Goal: Task Accomplishment & Management: Manage account settings

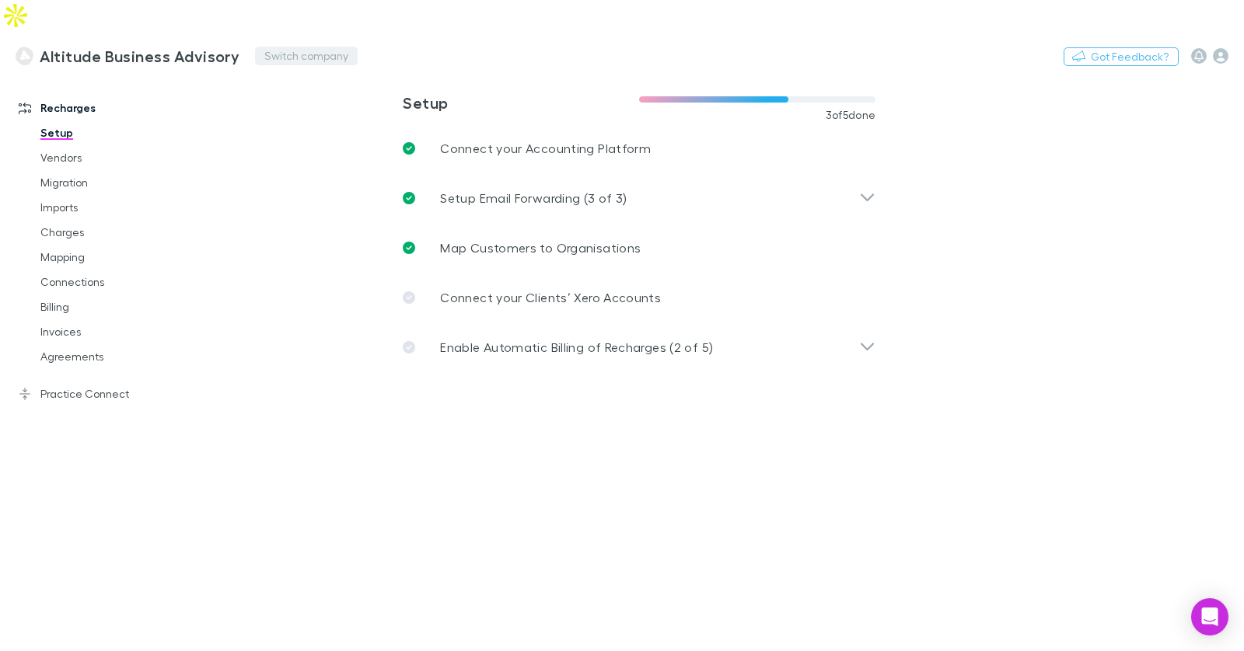
click at [277, 47] on button "Switch company" at bounding box center [306, 56] width 103 height 19
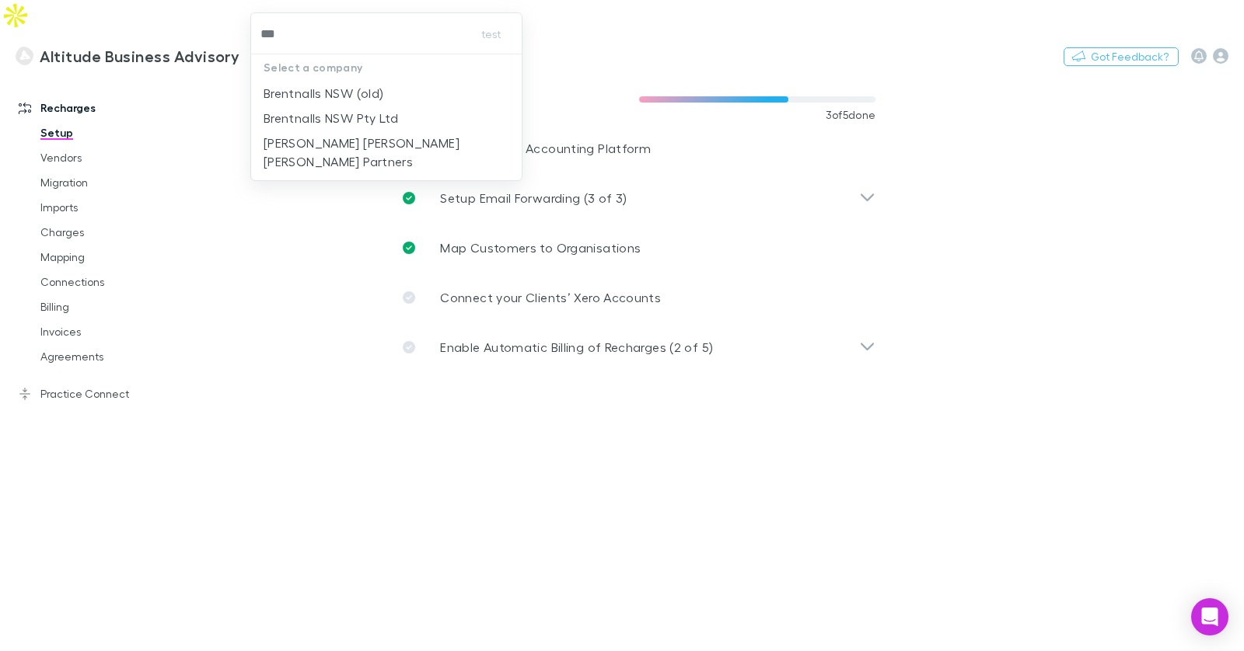
type input "****"
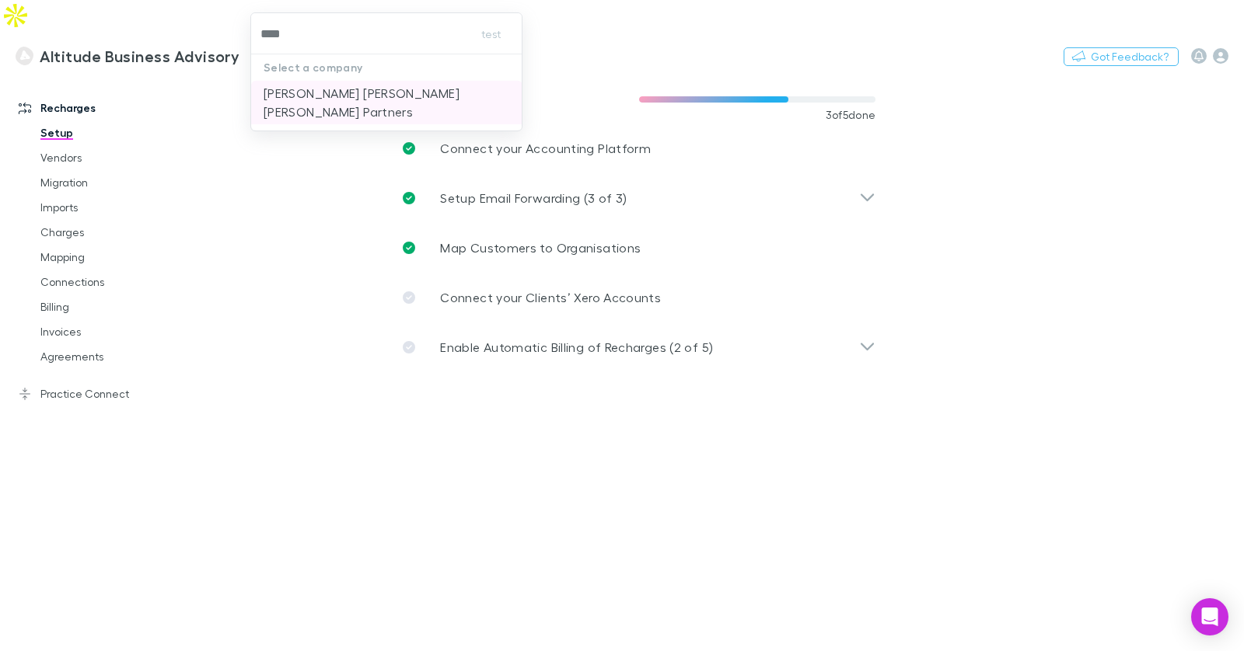
click at [303, 88] on p "[PERSON_NAME] [PERSON_NAME] [PERSON_NAME] Partners" at bounding box center [387, 102] width 246 height 37
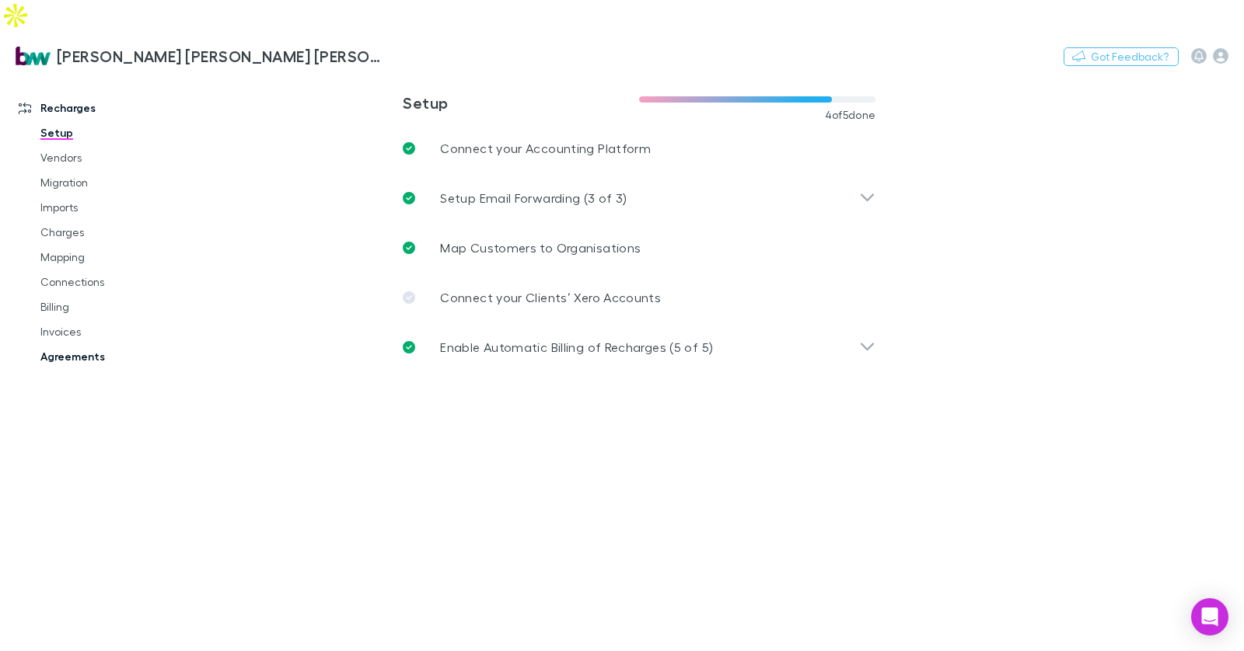
click at [81, 344] on link "Agreements" at bounding box center [109, 356] width 169 height 25
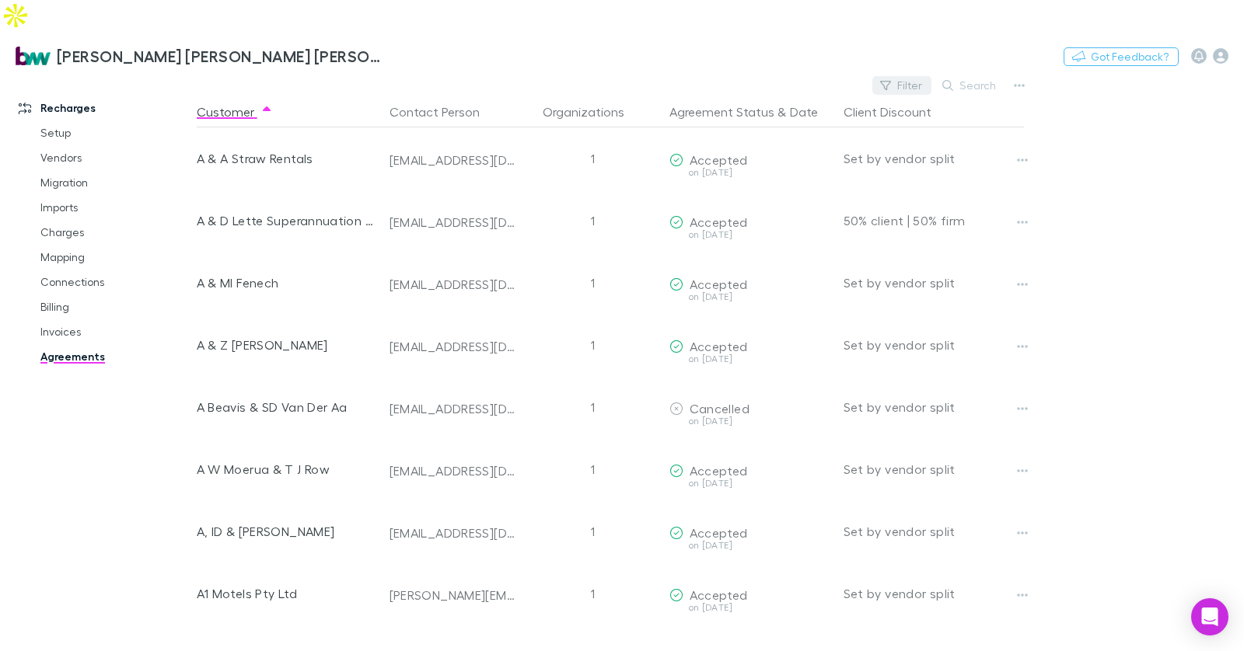
click at [914, 76] on button "Filter" at bounding box center [901, 85] width 59 height 19
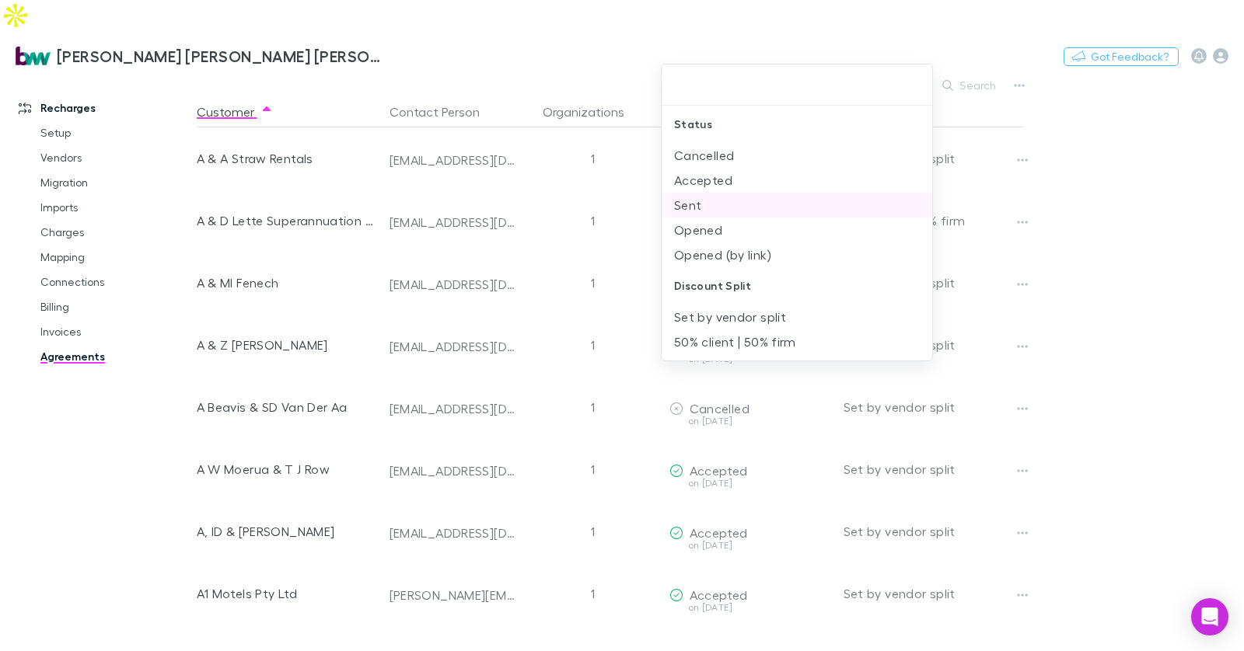
drag, startPoint x: 722, startPoint y: 178, endPoint x: 709, endPoint y: 184, distance: 14.6
click at [722, 178] on li "Accepted" at bounding box center [797, 180] width 271 height 25
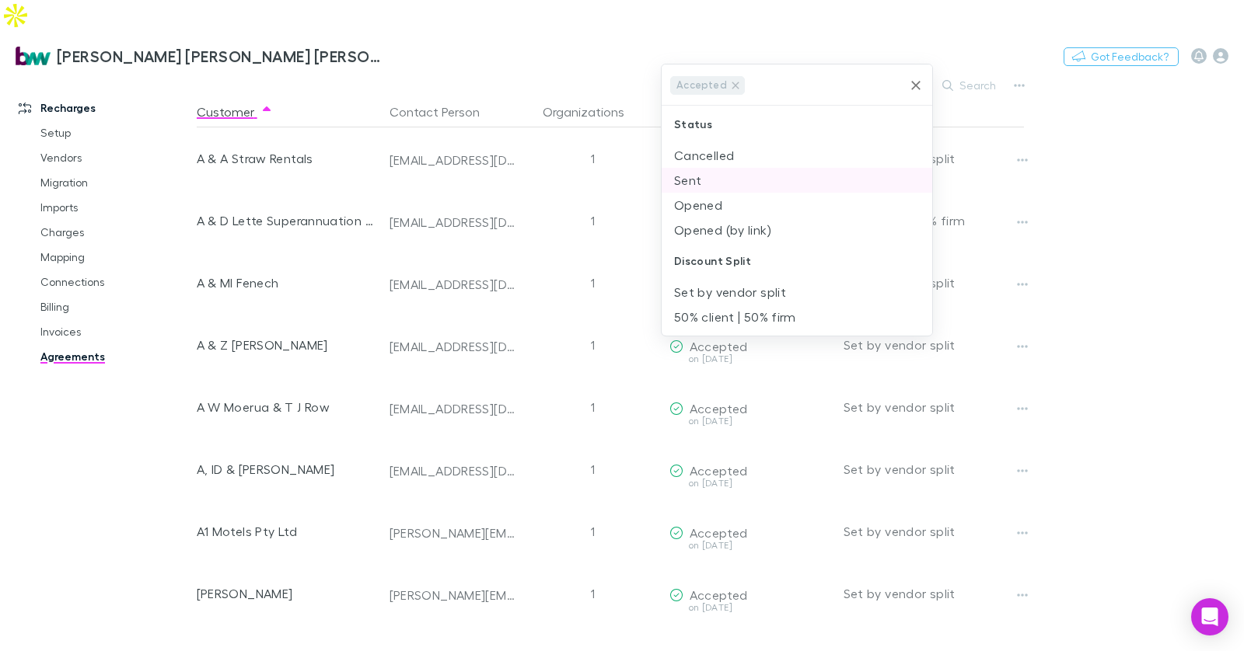
click at [703, 187] on li "Sent" at bounding box center [797, 180] width 271 height 25
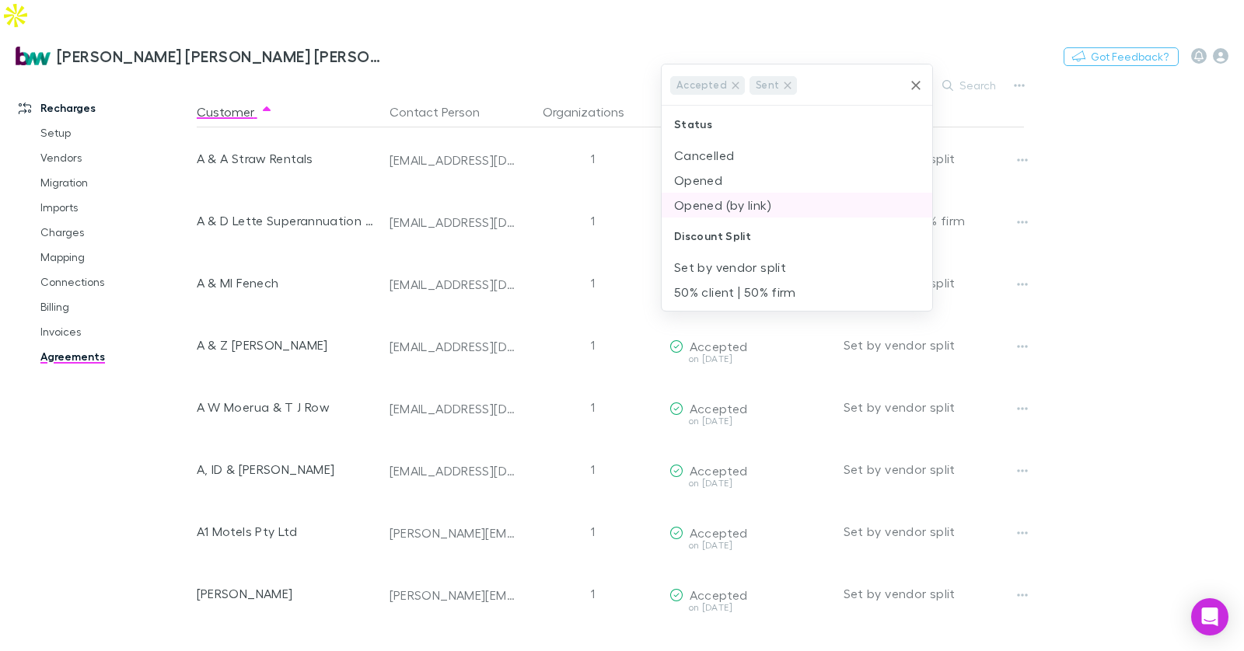
click at [721, 183] on li "Opened" at bounding box center [797, 180] width 271 height 25
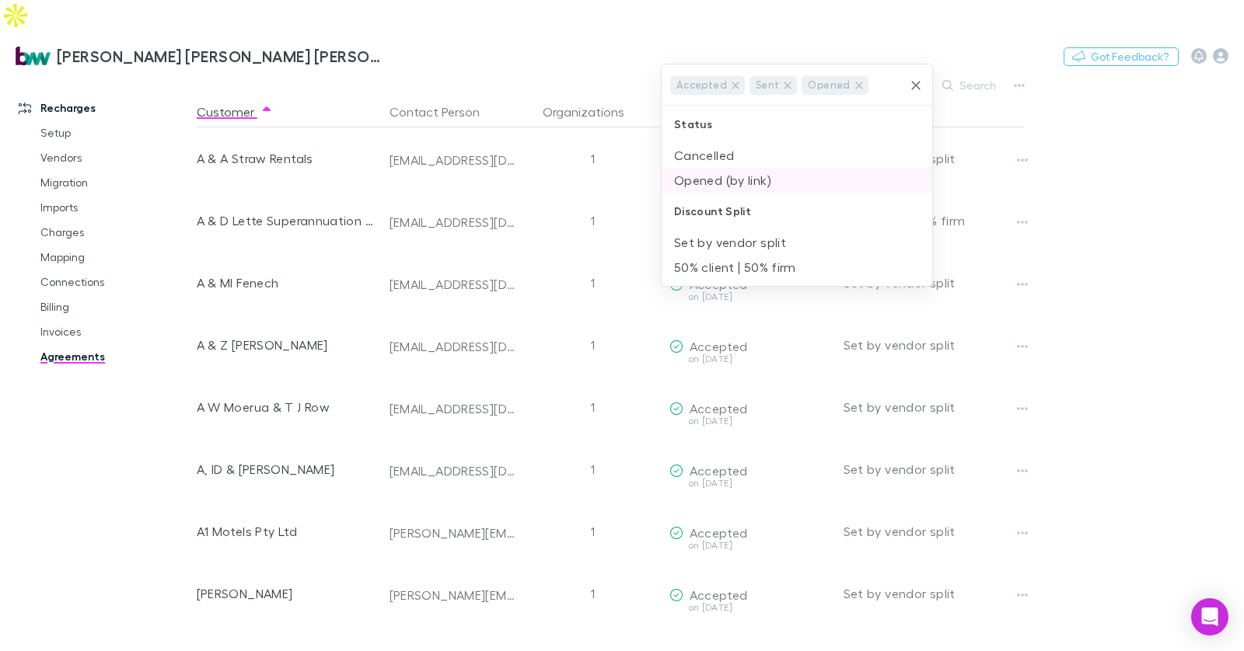
click at [725, 178] on li "Opened (by link)" at bounding box center [797, 180] width 271 height 25
click at [1079, 225] on div at bounding box center [622, 325] width 1244 height 651
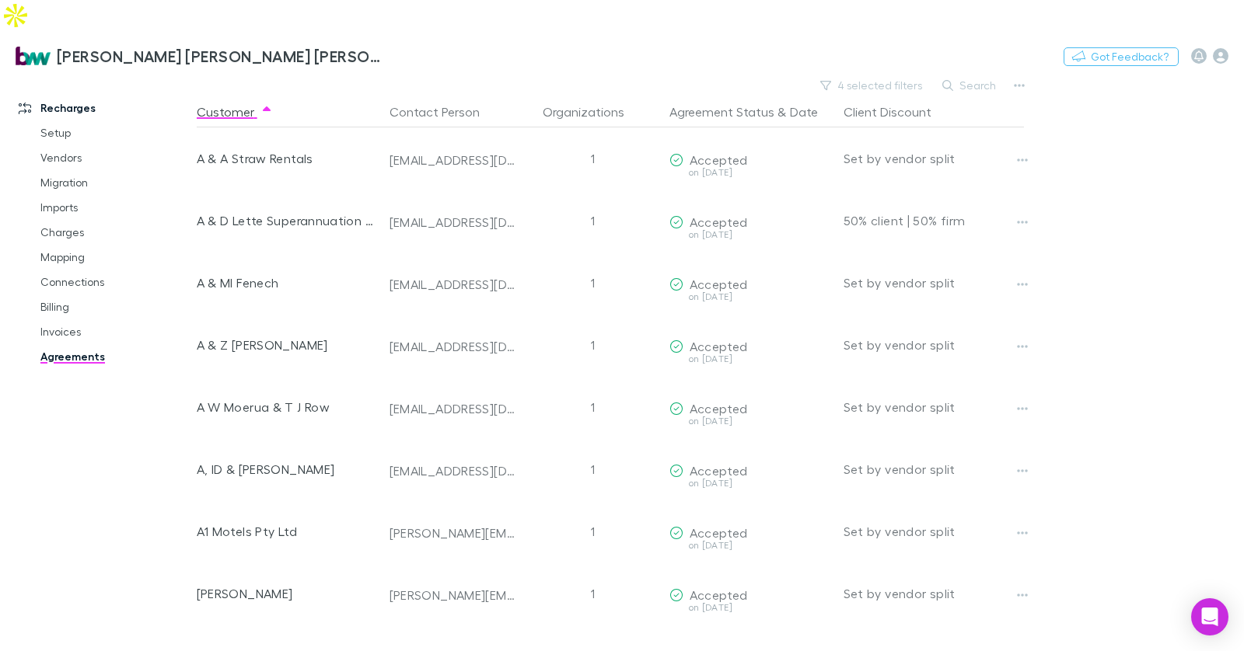
click at [104, 456] on div "Recharges Setup Vendors Migration Imports Charges Mapping Connections Billing I…" at bounding box center [98, 369] width 197 height 578
click at [401, 47] on button "Switch company" at bounding box center [452, 56] width 103 height 19
type input "*******"
click at [356, 87] on p "Moroney & Associates" at bounding box center [412, 93] width 178 height 19
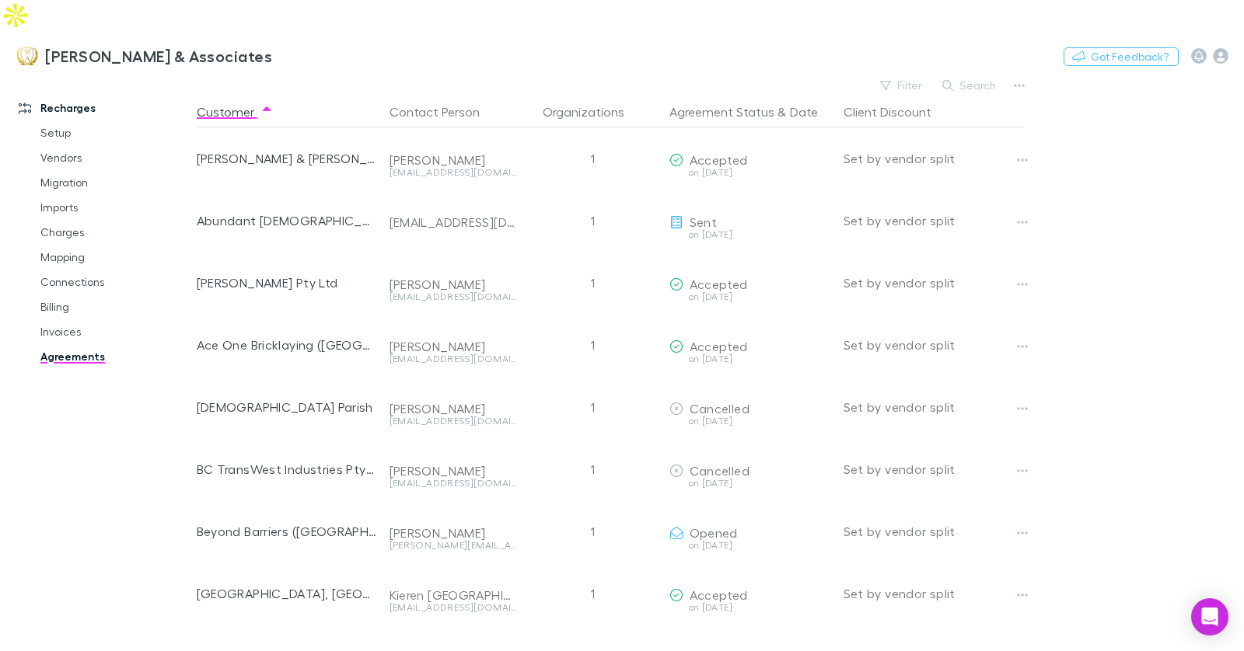
scroll to position [0, 4]
click at [892, 76] on button "Filter" at bounding box center [901, 85] width 59 height 19
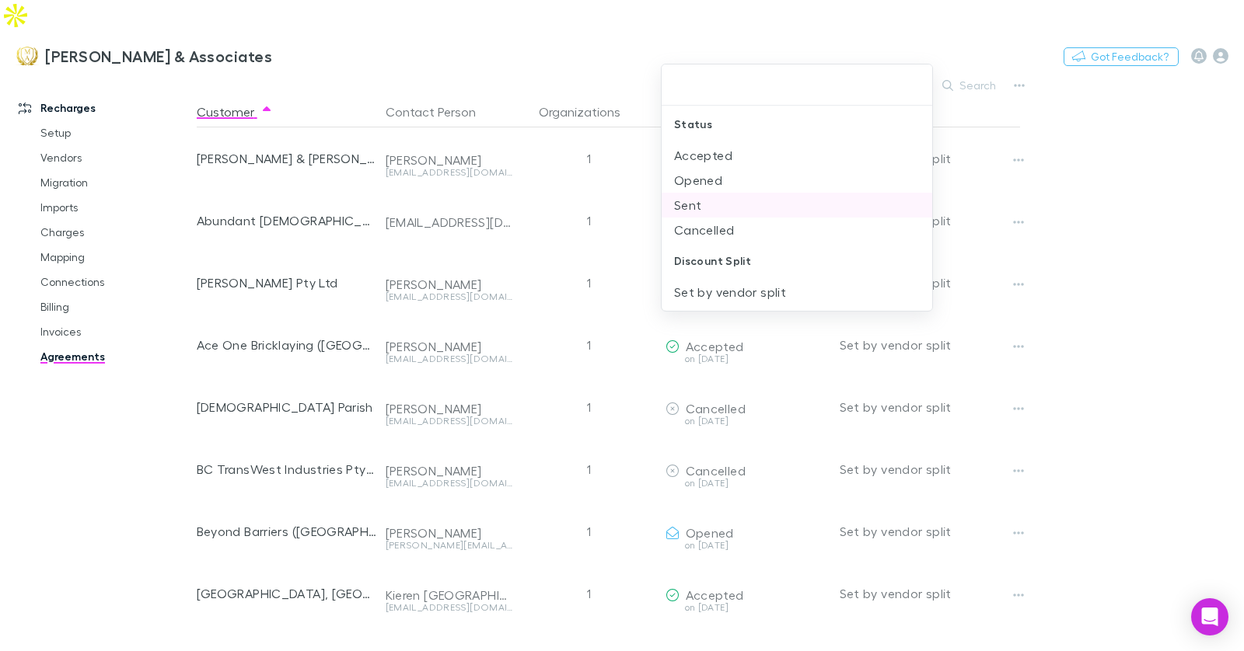
click at [721, 204] on li "Sent" at bounding box center [797, 205] width 271 height 25
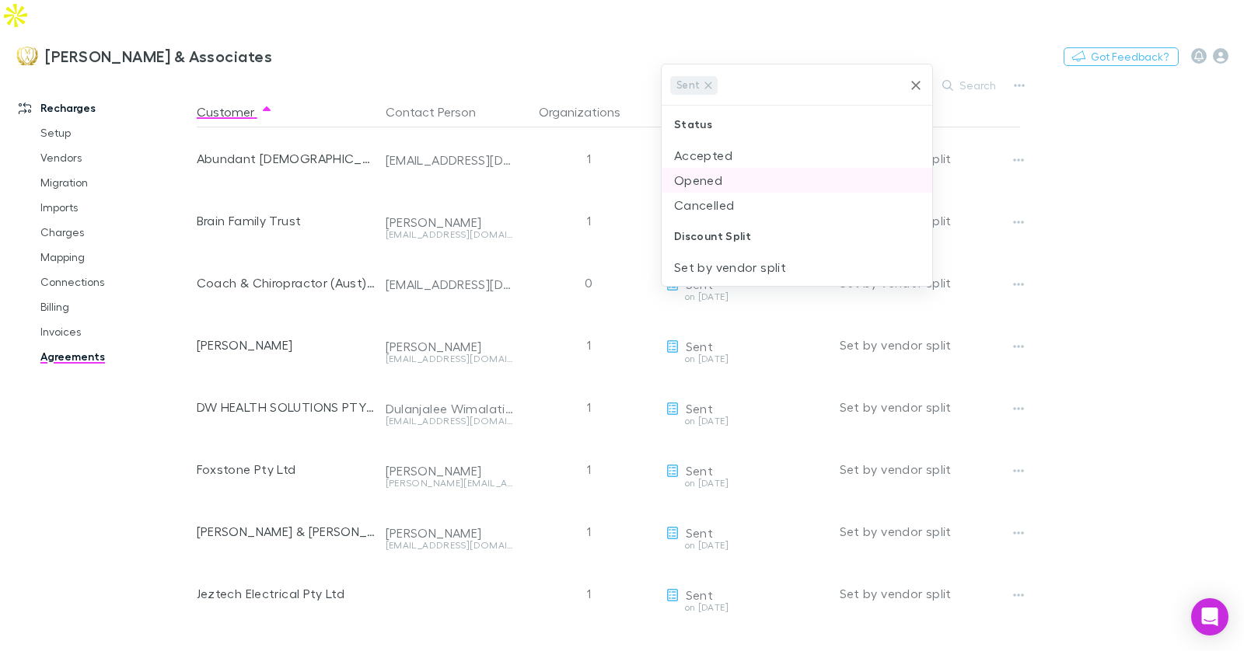
click at [714, 186] on li "Opened" at bounding box center [797, 180] width 271 height 25
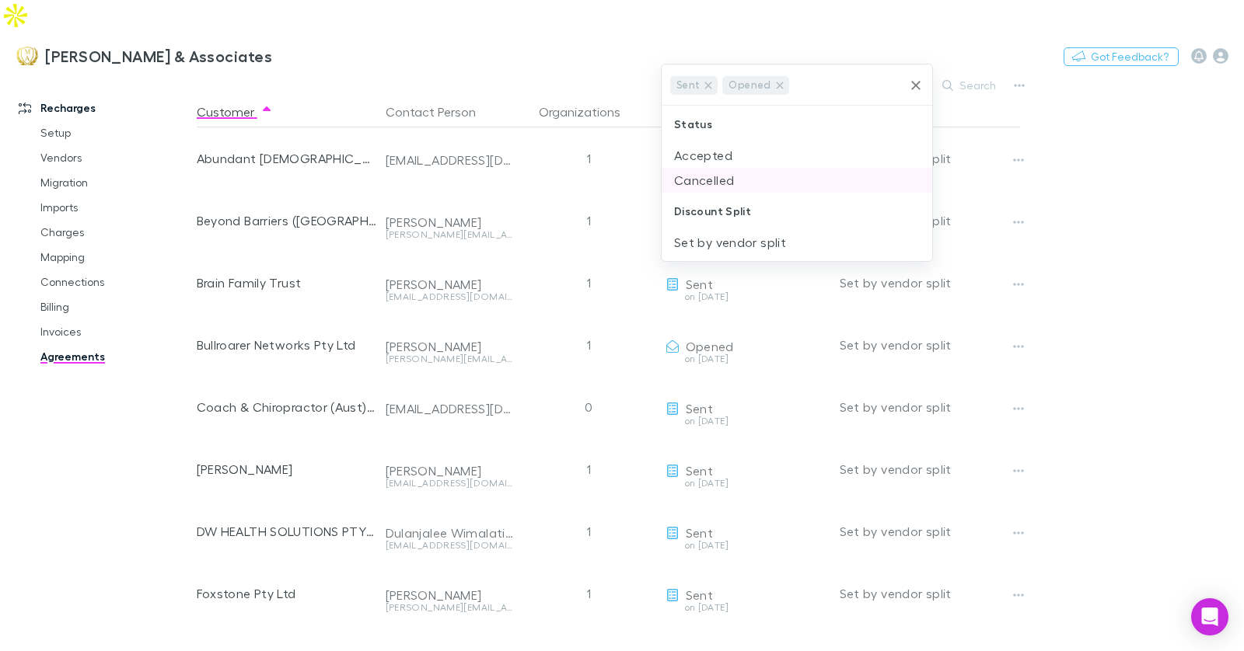
click at [714, 158] on li "Accepted" at bounding box center [797, 155] width 271 height 25
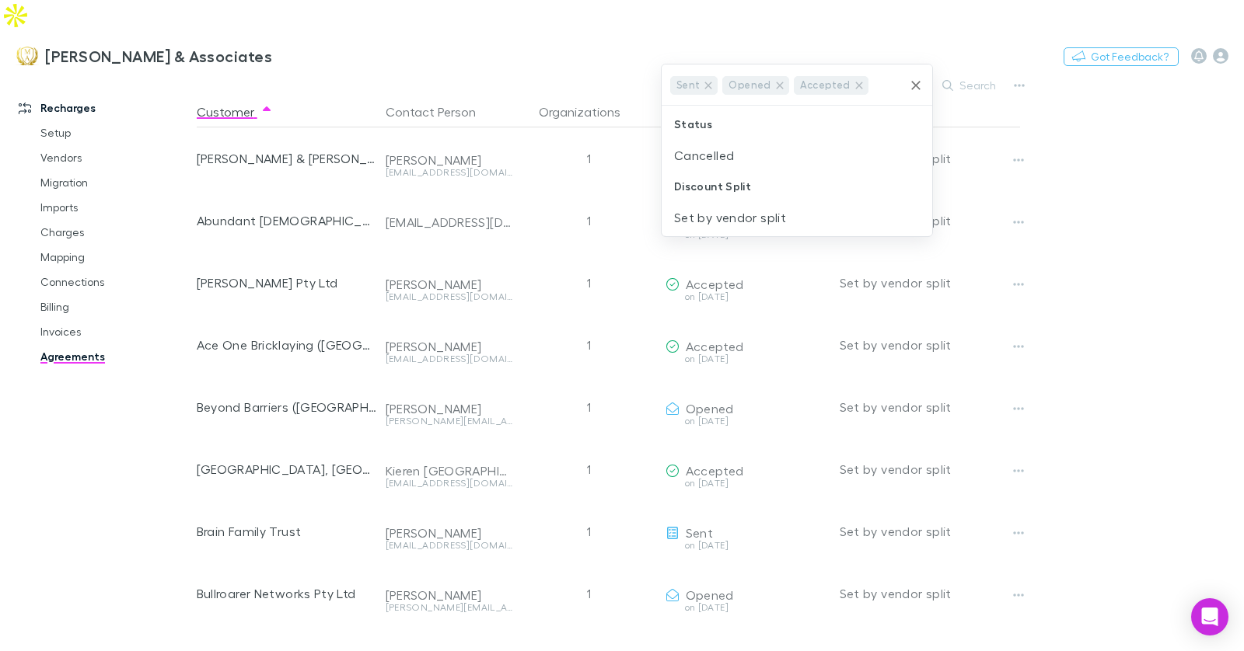
click at [771, 39] on div at bounding box center [622, 325] width 1244 height 651
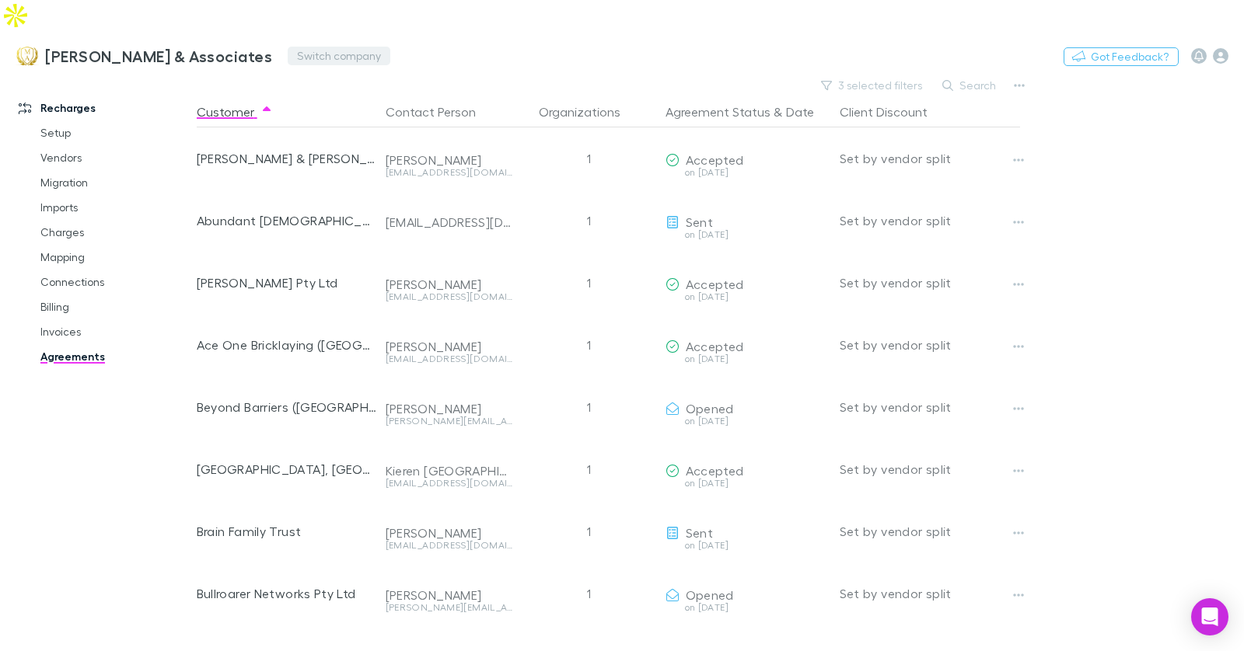
click at [288, 47] on button "Switch company" at bounding box center [339, 56] width 103 height 19
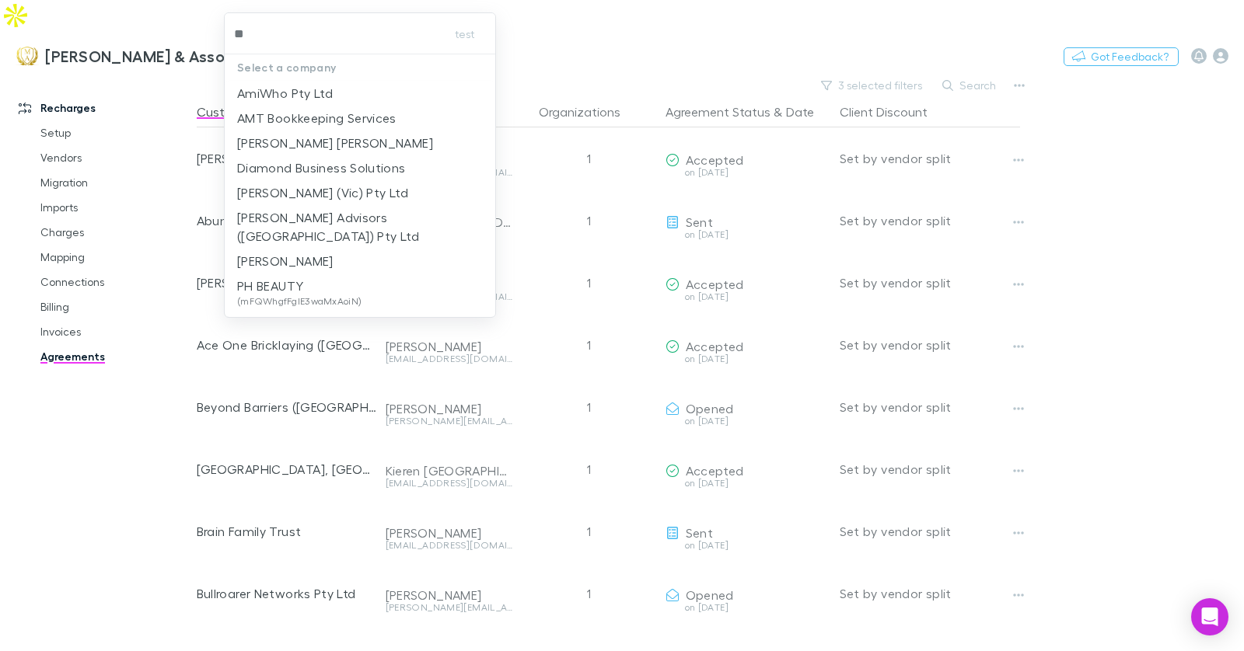
type input "***"
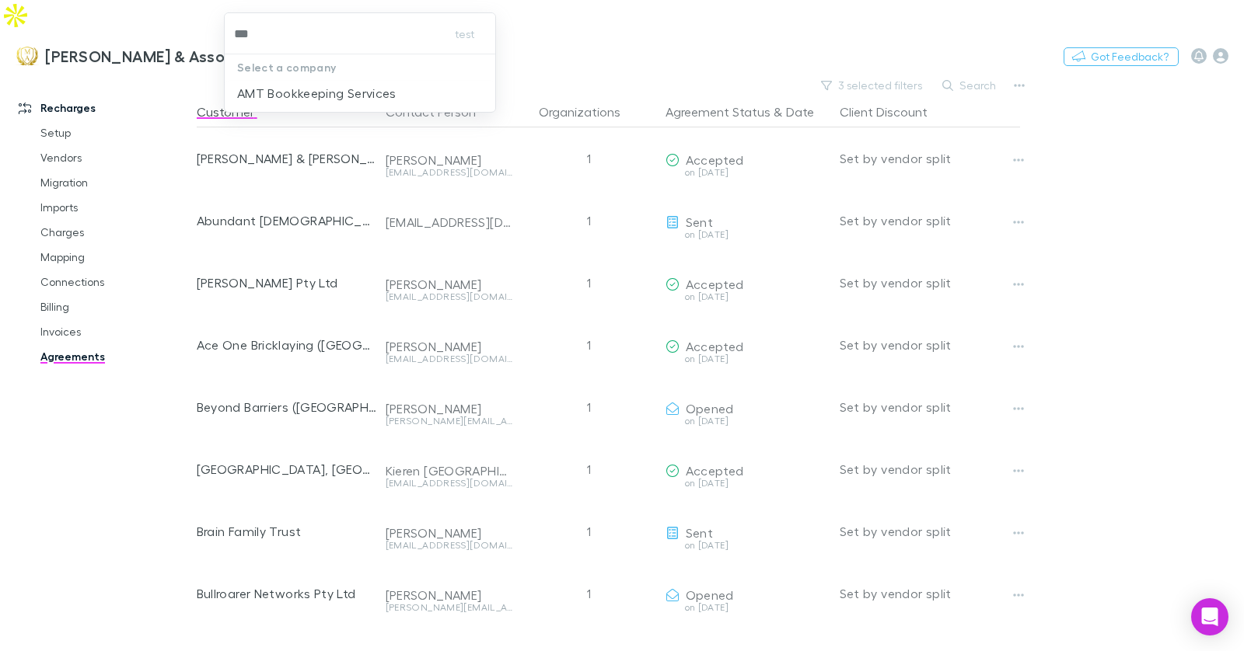
click at [265, 78] on p "Select a company" at bounding box center [360, 67] width 271 height 26
click at [265, 84] on p "AMT Bookkeeping Services" at bounding box center [316, 93] width 159 height 19
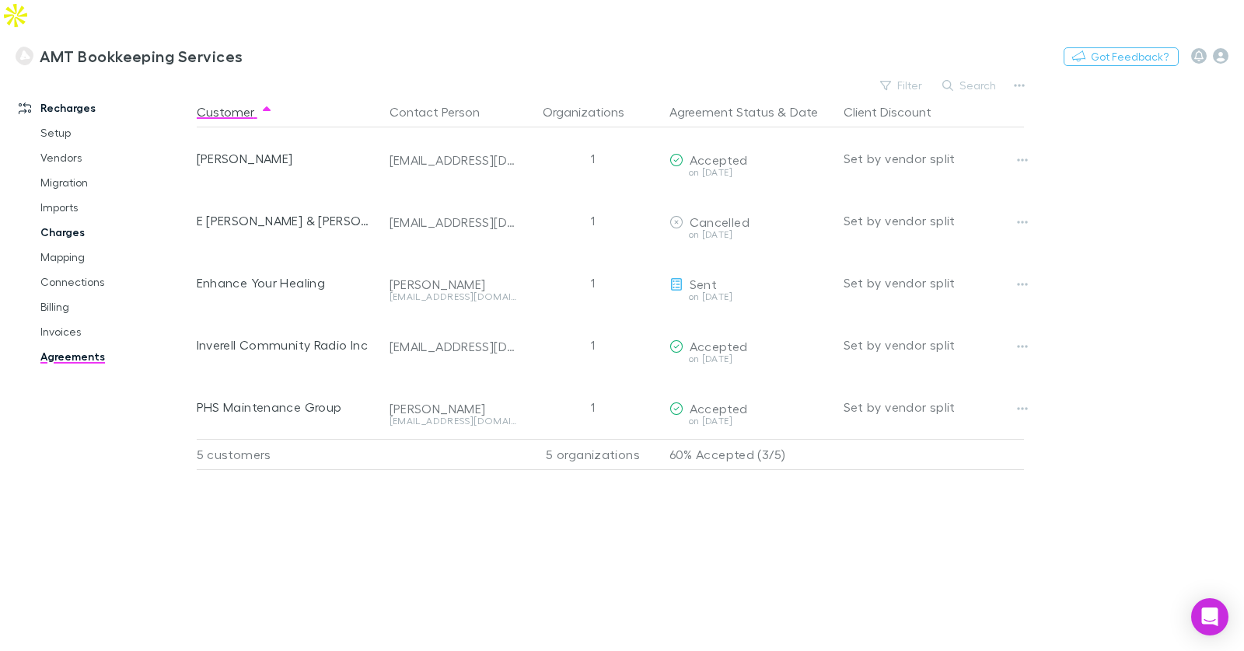
click at [76, 220] on link "Charges" at bounding box center [109, 232] width 169 height 25
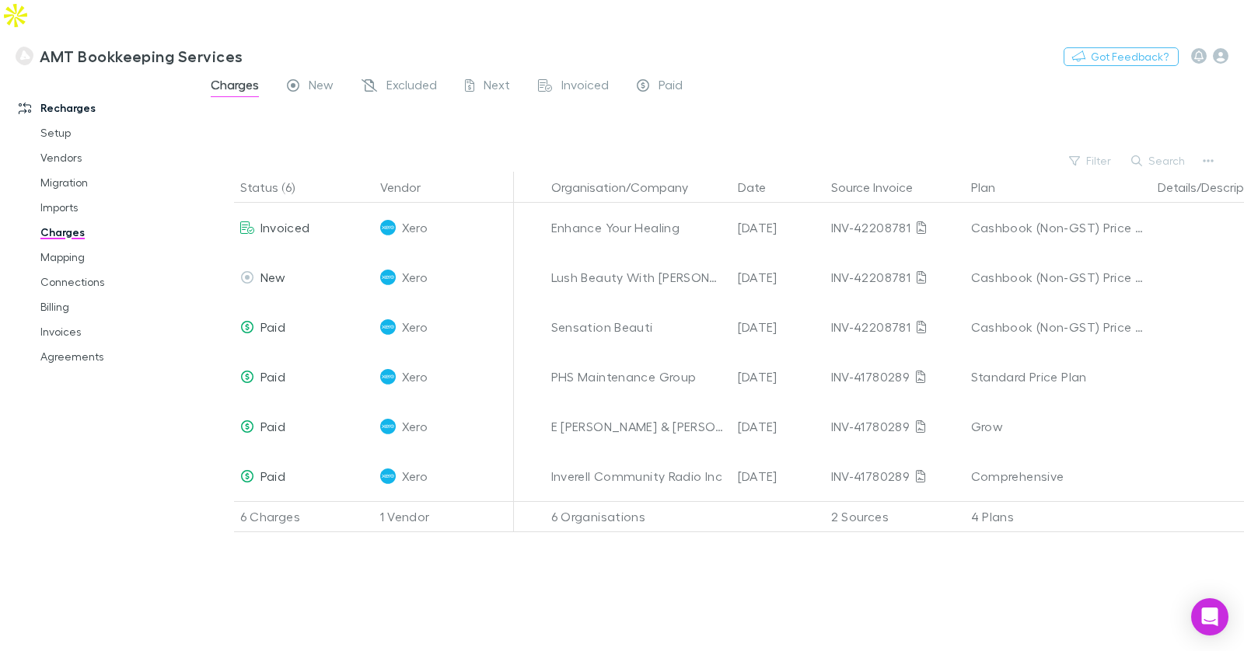
drag, startPoint x: 65, startPoint y: 222, endPoint x: 66, endPoint y: 190, distance: 31.9
click at [65, 245] on link "Mapping" at bounding box center [109, 257] width 169 height 25
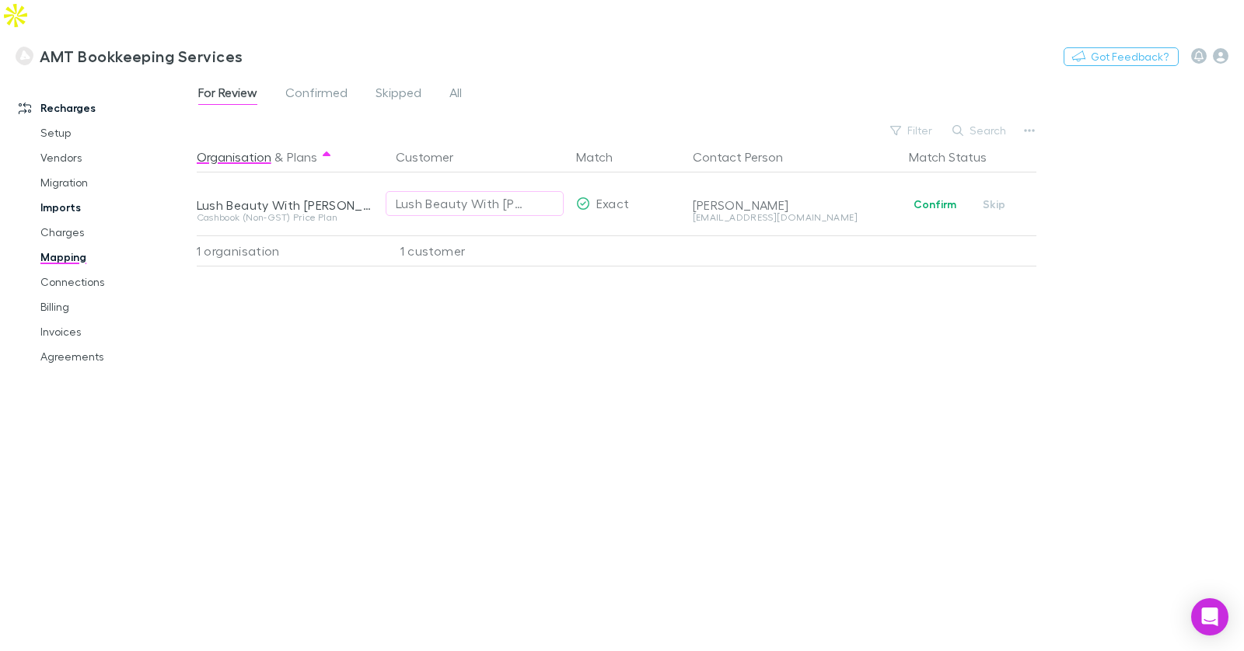
click at [66, 195] on link "Imports" at bounding box center [109, 207] width 169 height 25
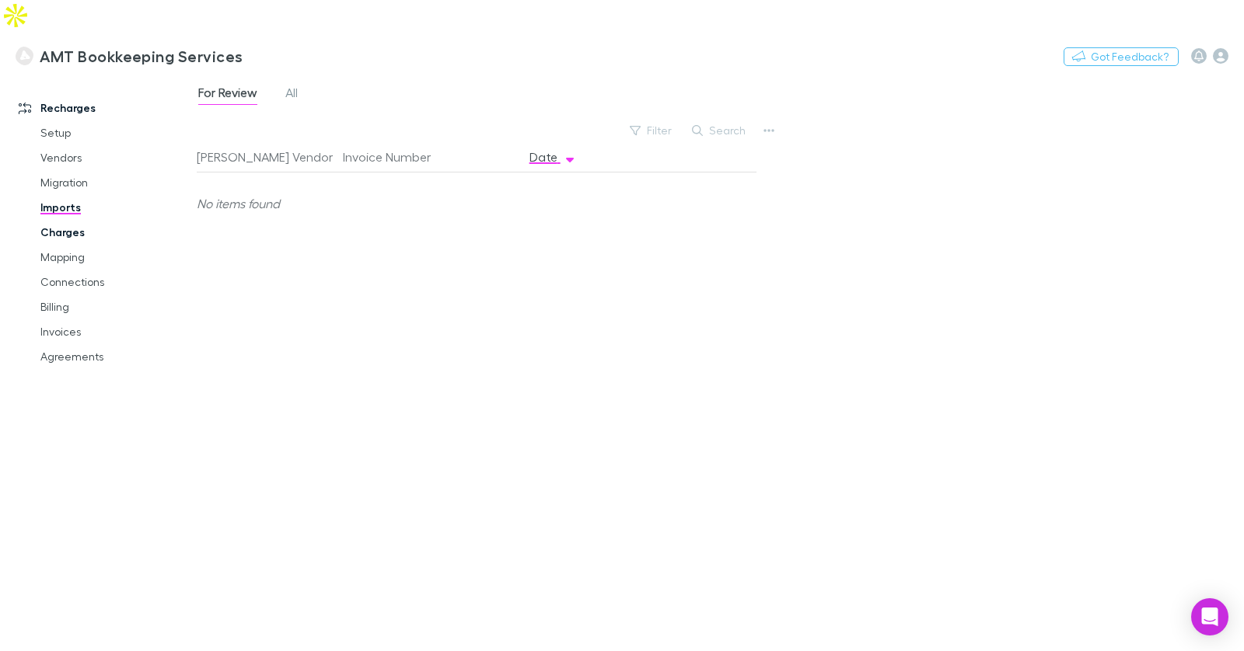
drag, startPoint x: 68, startPoint y: 193, endPoint x: 66, endPoint y: 208, distance: 15.7
click at [68, 220] on link "Charges" at bounding box center [109, 232] width 169 height 25
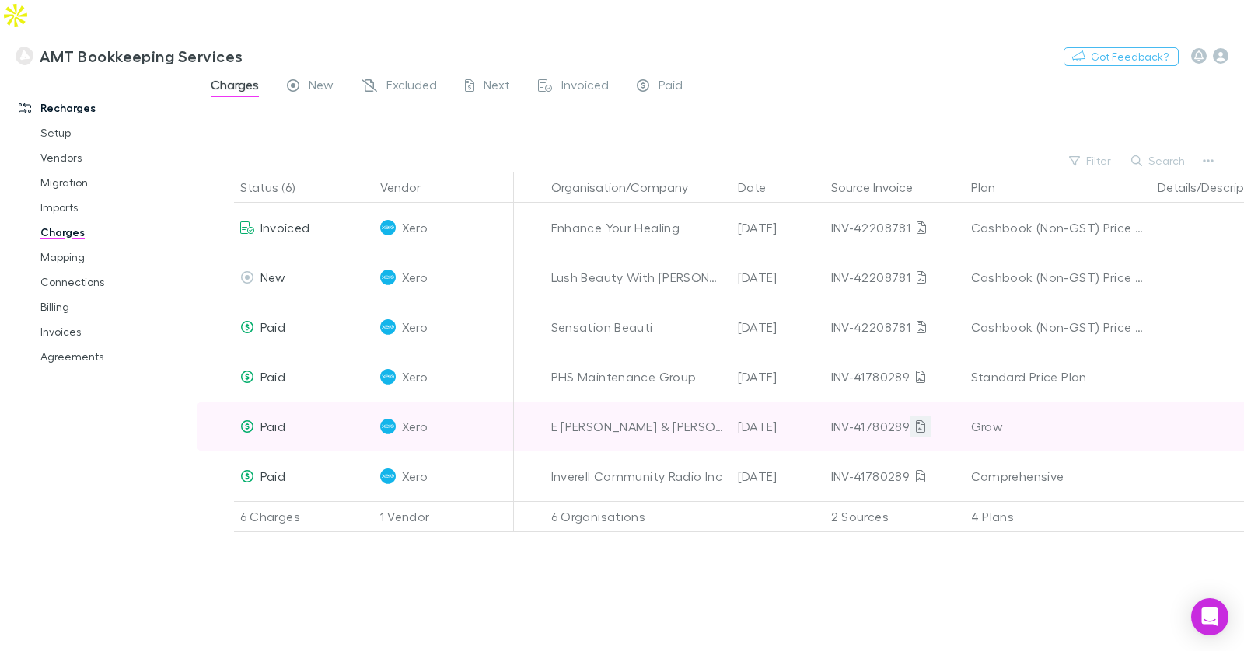
click at [920, 421] on icon at bounding box center [920, 427] width 9 height 12
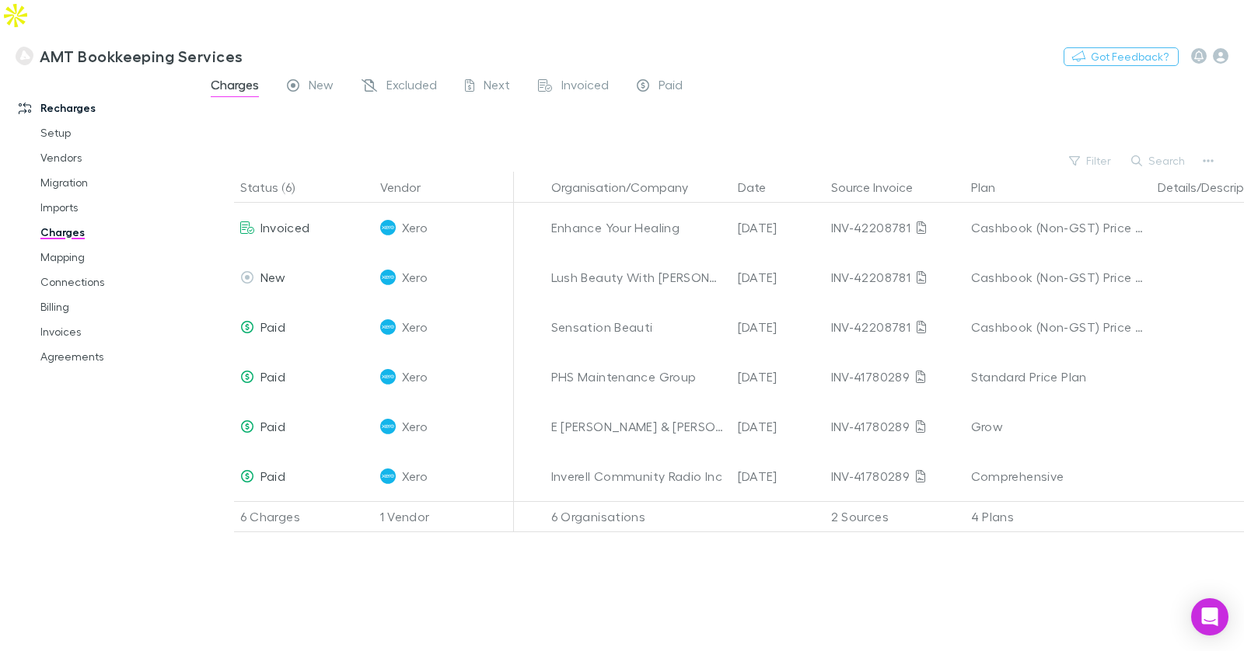
drag, startPoint x: 143, startPoint y: 492, endPoint x: 175, endPoint y: 475, distance: 36.2
click at [144, 492] on div "Recharges Setup Vendors Migration Imports Charges Mapping Connections Billing I…" at bounding box center [98, 369] width 197 height 578
click at [313, 47] on button "Switch company" at bounding box center [309, 56] width 103 height 19
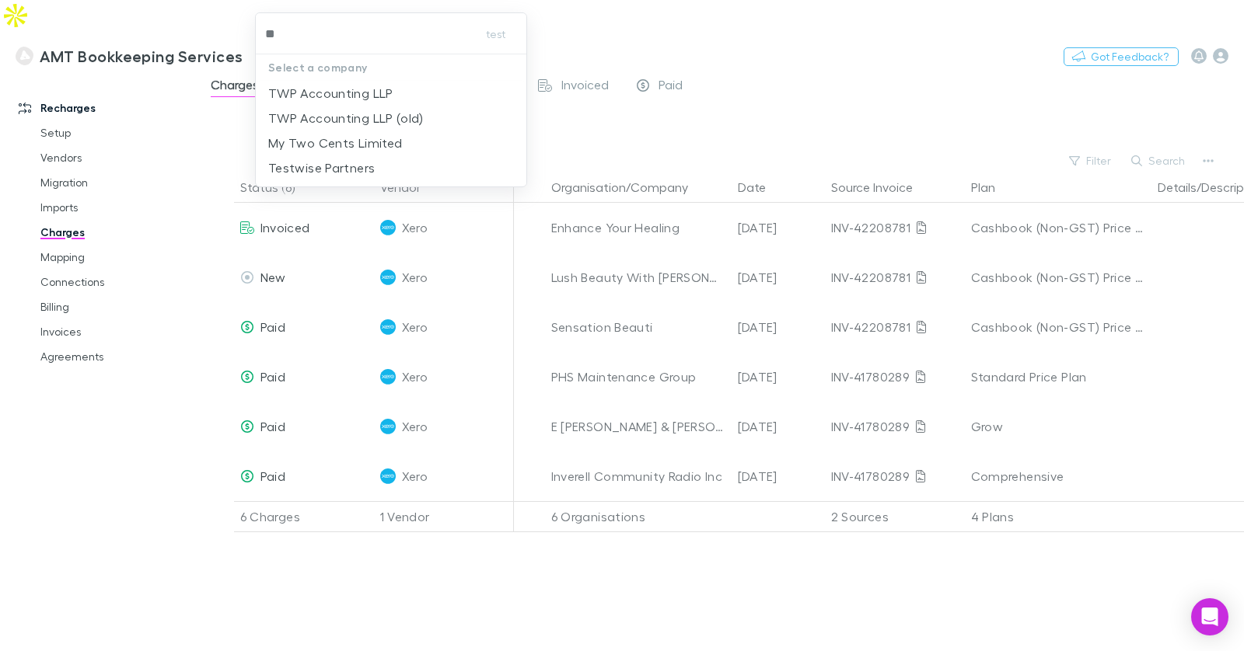
type input "***"
click at [348, 88] on p "TWP Accounting LLP" at bounding box center [330, 93] width 125 height 19
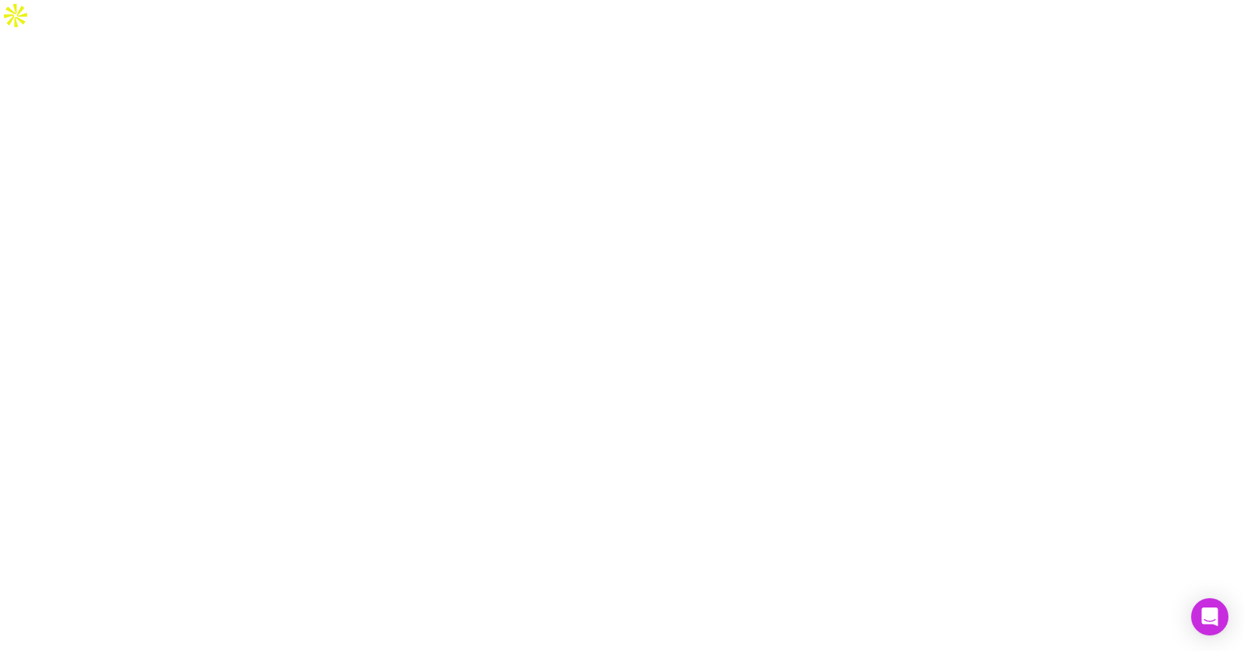
click at [71, 328] on div at bounding box center [622, 356] width 1244 height 651
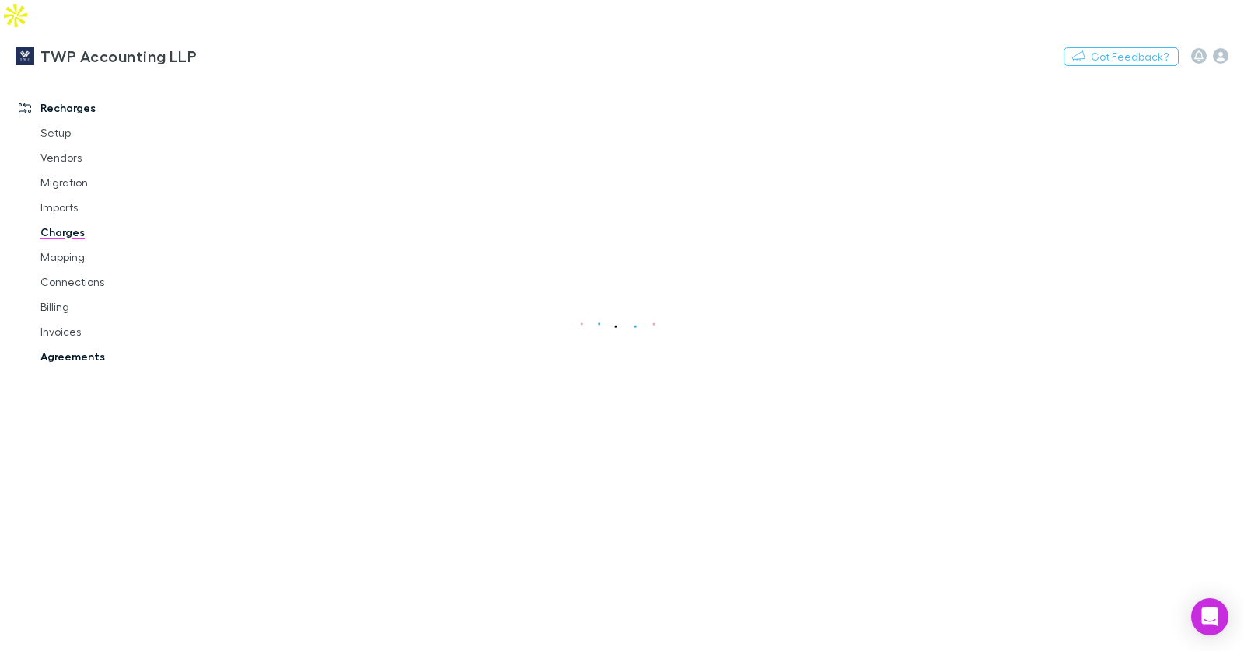
click at [74, 344] on link "Agreements" at bounding box center [109, 356] width 169 height 25
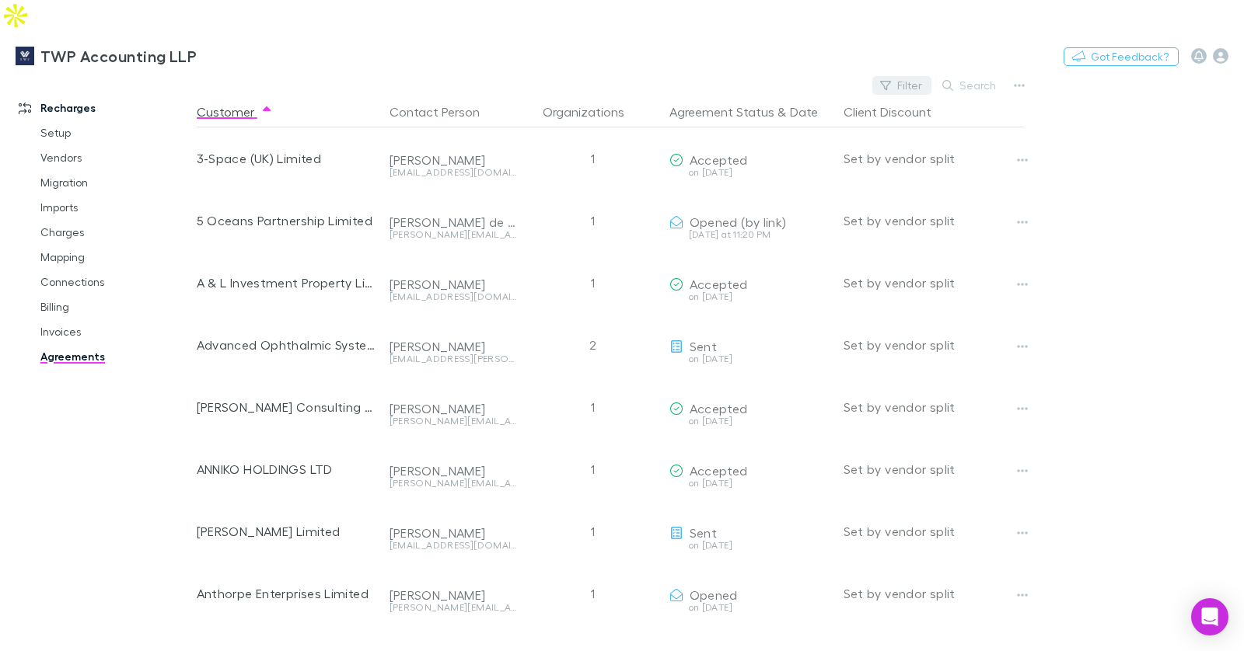
click at [908, 76] on button "Filter" at bounding box center [901, 85] width 59 height 19
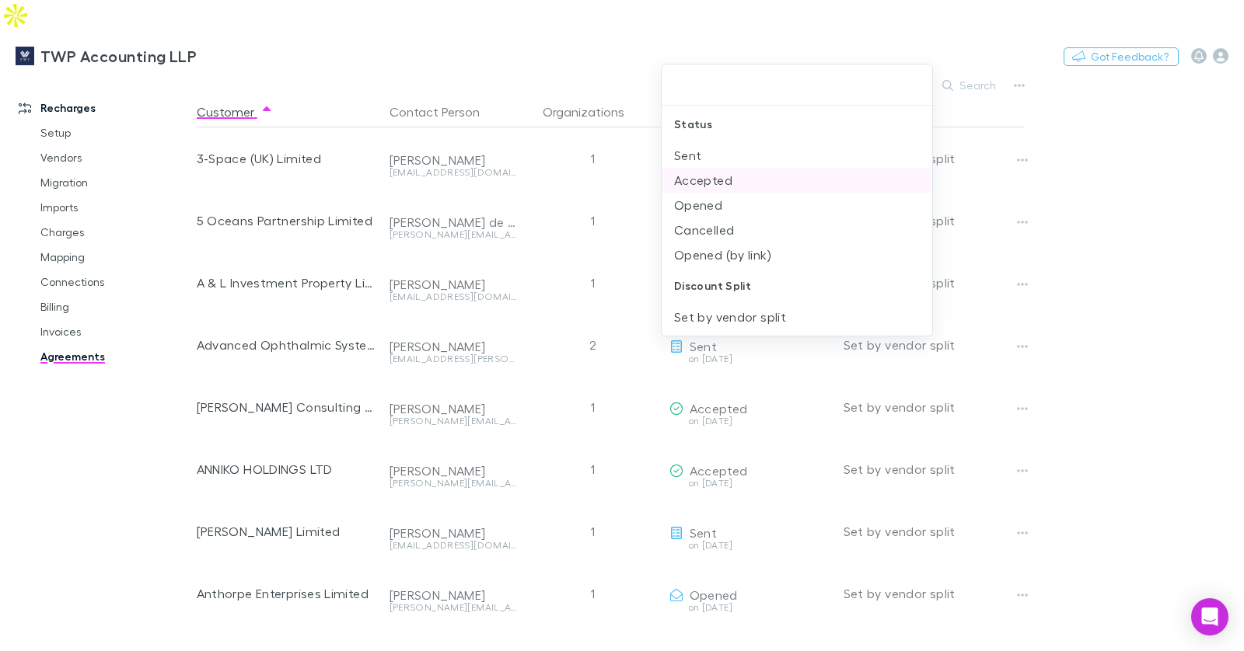
drag, startPoint x: 711, startPoint y: 153, endPoint x: 724, endPoint y: 155, distance: 13.3
click at [711, 153] on li "Sent" at bounding box center [797, 155] width 271 height 25
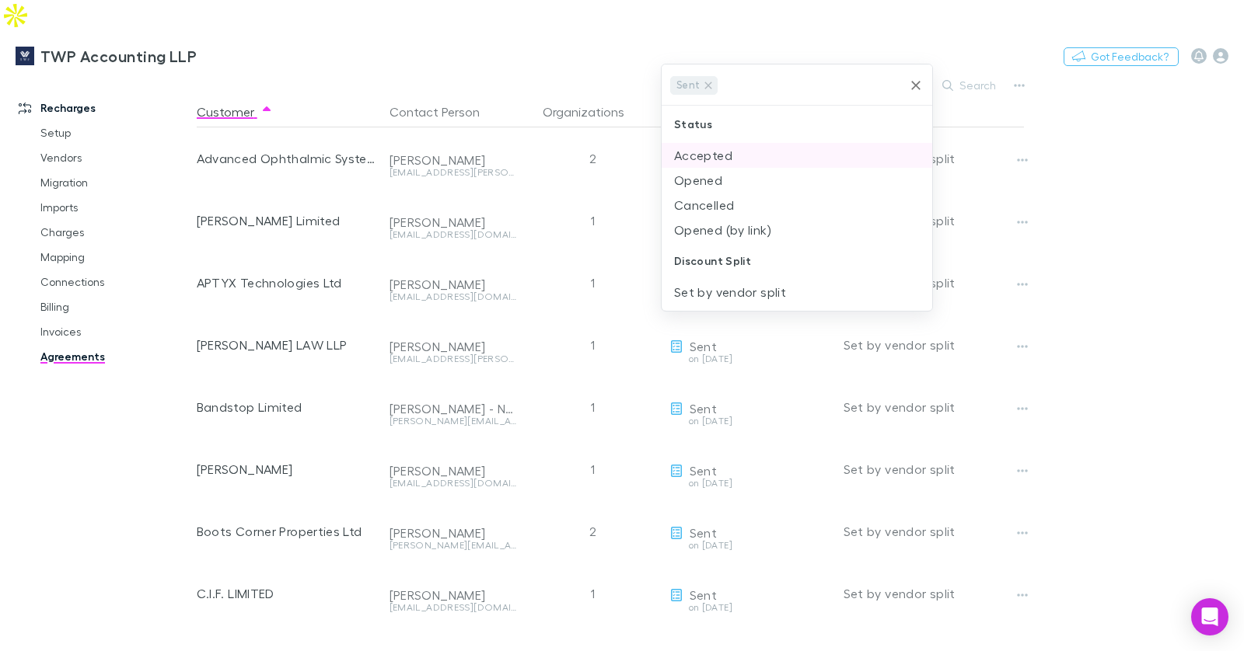
click at [731, 157] on li "Accepted" at bounding box center [797, 155] width 271 height 25
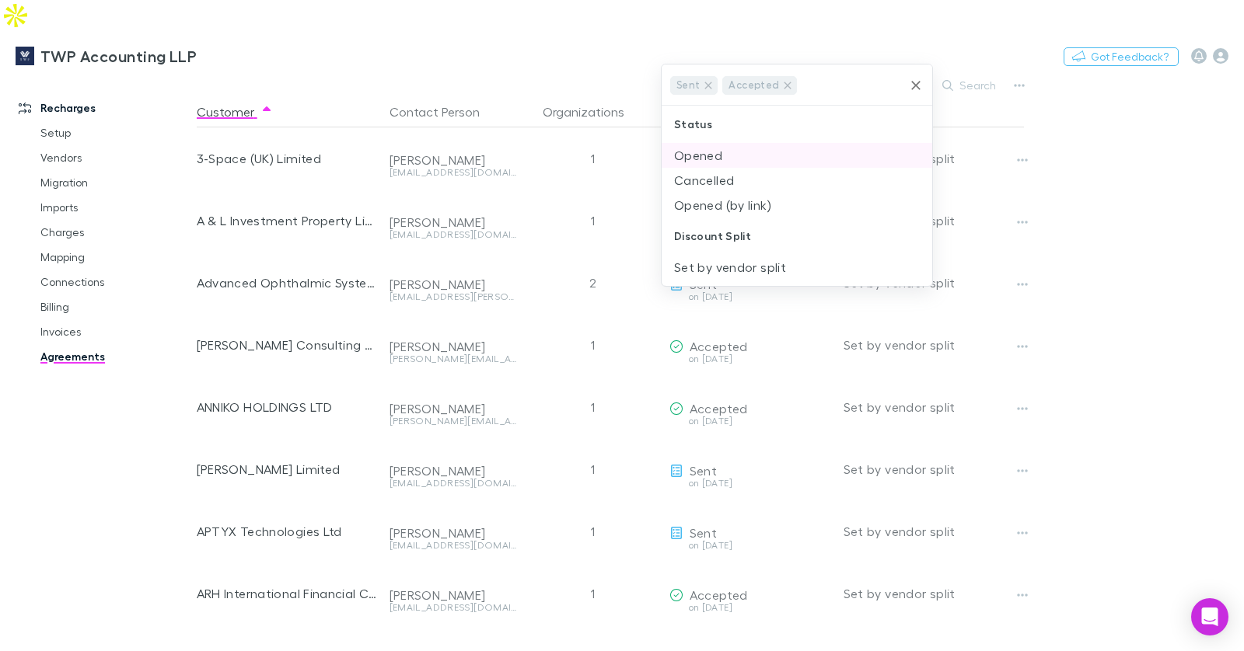
click at [731, 156] on li "Opened" at bounding box center [797, 155] width 271 height 25
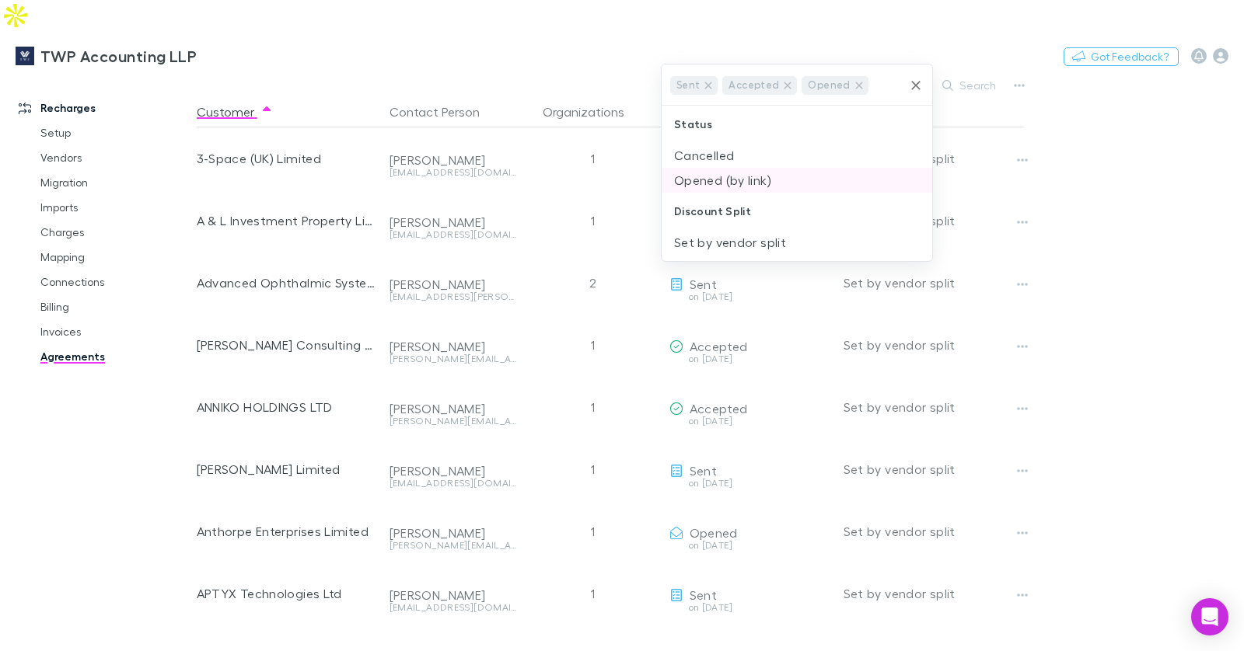
click at [742, 180] on li "Opened (by link)" at bounding box center [797, 180] width 271 height 25
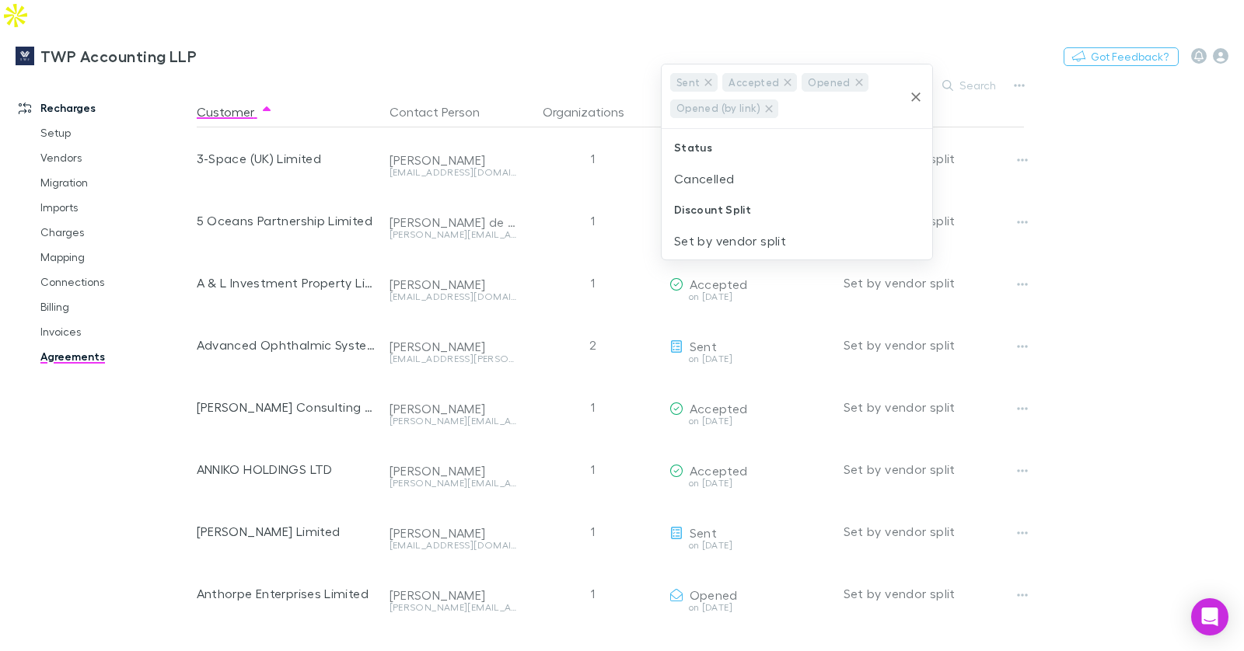
click at [1114, 241] on div at bounding box center [622, 325] width 1244 height 651
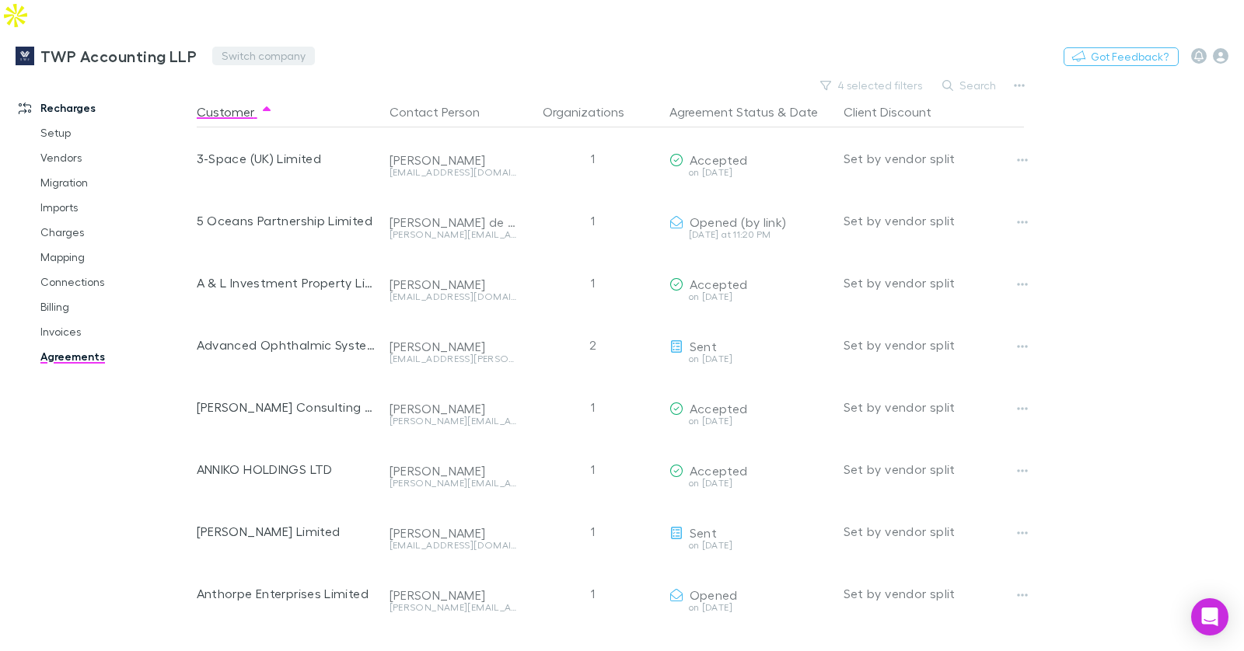
click at [278, 47] on button "Switch company" at bounding box center [263, 56] width 103 height 19
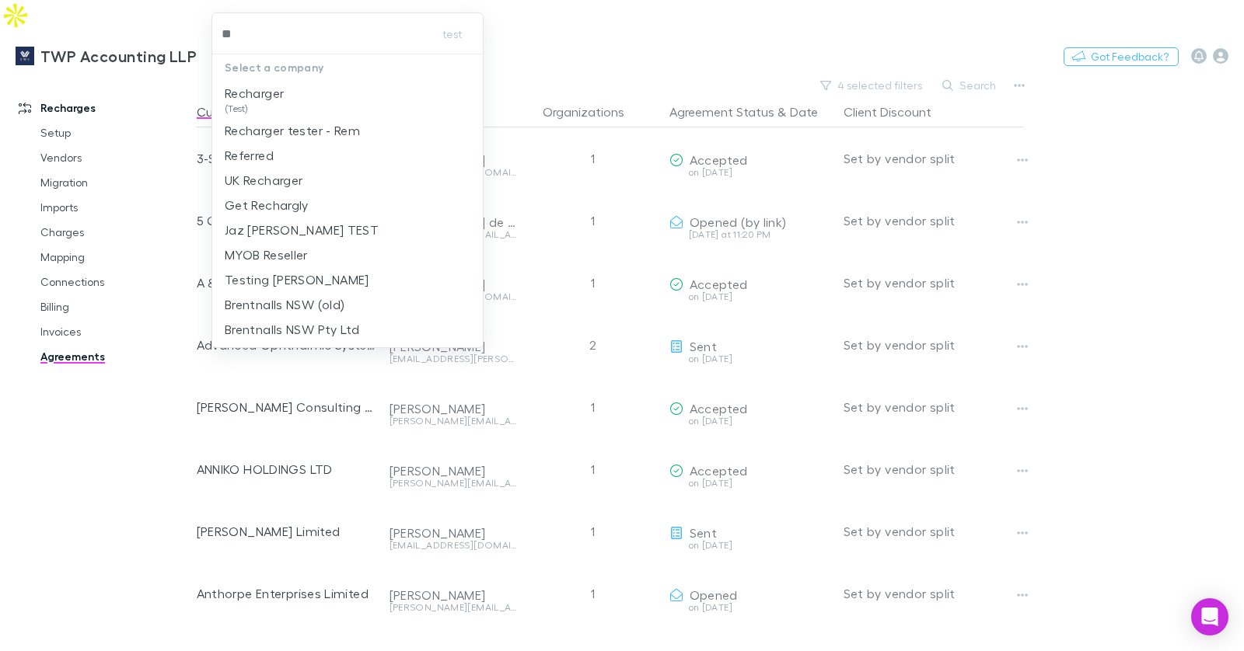
type input "*"
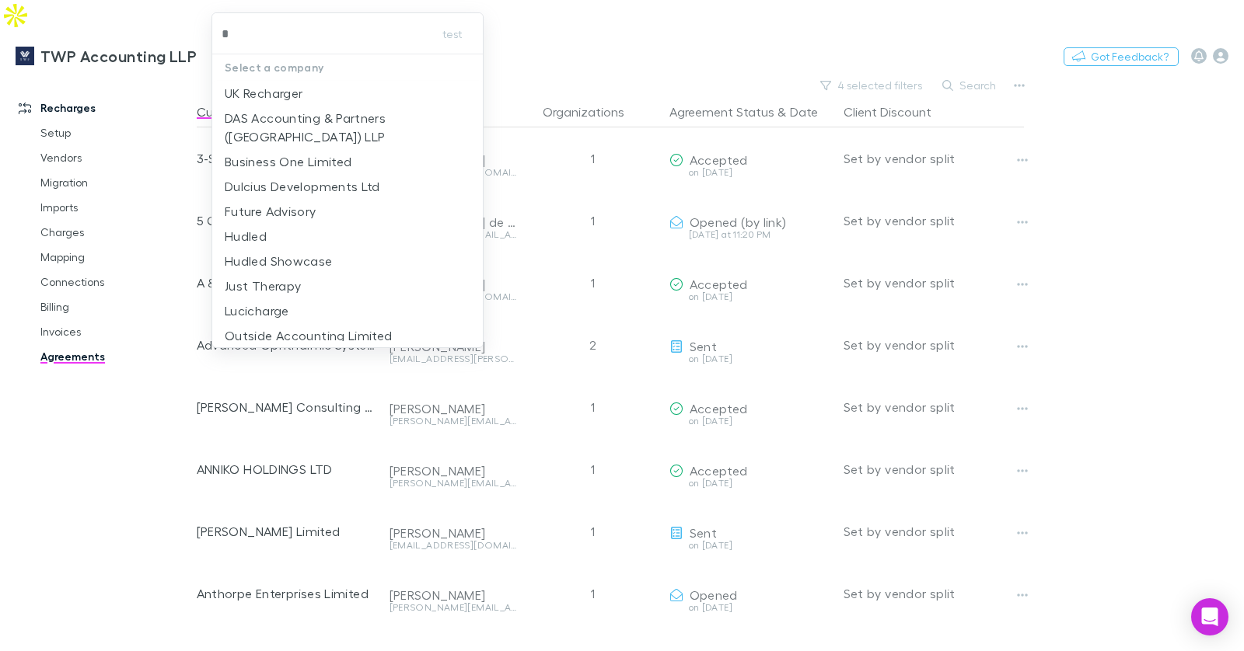
type input "**"
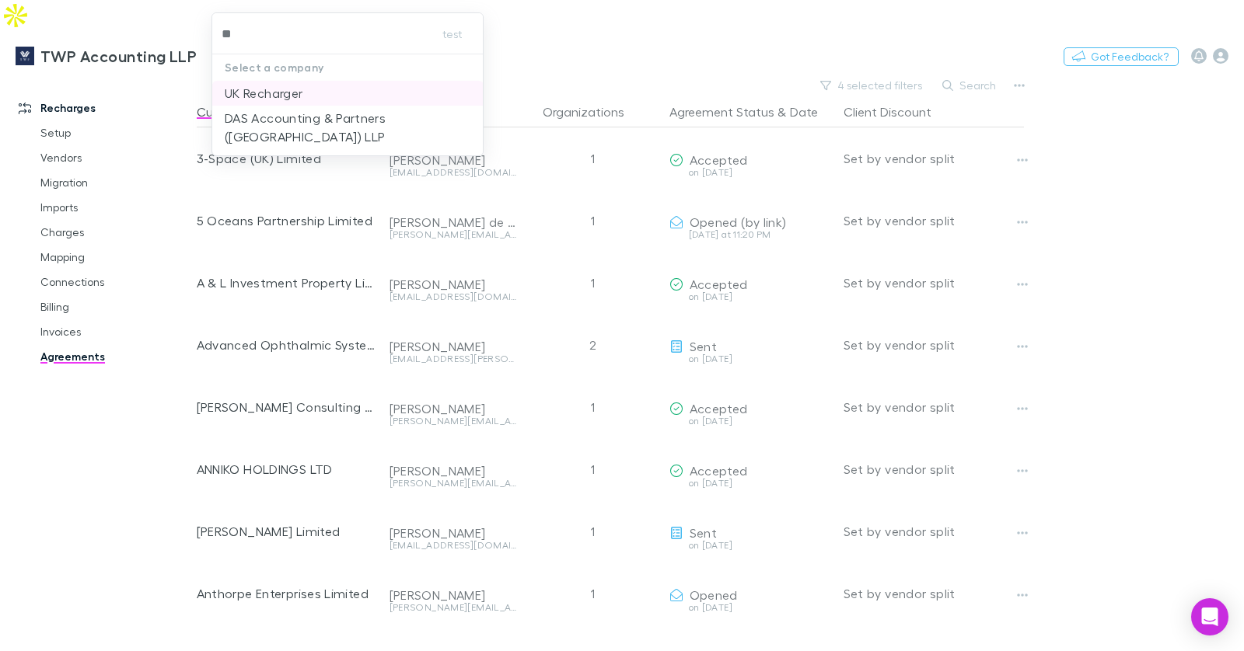
click at [256, 95] on p "UK Recharger" at bounding box center [264, 93] width 78 height 19
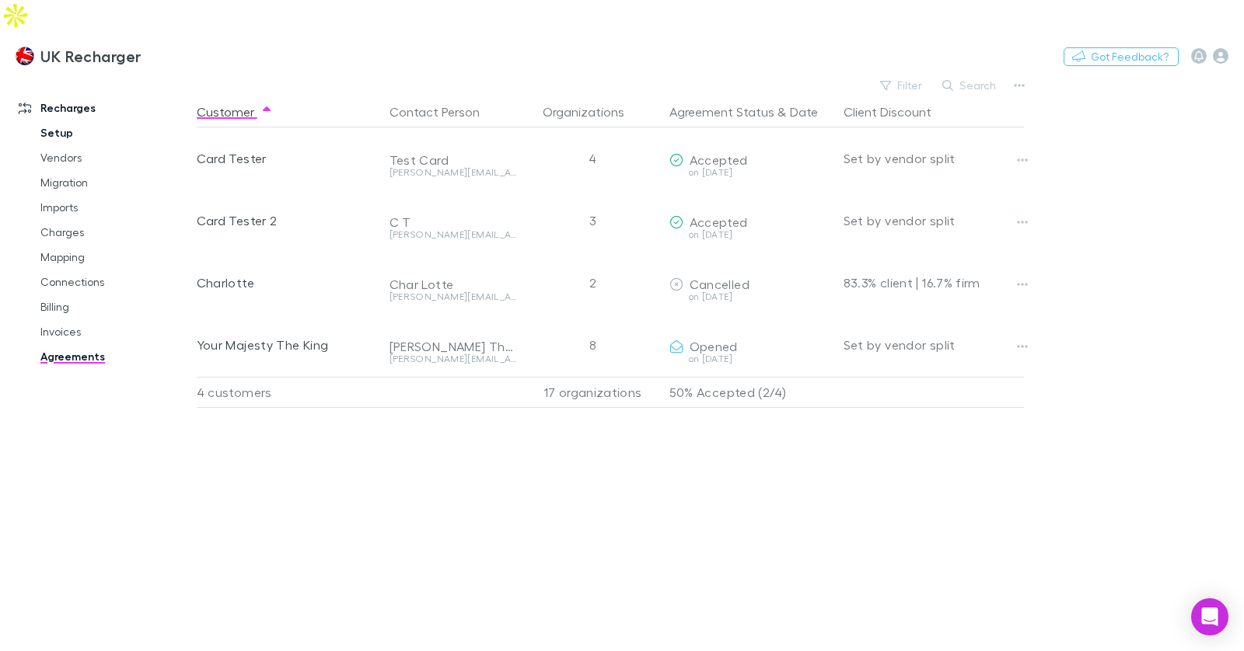
click at [58, 121] on link "Setup" at bounding box center [109, 133] width 169 height 25
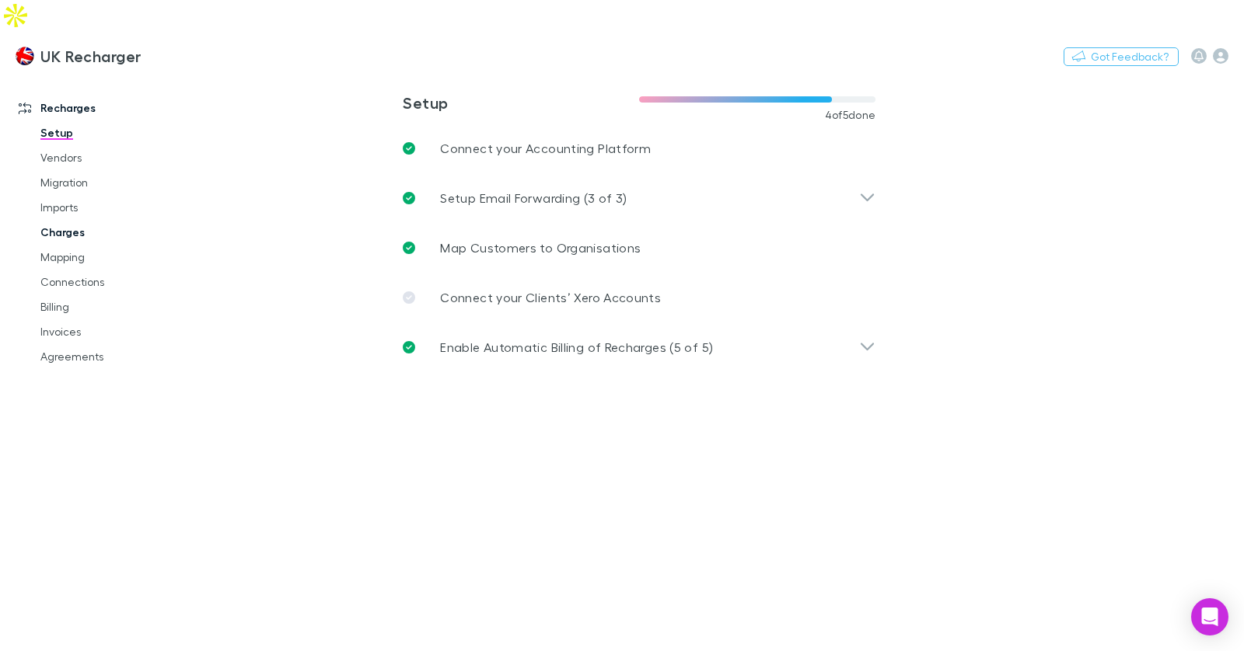
click at [65, 220] on link "Charges" at bounding box center [109, 232] width 169 height 25
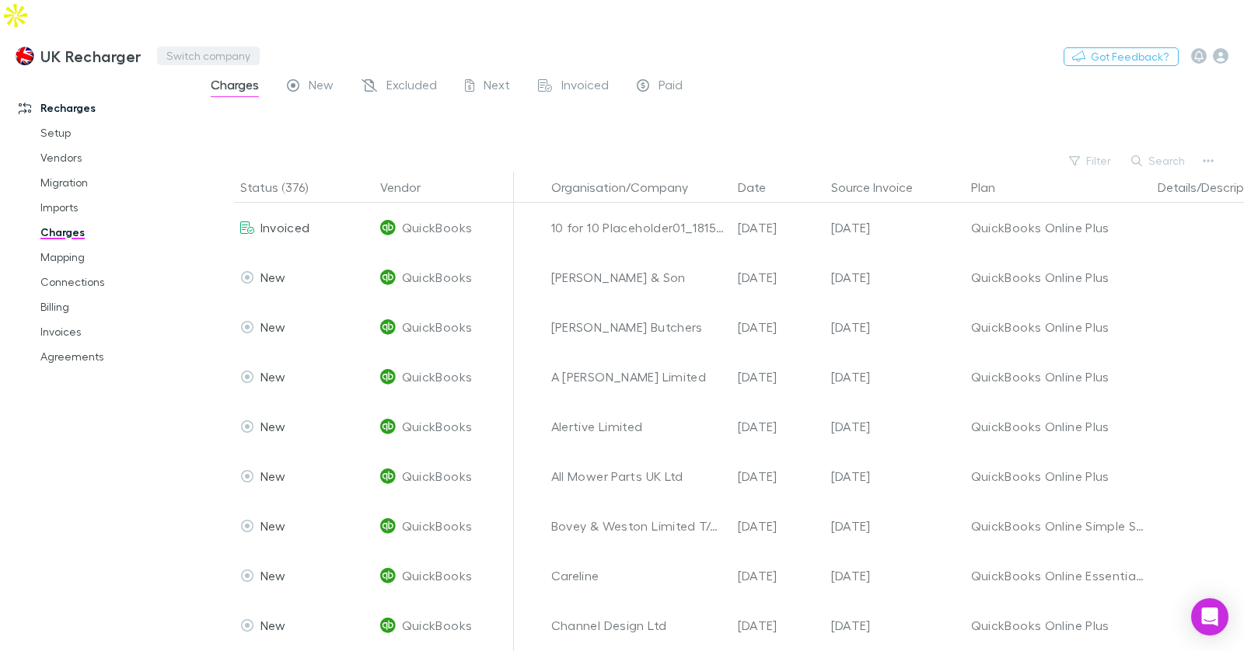
click at [217, 47] on button "Switch company" at bounding box center [208, 56] width 103 height 19
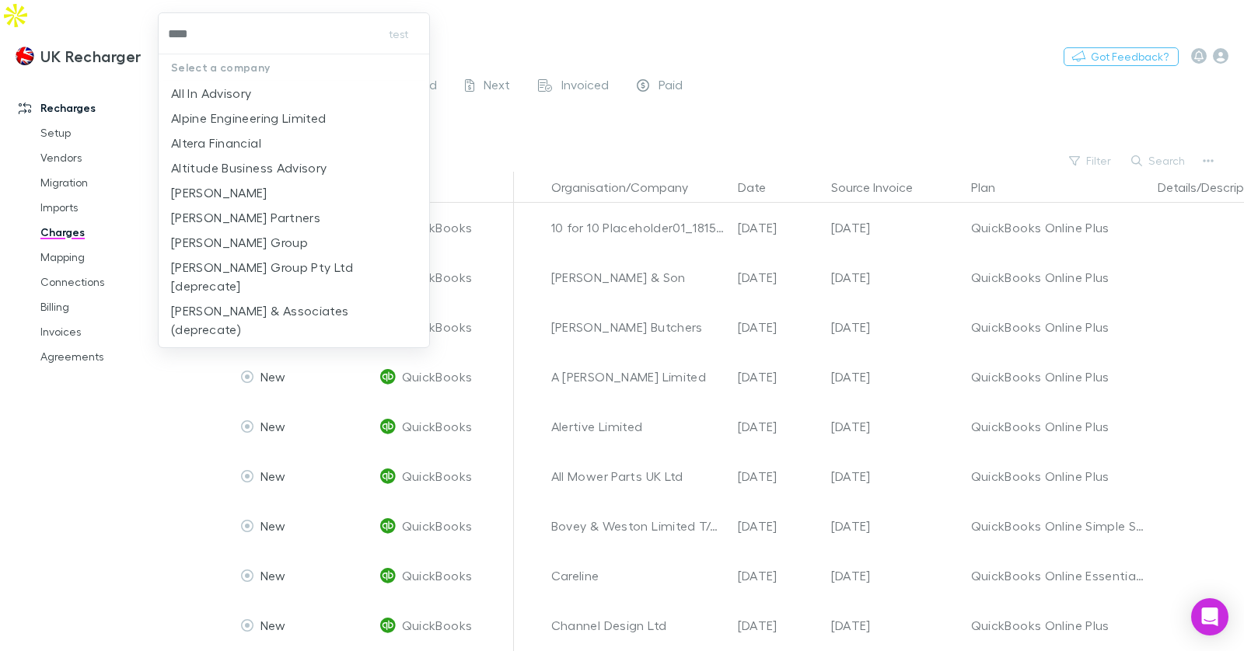
type input "*****"
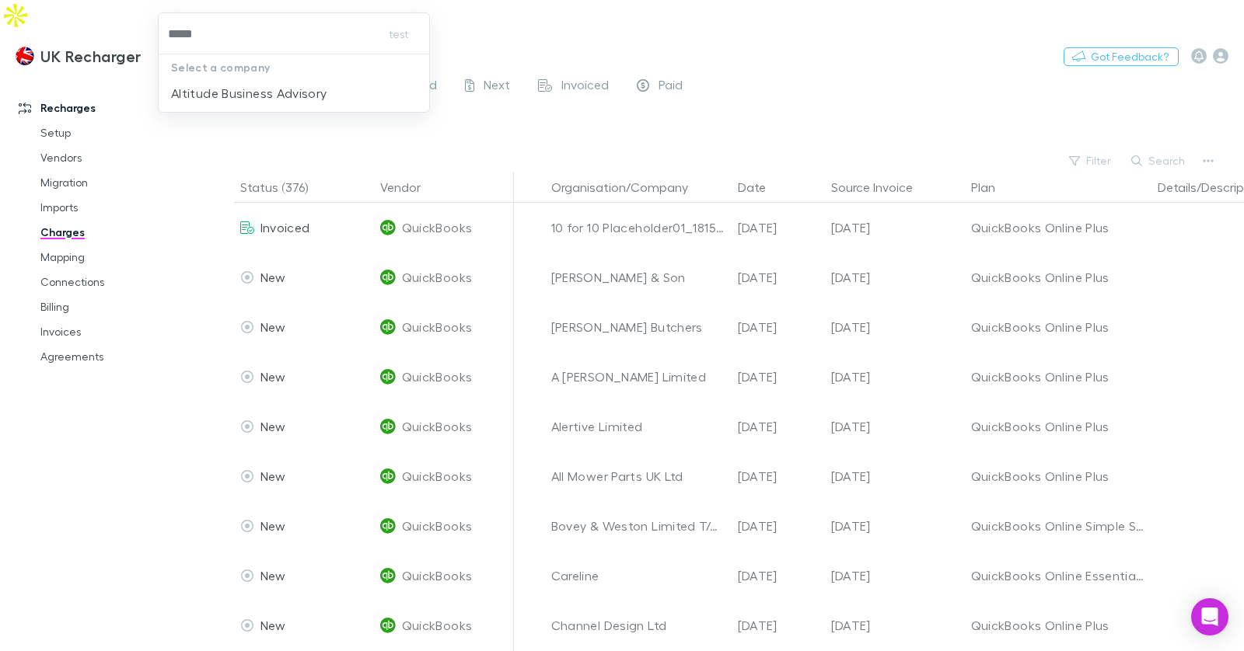
drag, startPoint x: 289, startPoint y: 93, endPoint x: 718, endPoint y: 103, distance: 428.5
click at [289, 93] on p "Altitude Business Advisory" at bounding box center [249, 93] width 156 height 19
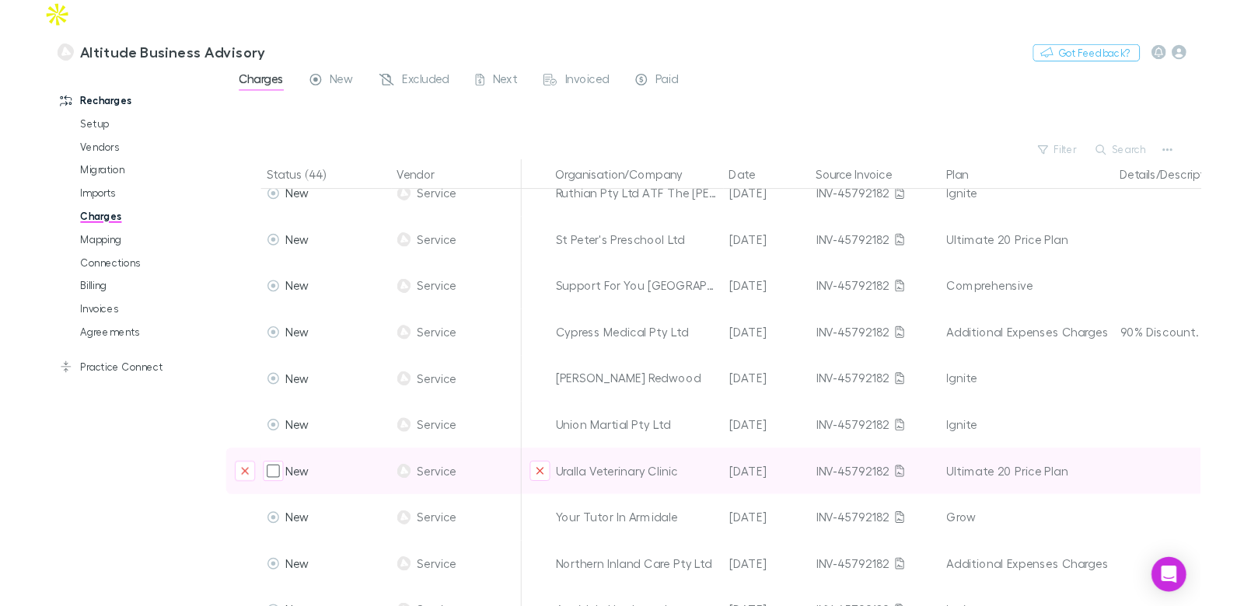
scroll to position [1759, 0]
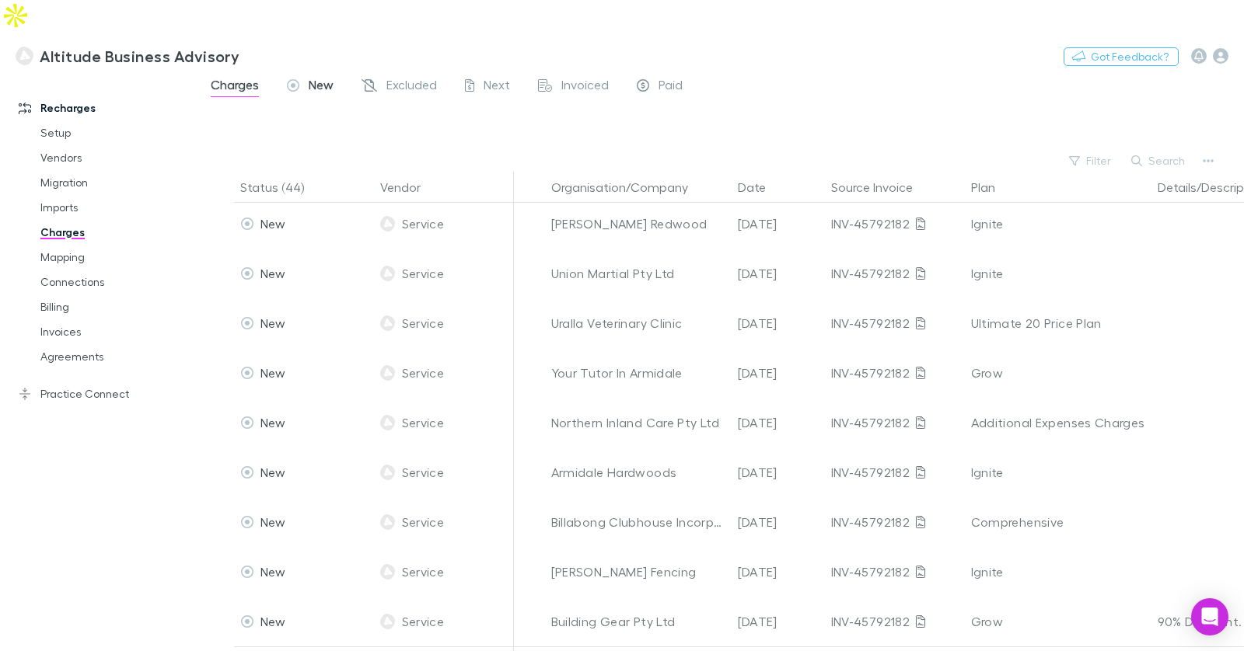
click at [328, 77] on span "New" at bounding box center [321, 87] width 25 height 20
drag, startPoint x: 459, startPoint y: 51, endPoint x: 427, endPoint y: 51, distance: 31.9
click at [459, 75] on div "Charges New Excluded Next Invoiced Paid" at bounding box center [452, 87] width 487 height 25
click at [414, 77] on span "Excluded" at bounding box center [411, 87] width 51 height 20
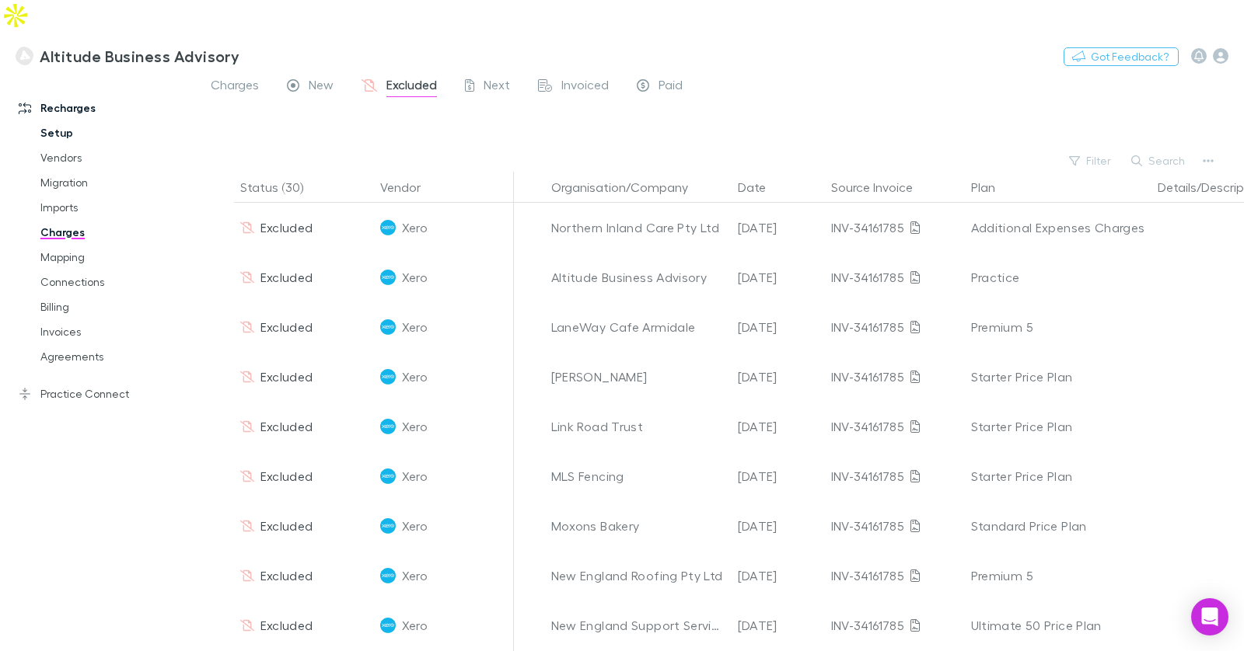
click at [54, 121] on link "Setup" at bounding box center [109, 133] width 169 height 25
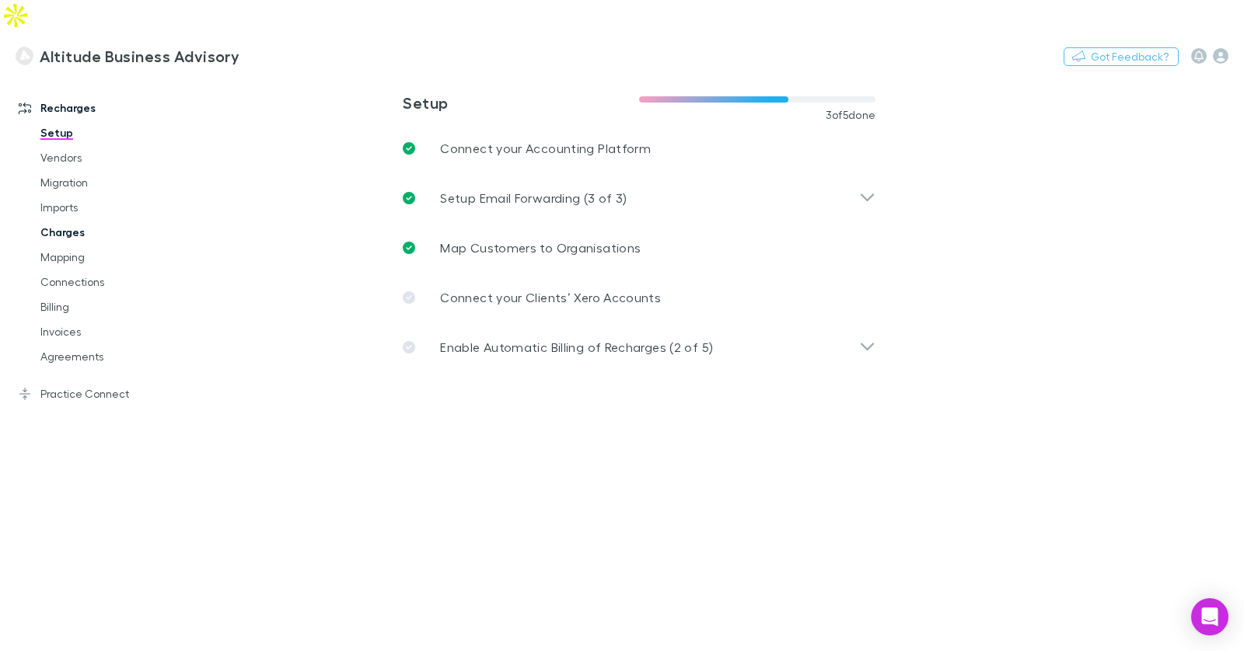
click at [93, 220] on link "Charges" at bounding box center [109, 232] width 169 height 25
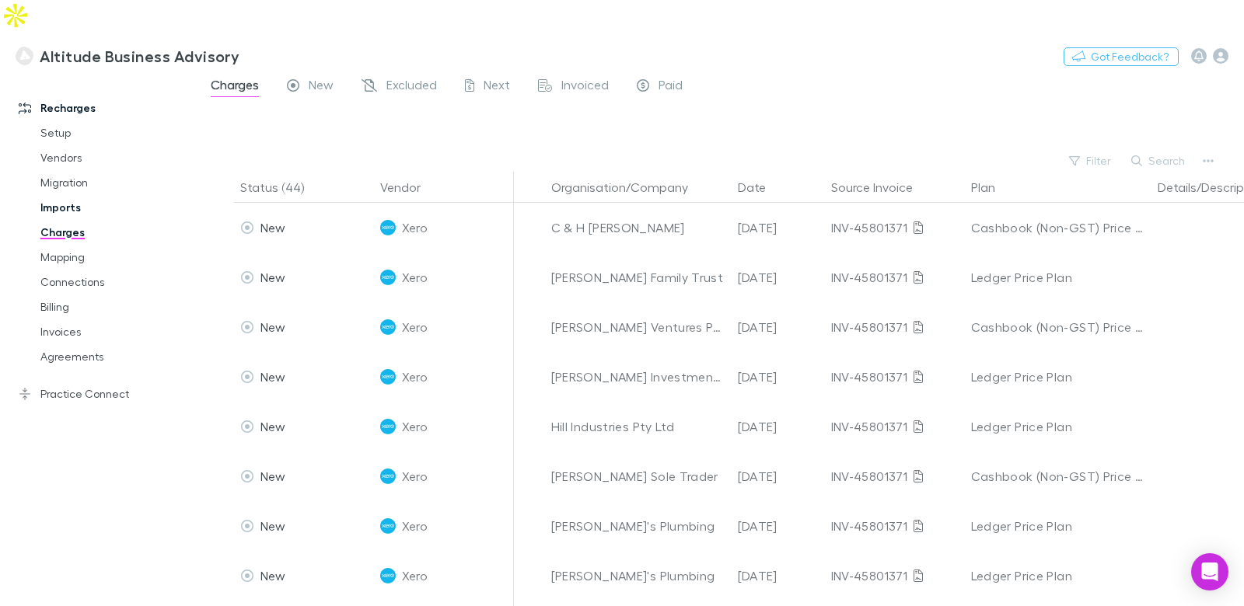
click at [72, 195] on link "Imports" at bounding box center [109, 207] width 169 height 25
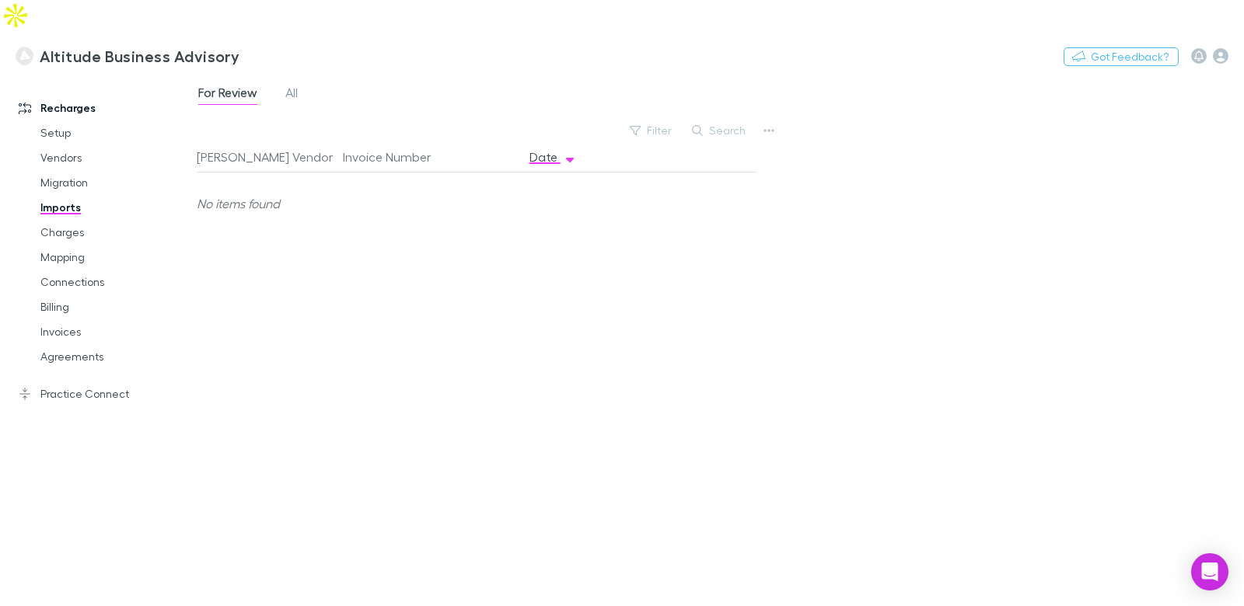
click at [278, 82] on div "For Review All" at bounding box center [254, 94] width 115 height 25
click at [291, 85] on span "All" at bounding box center [291, 95] width 12 height 20
click at [59, 121] on link "Setup" at bounding box center [109, 133] width 169 height 25
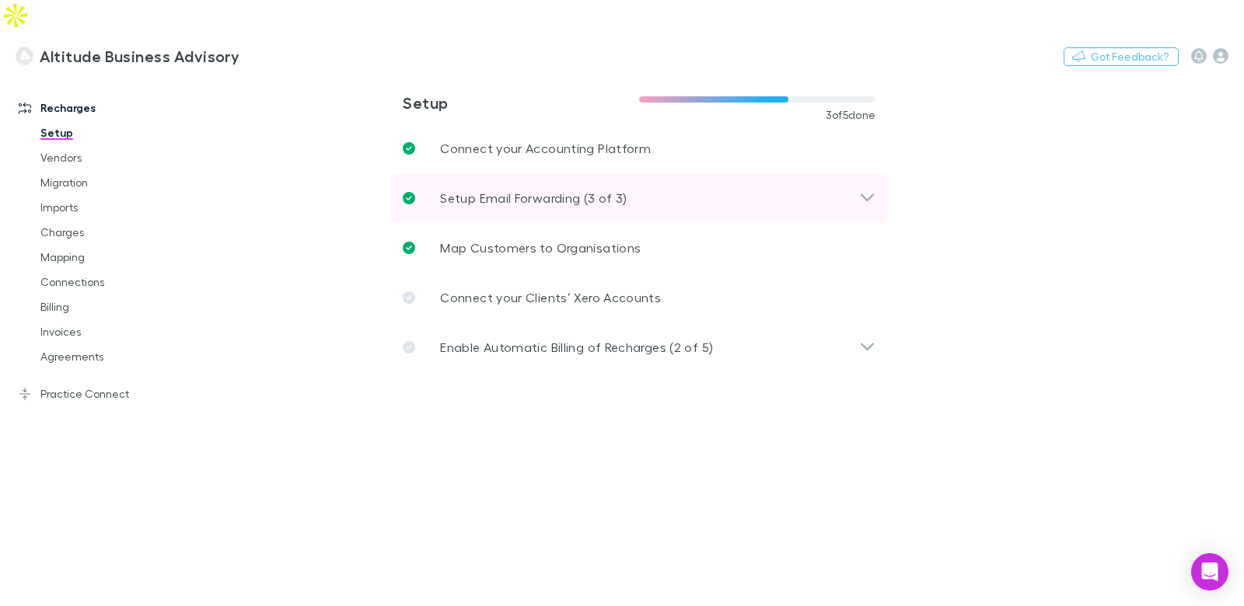
click at [530, 189] on p "Setup Email Forwarding (3 of 3)" at bounding box center [533, 198] width 187 height 19
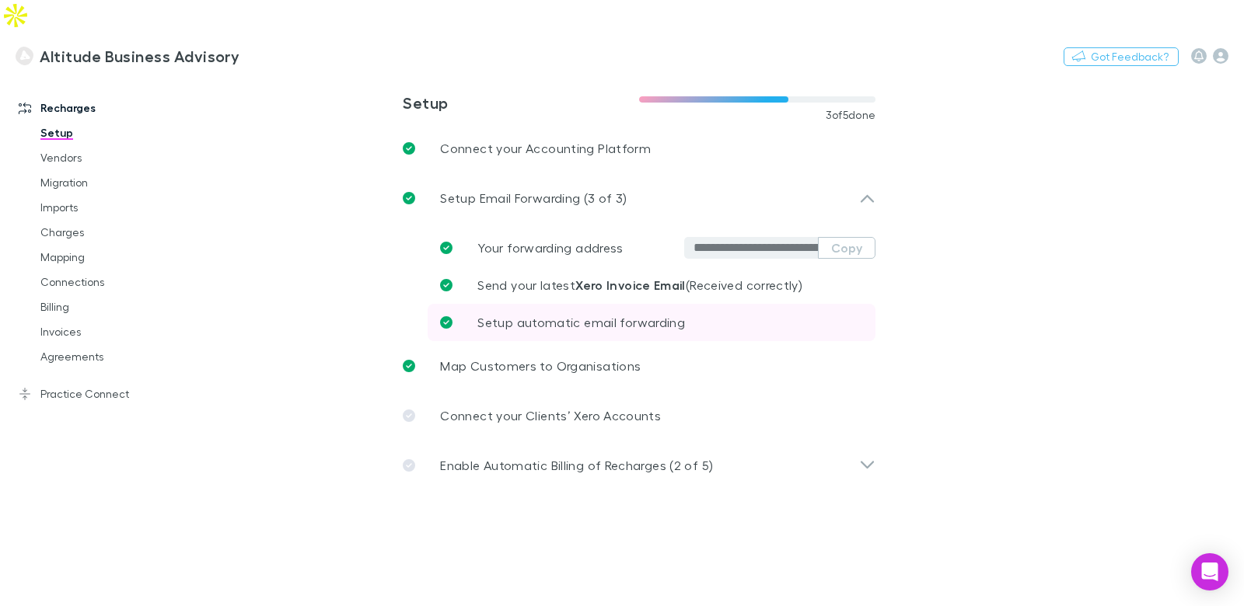
click at [607, 313] on p "Setup automatic email forwarding" at bounding box center [581, 322] width 208 height 19
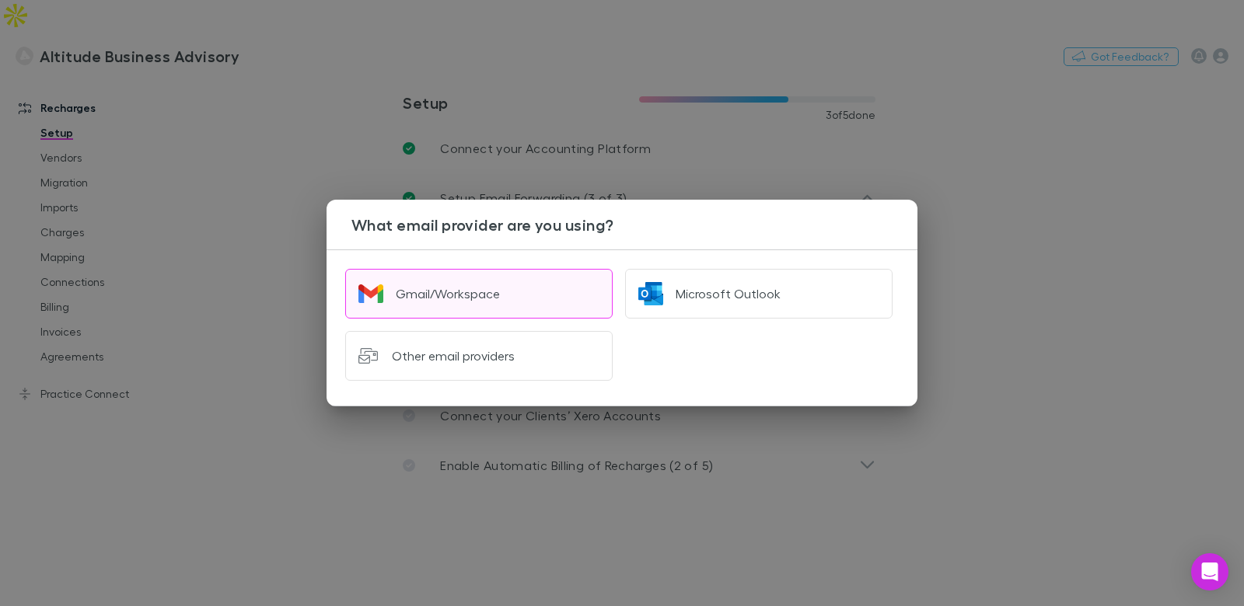
click at [502, 285] on button "Gmail/Workspace" at bounding box center [478, 294] width 267 height 50
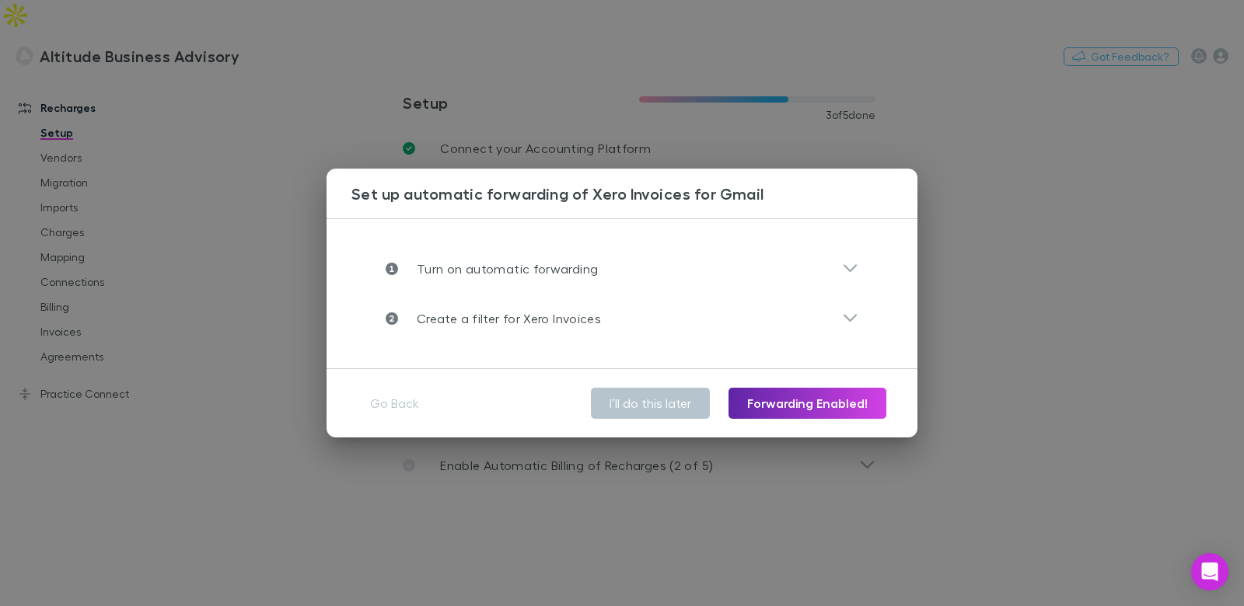
drag, startPoint x: 591, startPoint y: 320, endPoint x: 575, endPoint y: 313, distance: 17.8
click at [591, 320] on p "Create a filter for Xero Invoices" at bounding box center [499, 318] width 203 height 19
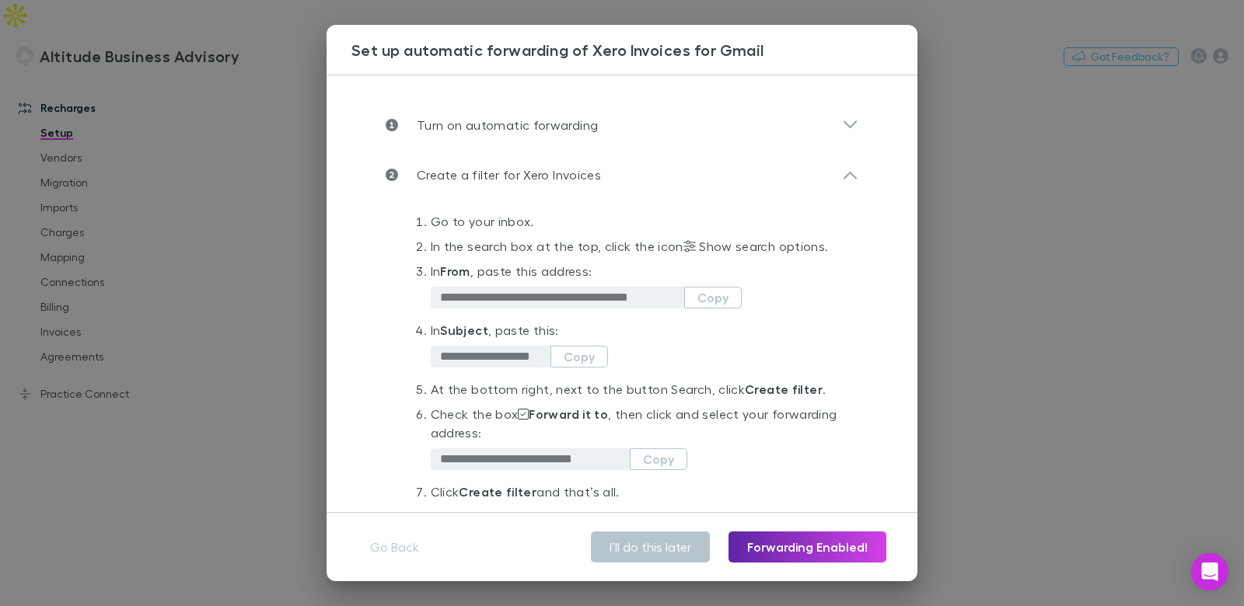
click at [308, 183] on div "**********" at bounding box center [622, 303] width 1244 height 606
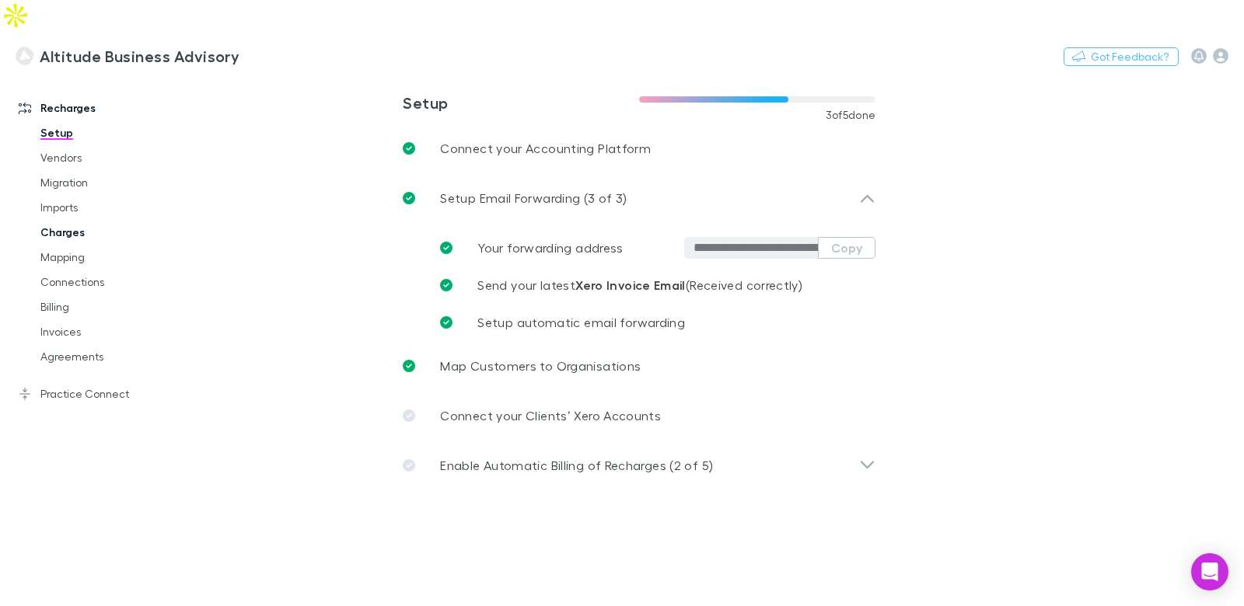
drag, startPoint x: 175, startPoint y: 196, endPoint x: 81, endPoint y: 210, distance: 95.1
click at [175, 220] on link "Charges" at bounding box center [109, 232] width 169 height 25
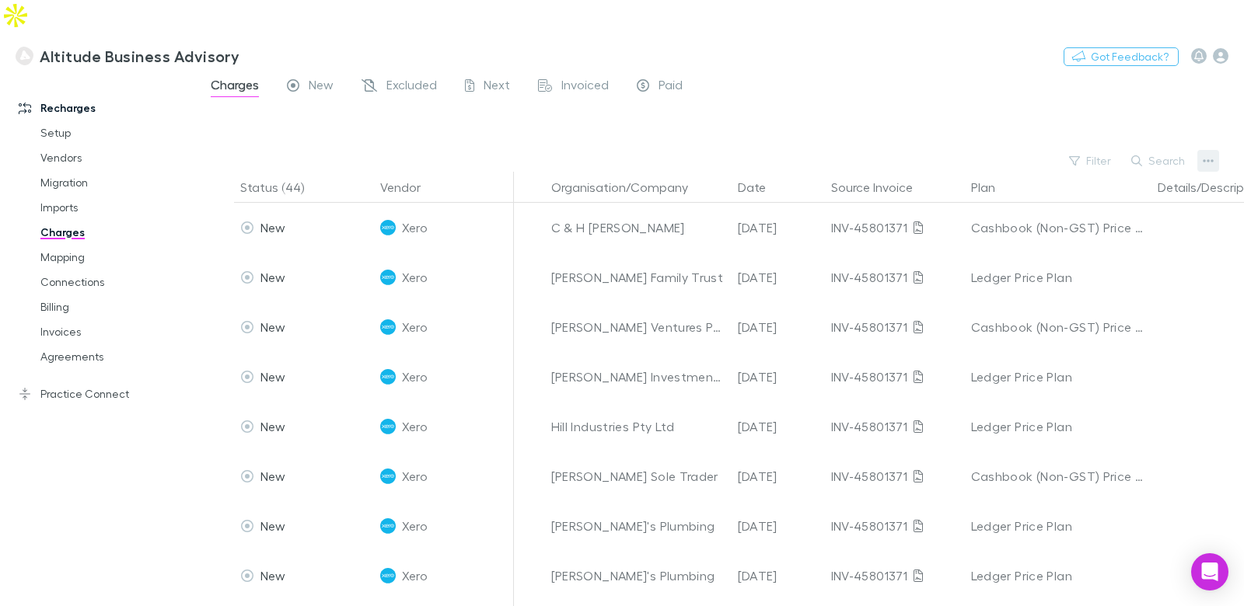
click at [1211, 150] on button "button" at bounding box center [1208, 161] width 22 height 22
click at [1081, 195] on p "Plan exclusions" at bounding box center [1112, 189] width 189 height 19
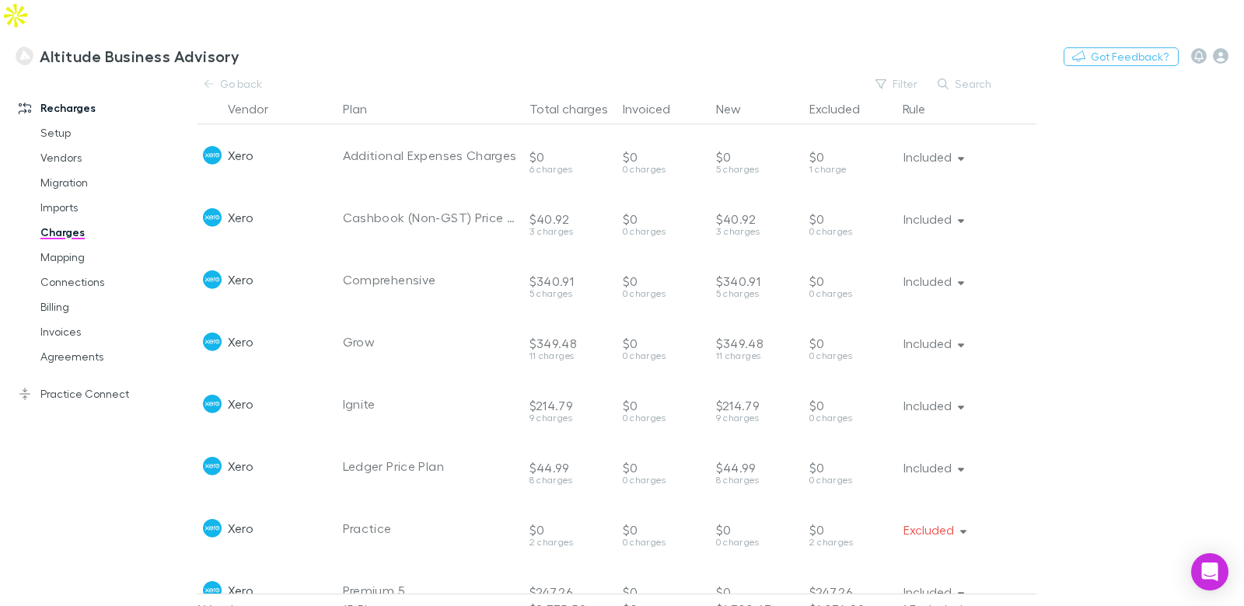
click at [932, 456] on button "Included" at bounding box center [932, 467] width 85 height 23
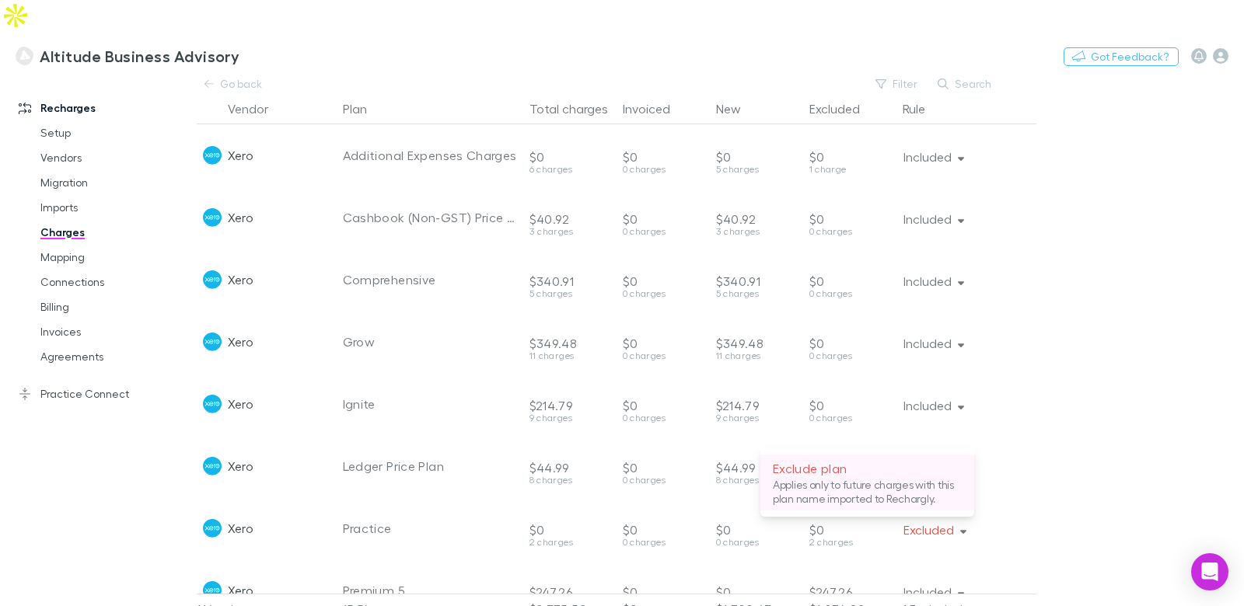
click at [890, 480] on p "Applies only to future charges with this plan name imported to Rechargly." at bounding box center [867, 492] width 189 height 28
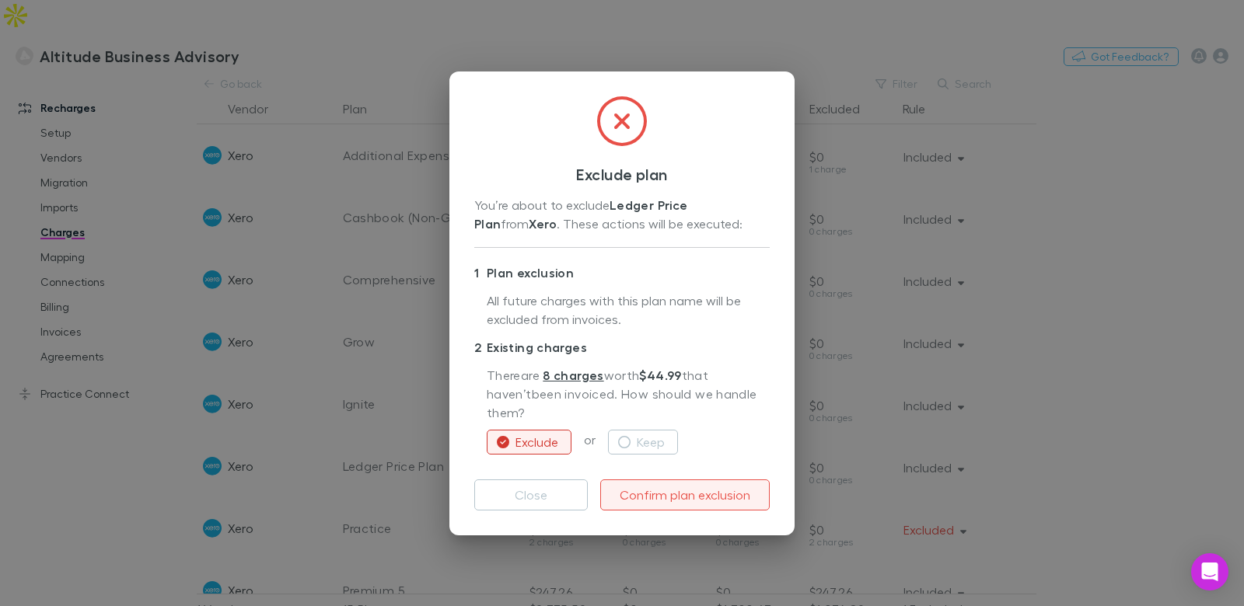
click at [706, 487] on button "Confirm plan exclusion" at bounding box center [684, 495] width 169 height 31
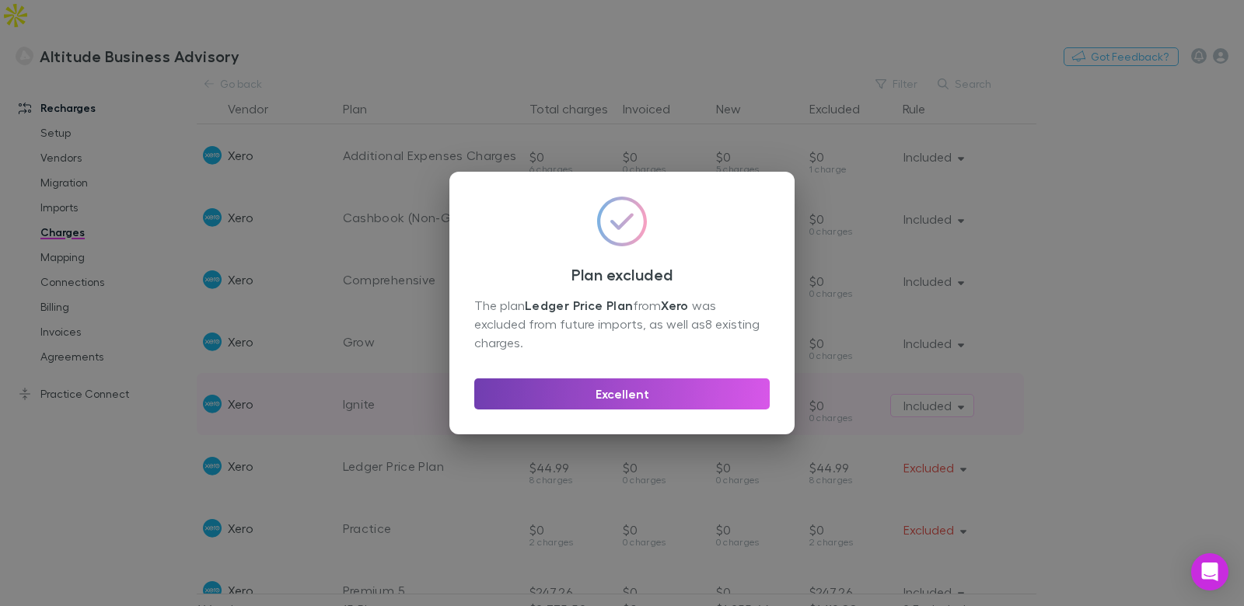
click at [598, 394] on button "Excellent" at bounding box center [621, 394] width 295 height 31
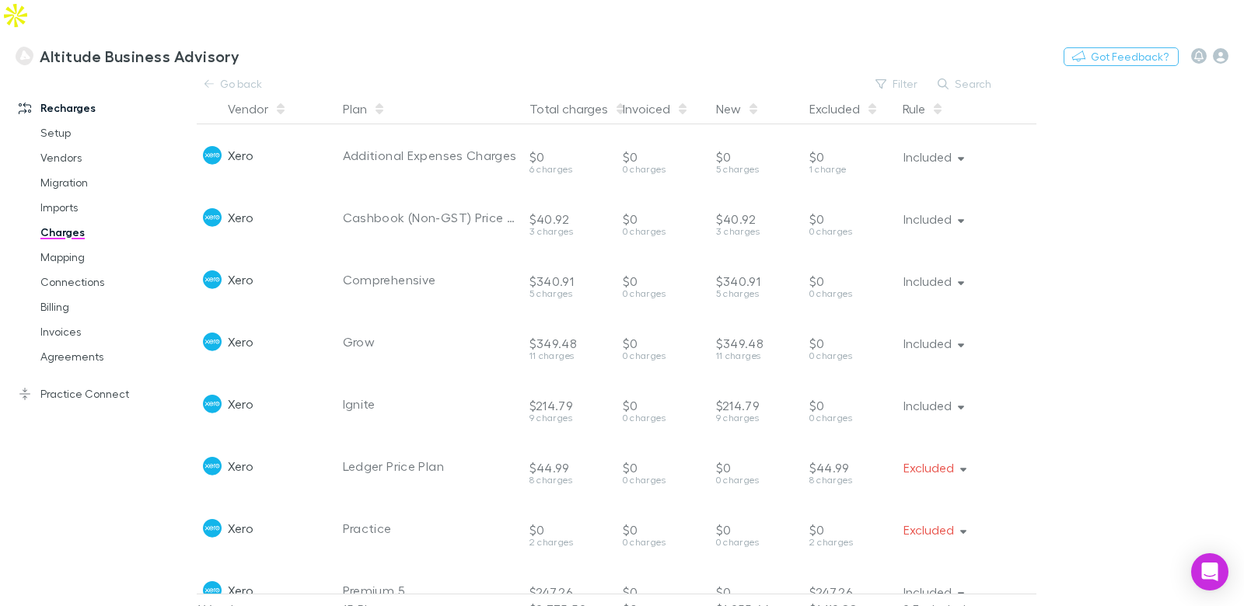
click at [987, 93] on div "Rule" at bounding box center [966, 108] width 140 height 31
click at [983, 75] on button "Search" at bounding box center [965, 84] width 71 height 19
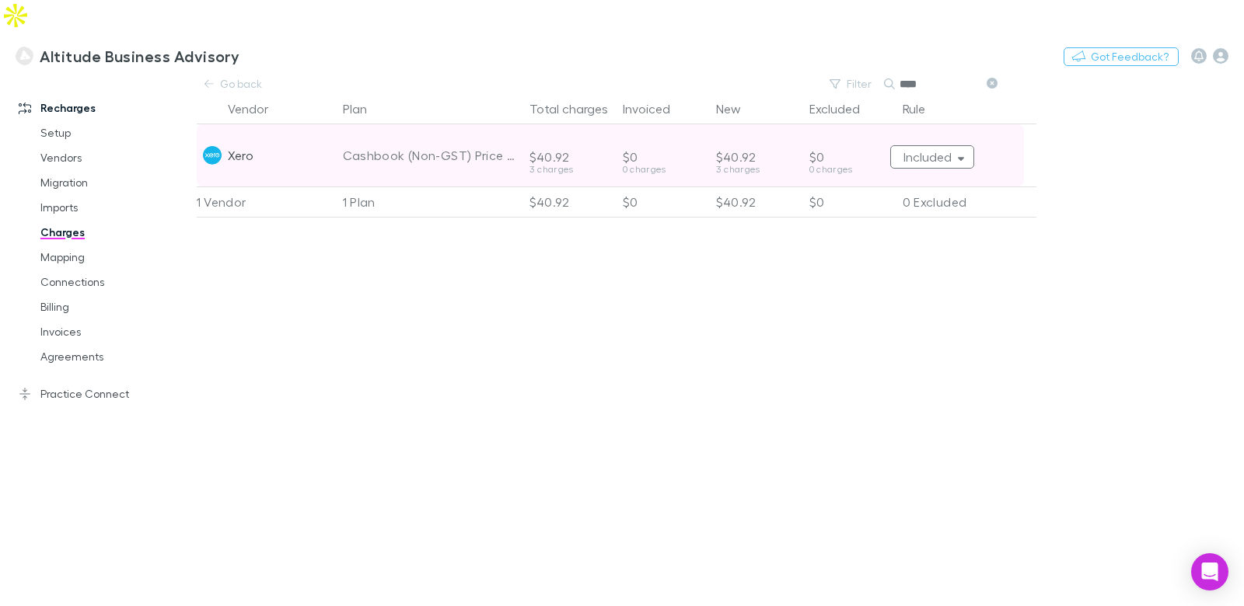
type input "****"
click at [943, 145] on button "Included" at bounding box center [932, 156] width 85 height 23
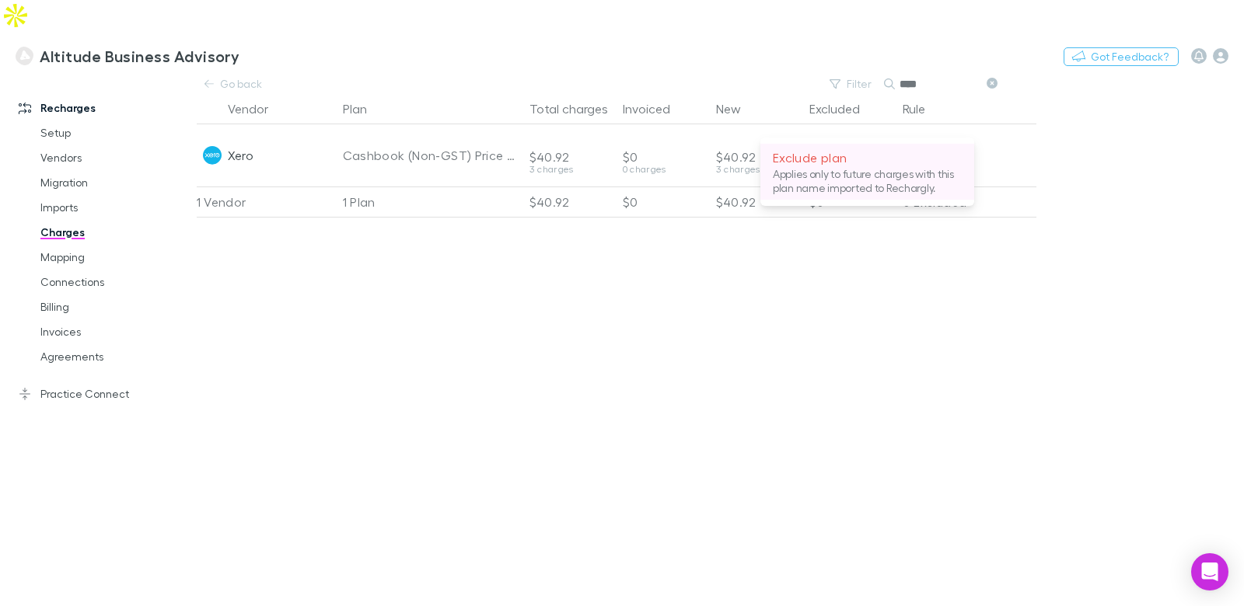
click at [857, 174] on p "Applies only to future charges with this plan name imported to Rechargly." at bounding box center [867, 181] width 189 height 28
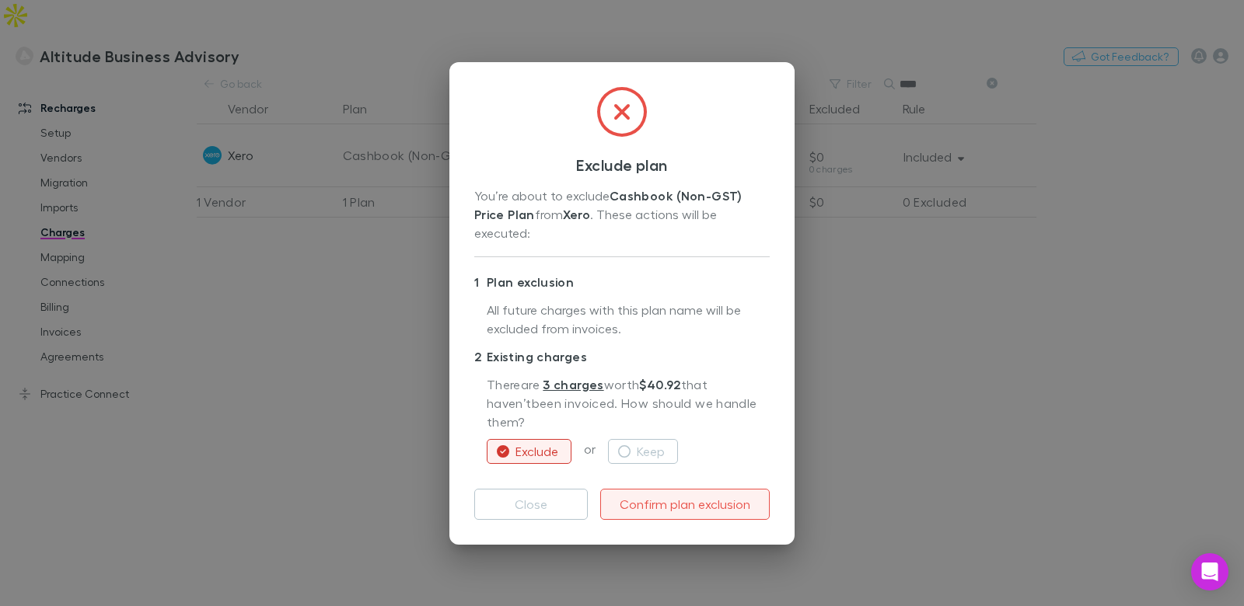
click at [687, 489] on button "Confirm plan exclusion" at bounding box center [684, 504] width 169 height 31
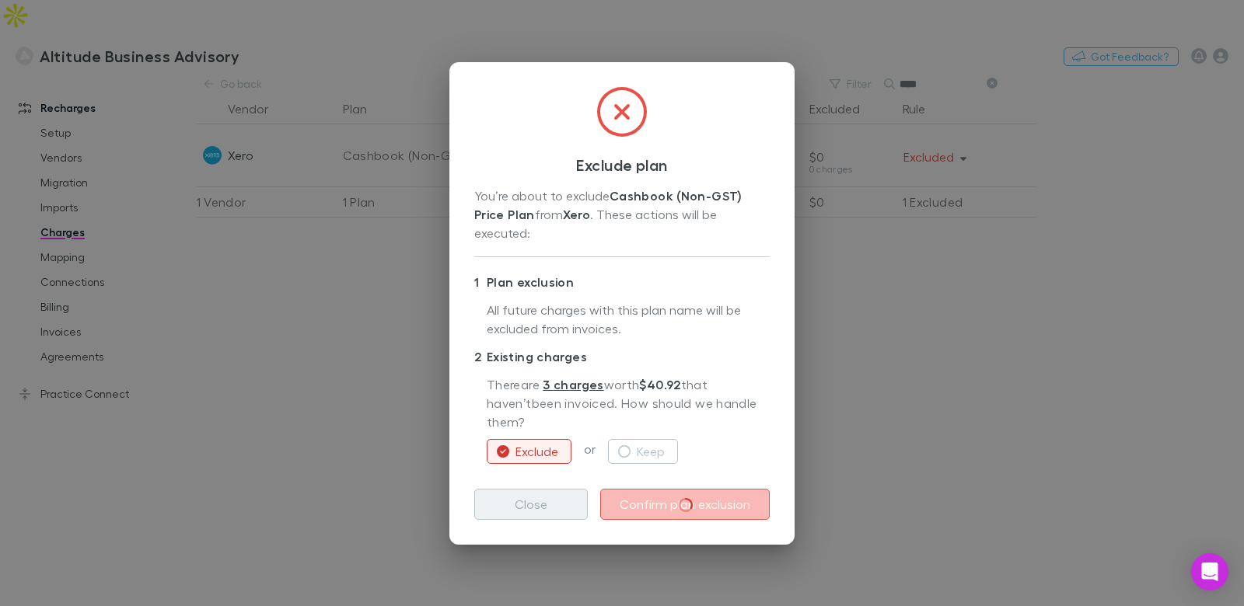
click at [566, 500] on button "Close" at bounding box center [531, 504] width 114 height 31
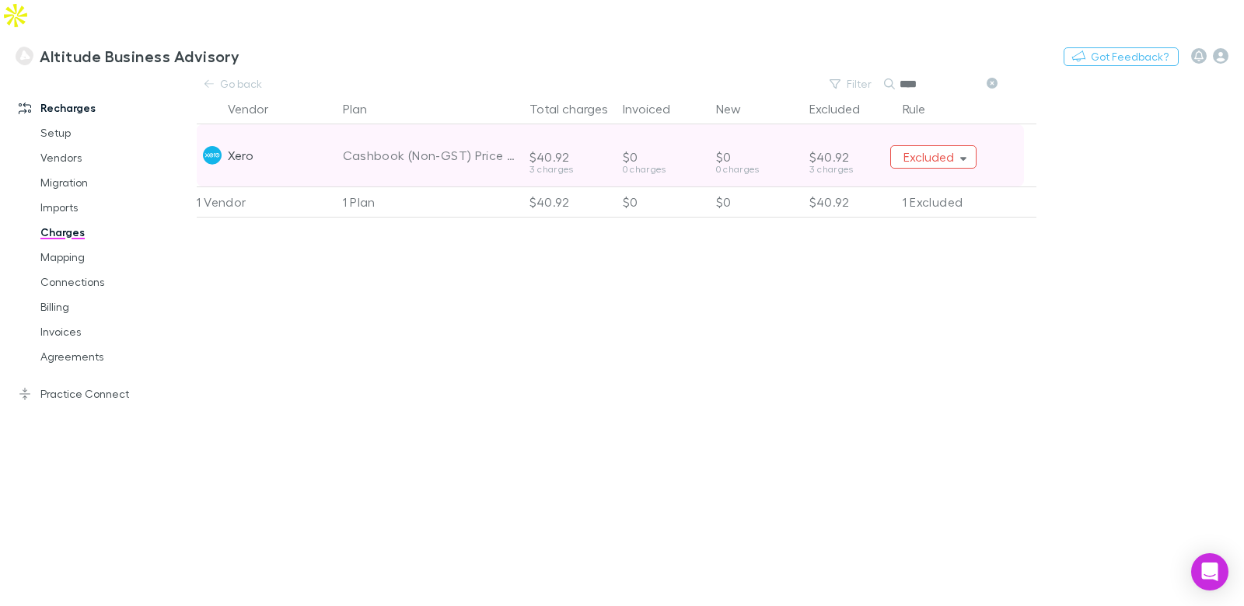
click at [924, 145] on button "Excluded" at bounding box center [933, 156] width 87 height 23
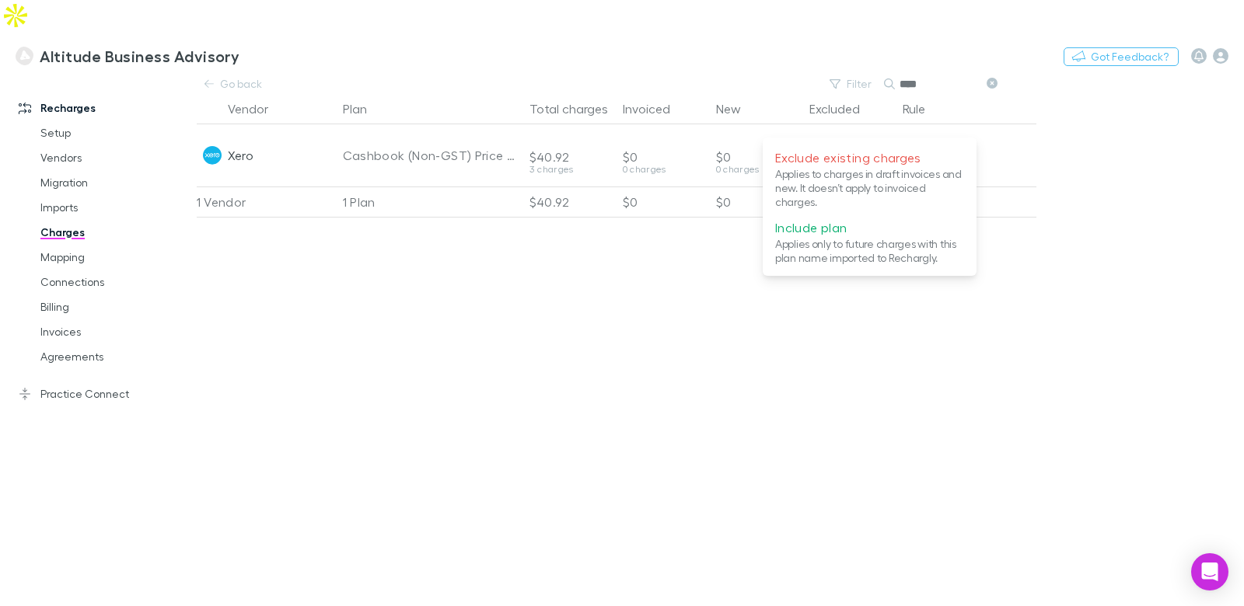
click at [470, 362] on div at bounding box center [622, 303] width 1244 height 606
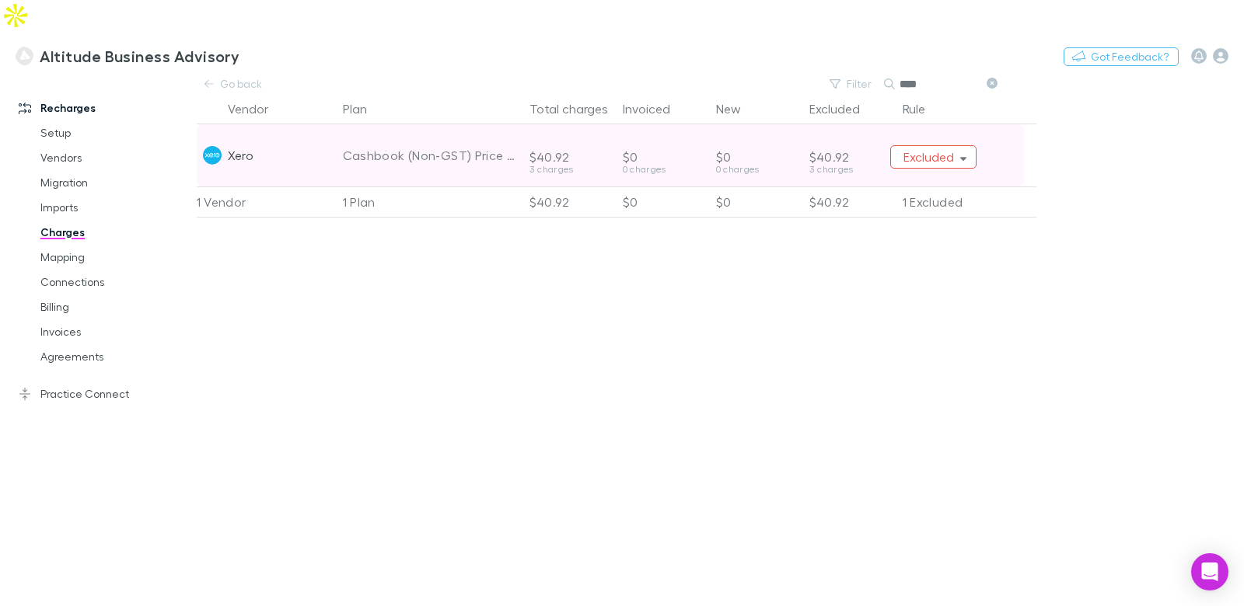
drag, startPoint x: 983, startPoint y: 134, endPoint x: 973, endPoint y: 131, distance: 9.6
click at [982, 134] on div "Excluded" at bounding box center [963, 155] width 146 height 62
click at [968, 145] on button "Excluded" at bounding box center [933, 156] width 87 height 23
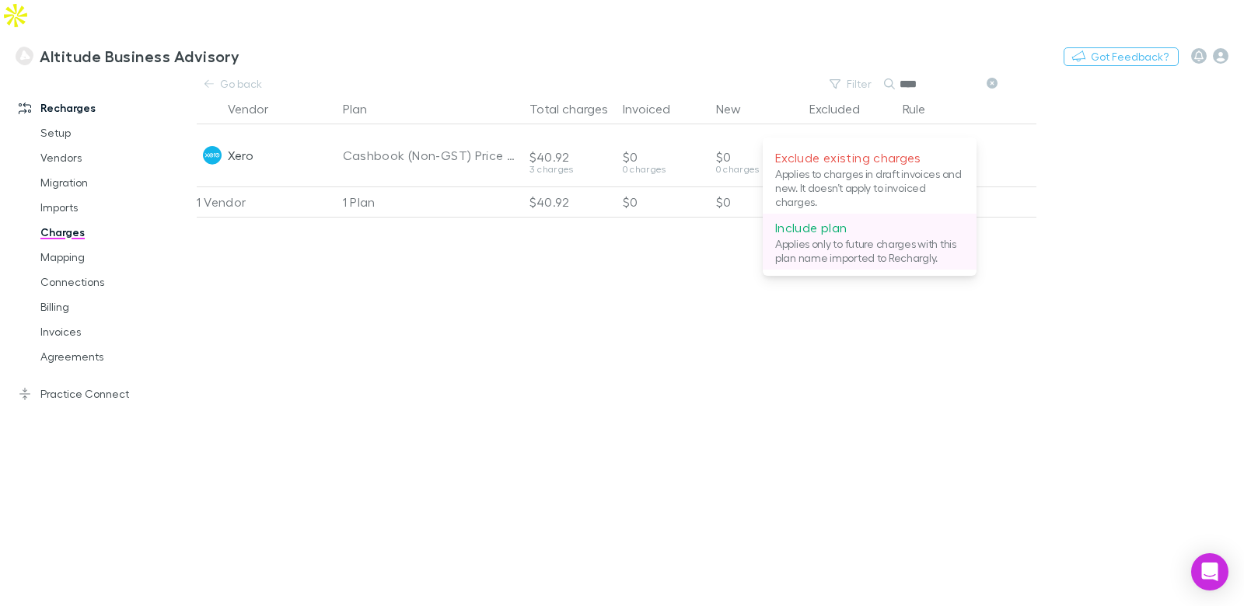
click at [861, 236] on p "Include plan" at bounding box center [869, 227] width 189 height 19
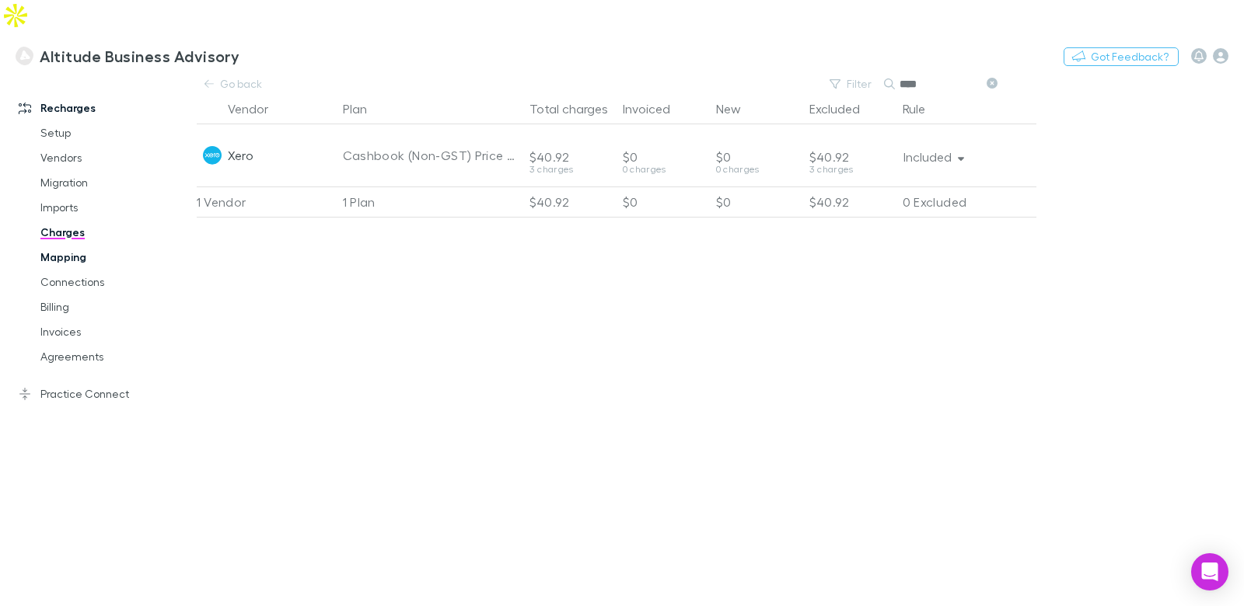
click at [68, 245] on link "Mapping" at bounding box center [109, 257] width 169 height 25
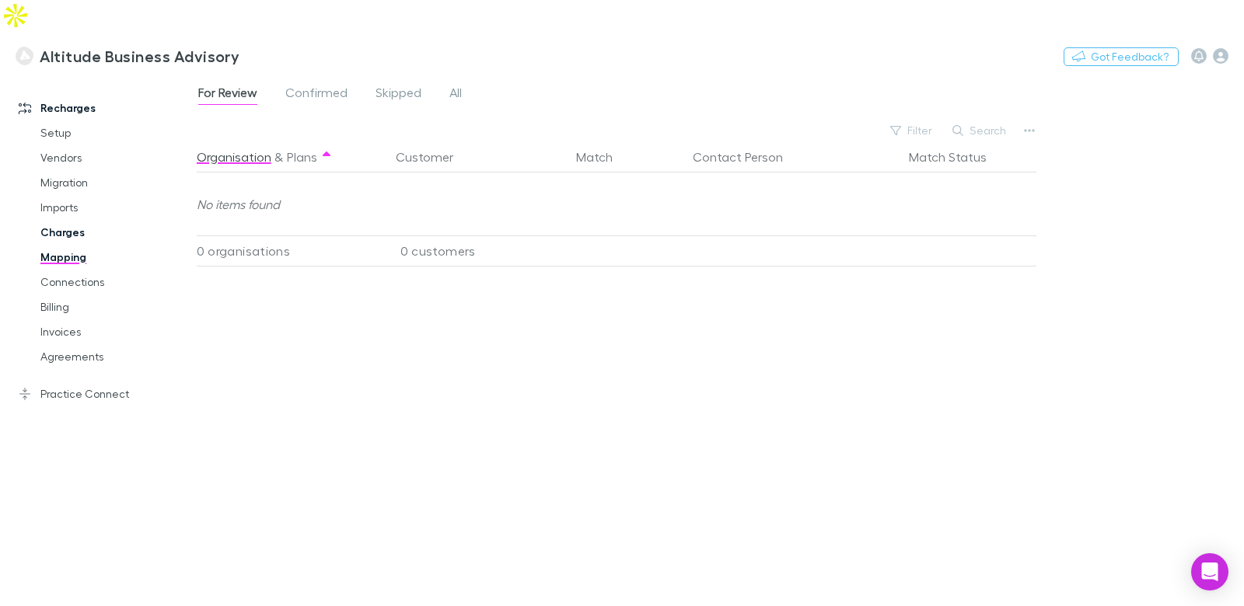
click at [75, 220] on link "Charges" at bounding box center [109, 232] width 169 height 25
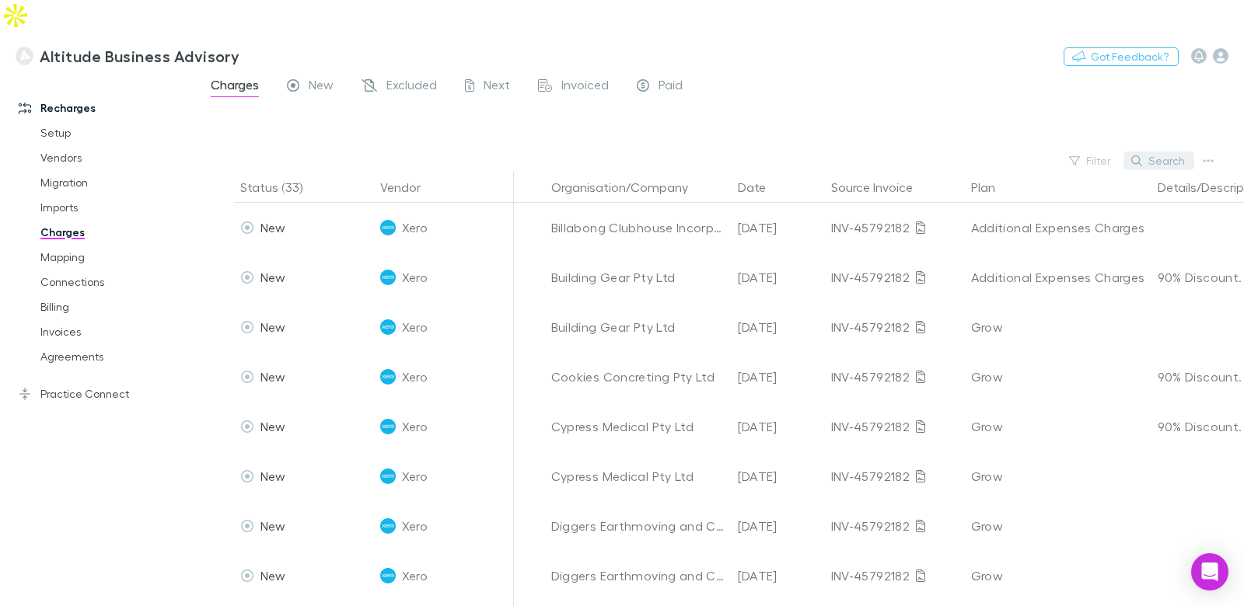
click at [1180, 152] on button "Search" at bounding box center [1158, 161] width 71 height 19
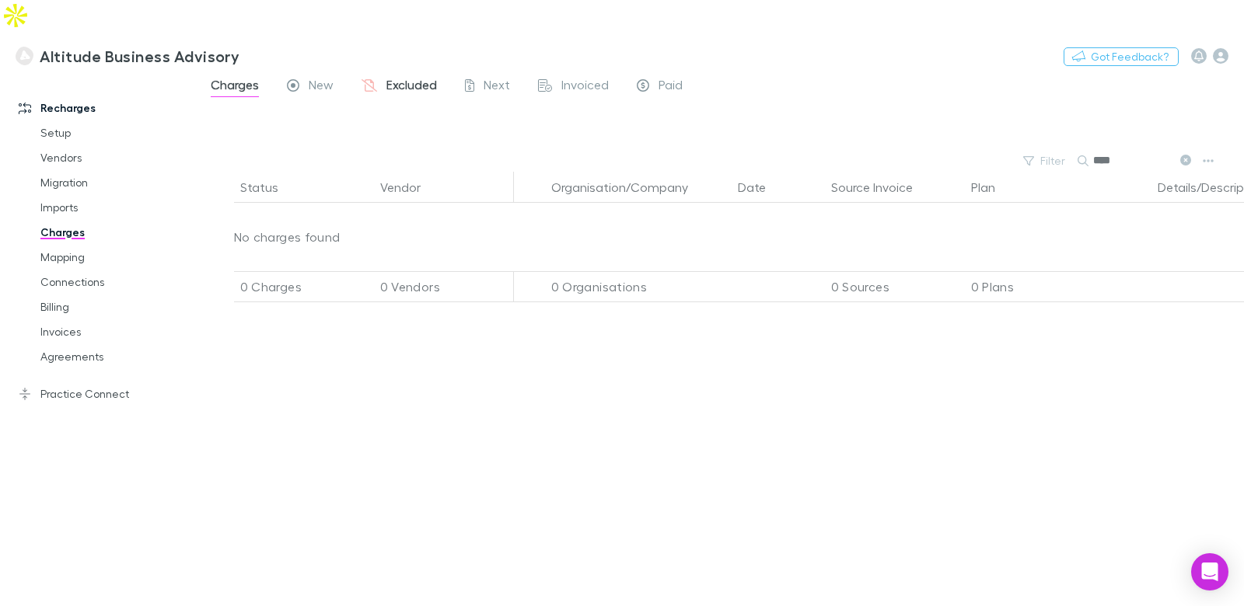
type input "****"
drag, startPoint x: 413, startPoint y: 49, endPoint x: 436, endPoint y: 59, distance: 25.4
click at [413, 77] on span "Excluded" at bounding box center [411, 87] width 51 height 20
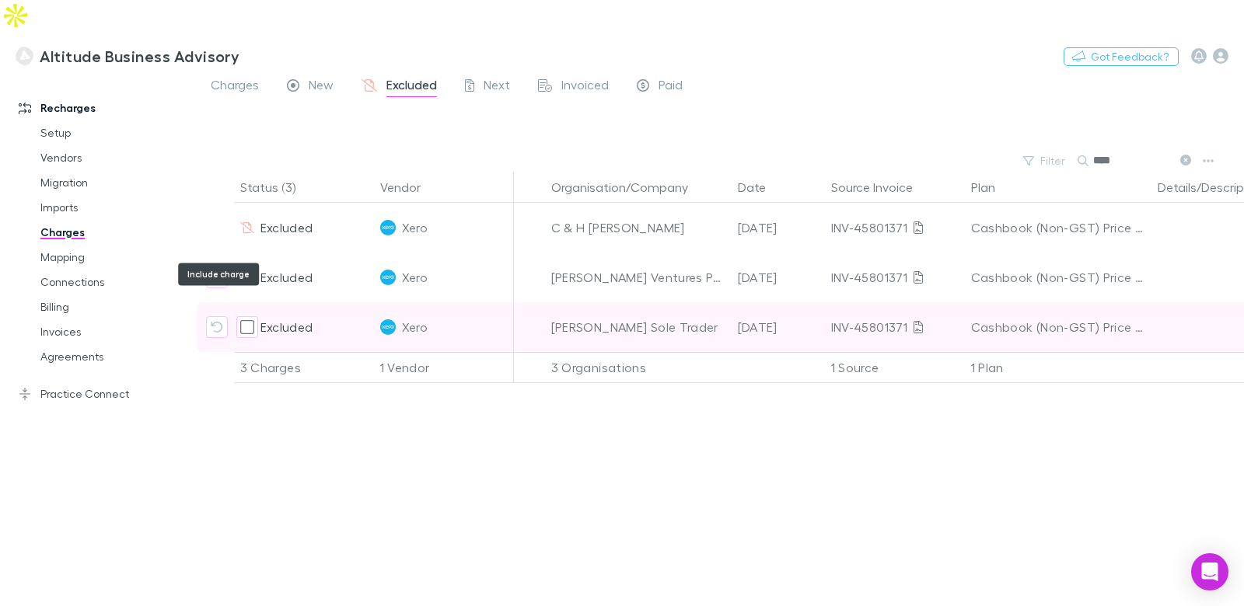
drag, startPoint x: 213, startPoint y: 245, endPoint x: 218, endPoint y: 269, distance: 24.5
click at [213, 271] on icon "Include charge" at bounding box center [217, 277] width 12 height 12
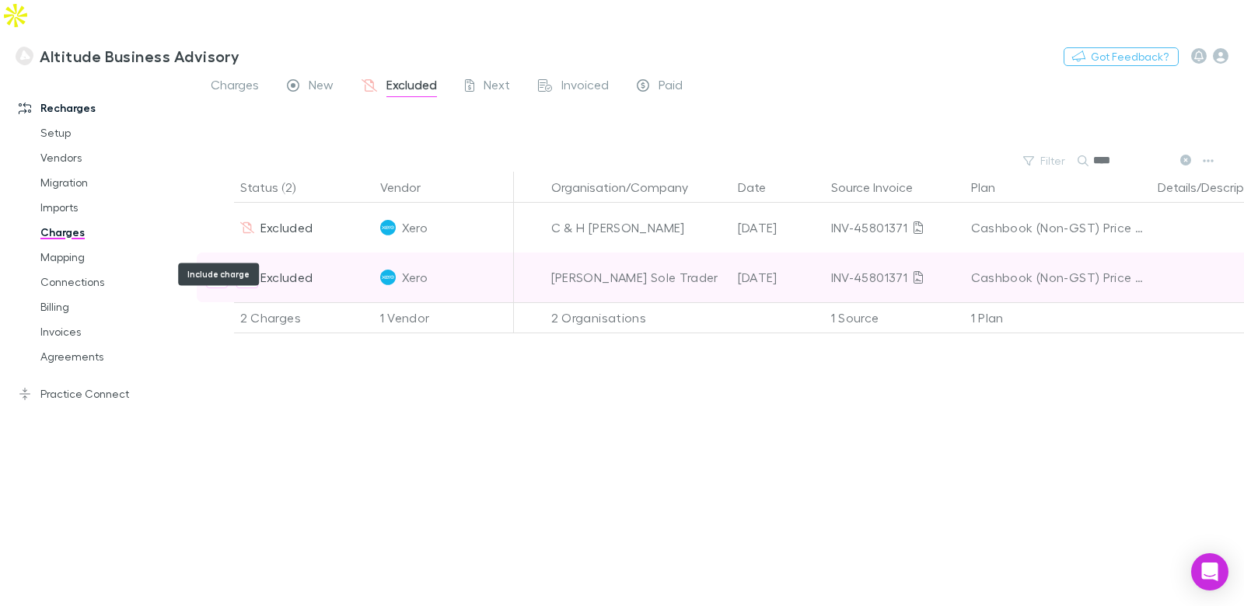
click at [221, 272] on icon "Include charge" at bounding box center [217, 277] width 12 height 11
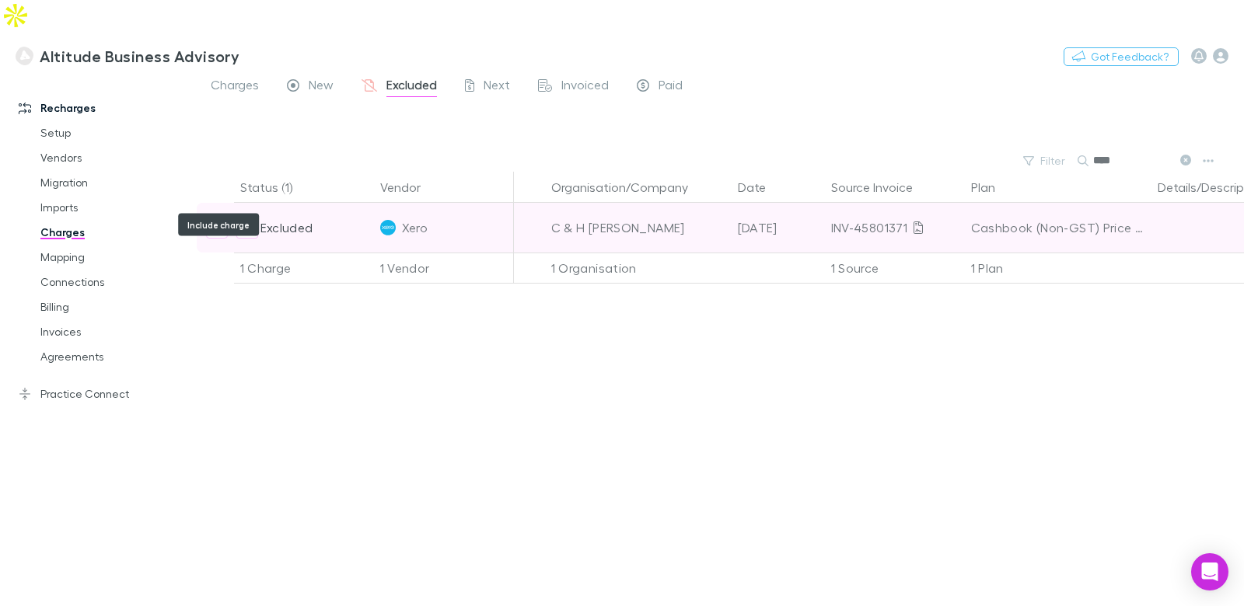
drag, startPoint x: 215, startPoint y: 196, endPoint x: 233, endPoint y: 183, distance: 22.9
click at [215, 222] on icon "Include charge" at bounding box center [217, 228] width 12 height 12
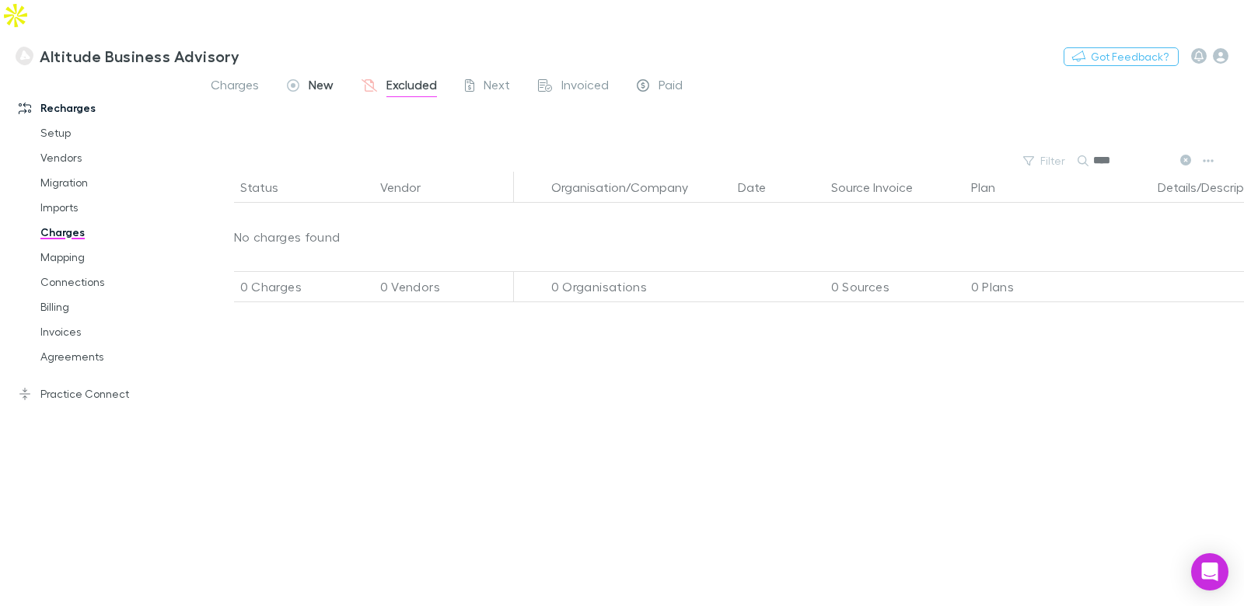
click at [313, 77] on span "New" at bounding box center [321, 87] width 25 height 20
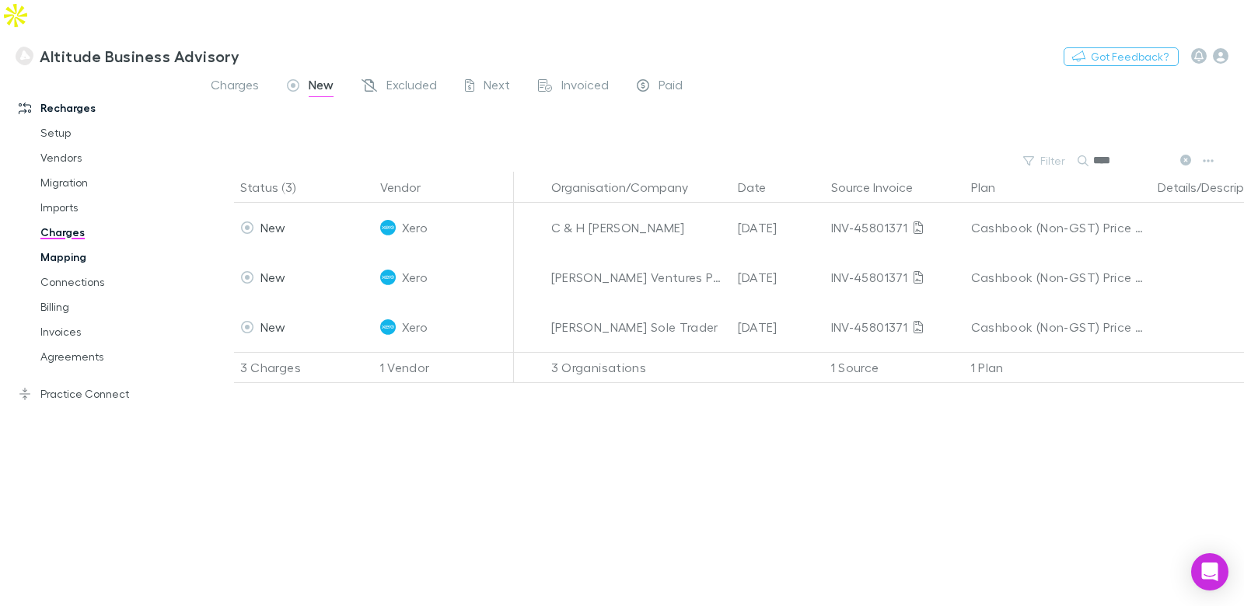
drag, startPoint x: 67, startPoint y: 225, endPoint x: 82, endPoint y: 229, distance: 15.1
click at [68, 245] on link "Mapping" at bounding box center [109, 257] width 169 height 25
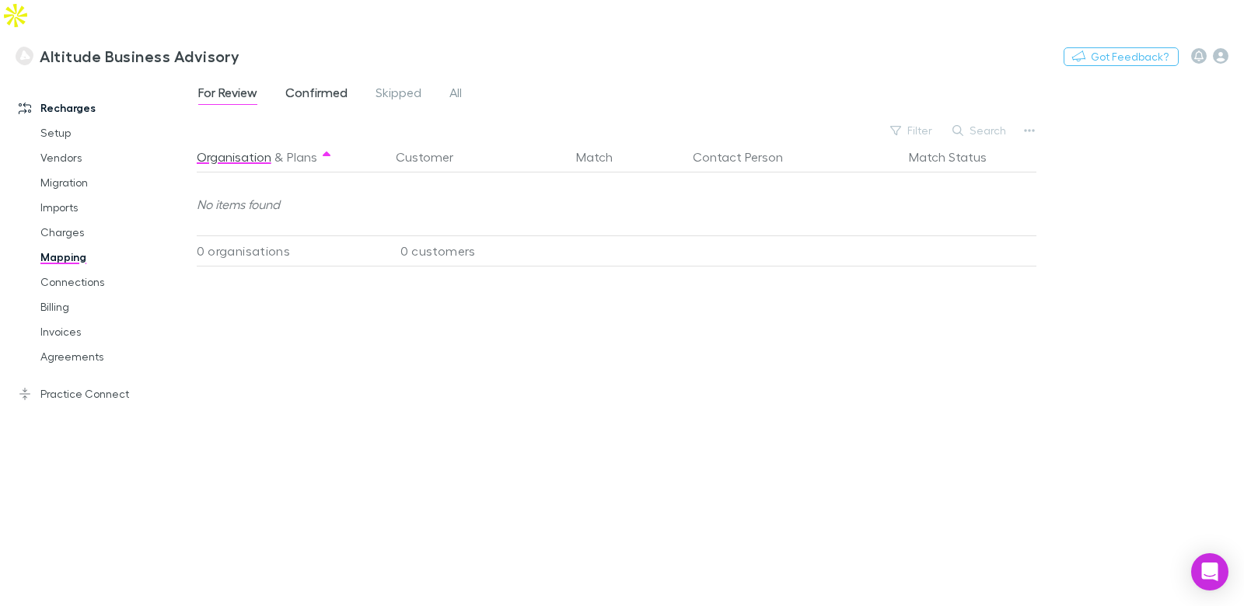
click at [299, 85] on span "Confirmed" at bounding box center [316, 95] width 62 height 20
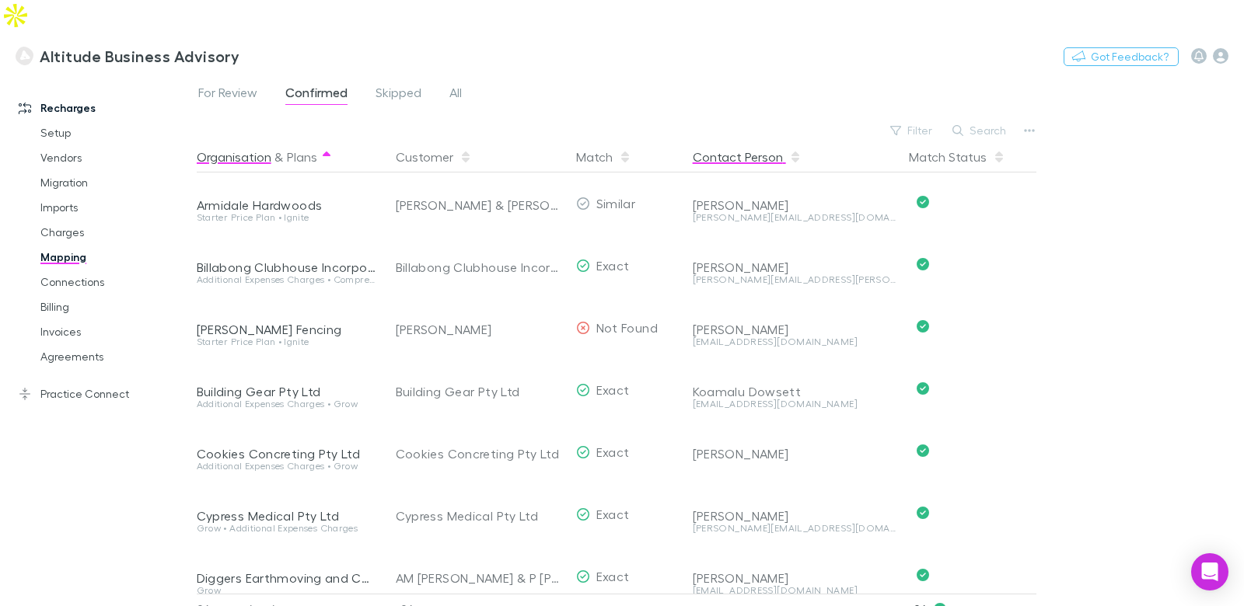
click at [795, 151] on icon "button" at bounding box center [795, 157] width 8 height 12
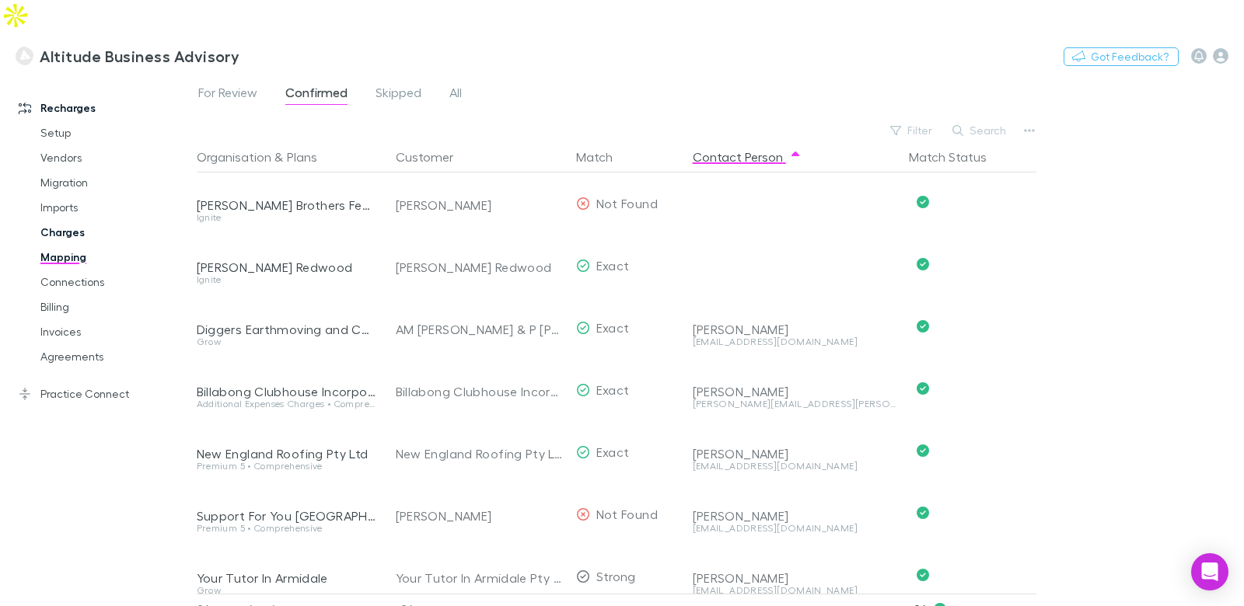
drag, startPoint x: 78, startPoint y: 201, endPoint x: 100, endPoint y: 198, distance: 22.8
click at [78, 220] on link "Charges" at bounding box center [109, 232] width 169 height 25
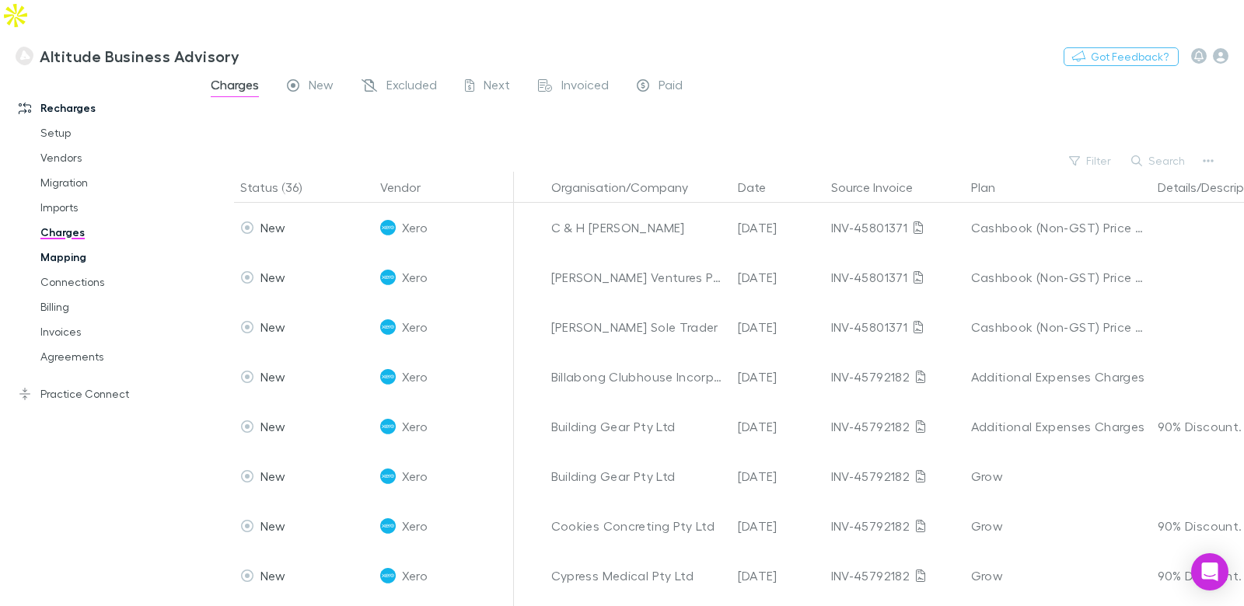
drag, startPoint x: 72, startPoint y: 229, endPoint x: 89, endPoint y: 226, distance: 17.3
click at [73, 245] on link "Mapping" at bounding box center [109, 257] width 169 height 25
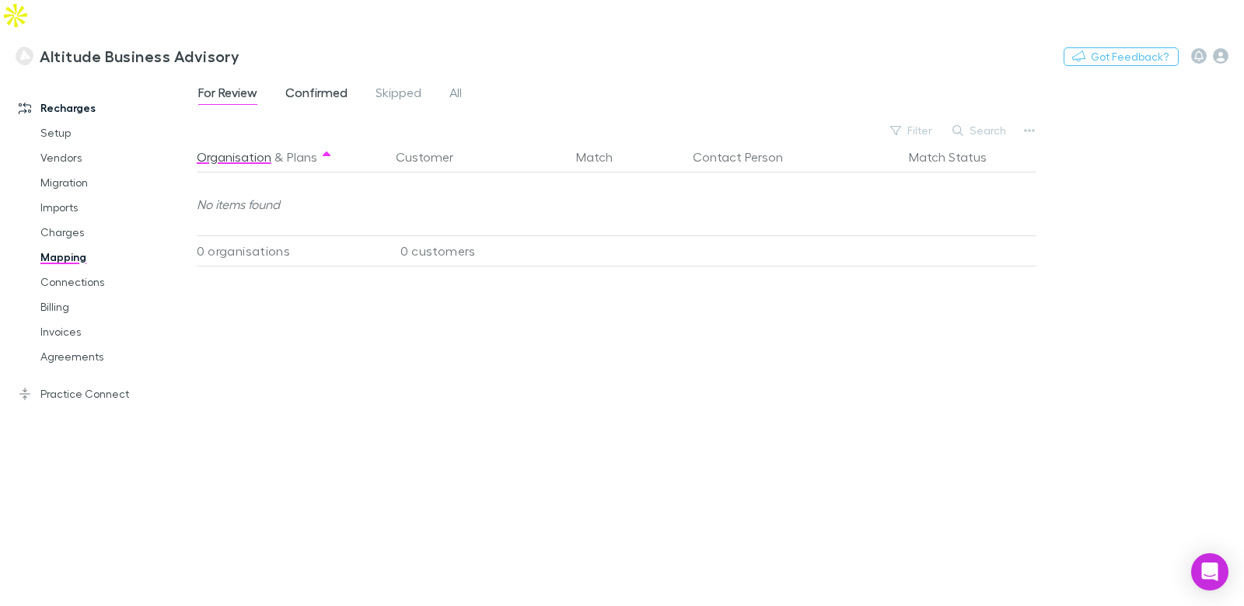
click at [335, 85] on span "Confirmed" at bounding box center [316, 95] width 62 height 20
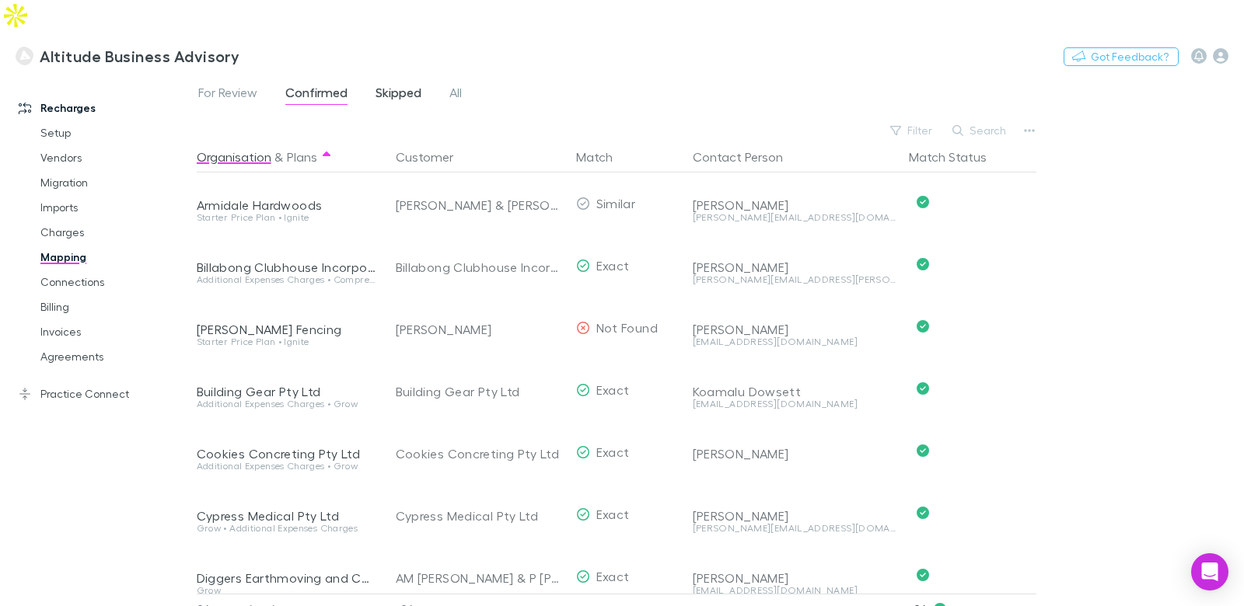
click at [419, 85] on span "Skipped" at bounding box center [399, 95] width 46 height 20
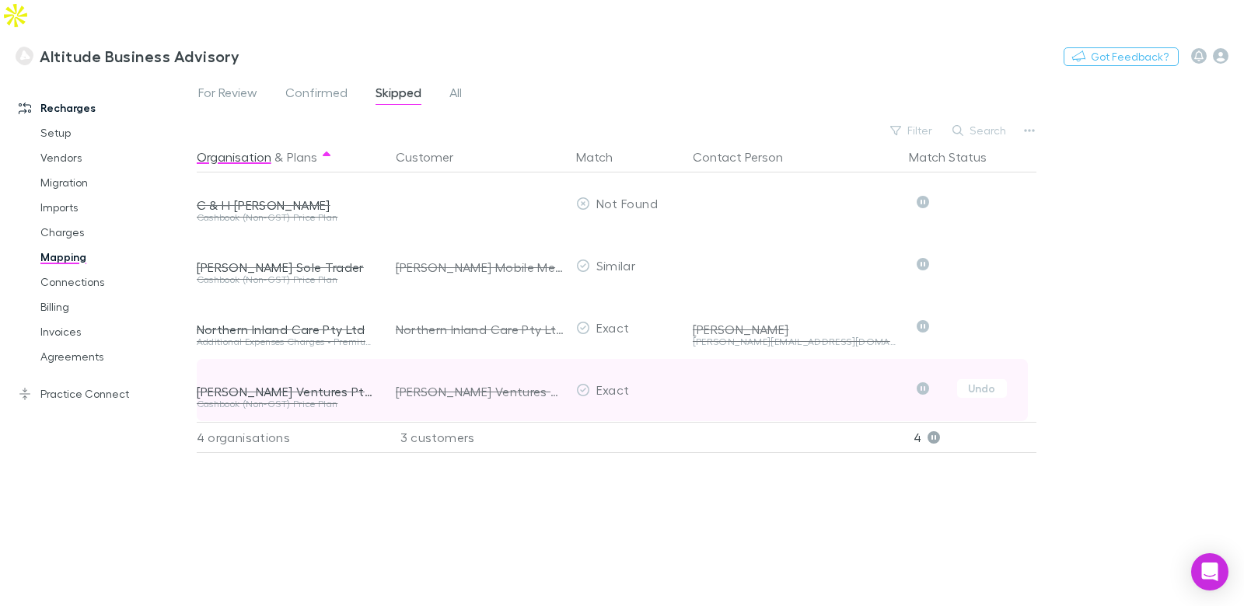
click at [239, 384] on div "Sauer Ventures Pty Ltd" at bounding box center [287, 392] width 180 height 16
drag, startPoint x: 239, startPoint y: 362, endPoint x: 311, endPoint y: 363, distance: 71.5
click at [241, 384] on div "Sauer Ventures Pty Ltd" at bounding box center [287, 392] width 180 height 16
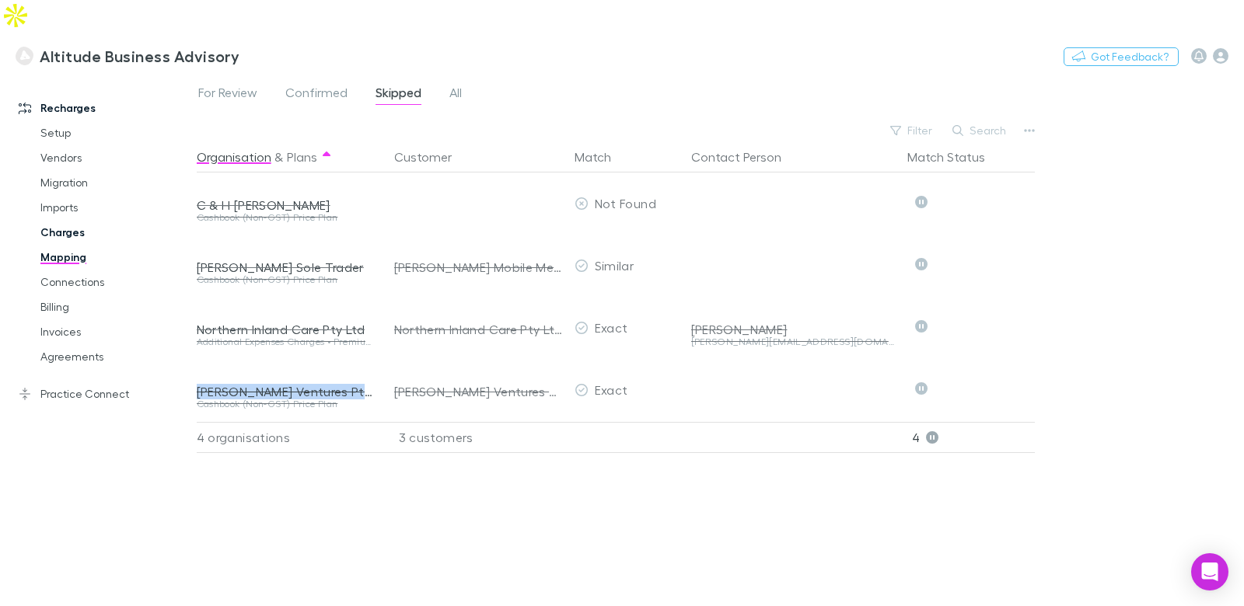
click at [61, 220] on link "Charges" at bounding box center [109, 232] width 169 height 25
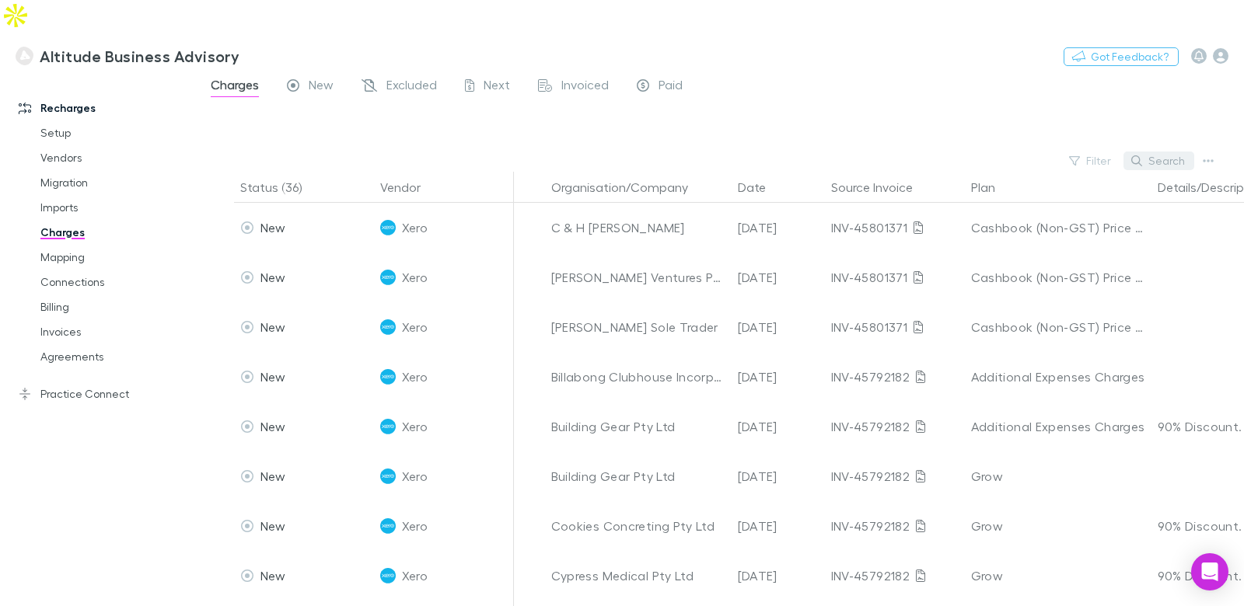
click at [1161, 152] on button "Search" at bounding box center [1158, 161] width 71 height 19
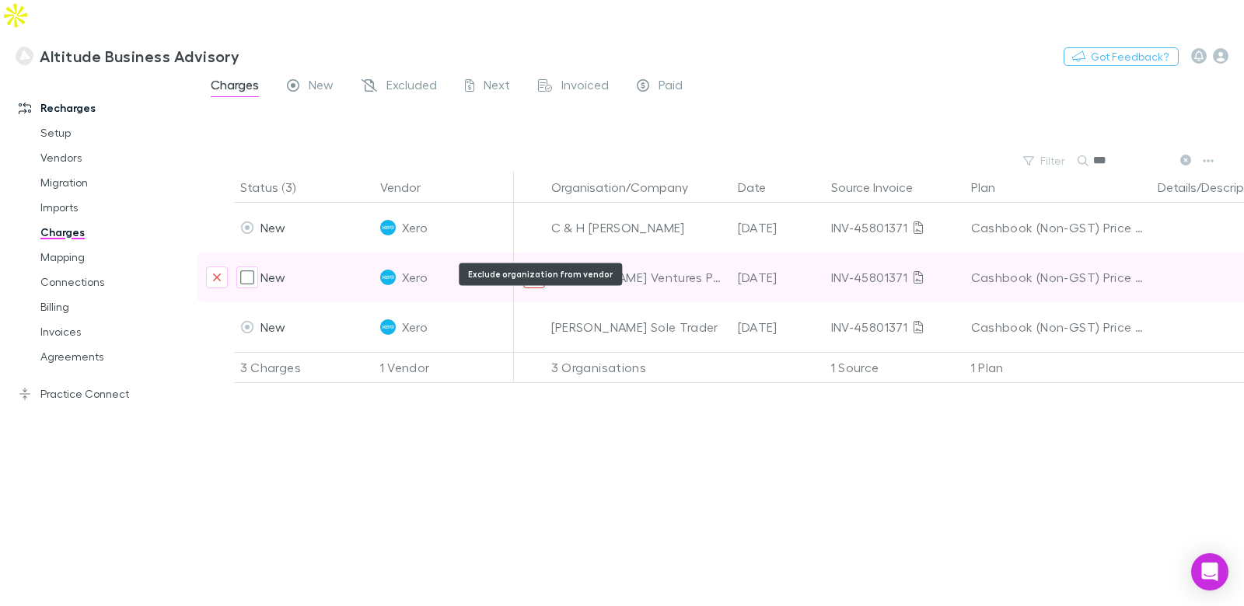
type input "***"
click at [538, 271] on icon "Exclude organization from vendor" at bounding box center [533, 277] width 9 height 12
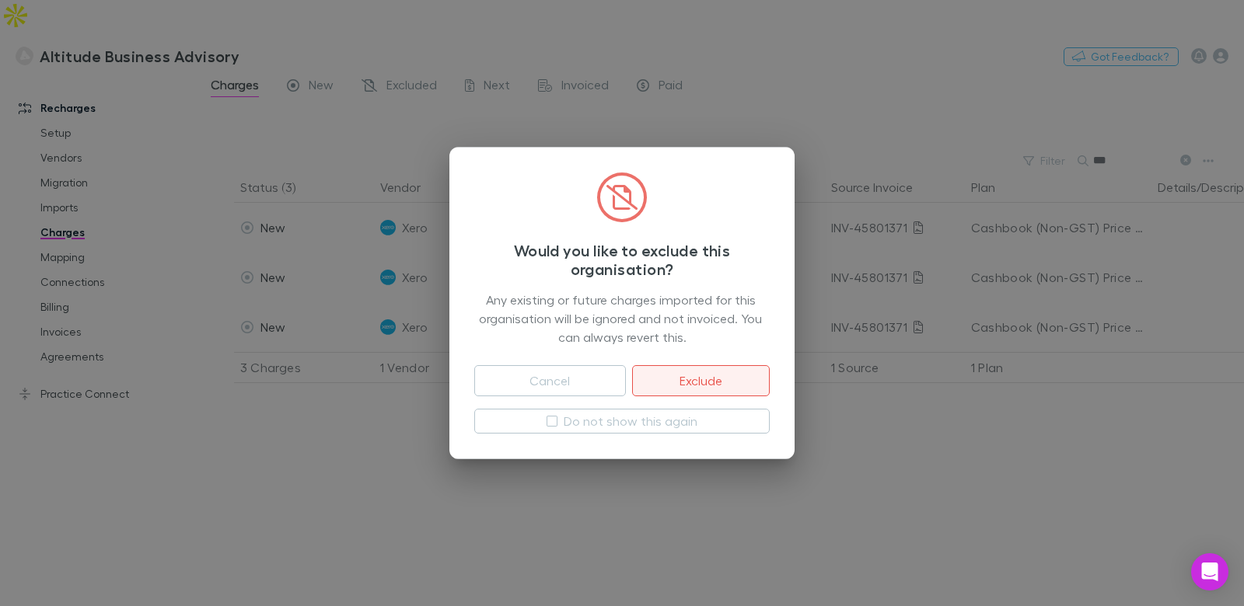
click at [680, 376] on button "Exclude" at bounding box center [701, 380] width 138 height 31
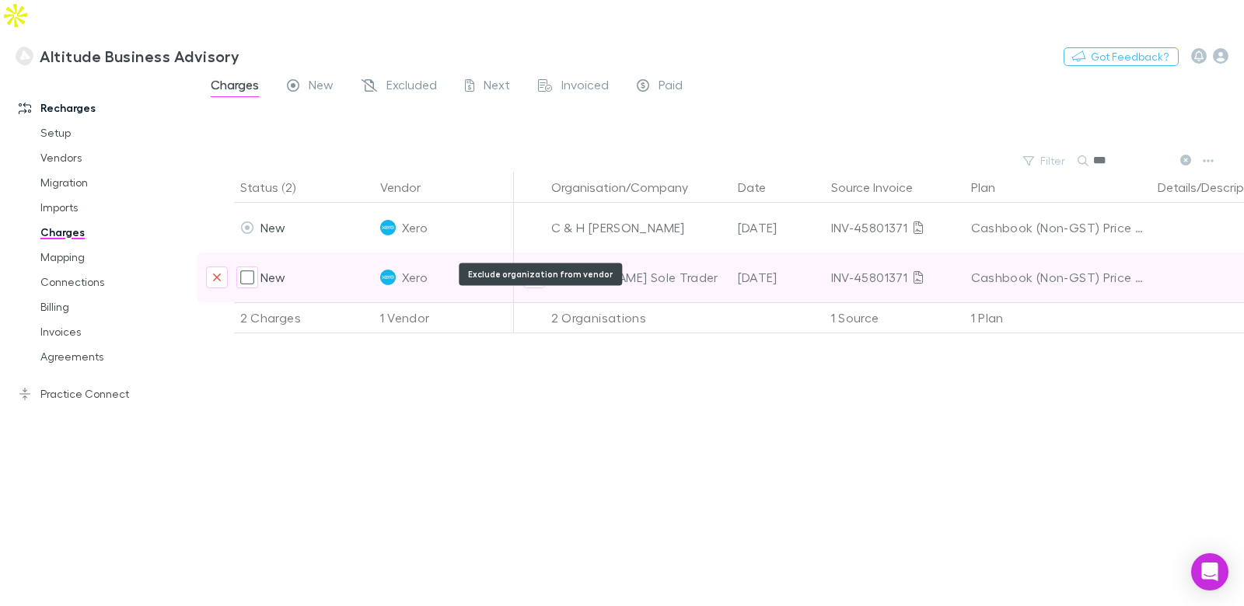
click at [531, 273] on icon "Exclude organization from vendor" at bounding box center [534, 277] width 8 height 8
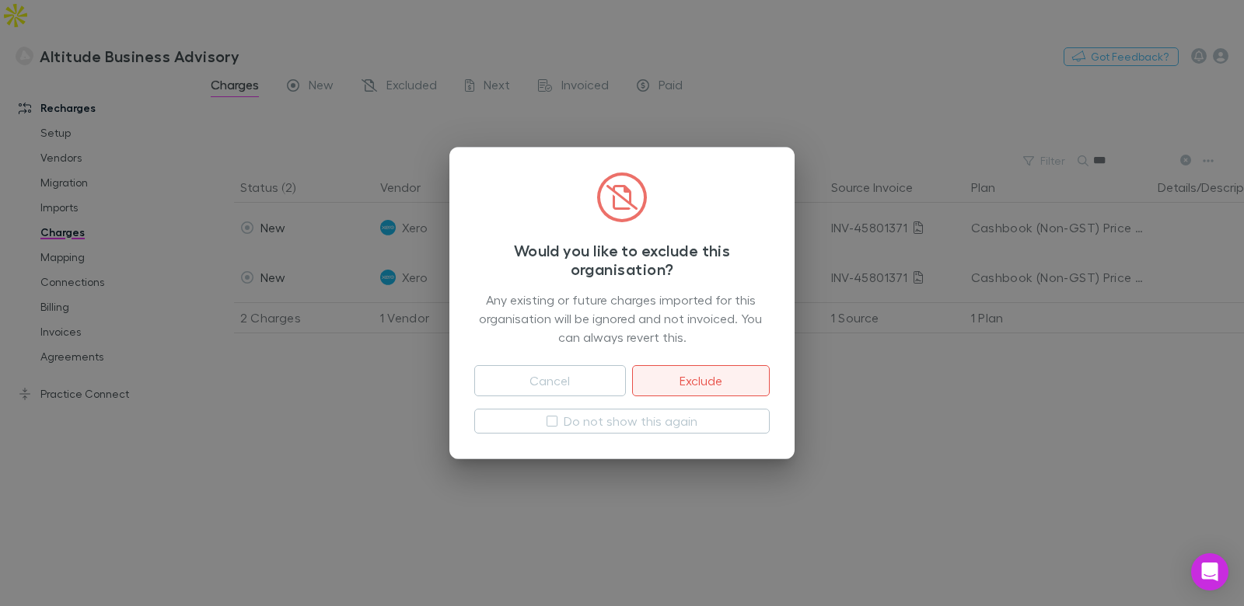
click at [714, 376] on button "Exclude" at bounding box center [701, 380] width 138 height 31
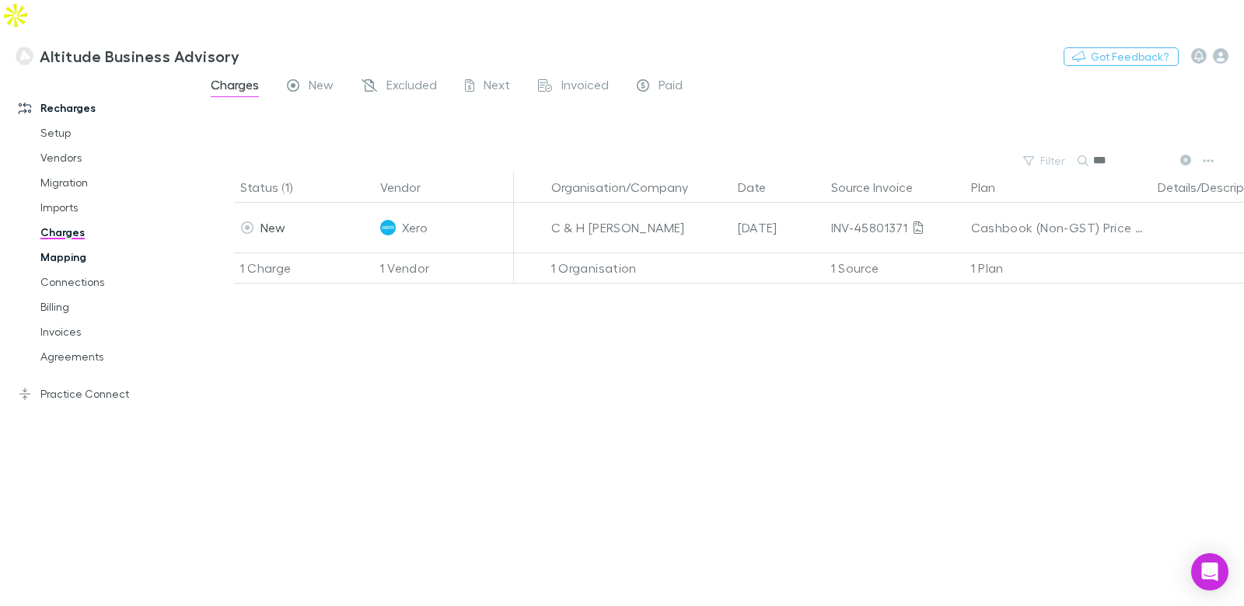
click at [61, 245] on link "Mapping" at bounding box center [109, 257] width 169 height 25
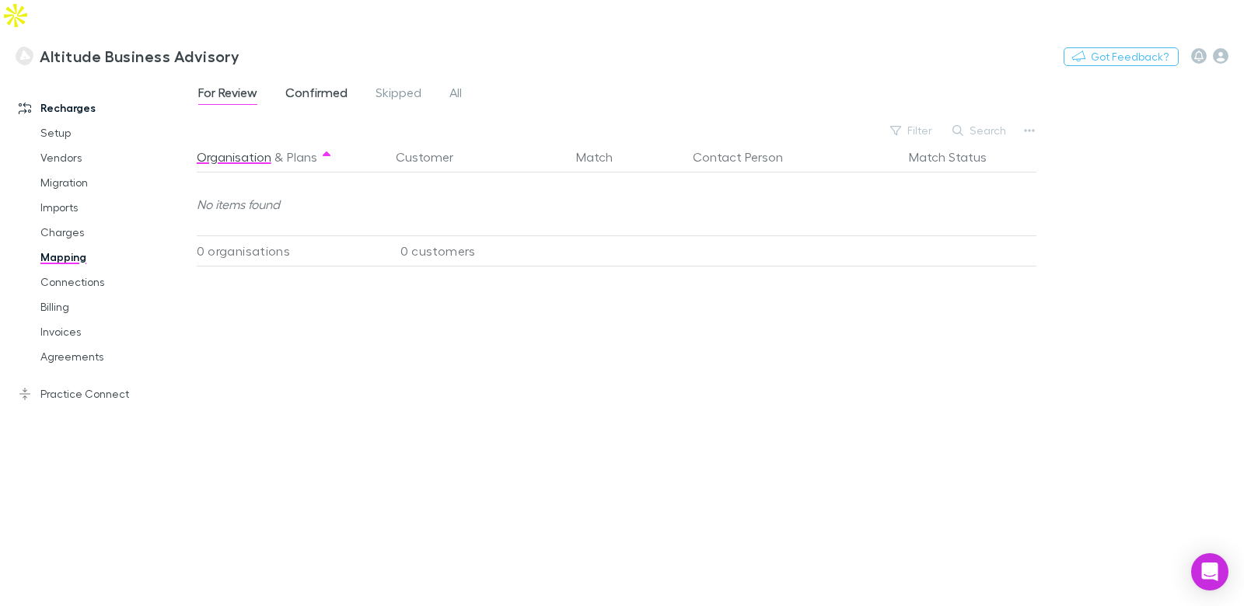
click at [327, 85] on span "Confirmed" at bounding box center [316, 95] width 62 height 20
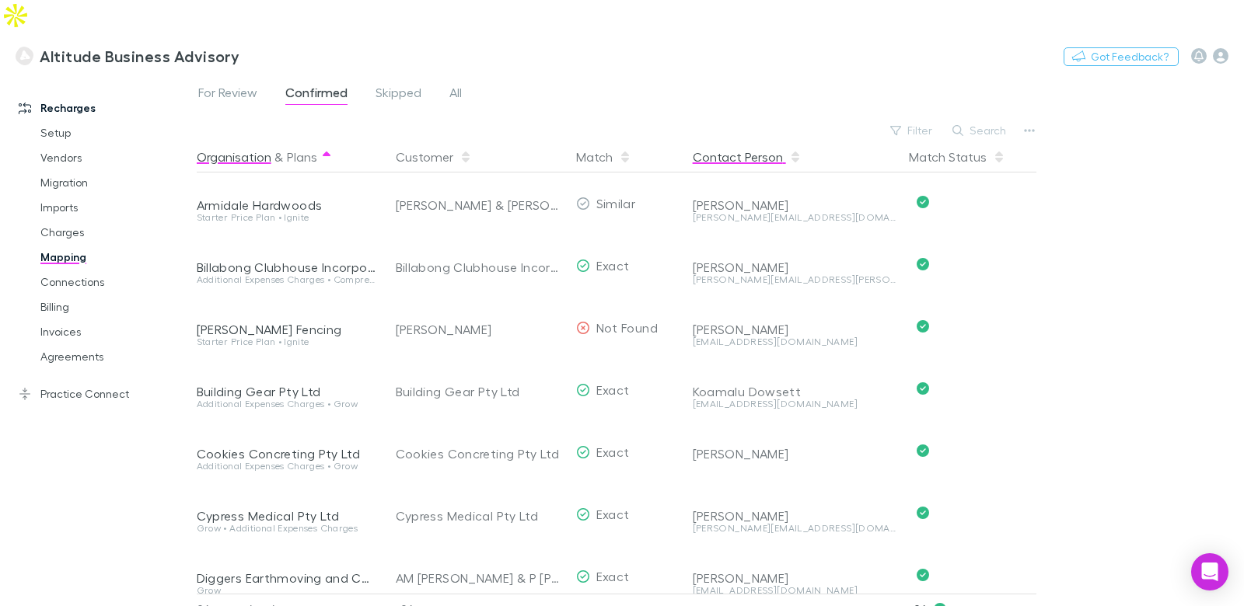
click at [760, 141] on button "Contact Person" at bounding box center [747, 156] width 109 height 31
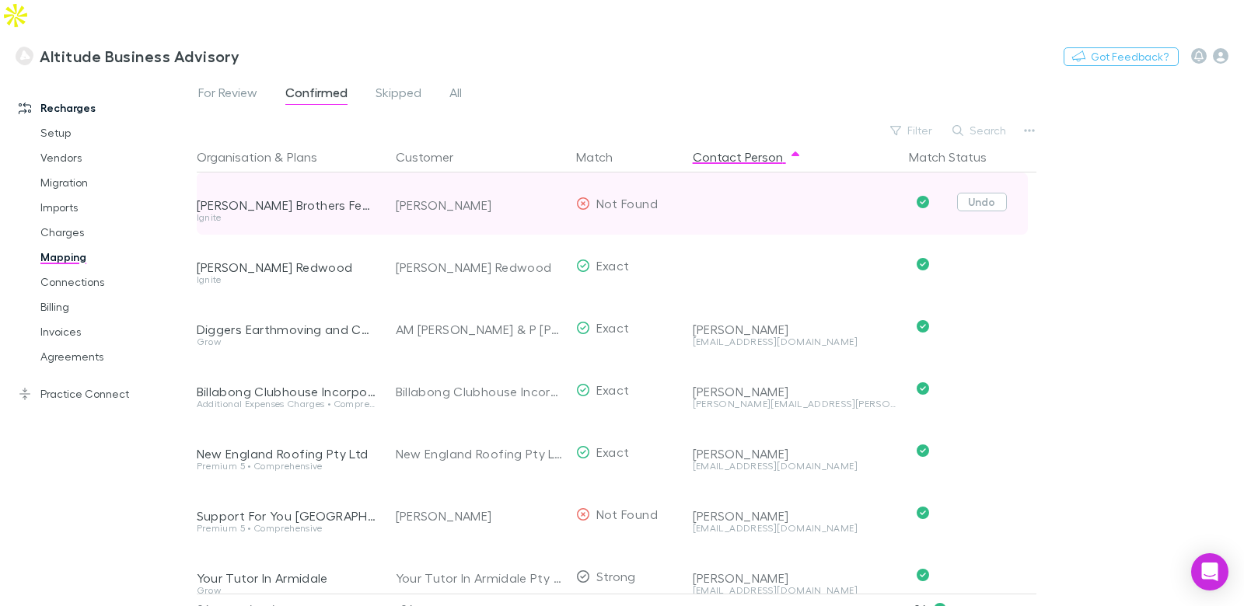
click at [995, 193] on button "Undo" at bounding box center [982, 202] width 50 height 19
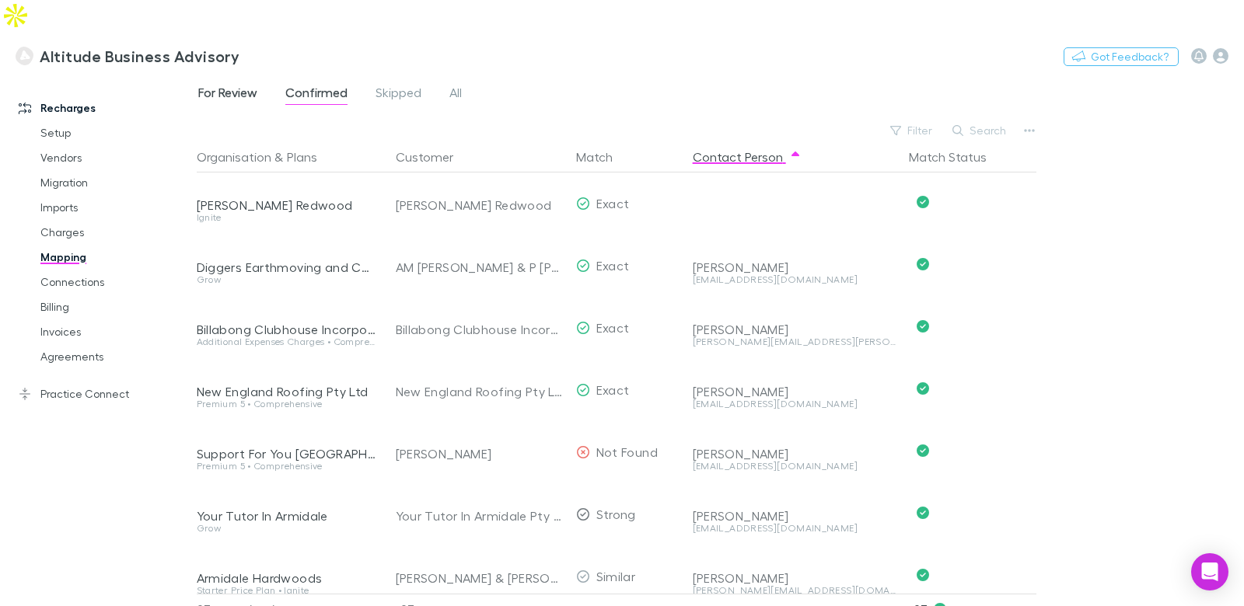
click at [258, 82] on link "For Review" at bounding box center [228, 94] width 62 height 25
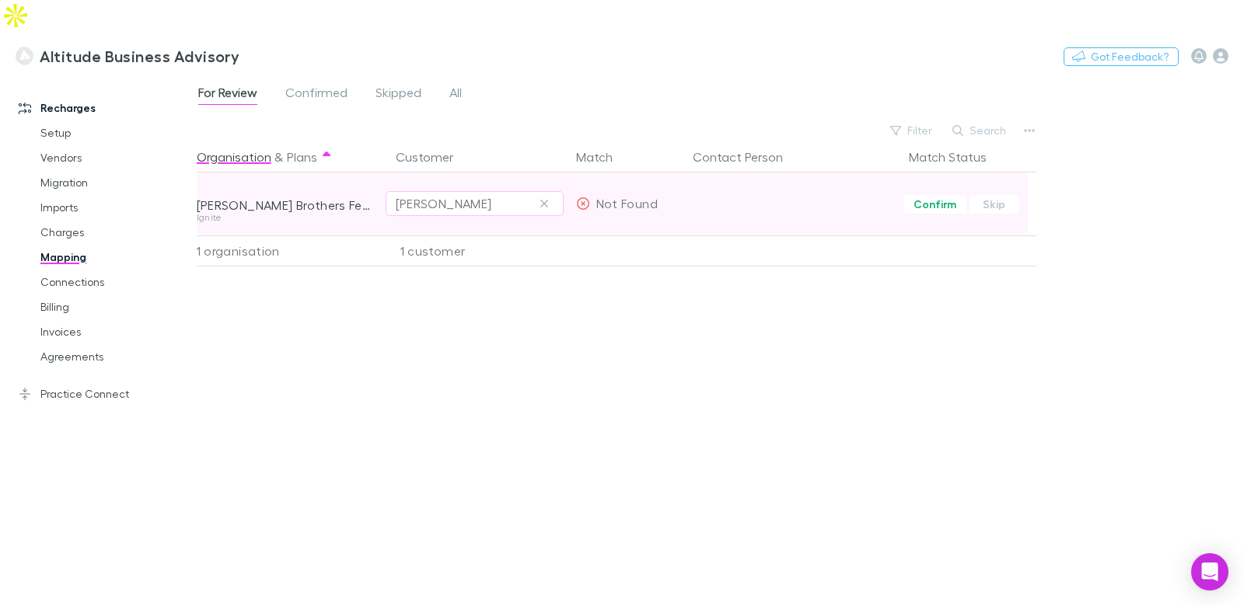
click at [435, 194] on div "Benjamin Frazer" at bounding box center [444, 203] width 96 height 19
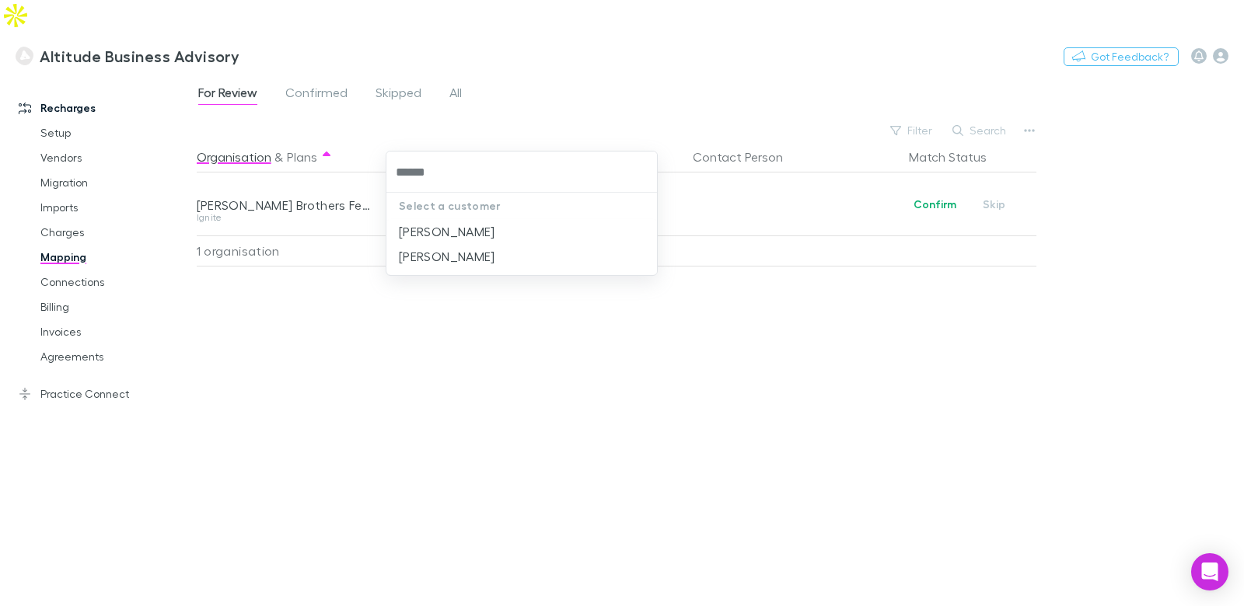
type input "******"
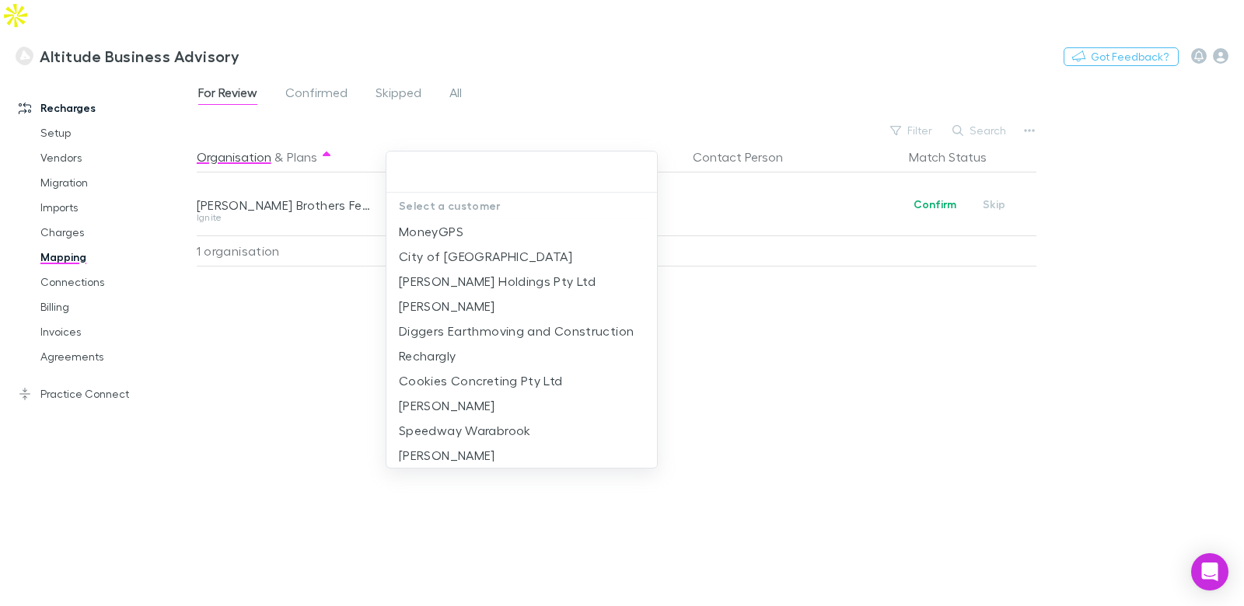
click at [606, 341] on div "Select a customer MoneyGPS City of Newcastle Sauer Holdings Pty Ltd Arun Tiwari…" at bounding box center [622, 303] width 1244 height 606
click at [252, 320] on div at bounding box center [622, 303] width 1244 height 606
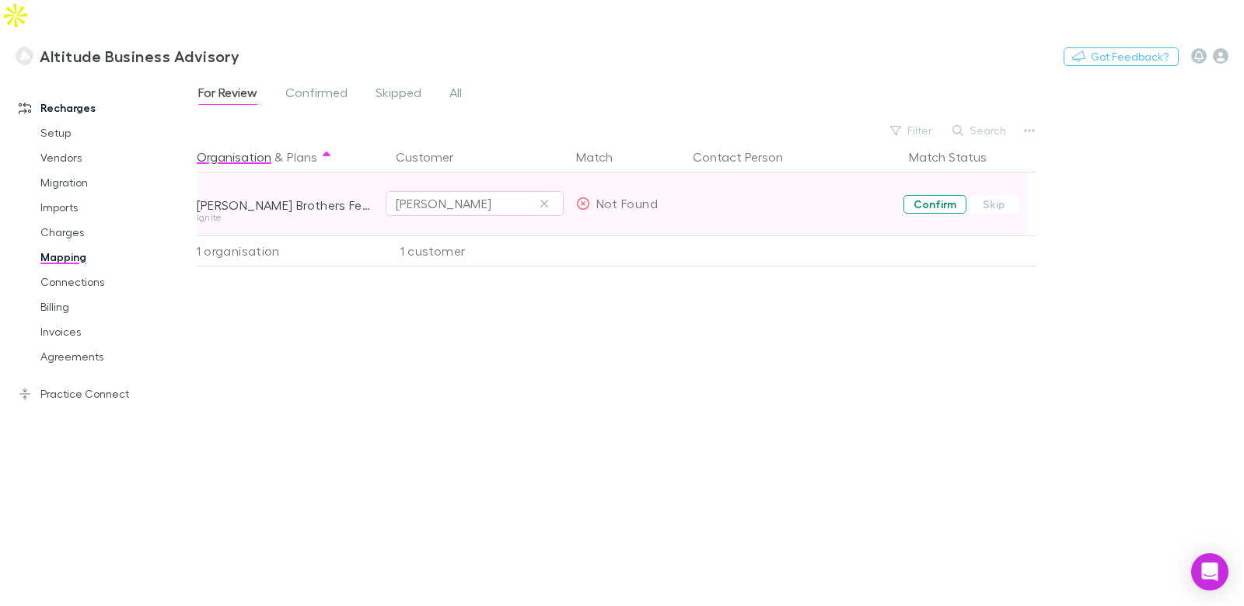
click at [927, 195] on button "Confirm" at bounding box center [934, 204] width 63 height 19
click at [316, 85] on span "Confirmed" at bounding box center [316, 95] width 62 height 20
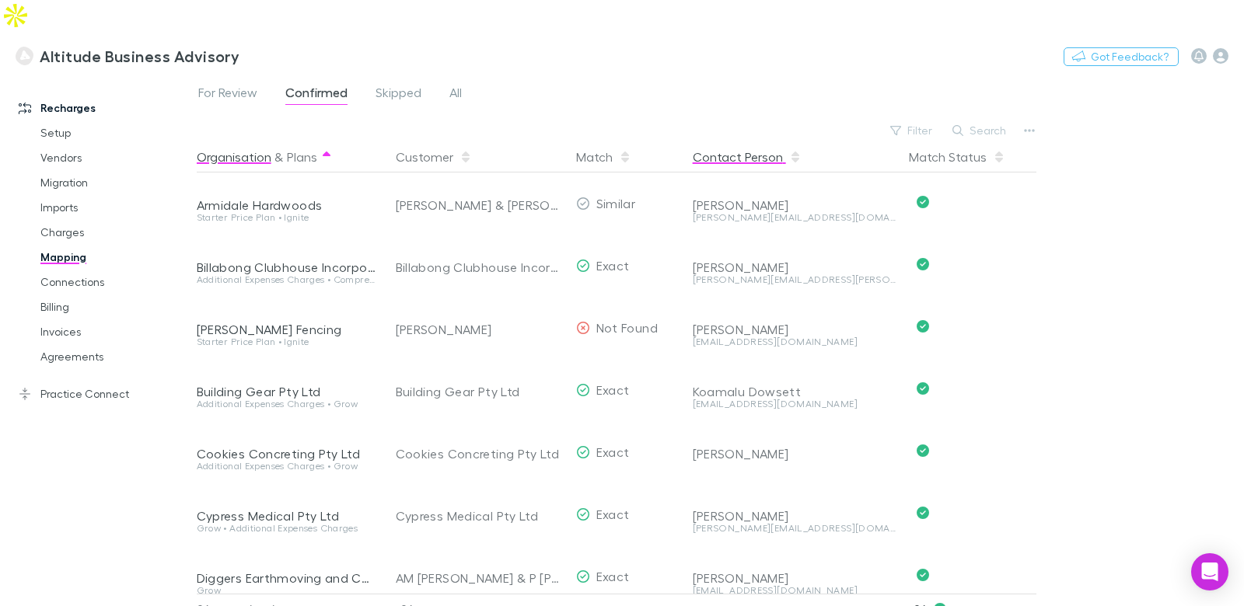
click at [762, 141] on button "Contact Person" at bounding box center [747, 156] width 109 height 31
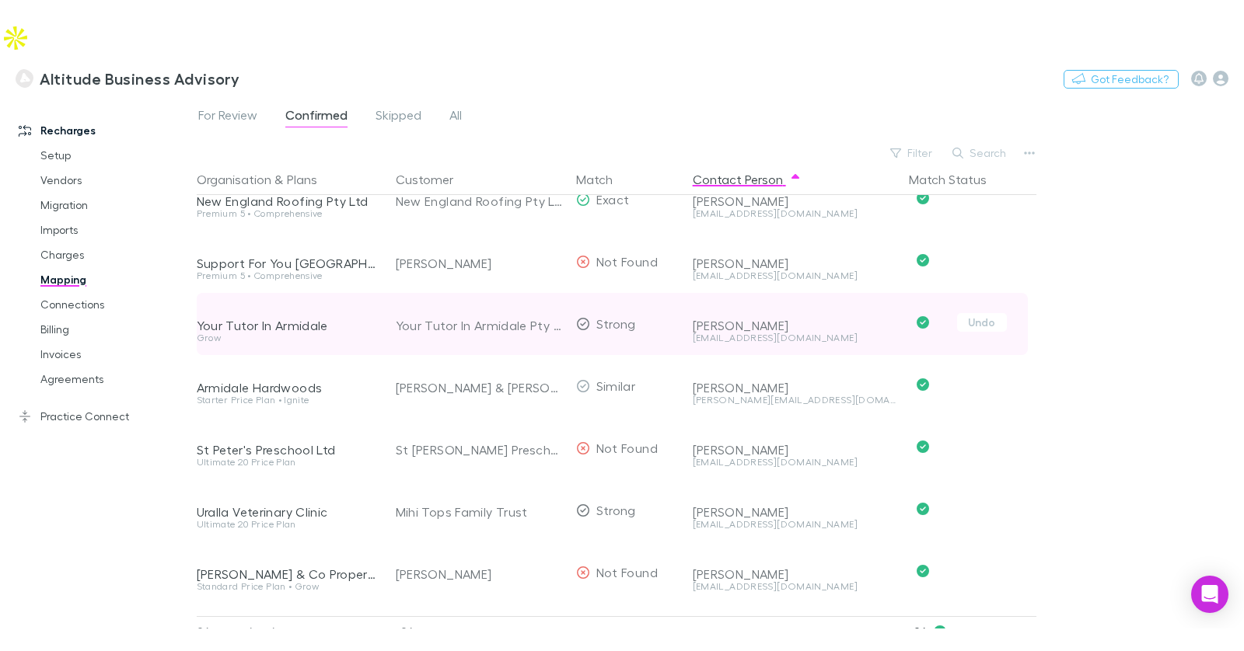
scroll to position [188, 0]
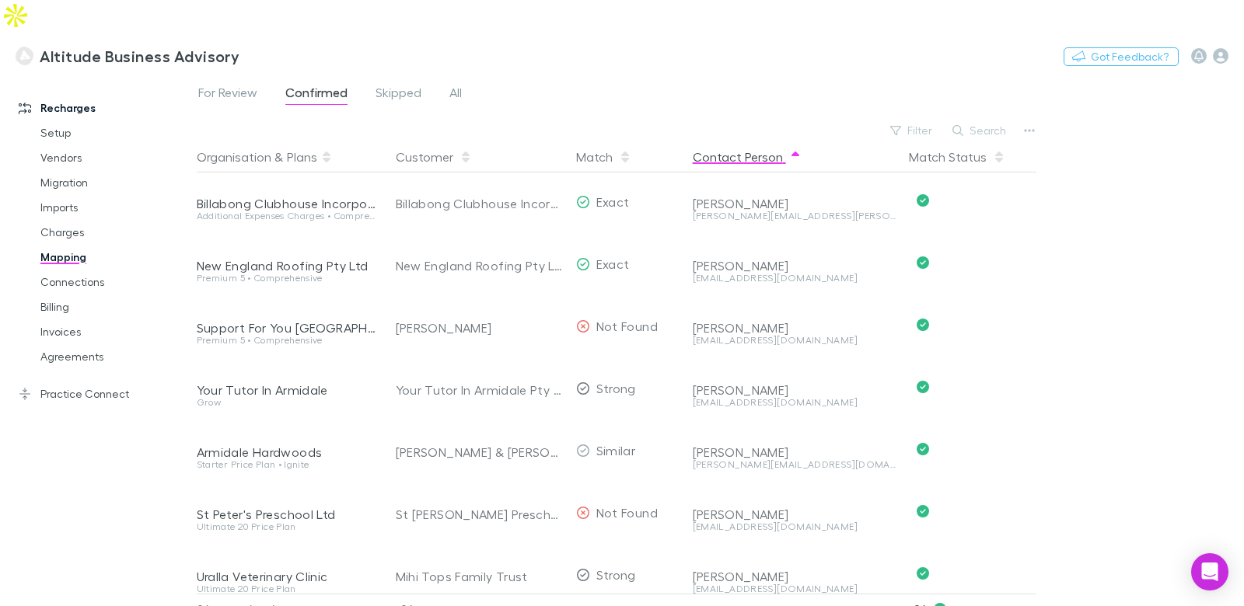
click at [748, 141] on button "Contact Person" at bounding box center [747, 156] width 109 height 31
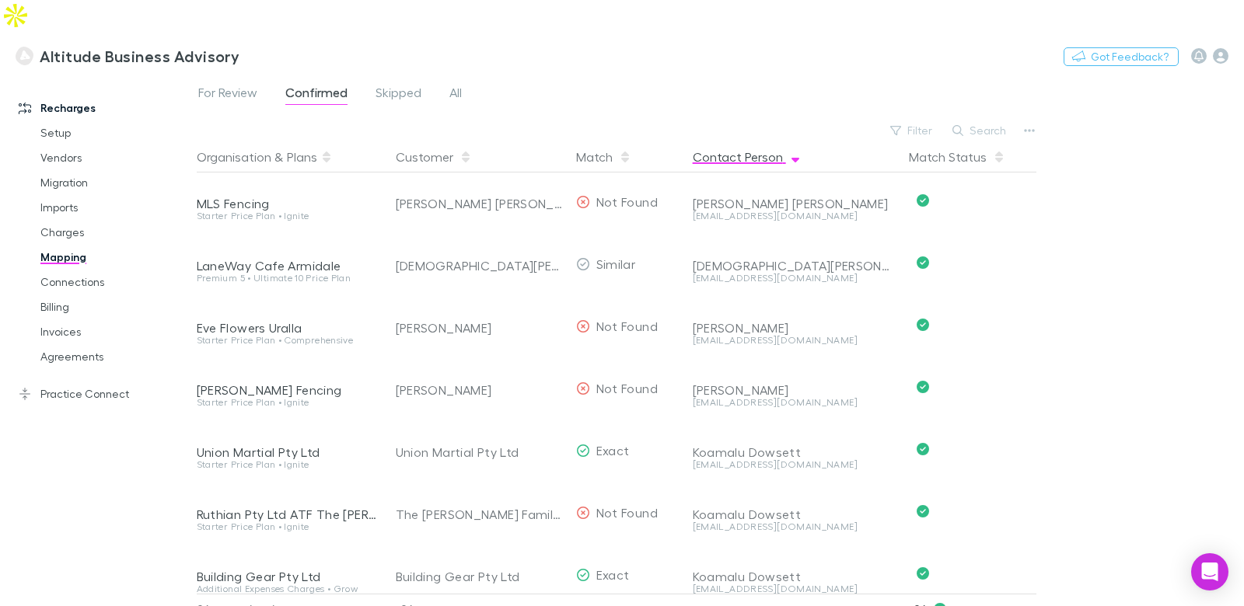
click at [718, 141] on button "Contact Person" at bounding box center [747, 156] width 109 height 31
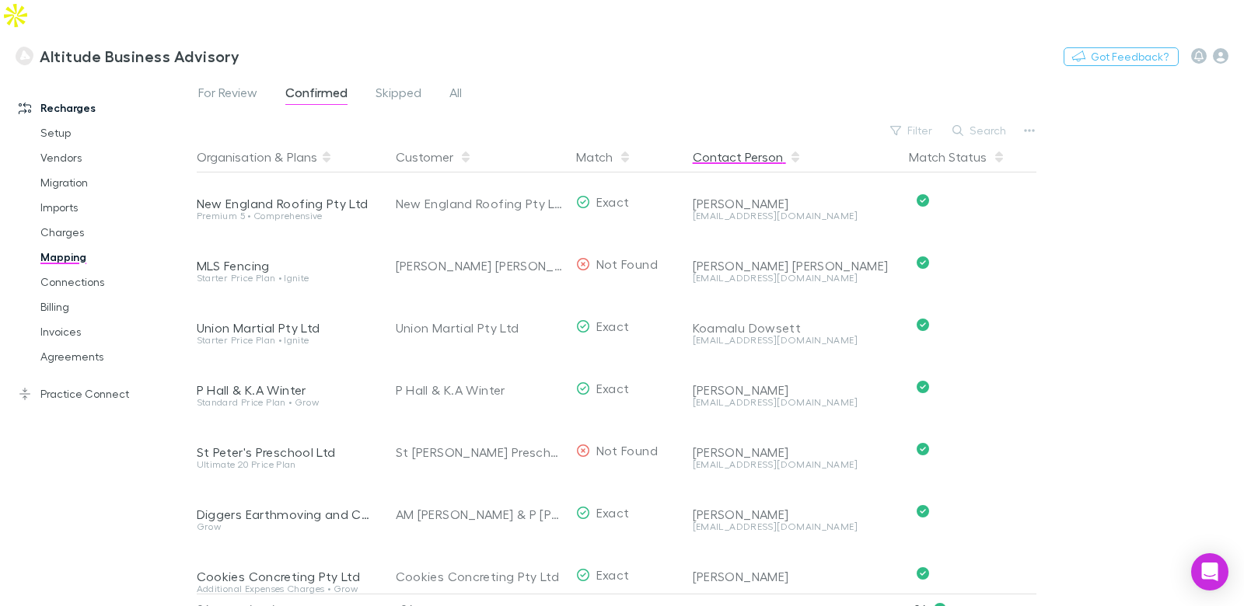
click at [721, 141] on button "Contact Person" at bounding box center [747, 156] width 109 height 31
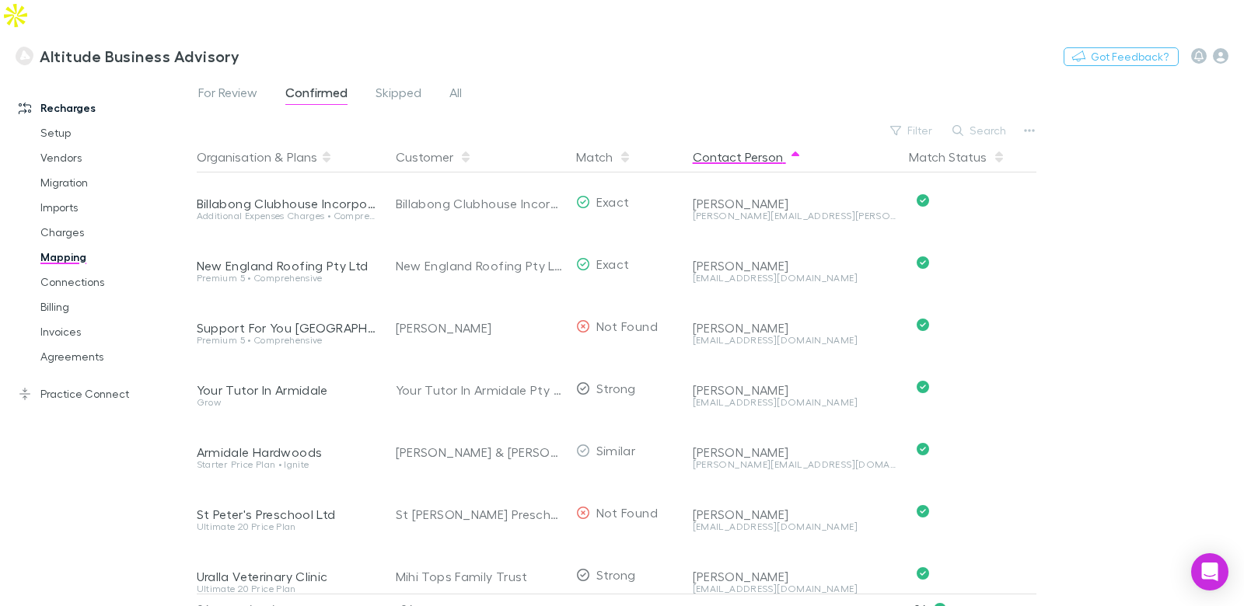
click at [713, 141] on button "Contact Person" at bounding box center [747, 156] width 109 height 31
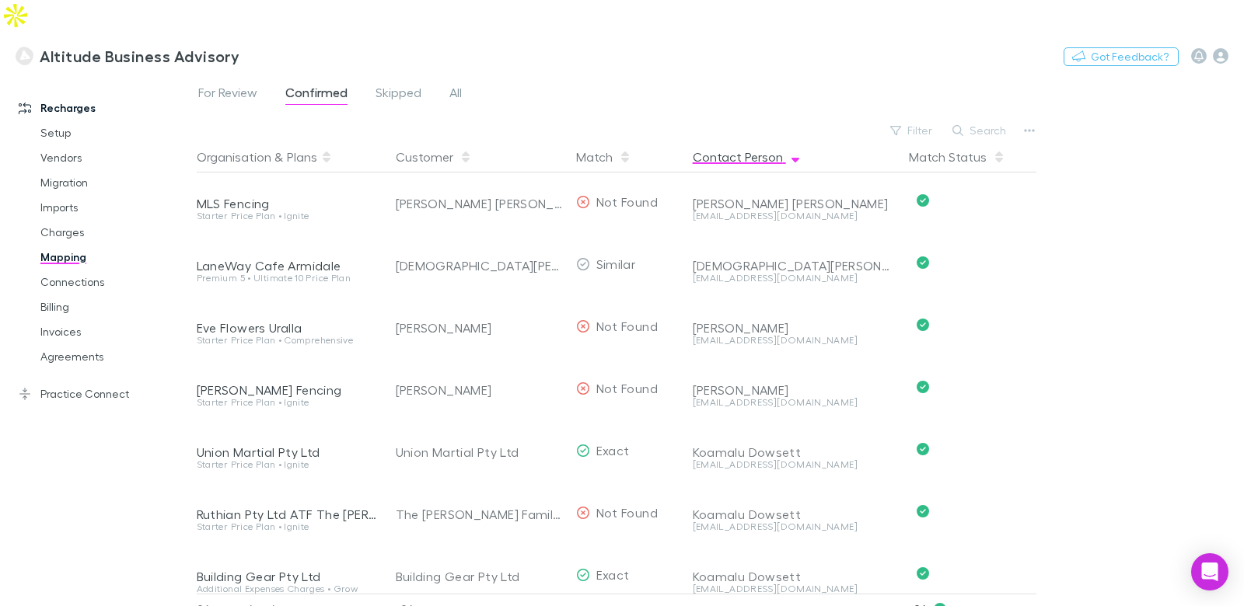
click at [712, 141] on button "Contact Person" at bounding box center [747, 156] width 109 height 31
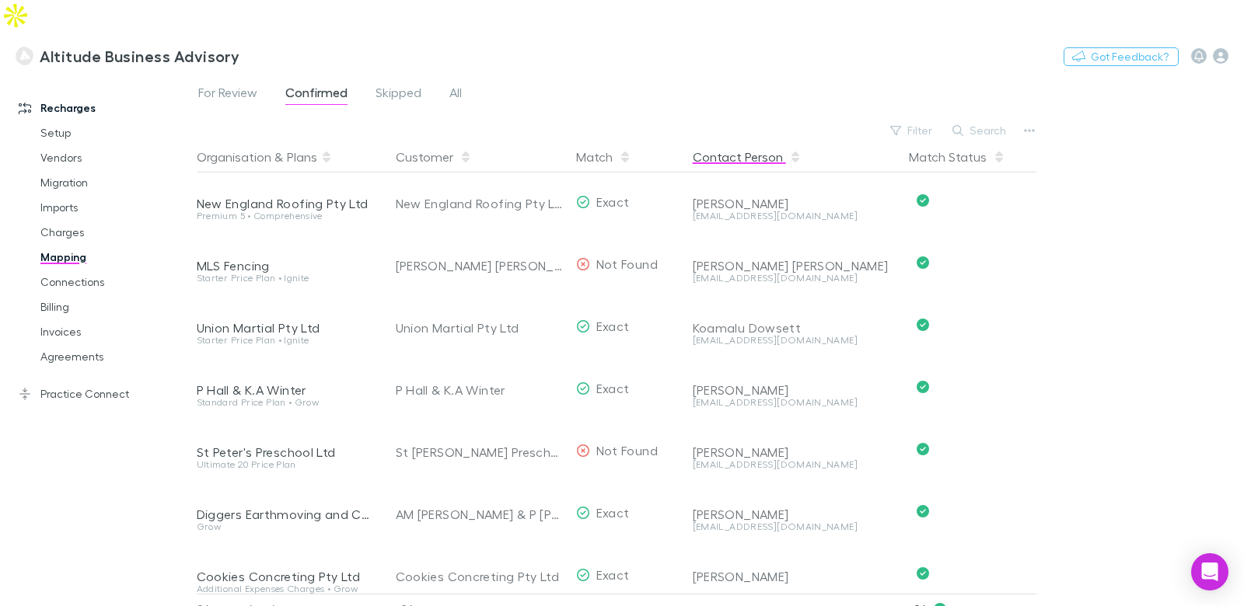
click at [712, 141] on button "Contact Person" at bounding box center [747, 156] width 109 height 31
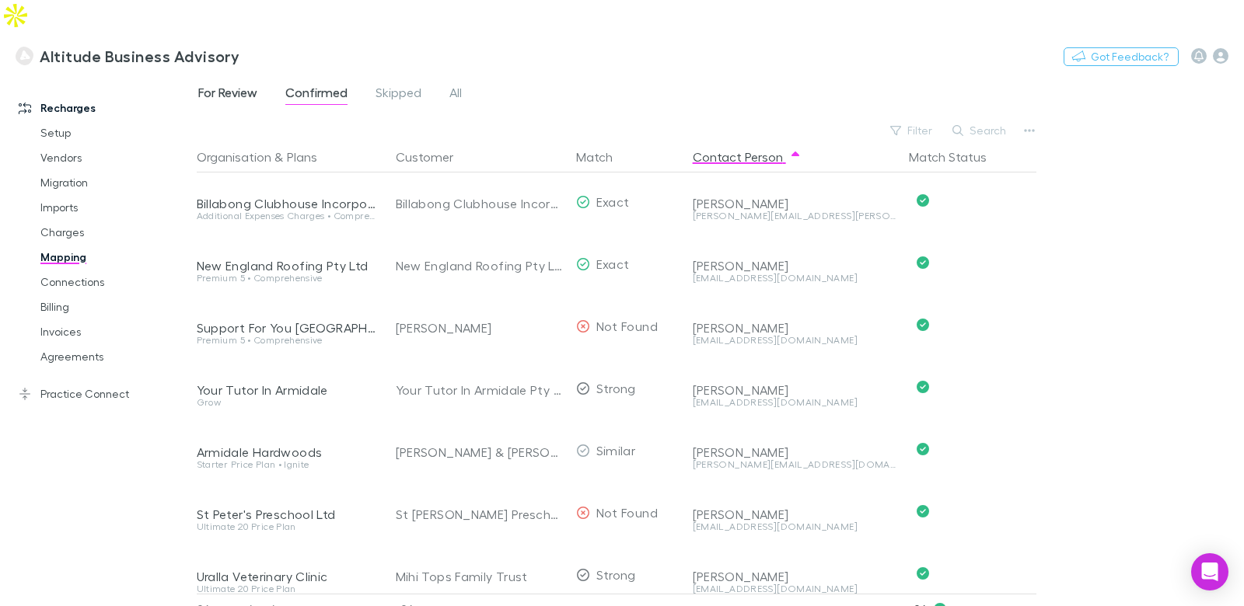
click at [215, 85] on span "For Review" at bounding box center [227, 95] width 59 height 20
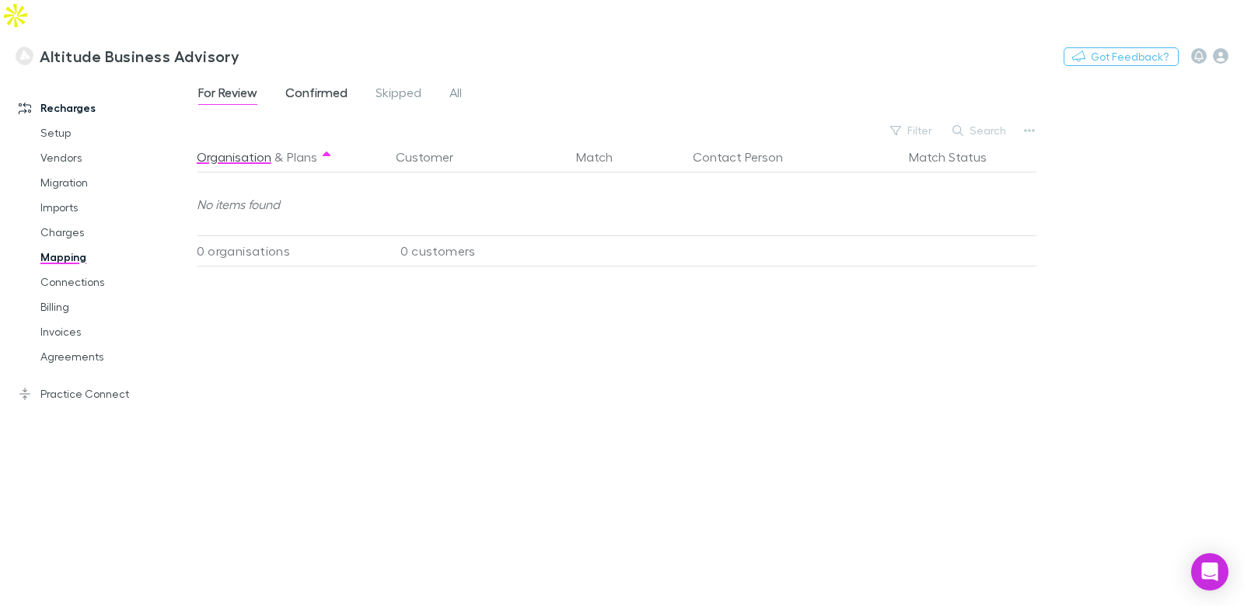
click at [292, 85] on span "Confirmed" at bounding box center [316, 95] width 62 height 20
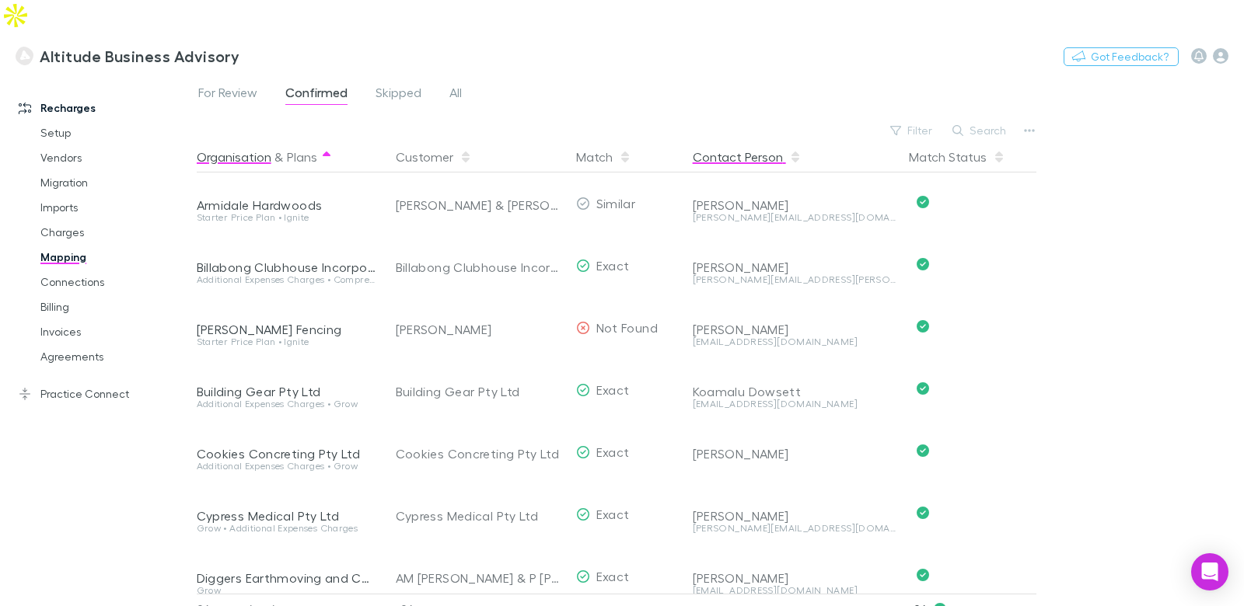
click at [764, 141] on button "Contact Person" at bounding box center [747, 156] width 109 height 31
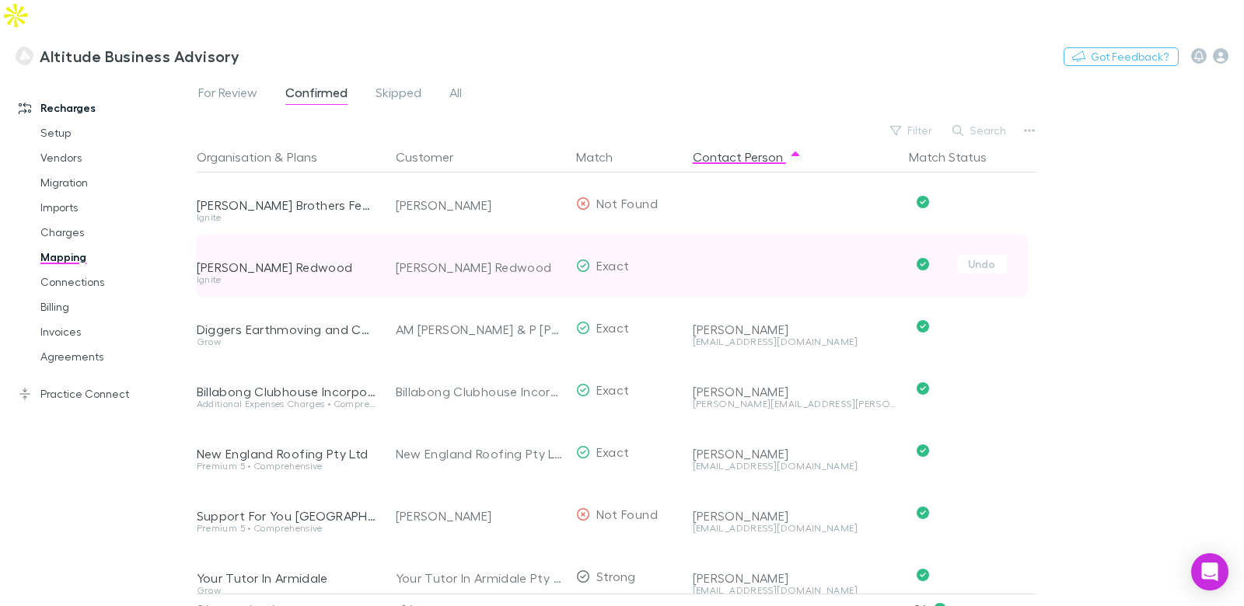
click at [253, 260] on div "Tenille Redwood" at bounding box center [287, 268] width 180 height 16
click at [246, 260] on div "Tenille Redwood" at bounding box center [287, 268] width 180 height 16
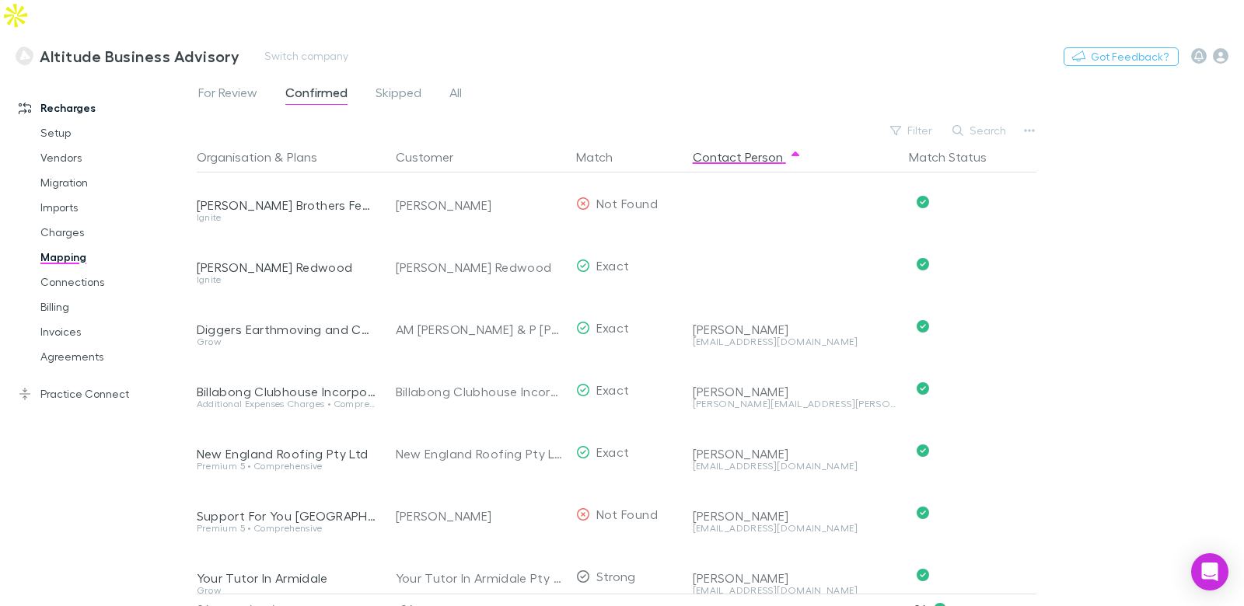
drag, startPoint x: 692, startPoint y: 57, endPoint x: 546, endPoint y: 38, distance: 147.3
click at [692, 82] on div "For Review Confirmed Skipped All" at bounding box center [720, 97] width 1047 height 30
click at [1029, 124] on icon "button" at bounding box center [1029, 130] width 11 height 12
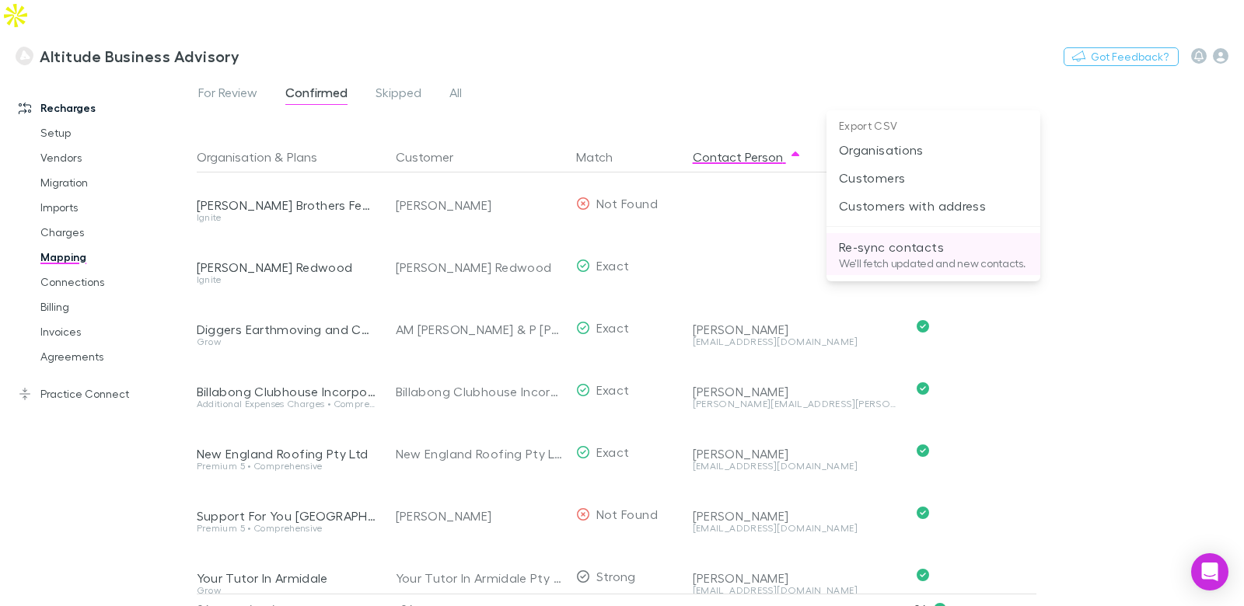
click at [931, 250] on p "Re-sync contacts" at bounding box center [933, 247] width 189 height 19
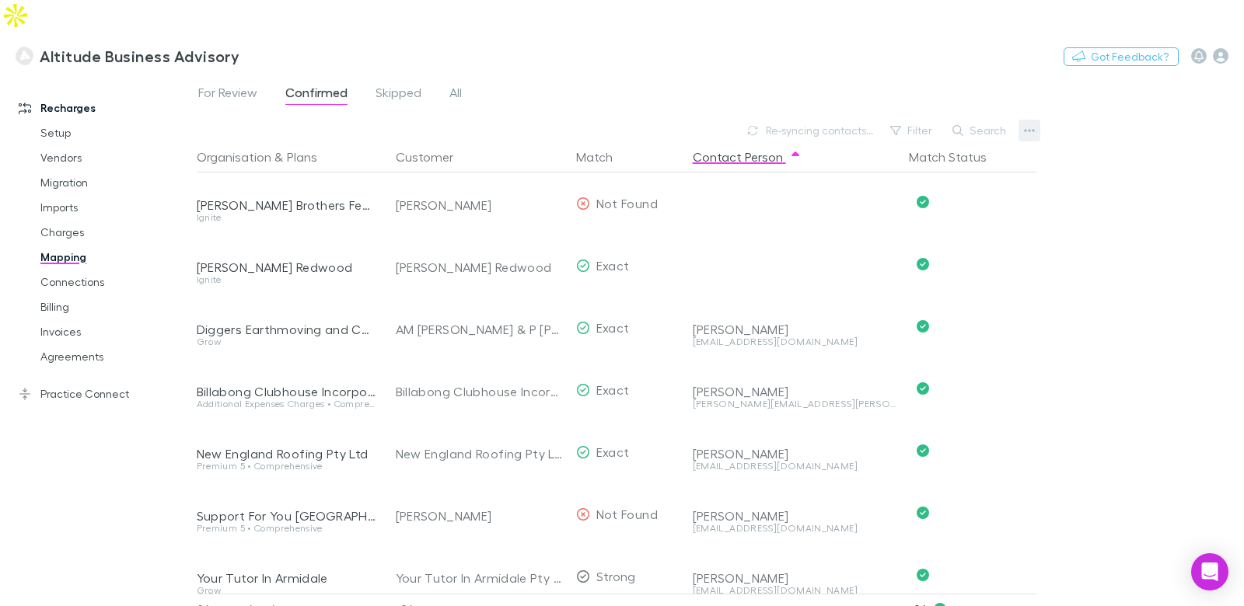
click at [1025, 124] on icon "button" at bounding box center [1029, 130] width 11 height 12
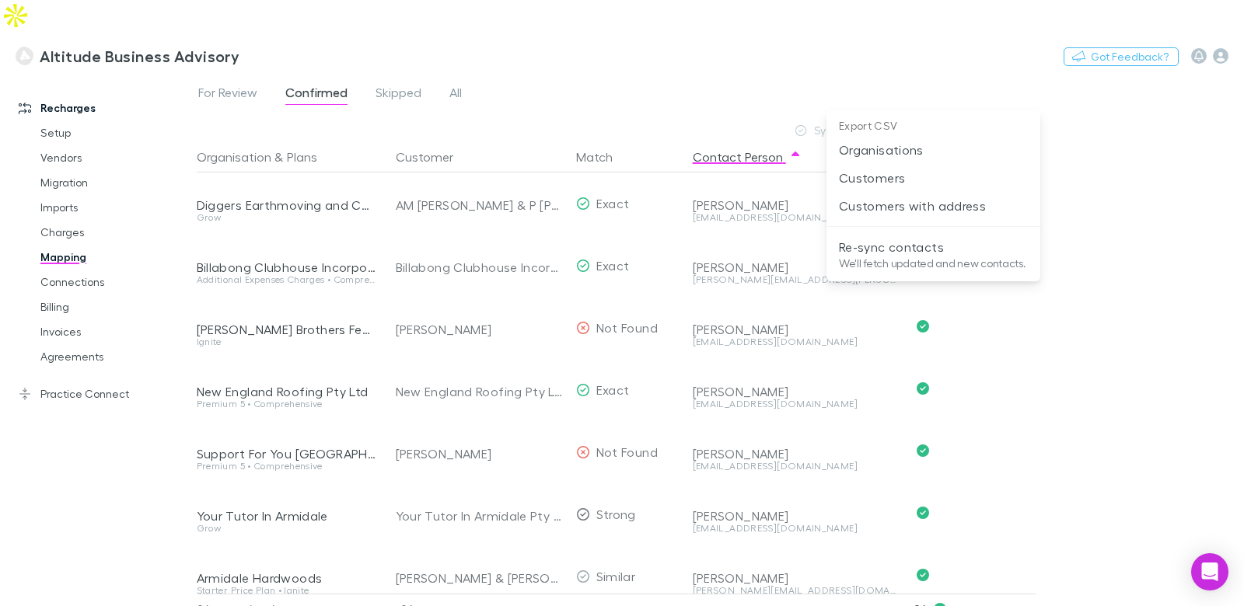
click at [803, 47] on div at bounding box center [622, 303] width 1244 height 606
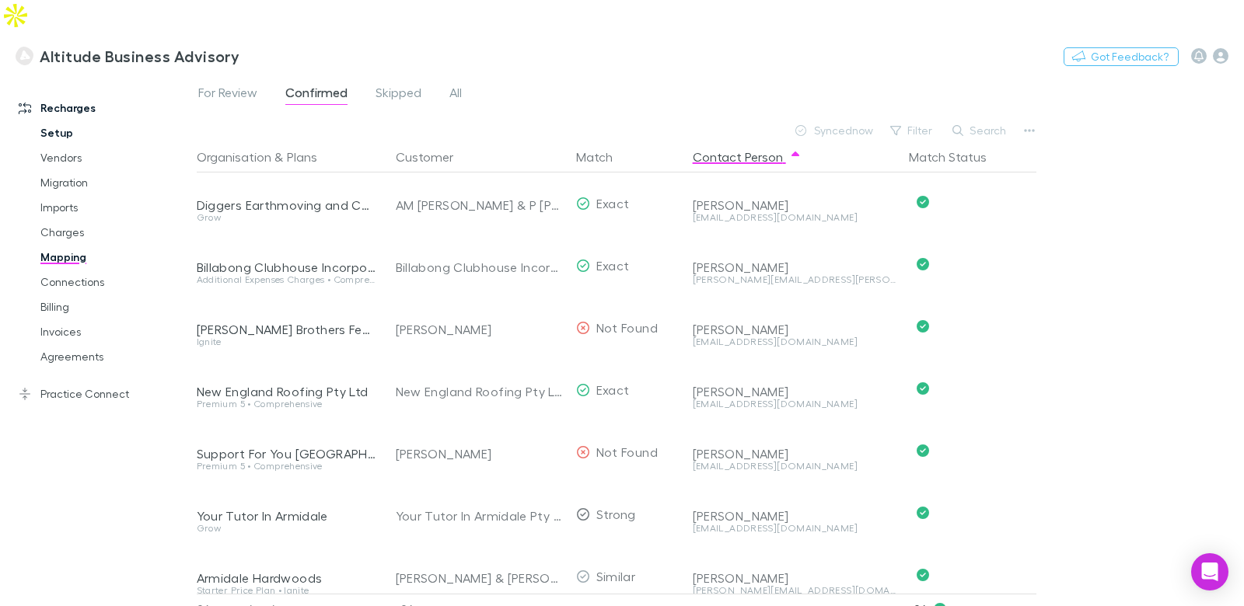
drag, startPoint x: 51, startPoint y: 98, endPoint x: 67, endPoint y: 104, distance: 17.5
click at [51, 121] on link "Setup" at bounding box center [109, 133] width 169 height 25
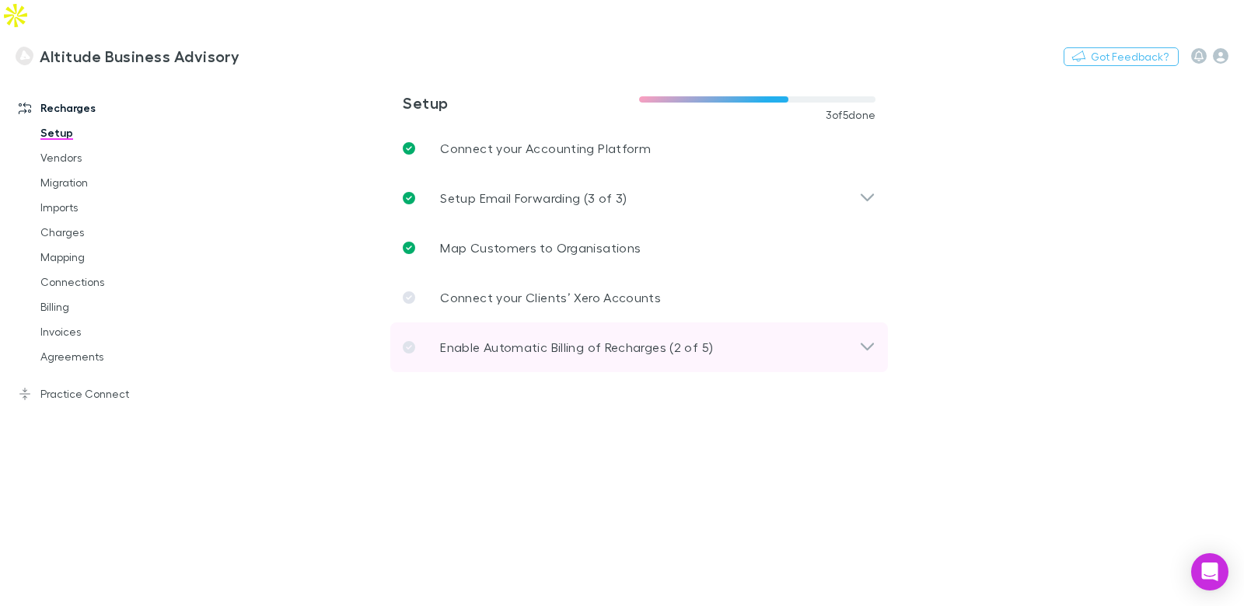
click at [578, 338] on p "Enable Automatic Billing of Recharges (2 of 5)" at bounding box center [576, 347] width 273 height 19
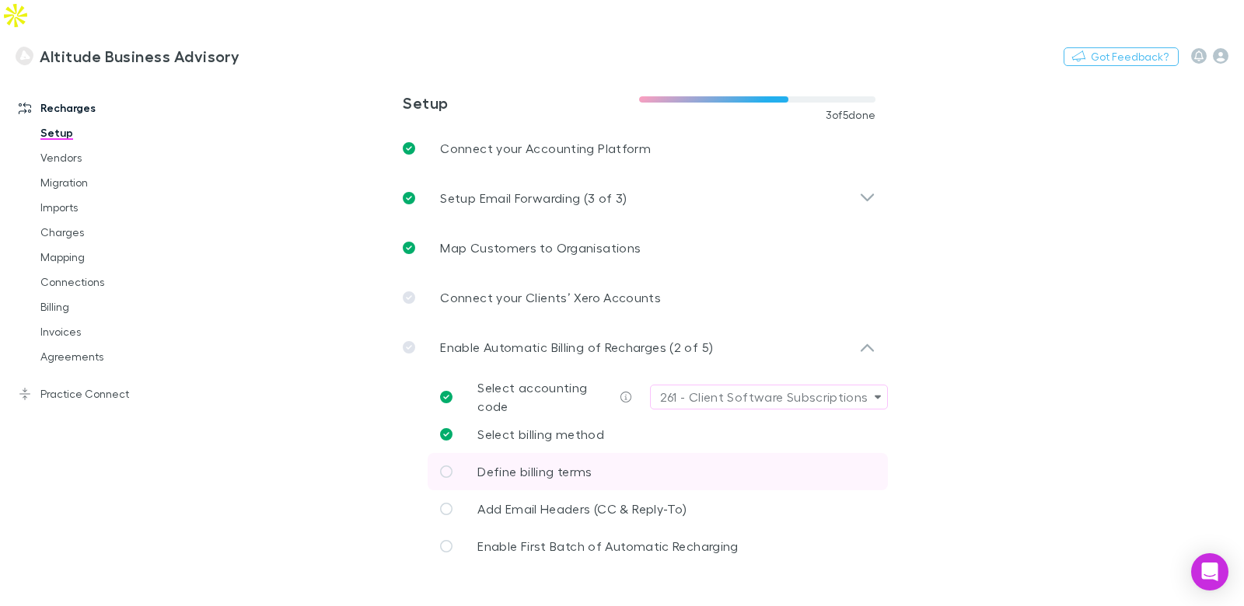
click at [604, 453] on link "Define billing terms" at bounding box center [658, 471] width 460 height 37
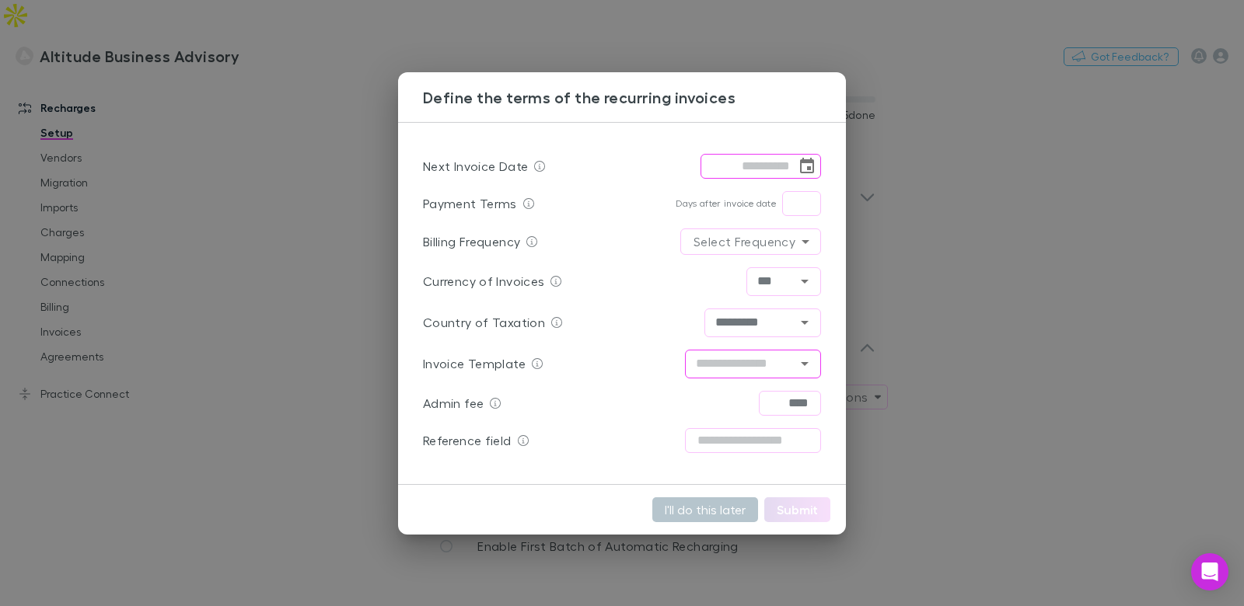
click at [779, 370] on input "text" at bounding box center [740, 364] width 101 height 19
drag, startPoint x: 1052, startPoint y: 318, endPoint x: 1044, endPoint y: 315, distance: 8.4
click at [1052, 318] on div "Define the terms of the recurring invoices Next Invoice Date ​ Payment Terms Da…" at bounding box center [622, 303] width 1244 height 606
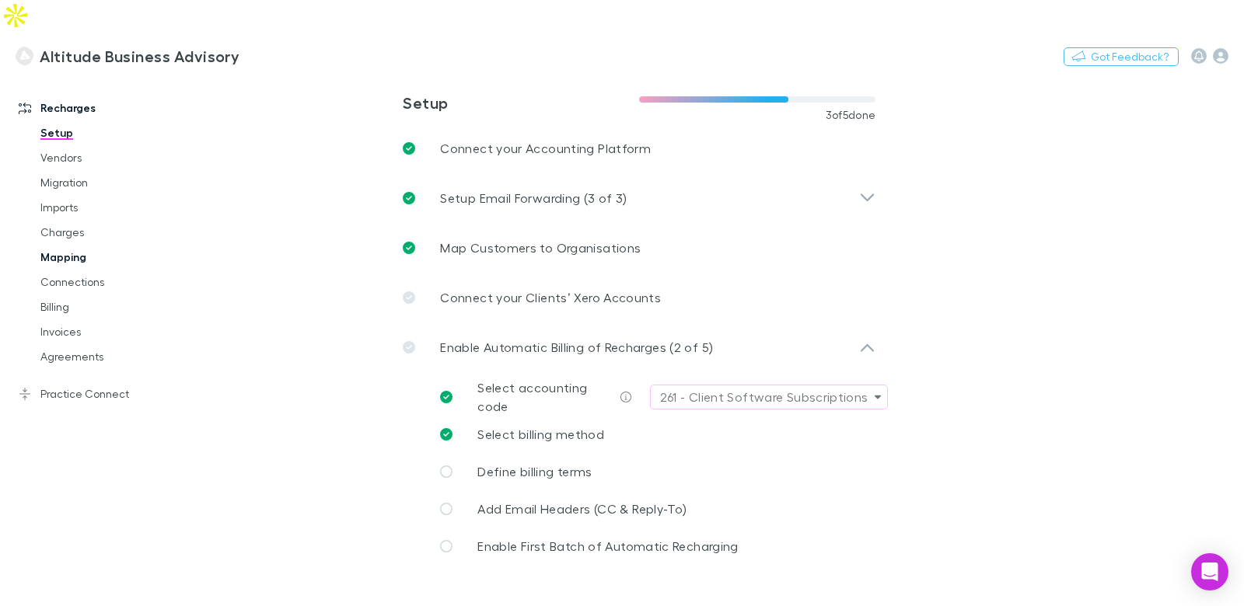
click at [71, 245] on link "Mapping" at bounding box center [109, 257] width 169 height 25
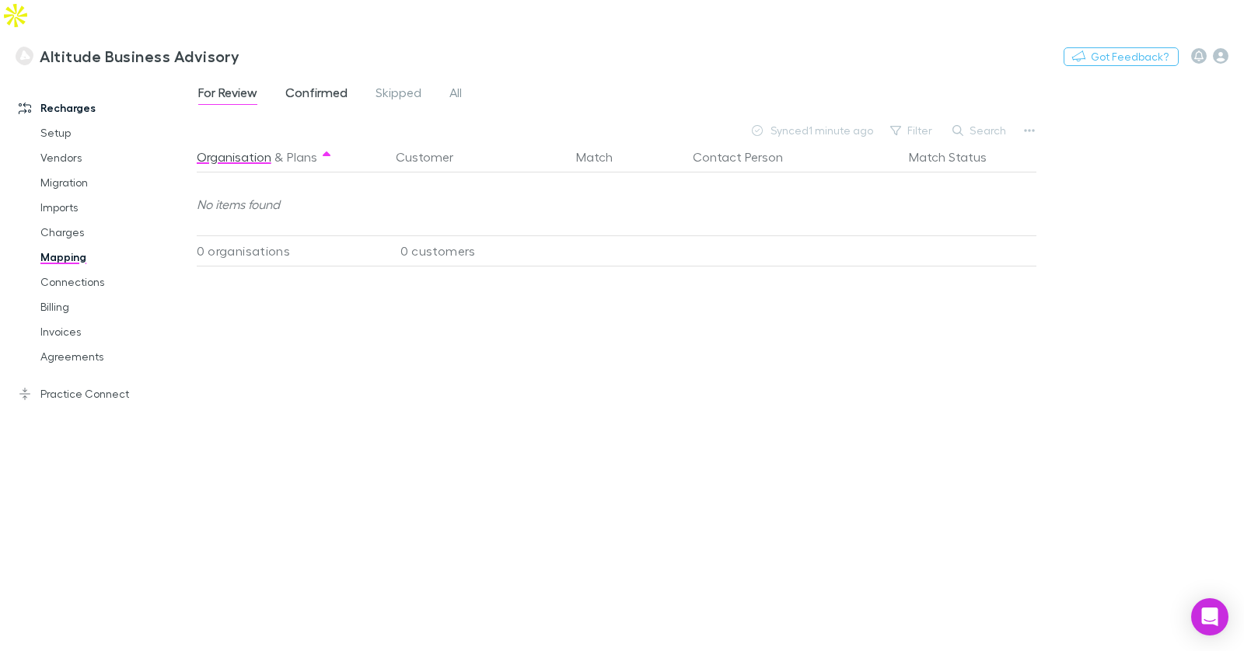
click at [312, 85] on span "Confirmed" at bounding box center [316, 95] width 62 height 20
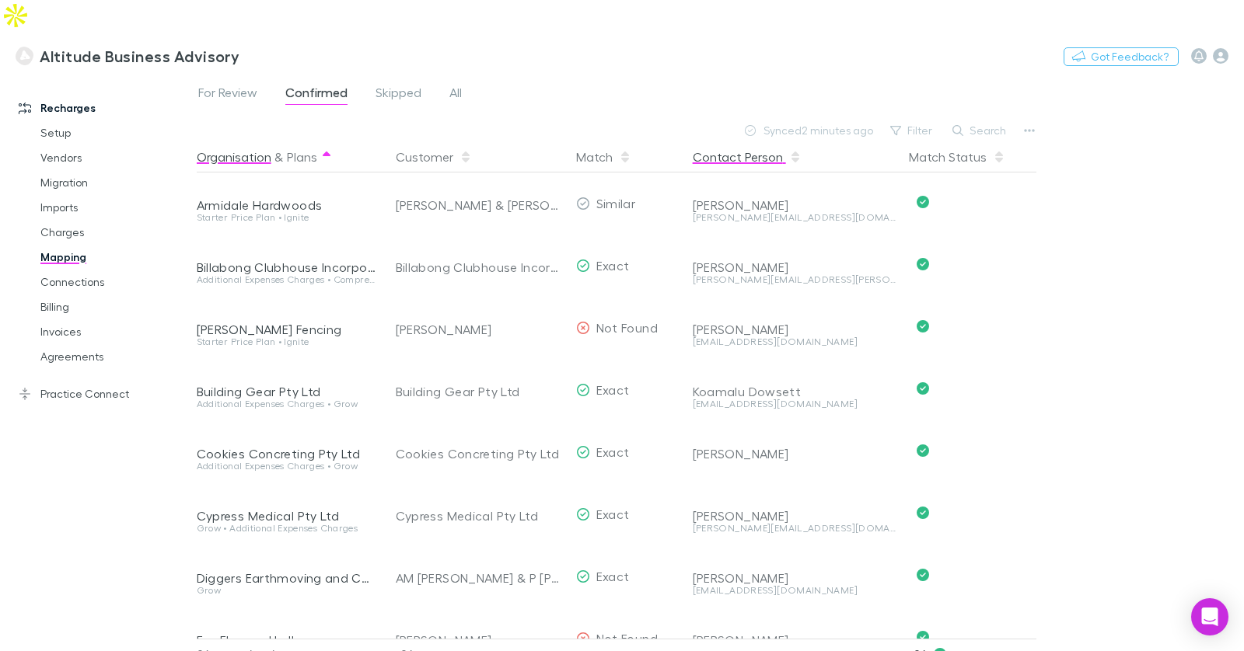
click at [757, 141] on button "Contact Person" at bounding box center [747, 156] width 109 height 31
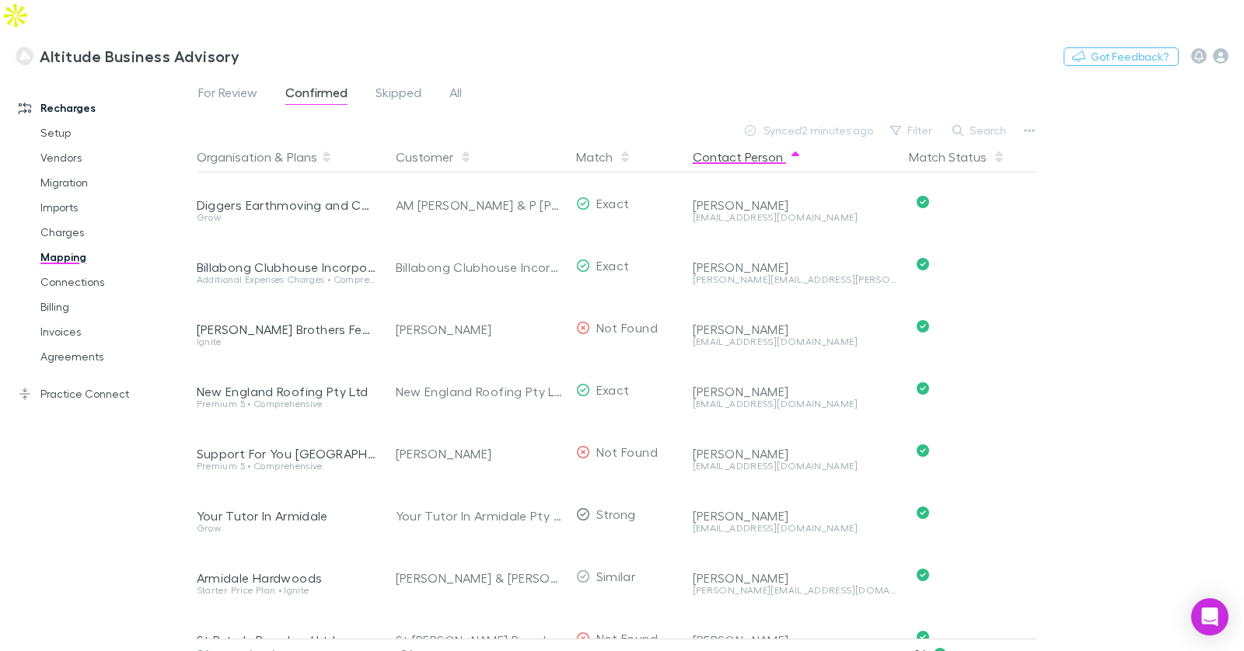
click at [757, 141] on button "Contact Person" at bounding box center [747, 156] width 109 height 31
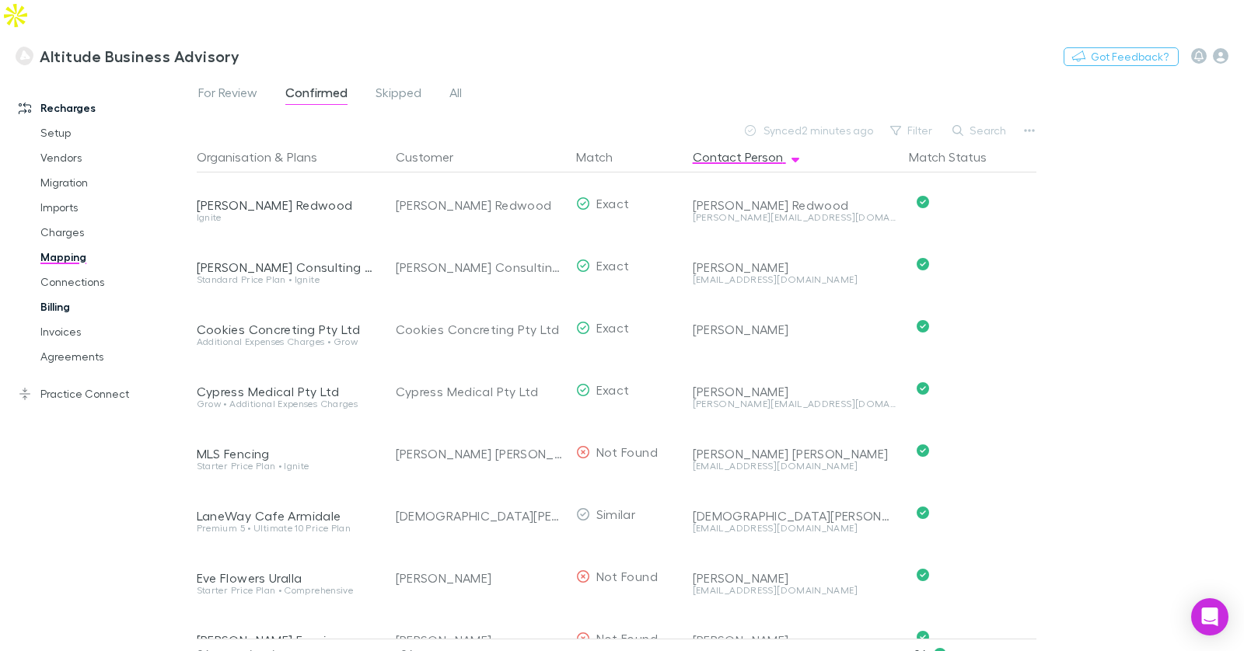
click at [56, 295] on link "Billing" at bounding box center [109, 307] width 169 height 25
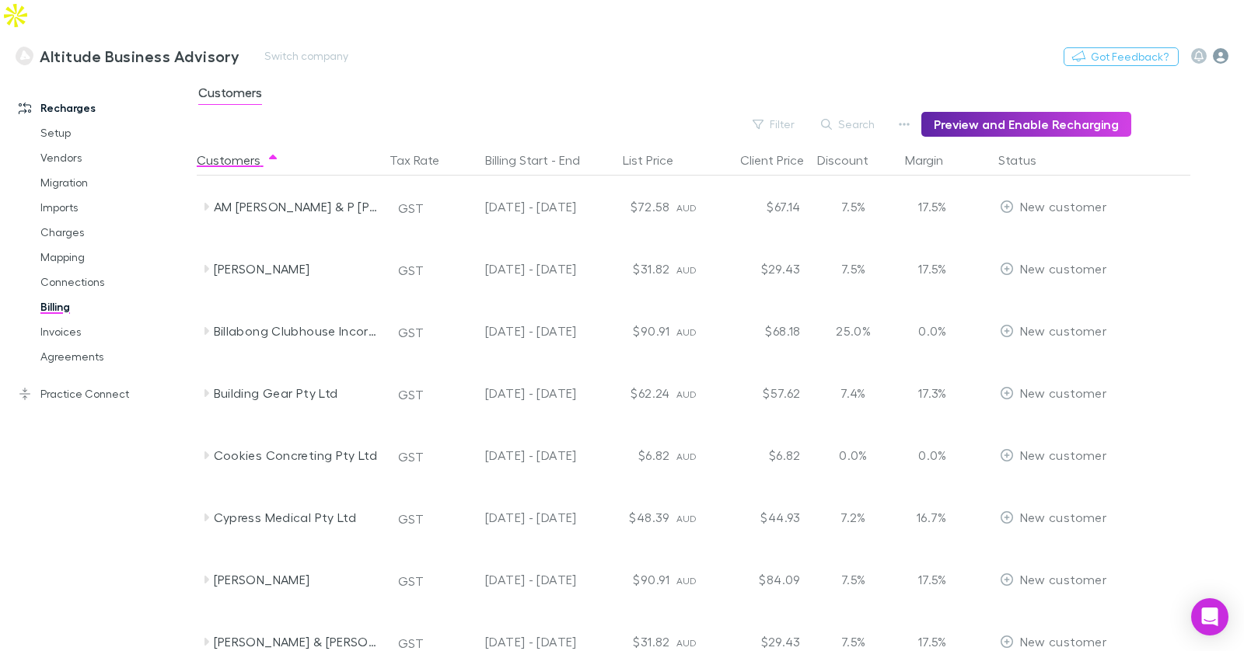
click at [1222, 48] on icon "button" at bounding box center [1221, 56] width 16 height 16
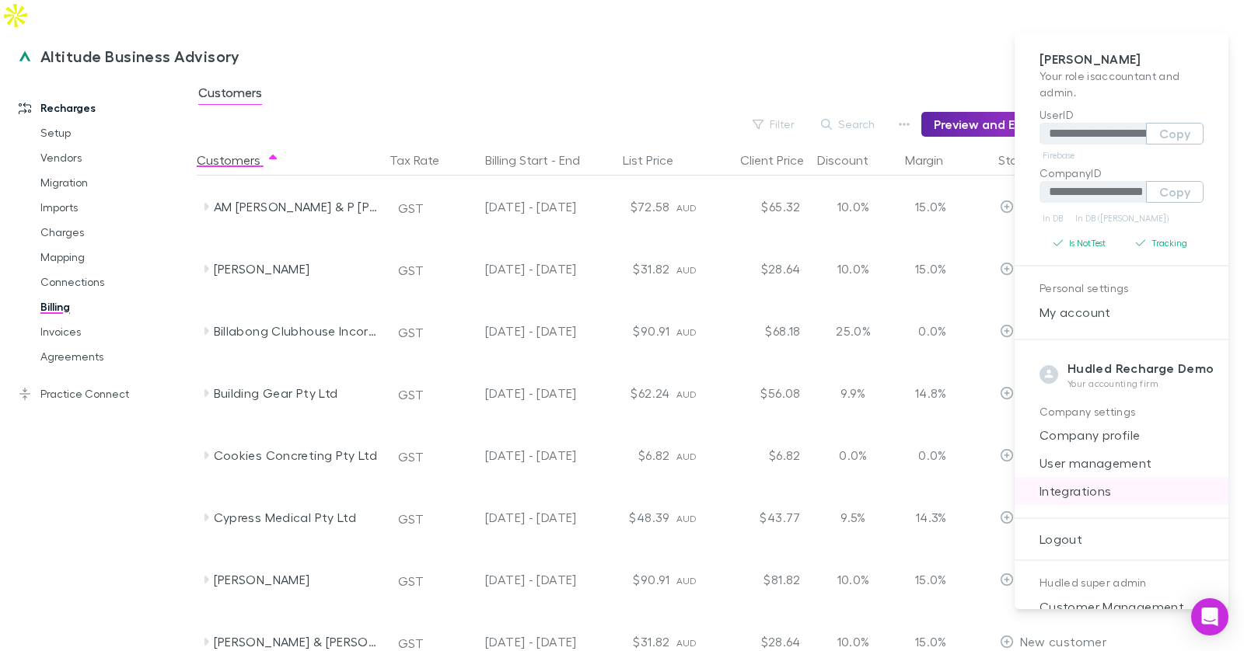
drag, startPoint x: 1129, startPoint y: 488, endPoint x: 1119, endPoint y: 483, distance: 11.5
click at [1130, 488] on span "Integrations" at bounding box center [1121, 491] width 189 height 19
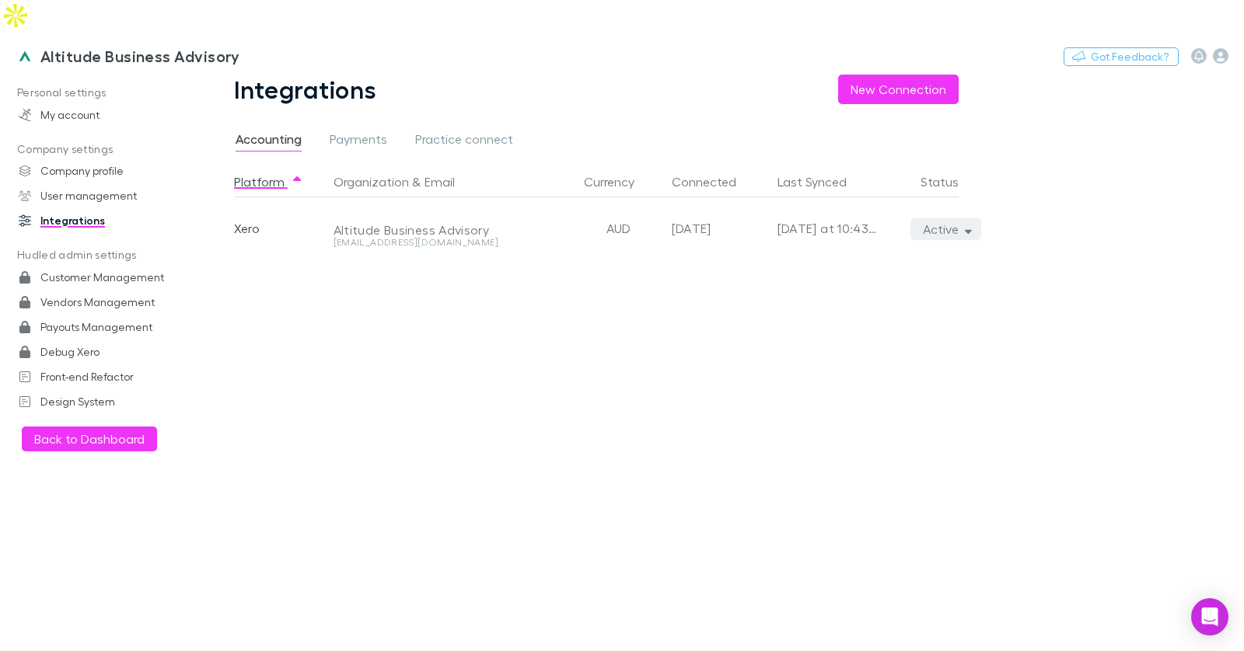
click at [954, 218] on button "Active" at bounding box center [945, 229] width 71 height 22
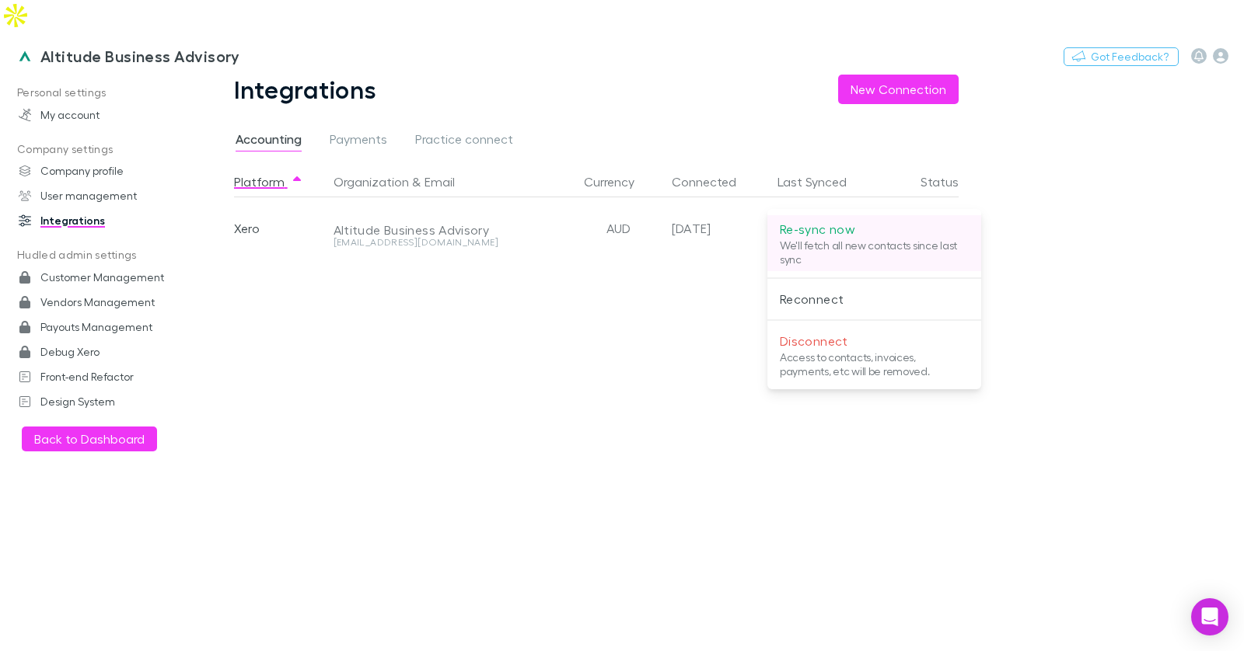
click at [924, 242] on p "We'll fetch all new contacts since last sync" at bounding box center [874, 253] width 189 height 28
click at [651, 355] on div at bounding box center [622, 325] width 1244 height 651
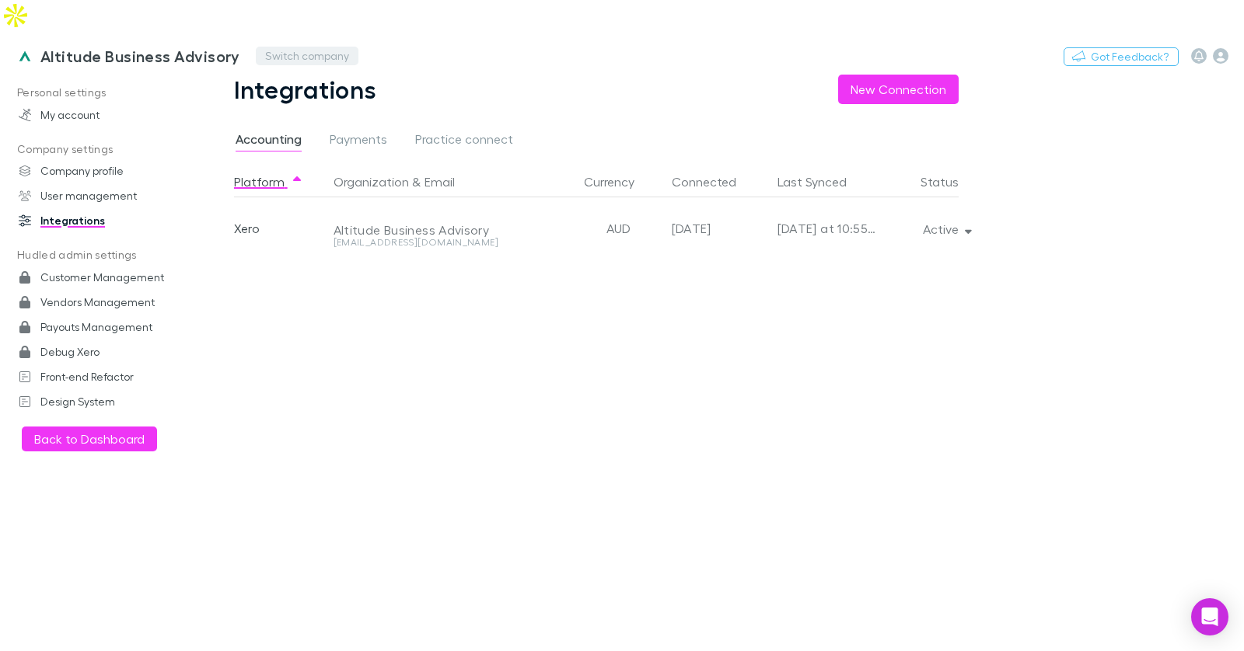
click at [270, 47] on button "Switch company" at bounding box center [307, 56] width 103 height 19
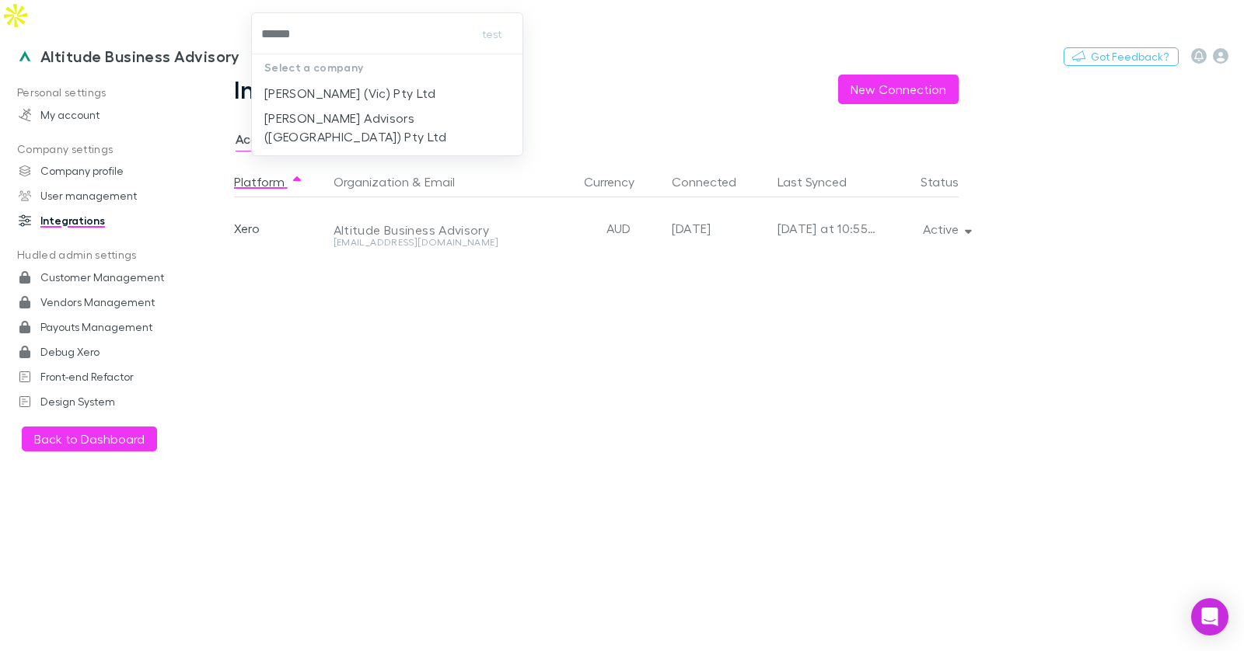
type input "*******"
click at [431, 91] on li "William Buck (Vic) Pty Ltd" at bounding box center [387, 93] width 271 height 25
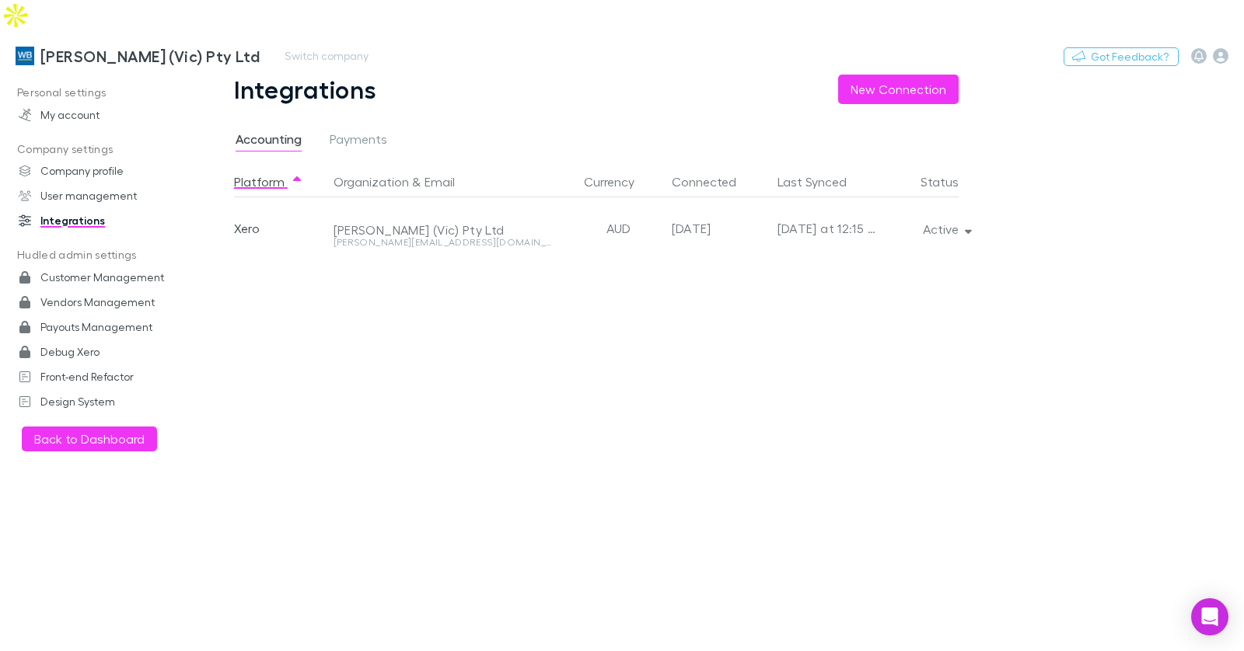
click at [73, 47] on h3 "William Buck (Vic) Pty Ltd" at bounding box center [149, 56] width 219 height 19
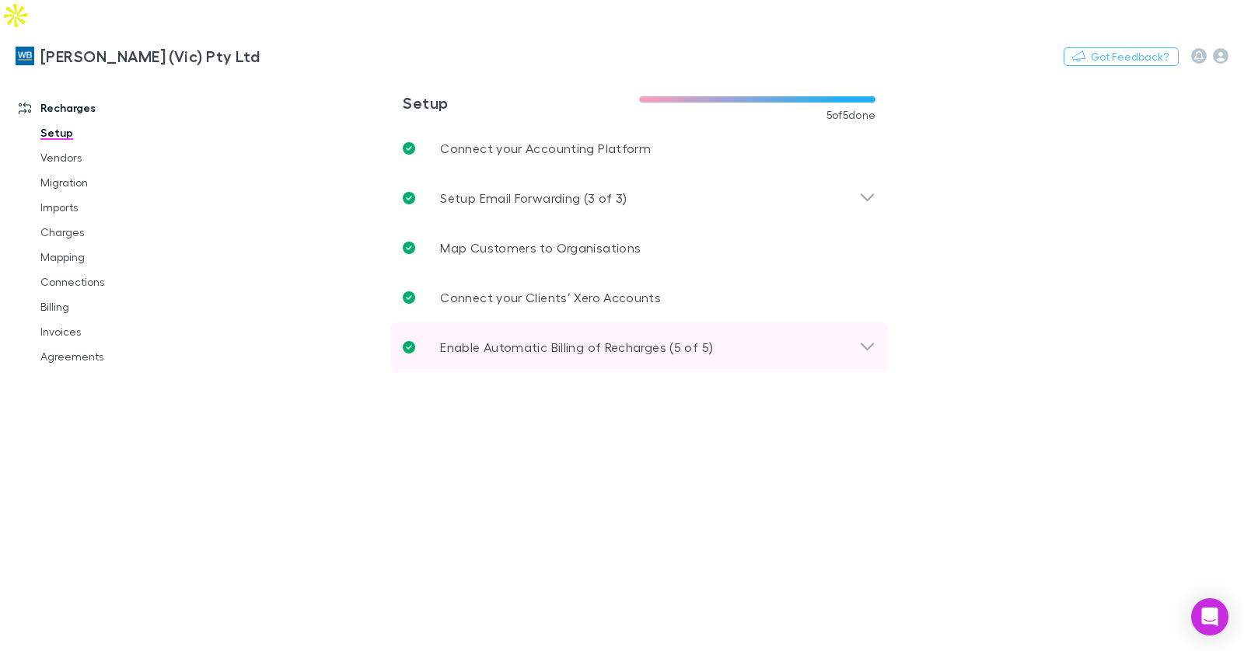
click at [508, 338] on p "Enable Automatic Billing of Recharges (5 of 5)" at bounding box center [576, 347] width 273 height 19
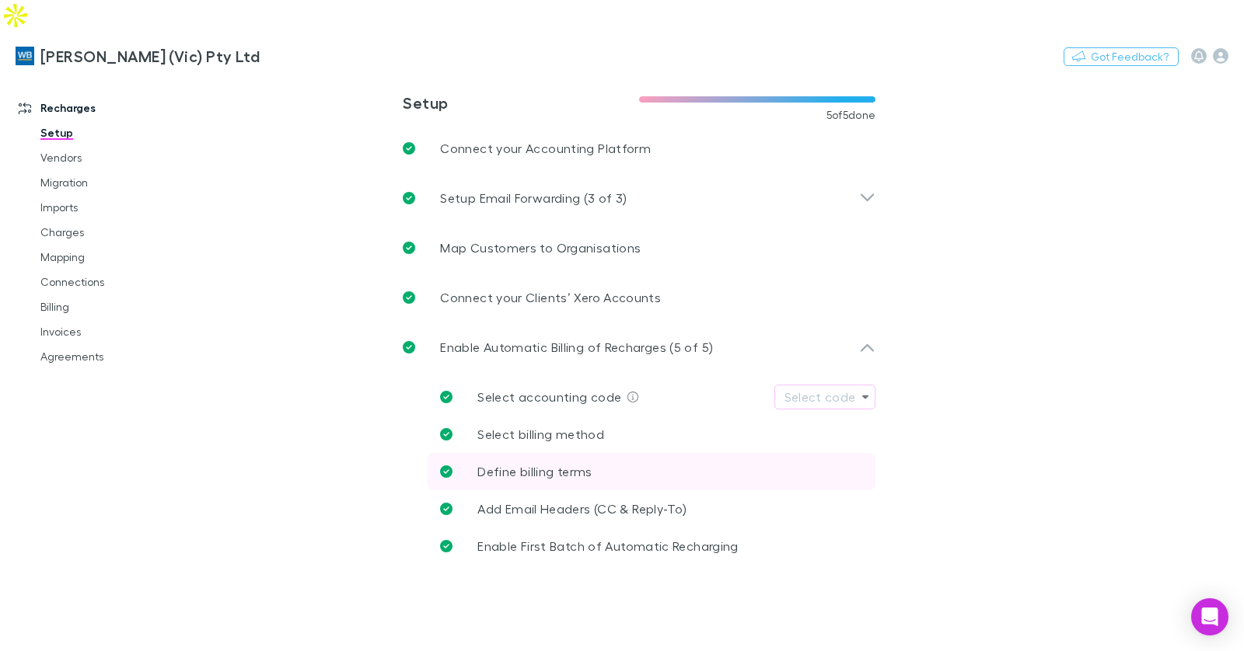
click at [562, 464] on span "Define billing terms" at bounding box center [534, 471] width 114 height 15
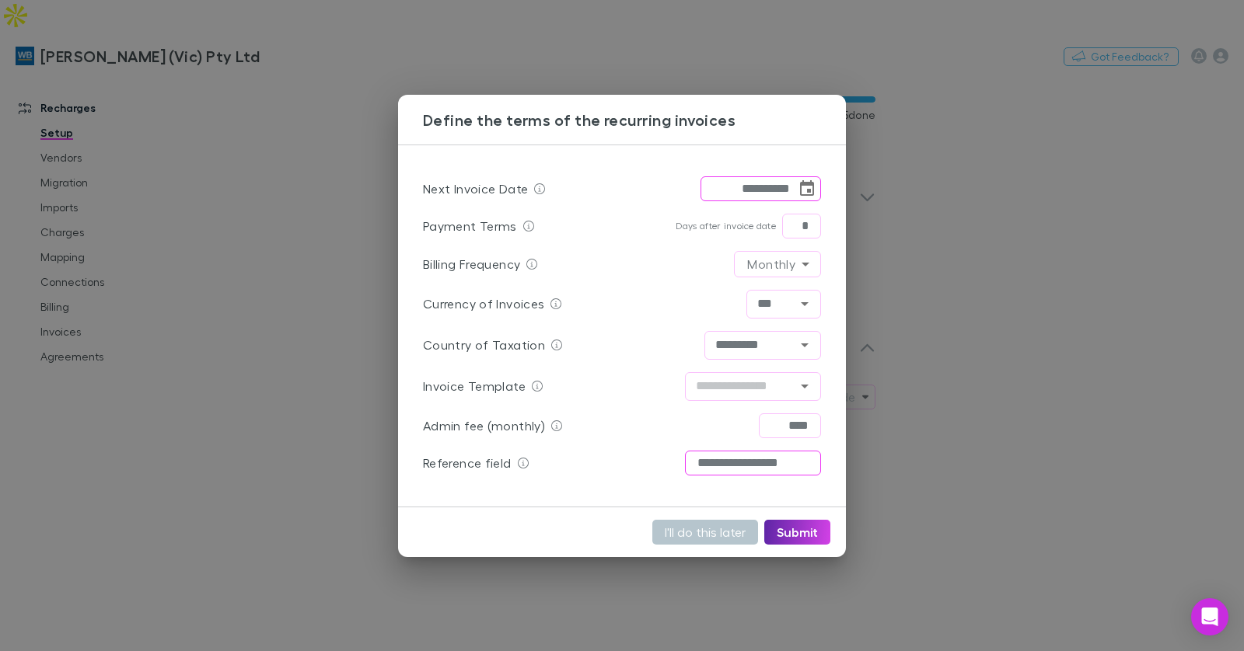
click at [760, 460] on input "**********" at bounding box center [753, 463] width 136 height 25
click at [798, 533] on button "Submit" at bounding box center [797, 532] width 66 height 25
type input "*********"
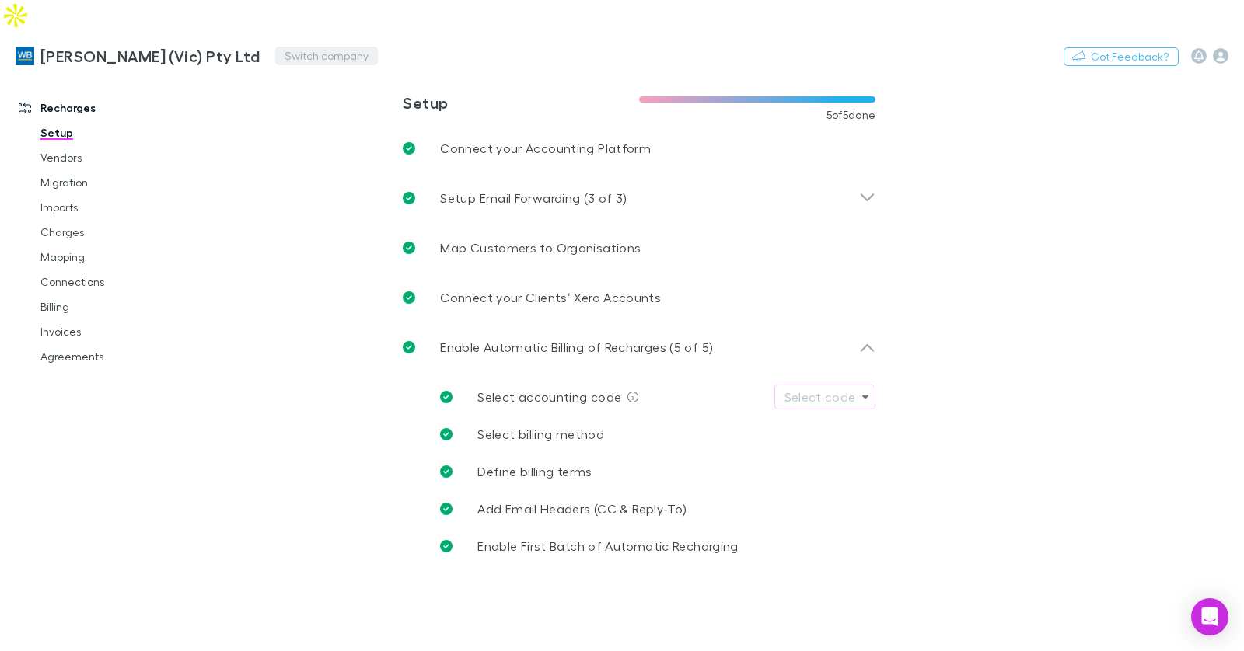
click at [275, 47] on button "Switch company" at bounding box center [326, 56] width 103 height 19
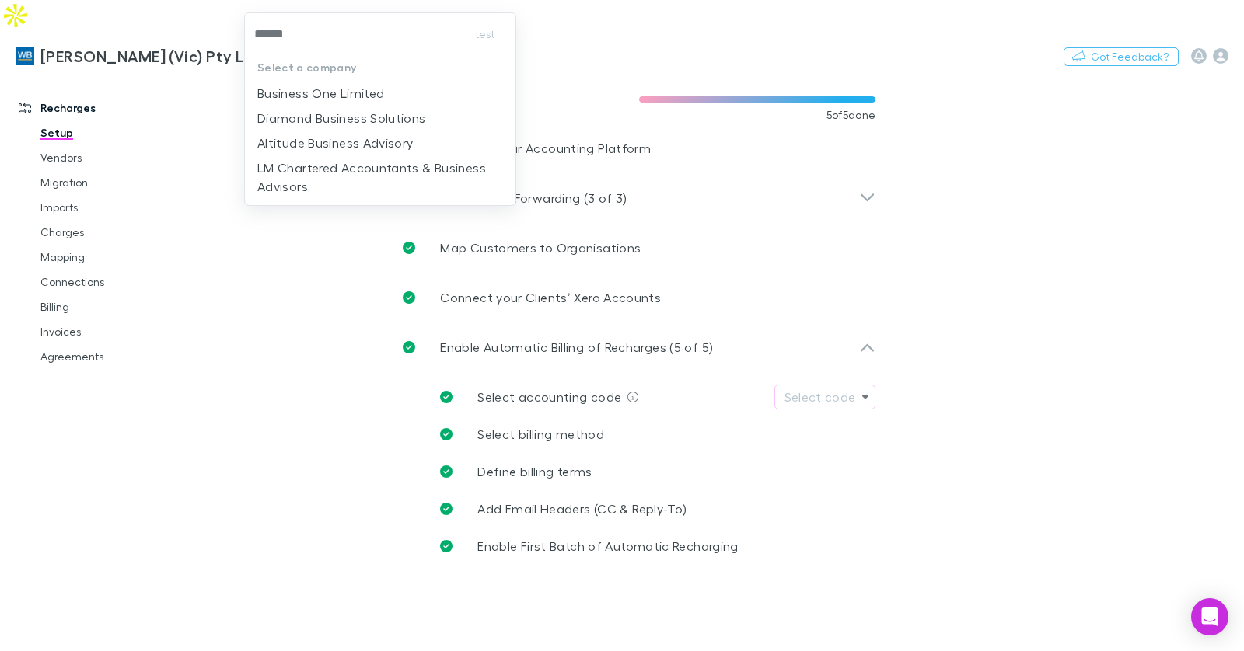
type input "*******"
click at [374, 145] on p "Altitude Business Advisory" at bounding box center [335, 143] width 156 height 19
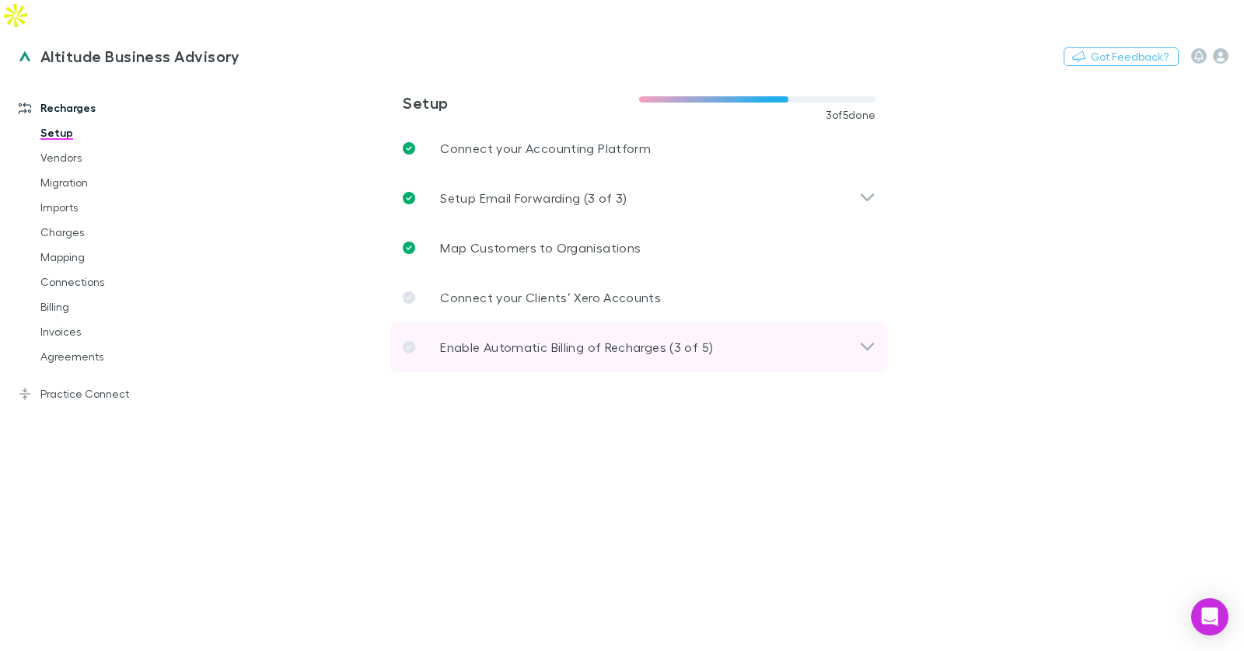
drag, startPoint x: 637, startPoint y: 324, endPoint x: 631, endPoint y: 317, distance: 8.9
click at [637, 338] on p "Enable Automatic Billing of Recharges (3 of 5)" at bounding box center [576, 347] width 273 height 19
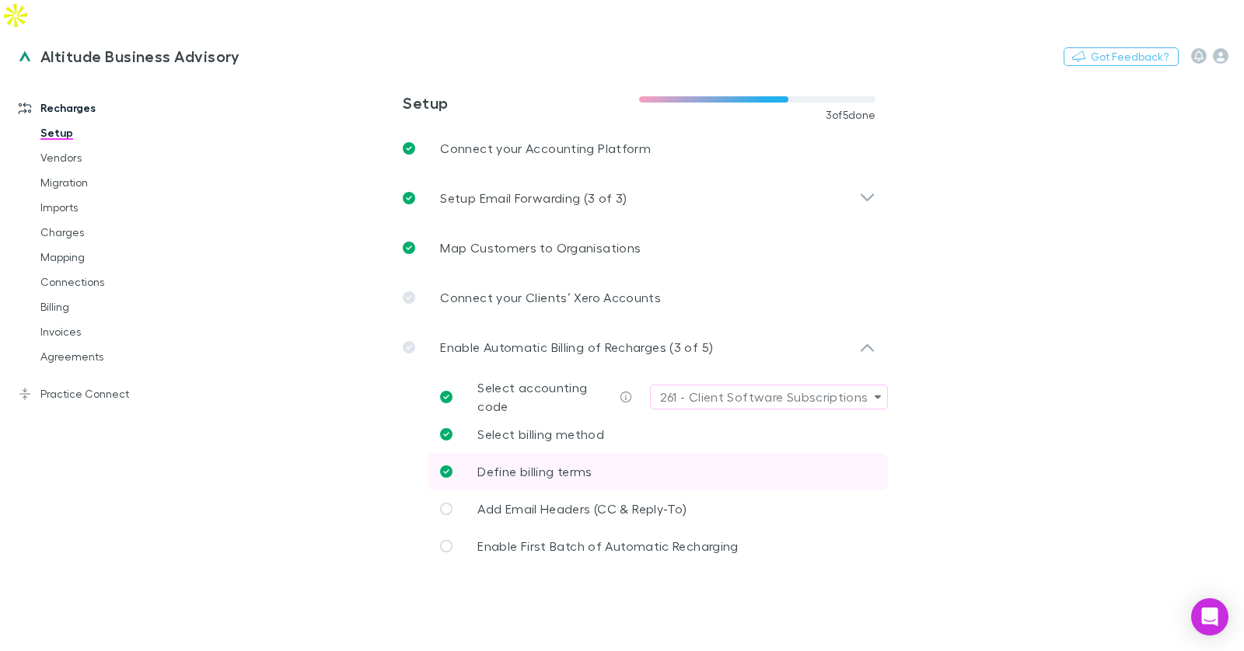
click at [570, 464] on span "Define billing terms" at bounding box center [534, 471] width 114 height 15
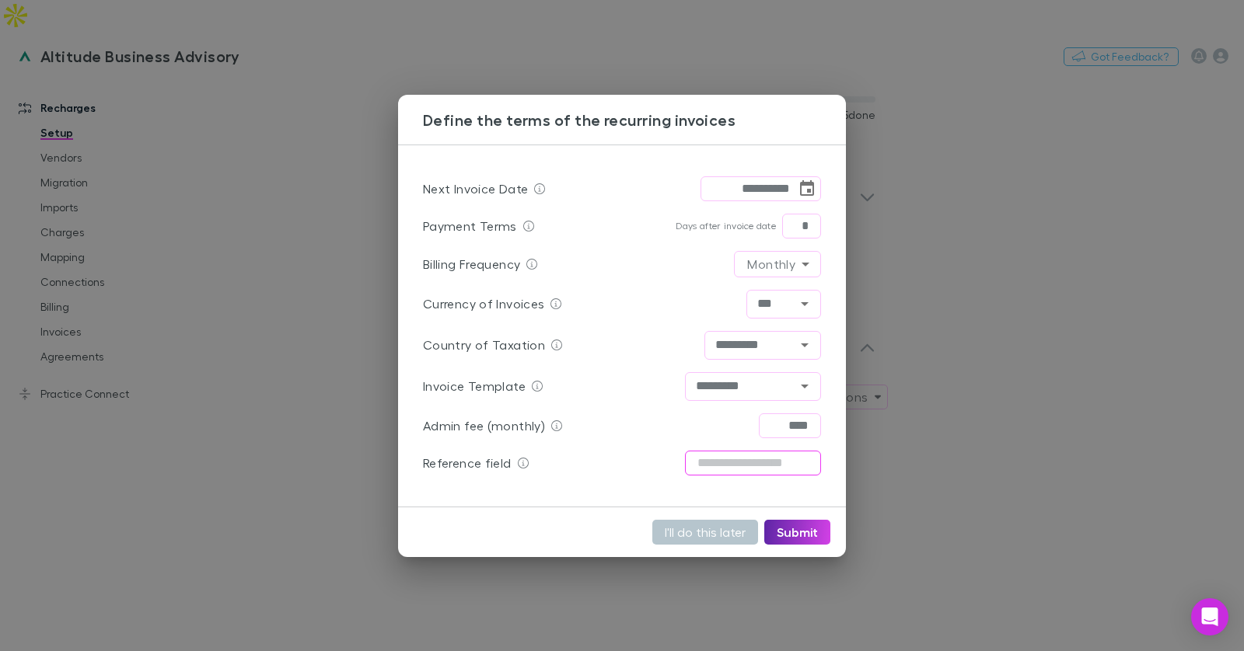
click at [775, 461] on input "text" at bounding box center [753, 463] width 136 height 25
paste input "**********"
type input "**********"
drag, startPoint x: 776, startPoint y: 469, endPoint x: 575, endPoint y: 459, distance: 201.6
click at [572, 461] on div "**********" at bounding box center [622, 463] width 398 height 37
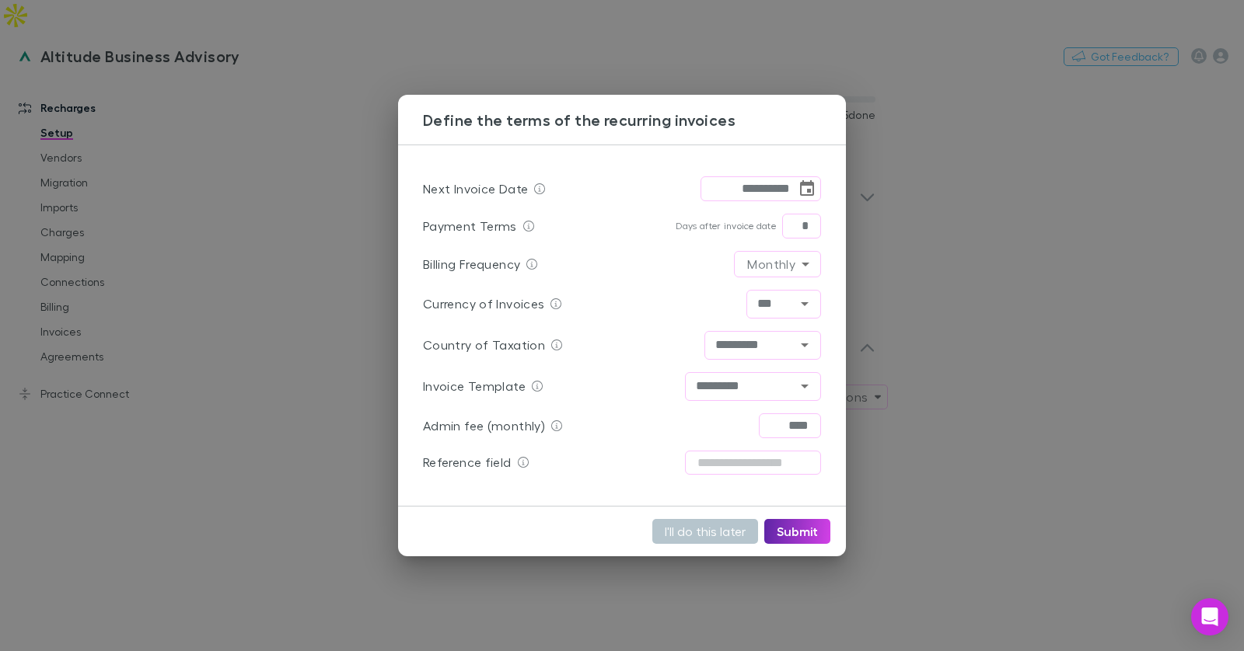
drag, startPoint x: 236, startPoint y: 64, endPoint x: 241, endPoint y: 49, distance: 15.5
click at [236, 63] on div "**********" at bounding box center [622, 325] width 1244 height 651
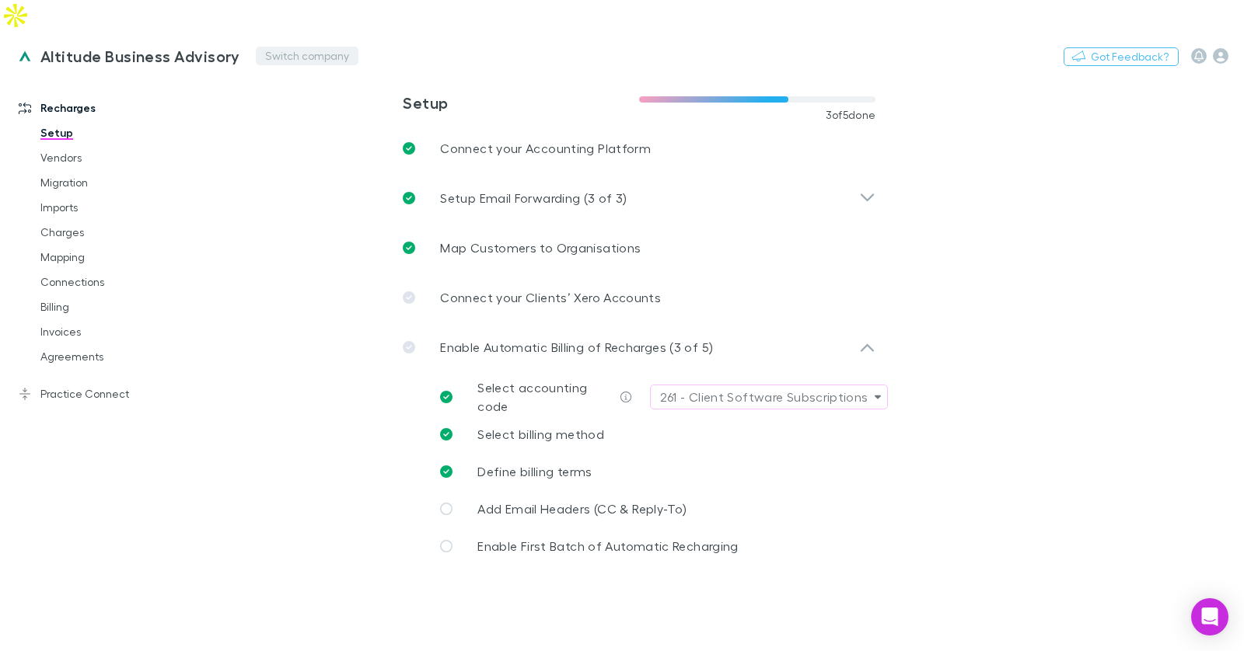
click at [257, 47] on button "Switch company" at bounding box center [307, 56] width 103 height 19
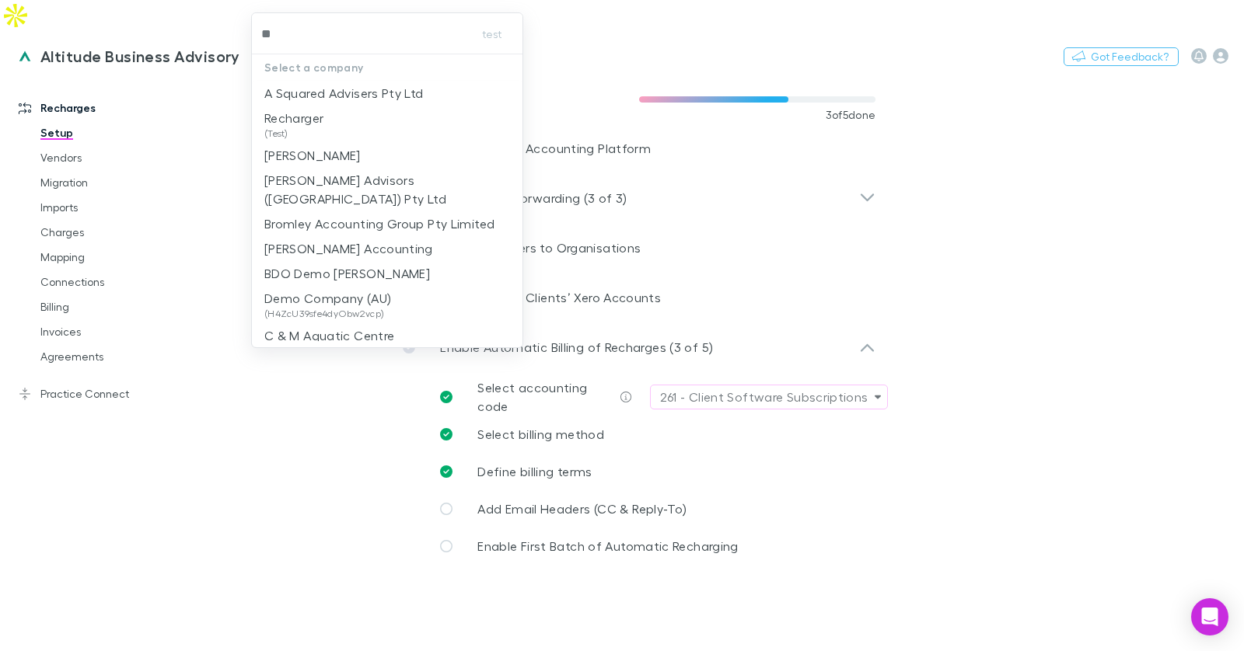
type input "***"
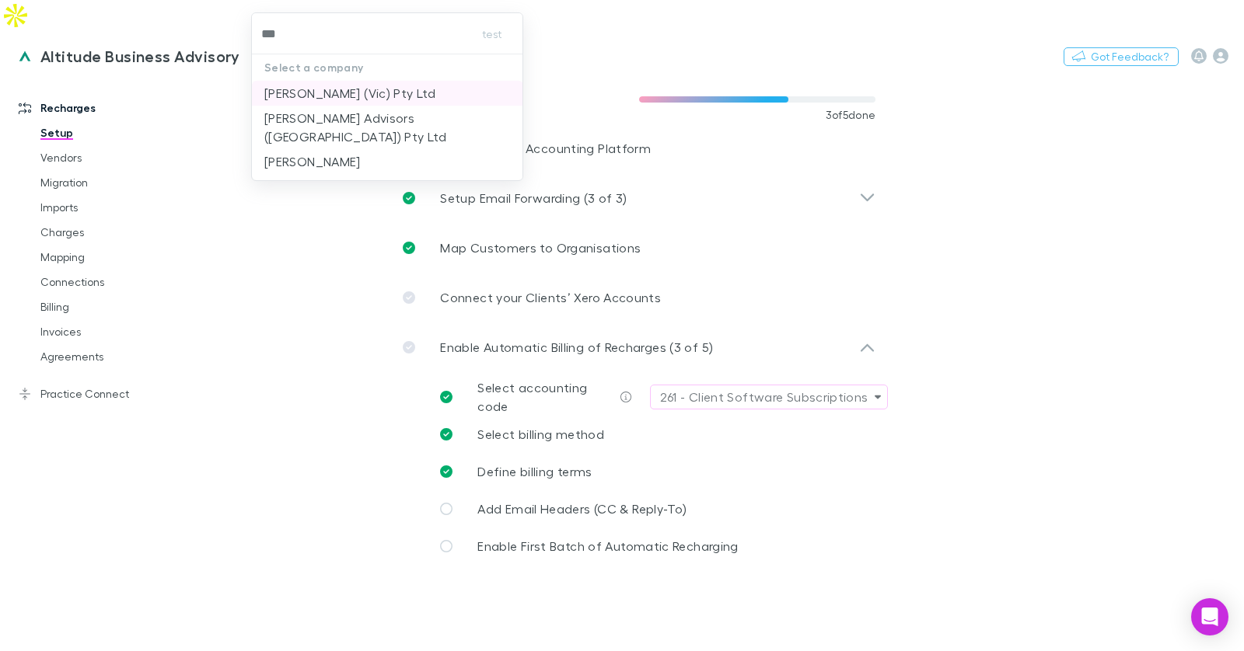
click at [355, 89] on p "William Buck (Vic) Pty Ltd" at bounding box center [349, 93] width 171 height 19
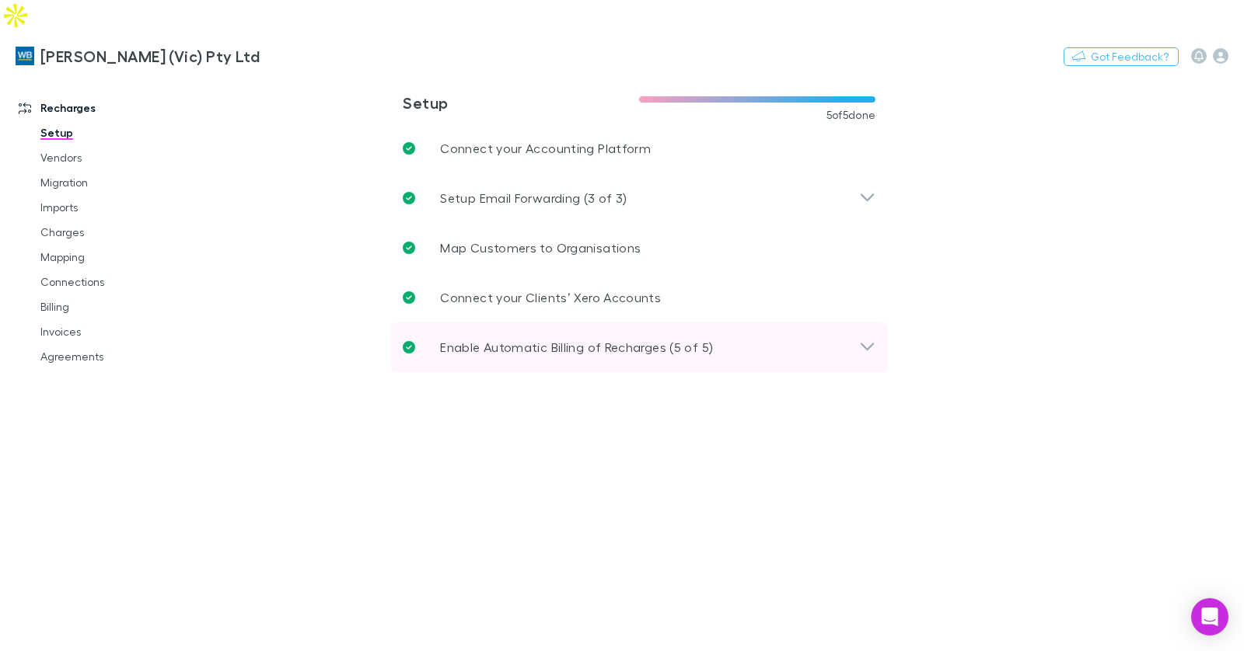
click at [501, 338] on p "Enable Automatic Billing of Recharges (5 of 5)" at bounding box center [576, 347] width 273 height 19
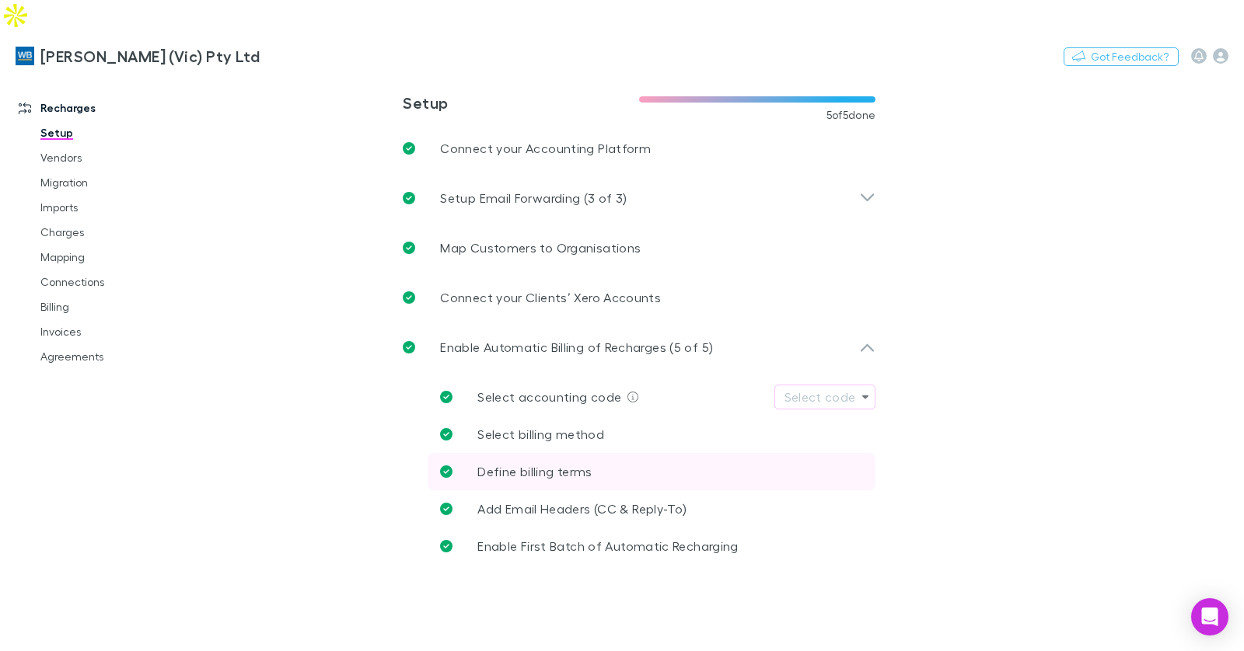
click at [561, 464] on span "Define billing terms" at bounding box center [534, 471] width 114 height 15
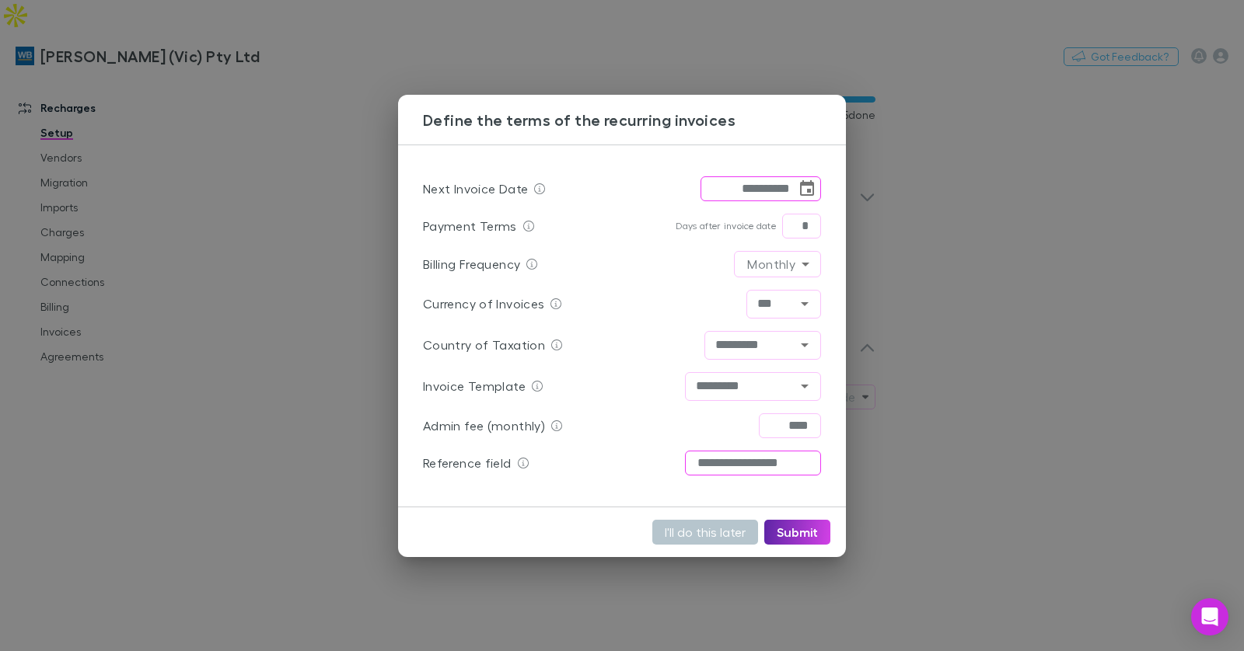
click at [760, 452] on input "**********" at bounding box center [753, 463] width 136 height 25
drag, startPoint x: 278, startPoint y: 28, endPoint x: 286, endPoint y: 26, distance: 8.7
click at [279, 28] on div "**********" at bounding box center [622, 325] width 1244 height 651
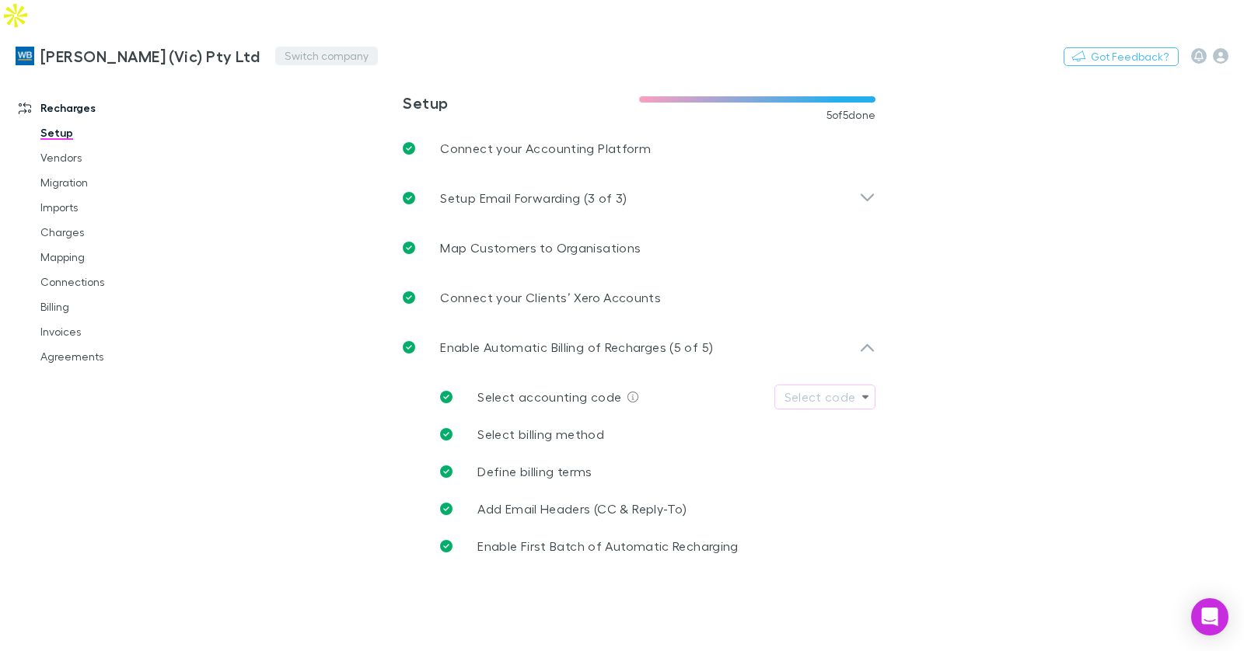
click at [275, 47] on button "Switch company" at bounding box center [326, 56] width 103 height 19
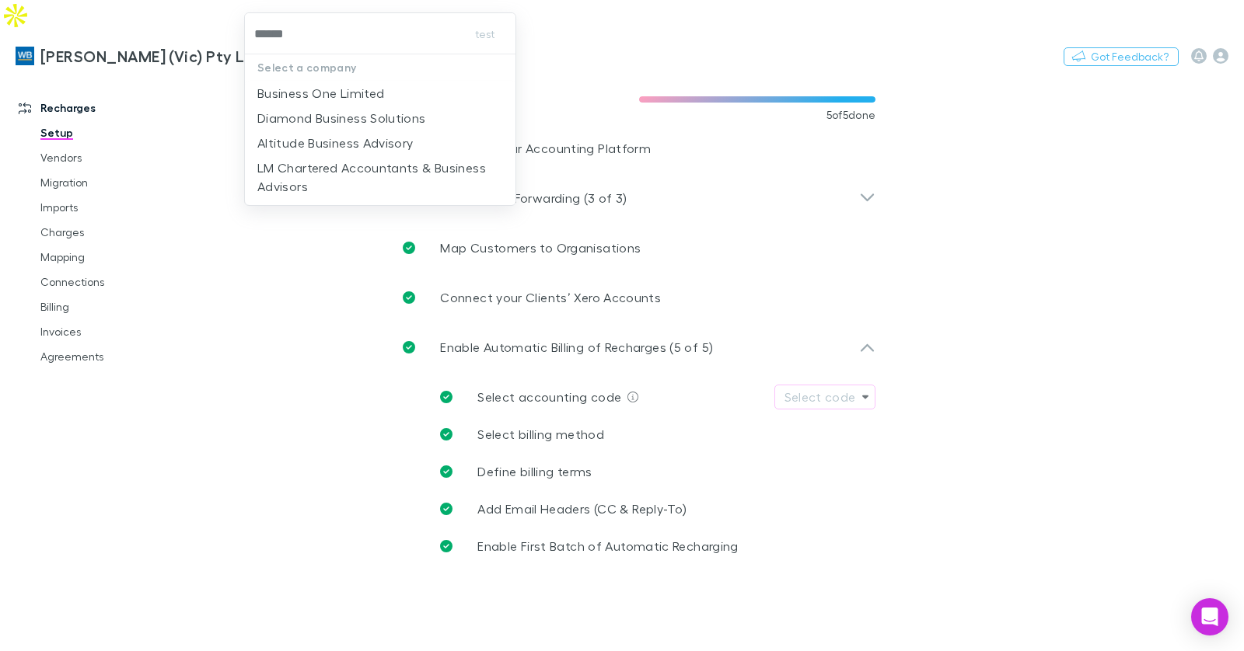
type input "*******"
click at [383, 144] on p "Altitude Business Advisory" at bounding box center [335, 143] width 156 height 19
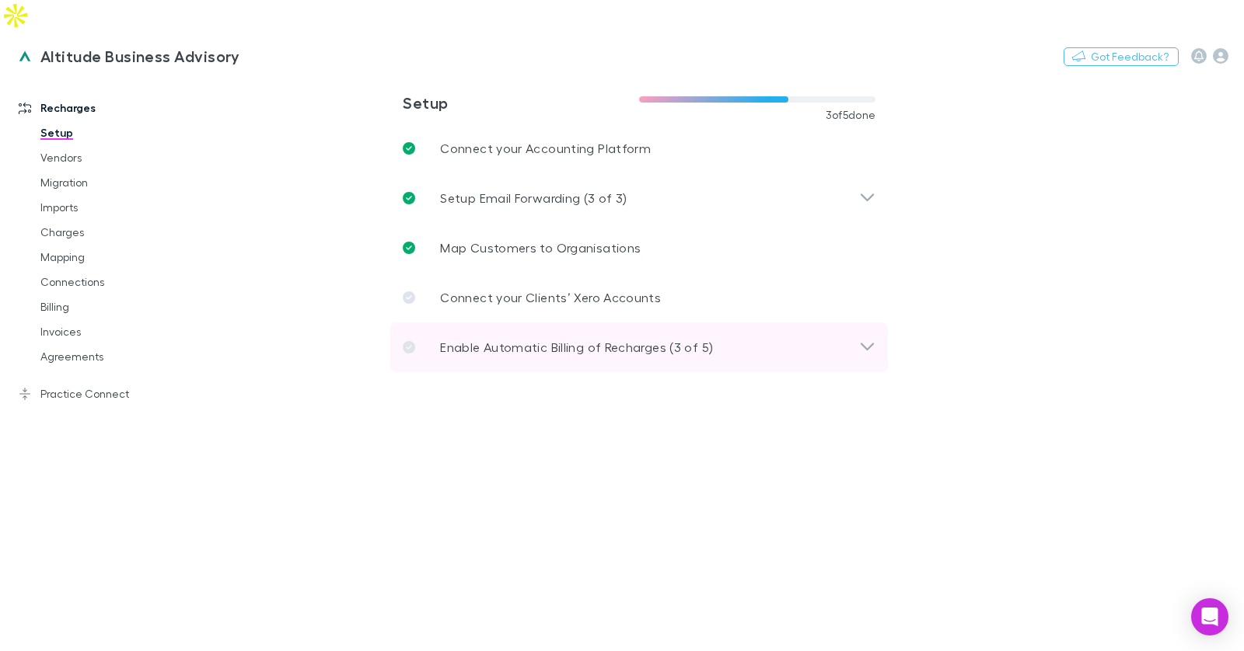
click at [574, 338] on p "Enable Automatic Billing of Recharges (3 of 5)" at bounding box center [576, 347] width 273 height 19
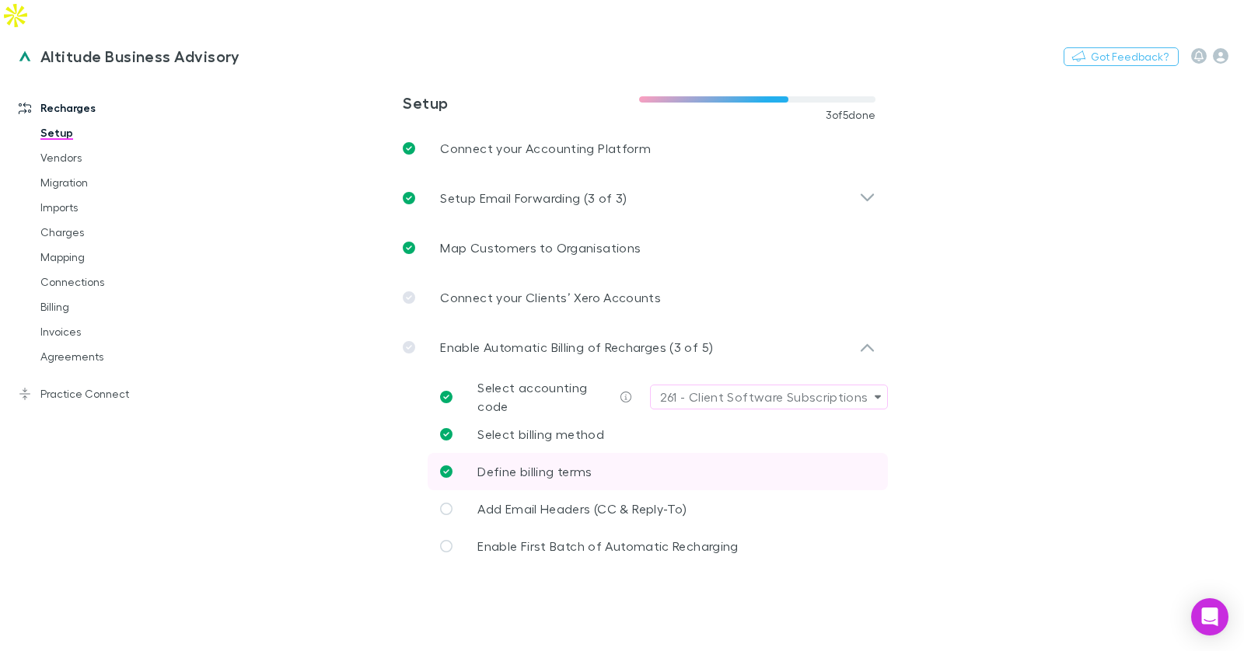
click at [604, 453] on link "Define billing terms" at bounding box center [658, 471] width 460 height 37
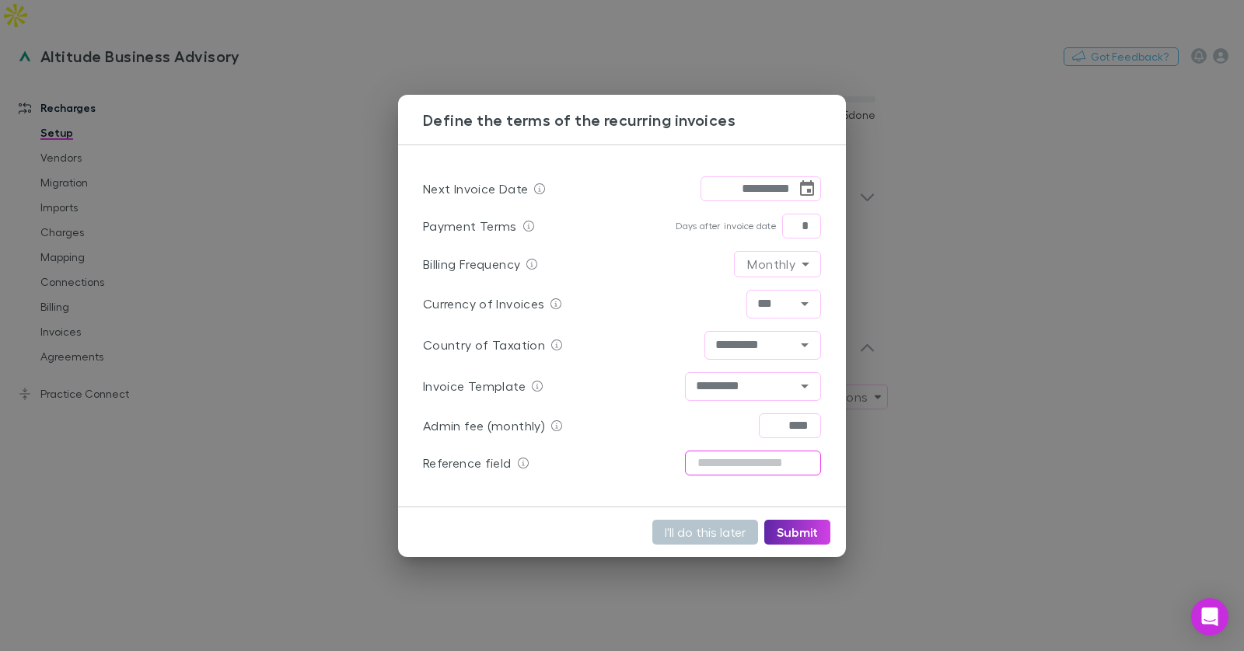
click at [753, 458] on input "text" at bounding box center [753, 463] width 136 height 25
paste input "**********"
click at [799, 529] on button "Submit" at bounding box center [797, 531] width 66 height 25
type input "**********"
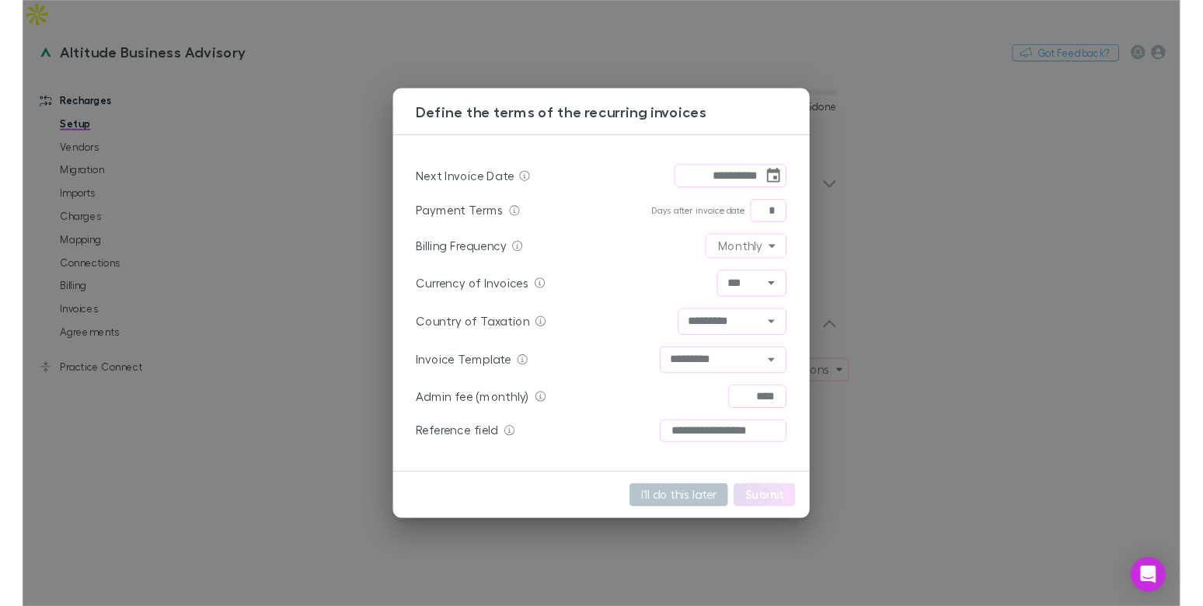
scroll to position [0, 0]
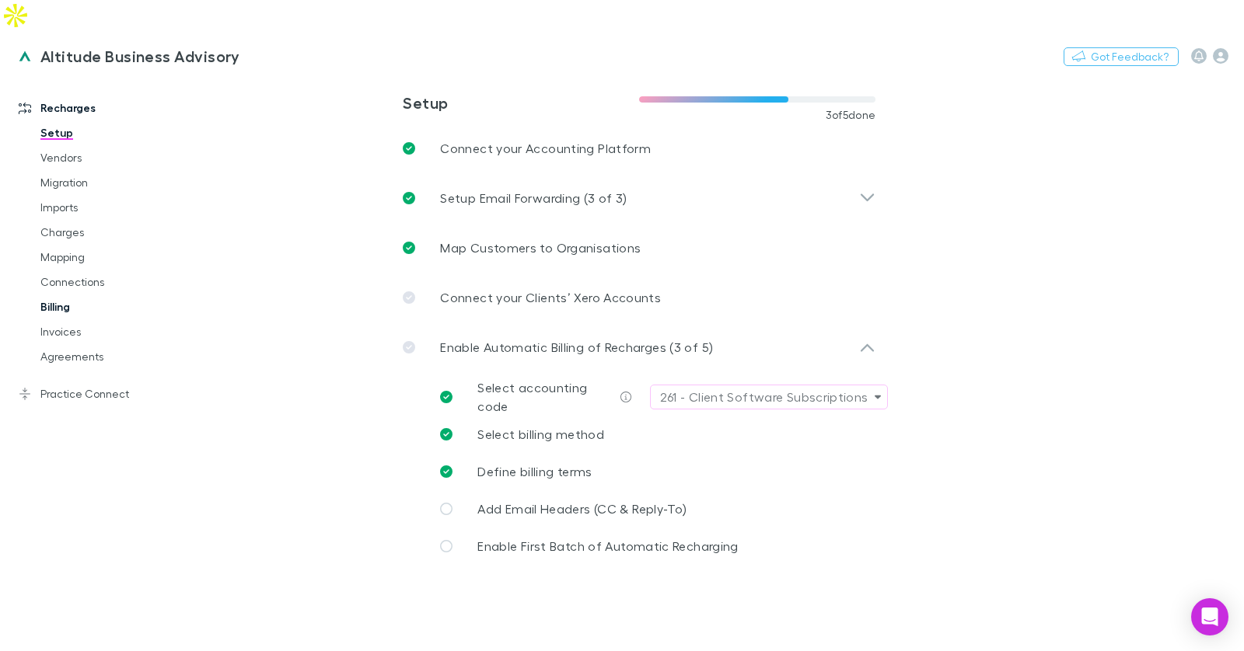
click at [65, 295] on link "Billing" at bounding box center [109, 307] width 169 height 25
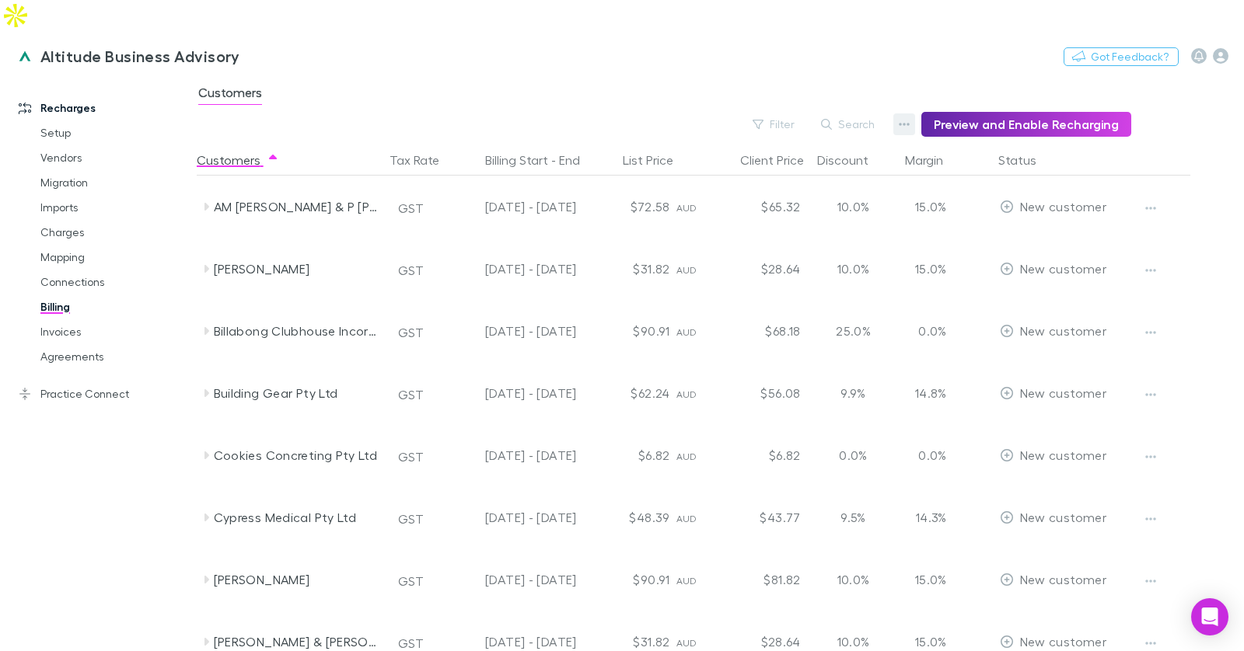
click at [910, 118] on icon "button" at bounding box center [904, 124] width 11 height 12
click at [780, 167] on p "Admin Fee" at bounding box center [815, 171] width 189 height 19
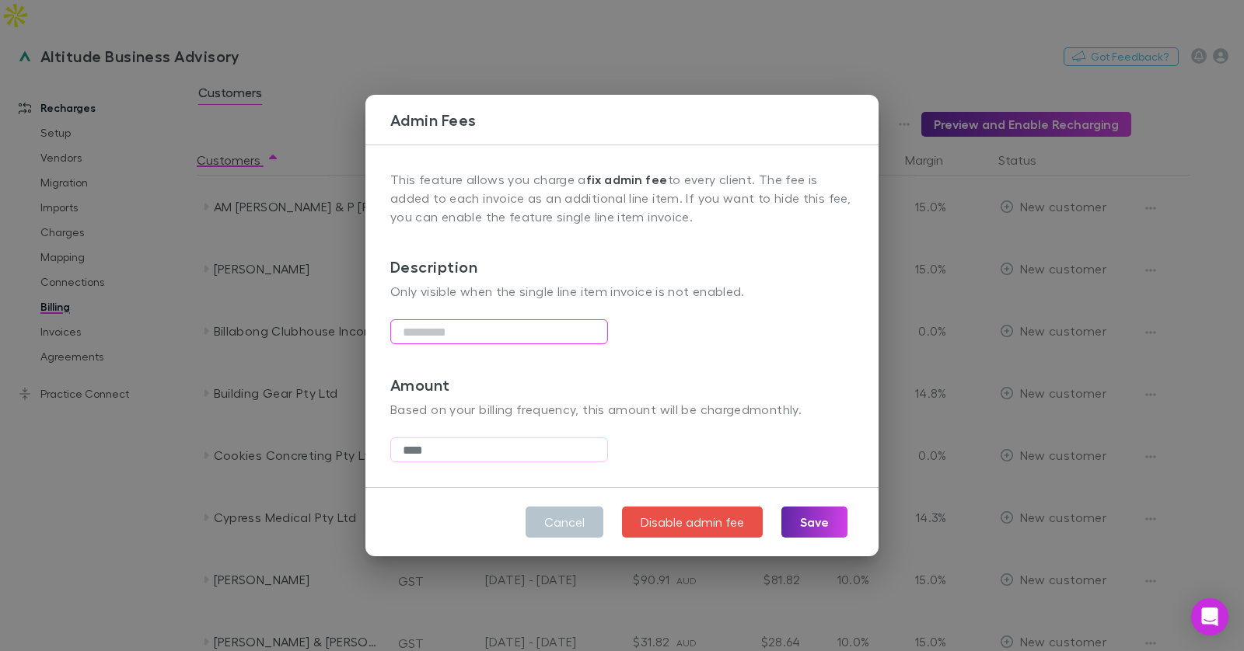
click at [462, 328] on input "text" at bounding box center [499, 332] width 218 height 25
click at [811, 516] on button "Save" at bounding box center [814, 522] width 66 height 31
type input "**********"
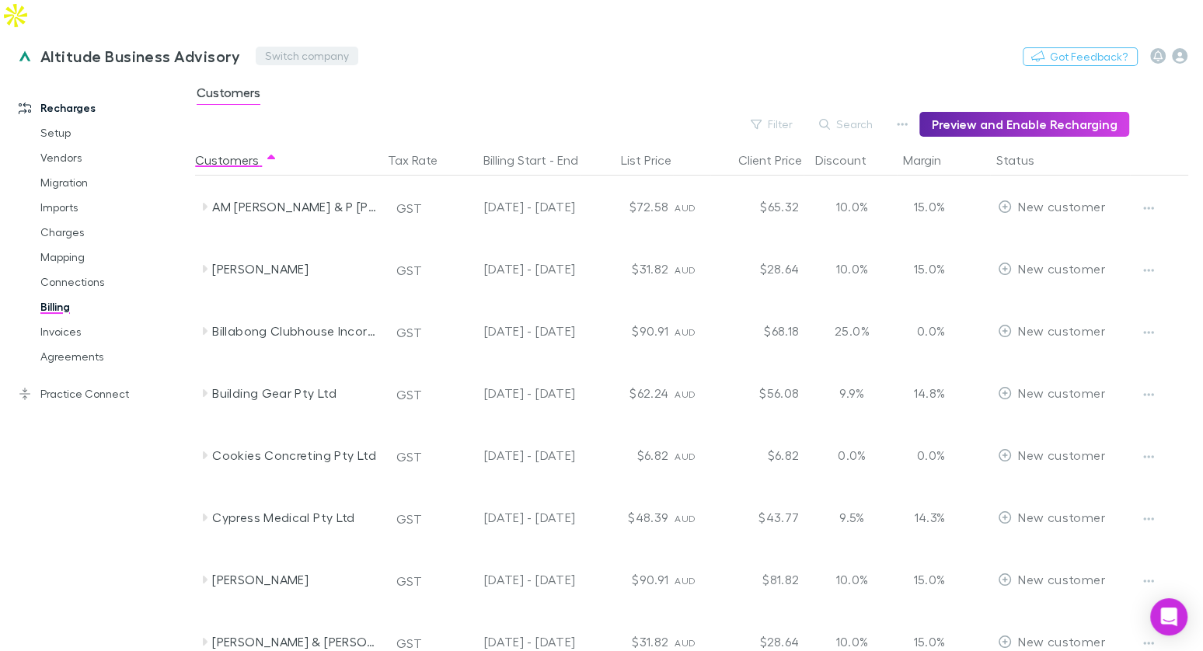
click at [278, 47] on button "Switch company" at bounding box center [307, 56] width 103 height 19
type input "***"
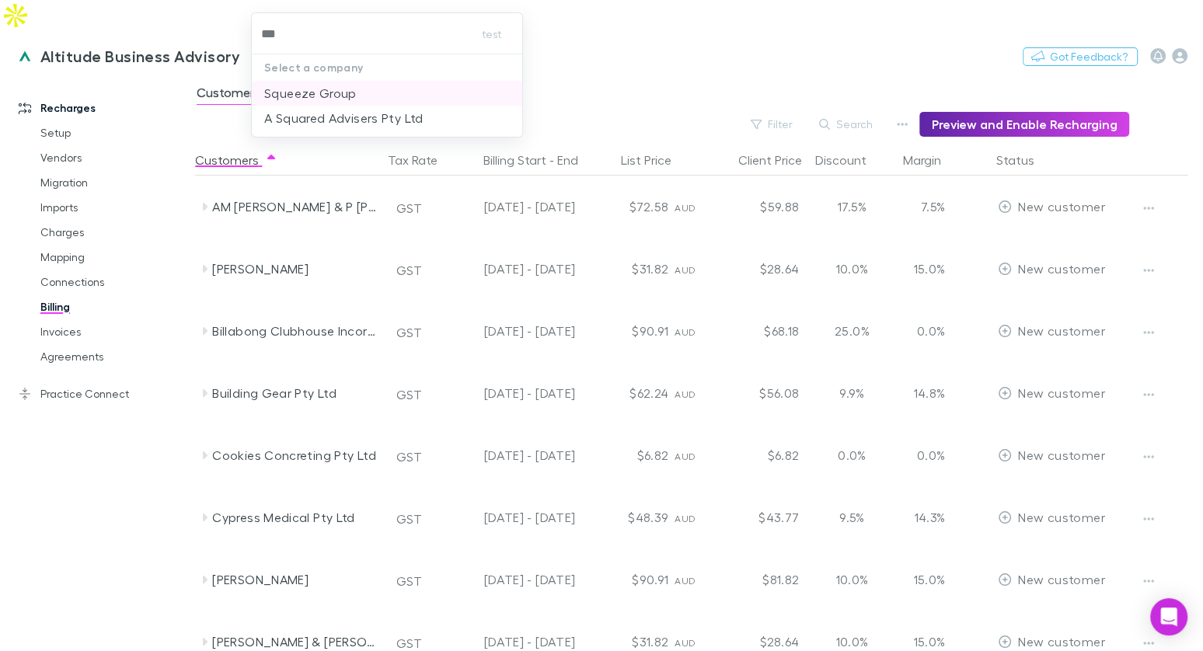
click at [359, 96] on li "Squeeze Group" at bounding box center [387, 93] width 271 height 25
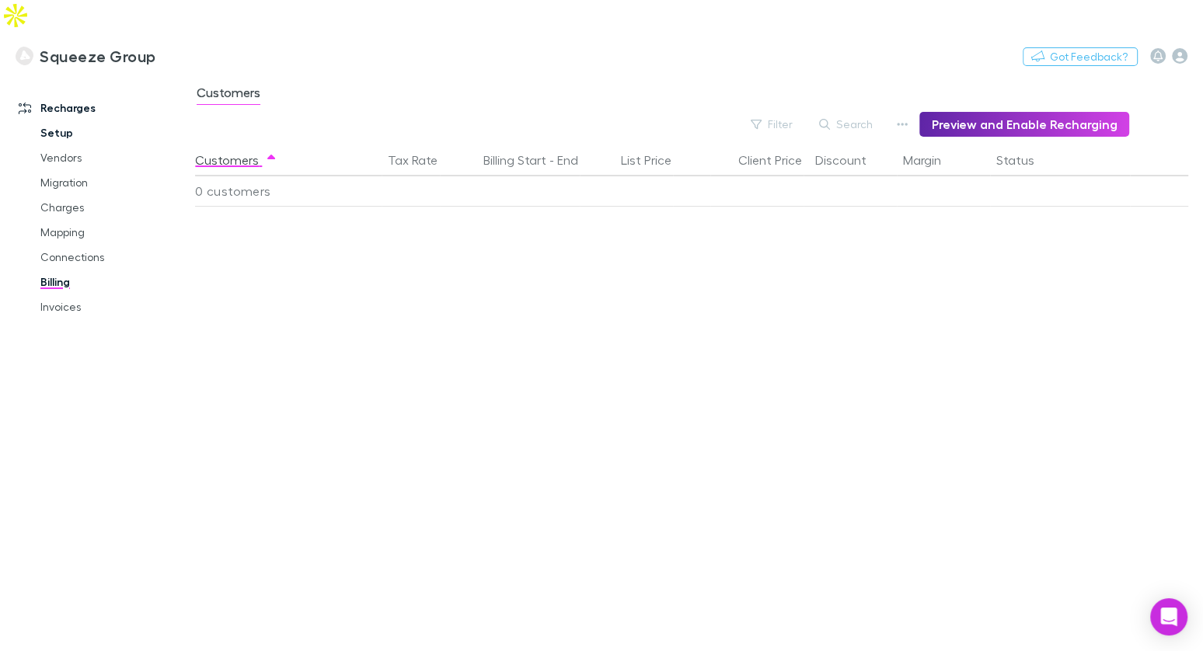
click at [65, 121] on link "Setup" at bounding box center [108, 133] width 167 height 25
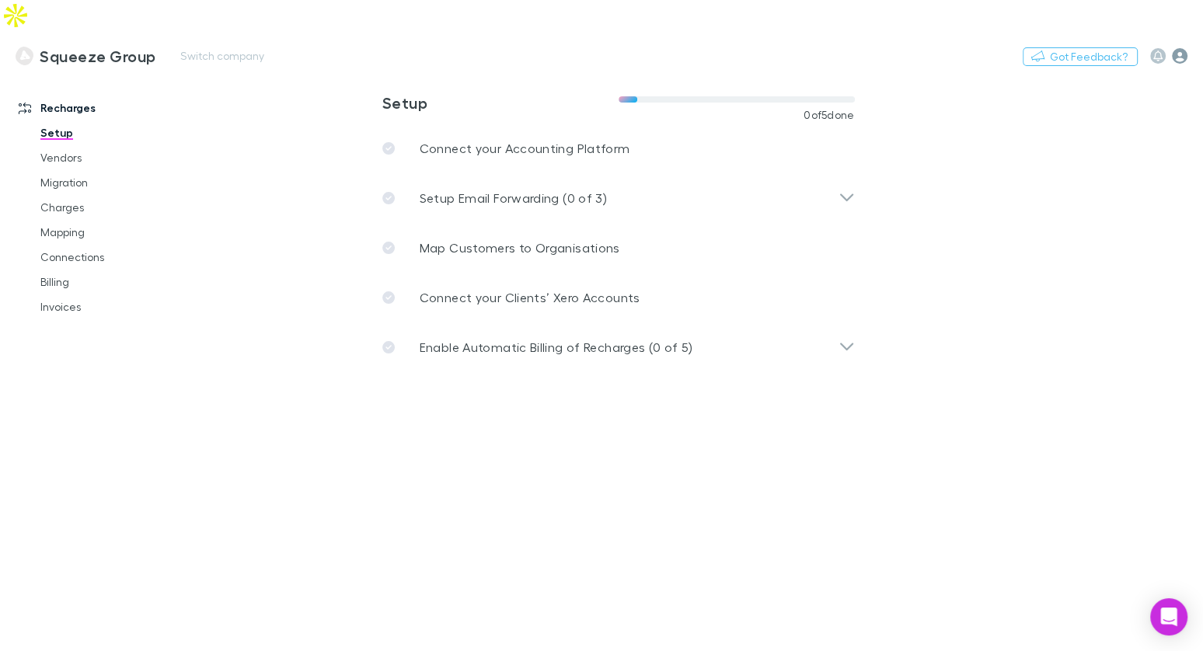
click at [1176, 48] on icon "button" at bounding box center [1180, 56] width 16 height 16
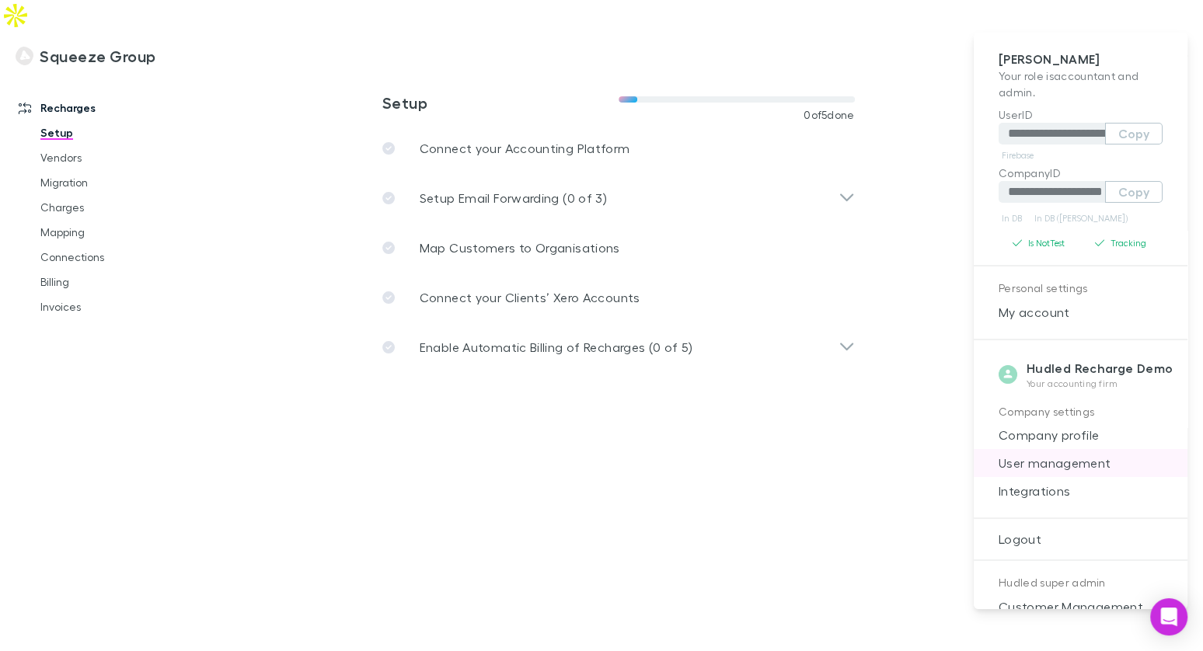
click at [1054, 459] on span "User management" at bounding box center [1081, 463] width 189 height 19
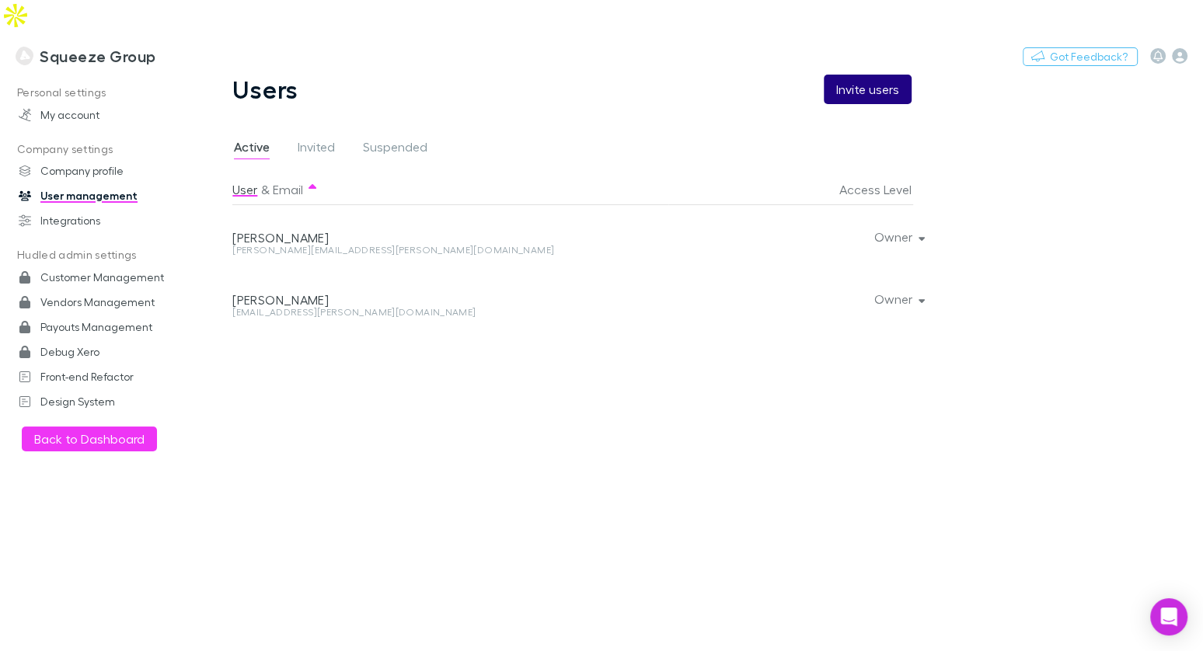
click at [857, 75] on button "Invite users" at bounding box center [868, 90] width 88 height 30
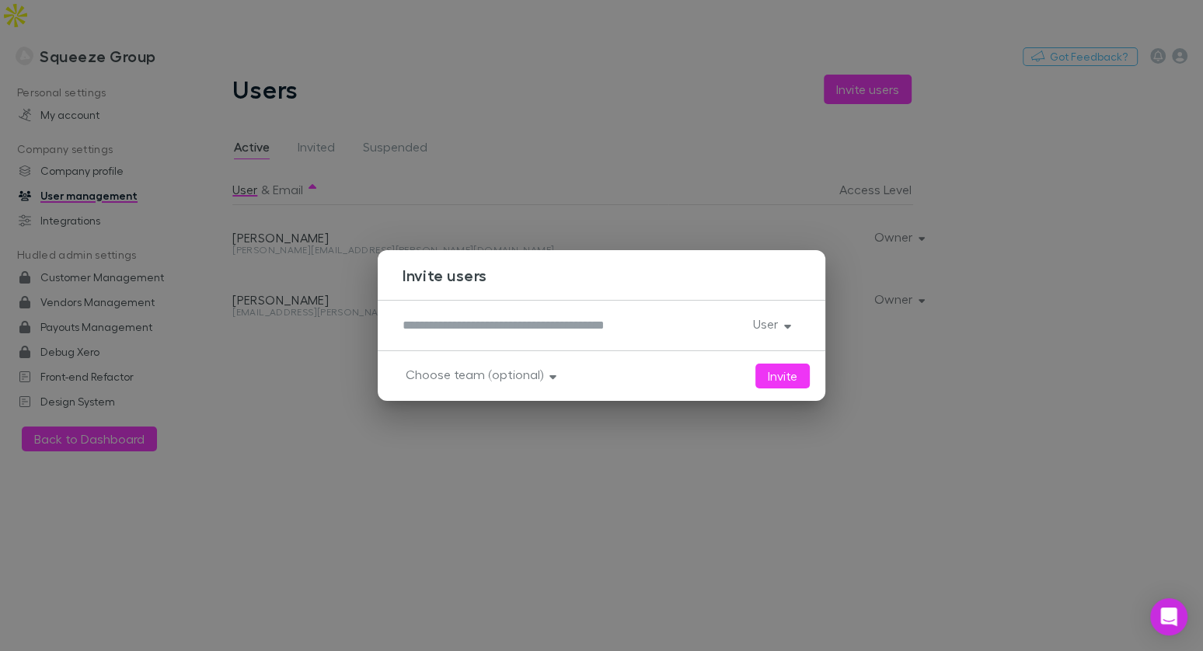
click at [512, 312] on div "* User" at bounding box center [602, 325] width 448 height 51
click at [512, 337] on div "*" at bounding box center [572, 325] width 338 height 25
paste textarea "**********"
type textarea "**********"
click at [792, 314] on button "User" at bounding box center [771, 324] width 60 height 22
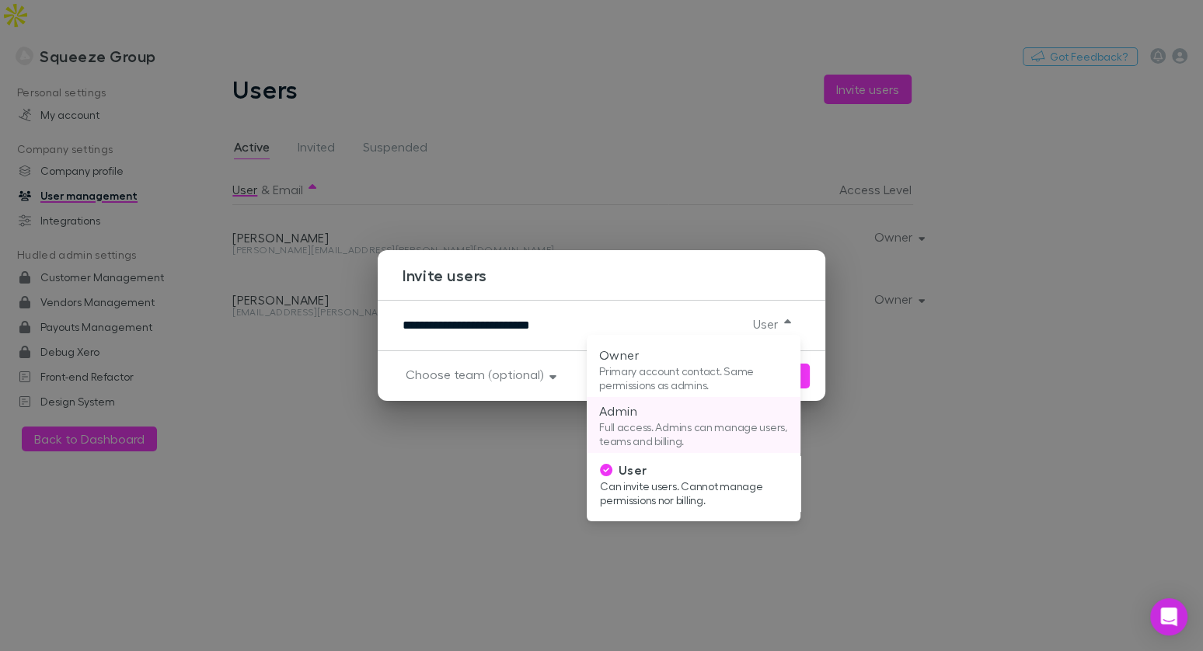
click at [669, 410] on p "Admin" at bounding box center [693, 411] width 189 height 19
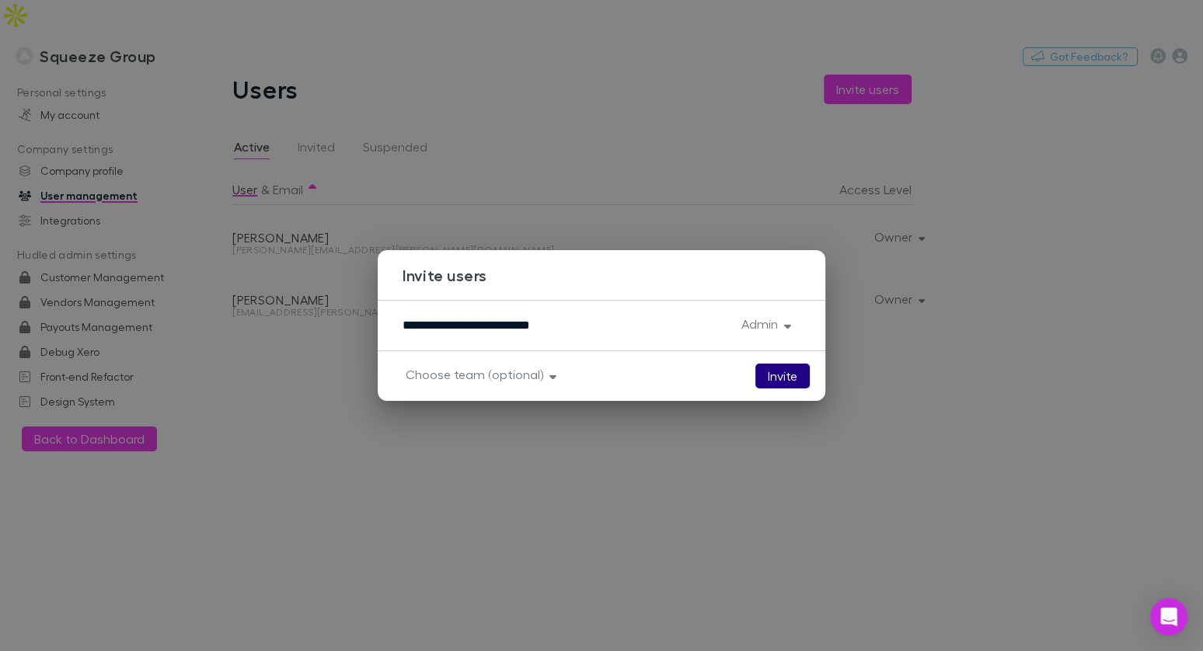
click at [774, 377] on button "Invite" at bounding box center [783, 376] width 54 height 25
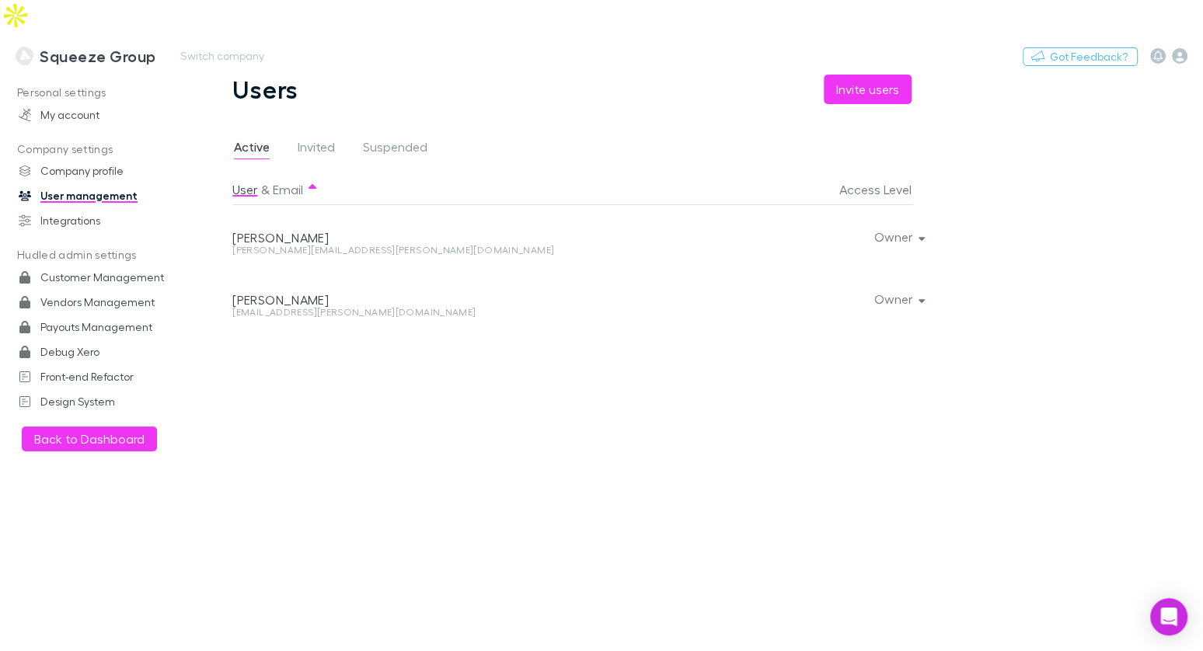
click at [103, 47] on h3 "Squeeze Group" at bounding box center [98, 56] width 116 height 19
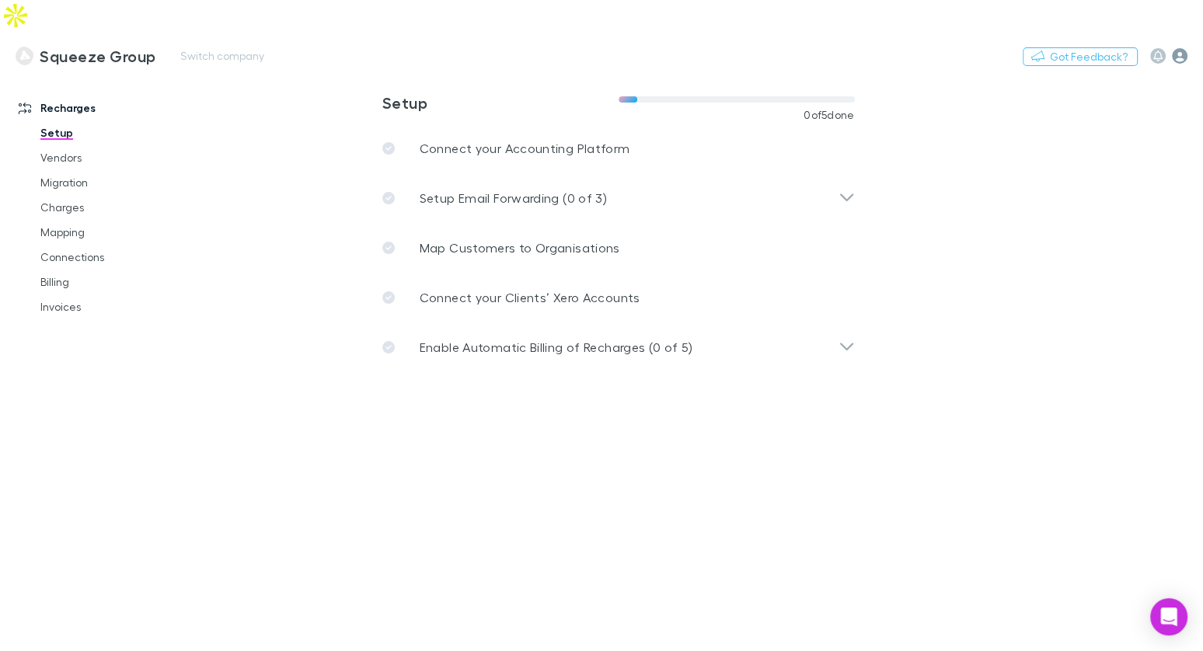
click at [1182, 48] on icon "button" at bounding box center [1180, 56] width 16 height 16
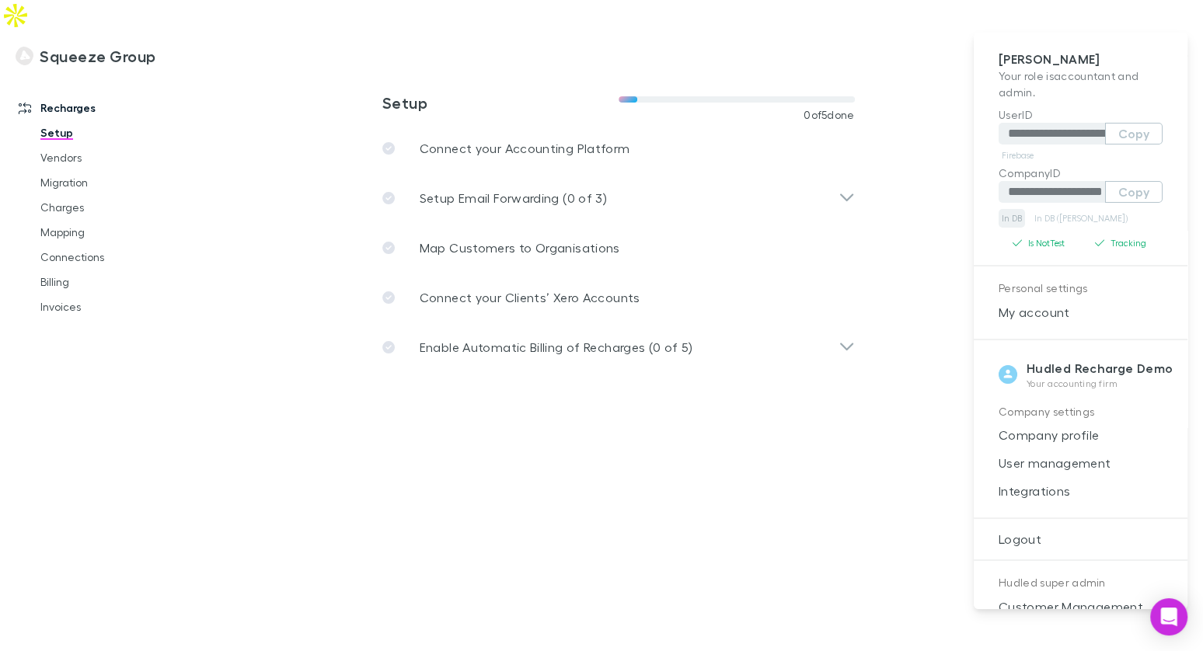
click at [1017, 218] on link "In DB" at bounding box center [1012, 218] width 26 height 19
click at [1053, 458] on span "User management" at bounding box center [1081, 463] width 189 height 19
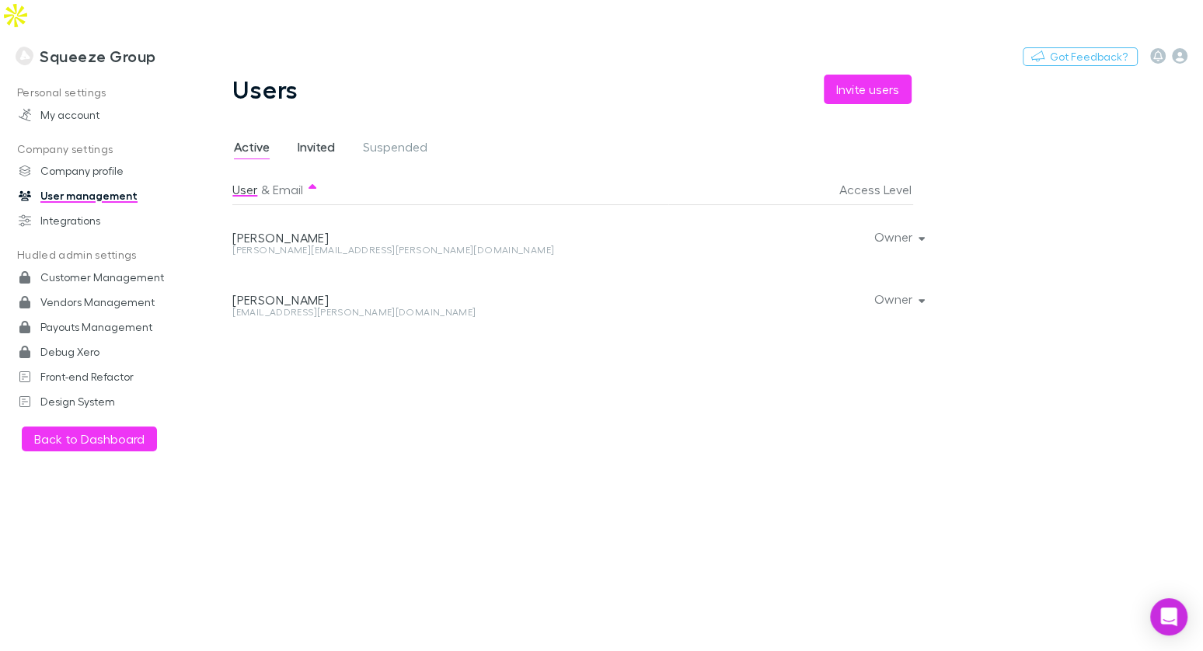
click at [327, 139] on span "Invited" at bounding box center [316, 149] width 37 height 20
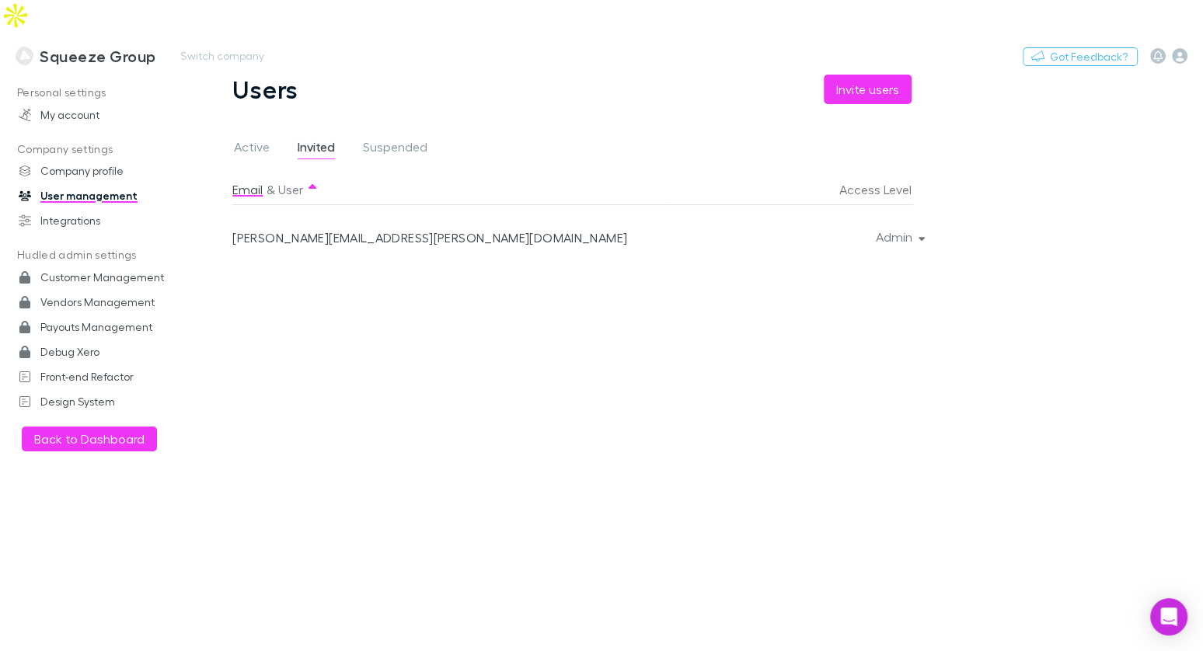
click at [1187, 46] on div "Nothing Got Feedback?" at bounding box center [1113, 56] width 180 height 20
click at [1179, 48] on icon "button" at bounding box center [1180, 56] width 16 height 16
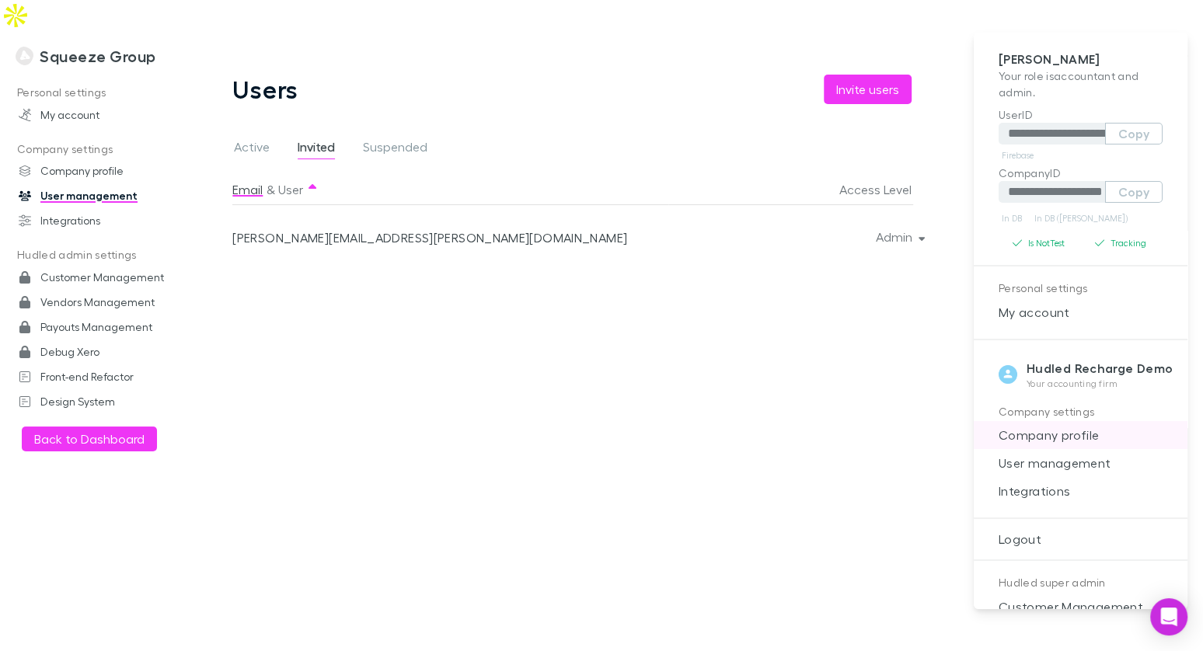
click at [1064, 426] on span "Company profile" at bounding box center [1081, 435] width 189 height 19
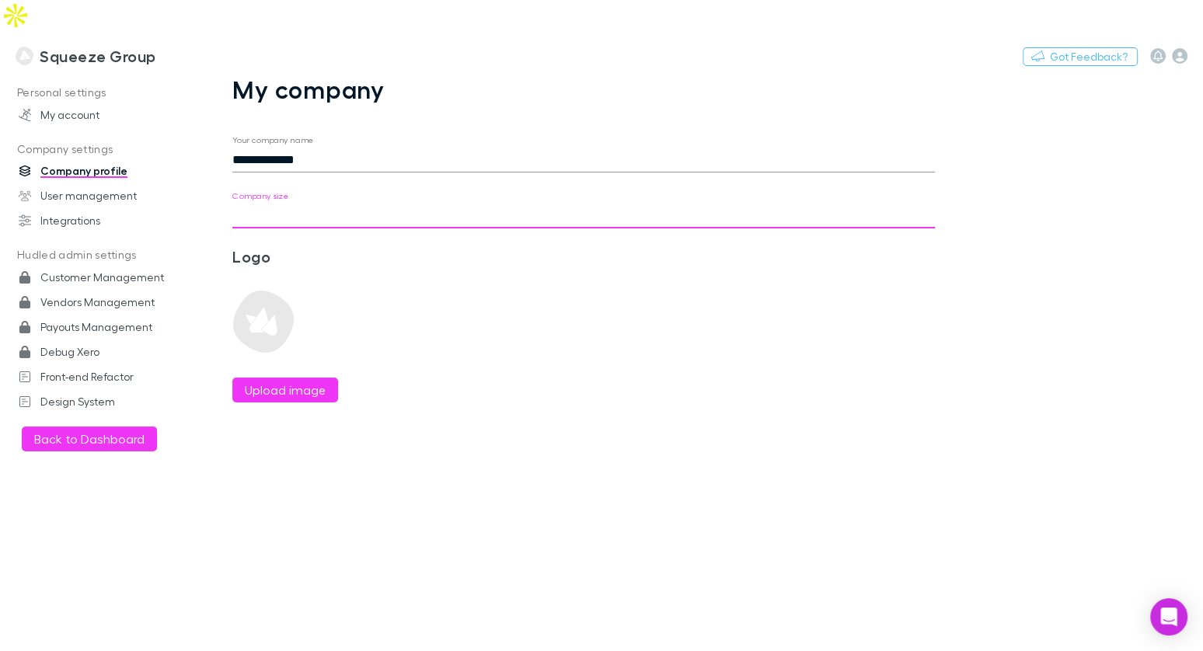
click at [292, 204] on input "Company size" at bounding box center [583, 216] width 703 height 25
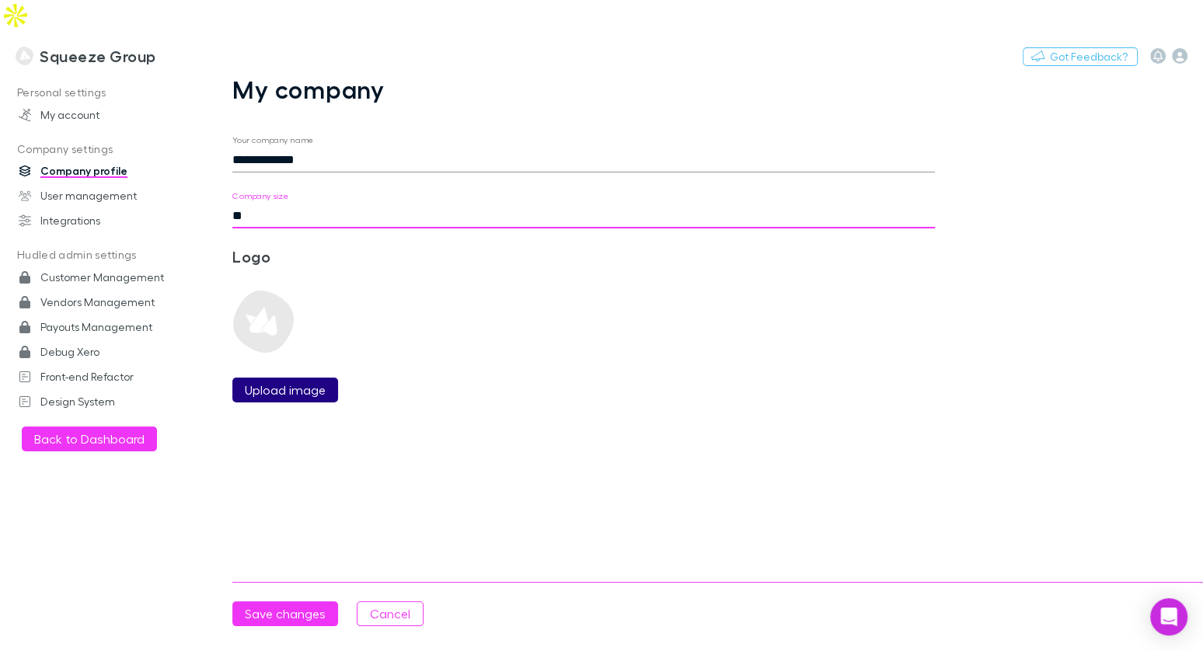
type input "**"
click at [304, 381] on label "Upload image" at bounding box center [285, 390] width 81 height 19
click at [0, 0] on input "Upload image" at bounding box center [0, 0] width 0 height 0
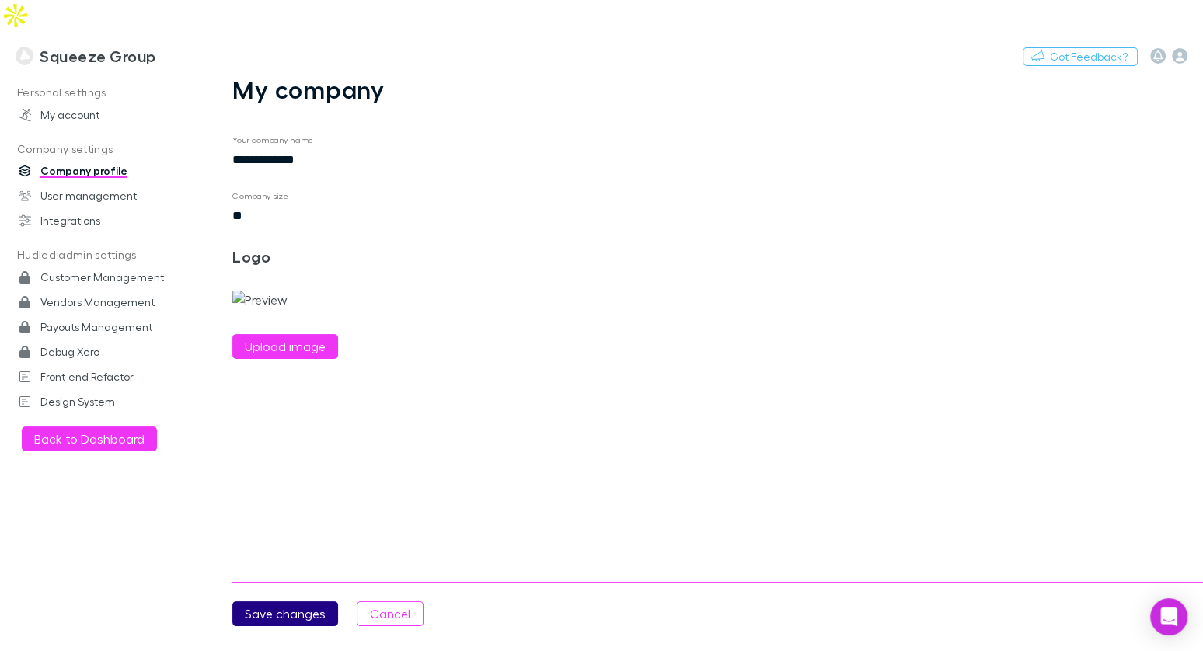
click at [292, 617] on button "Save changes" at bounding box center [285, 614] width 106 height 25
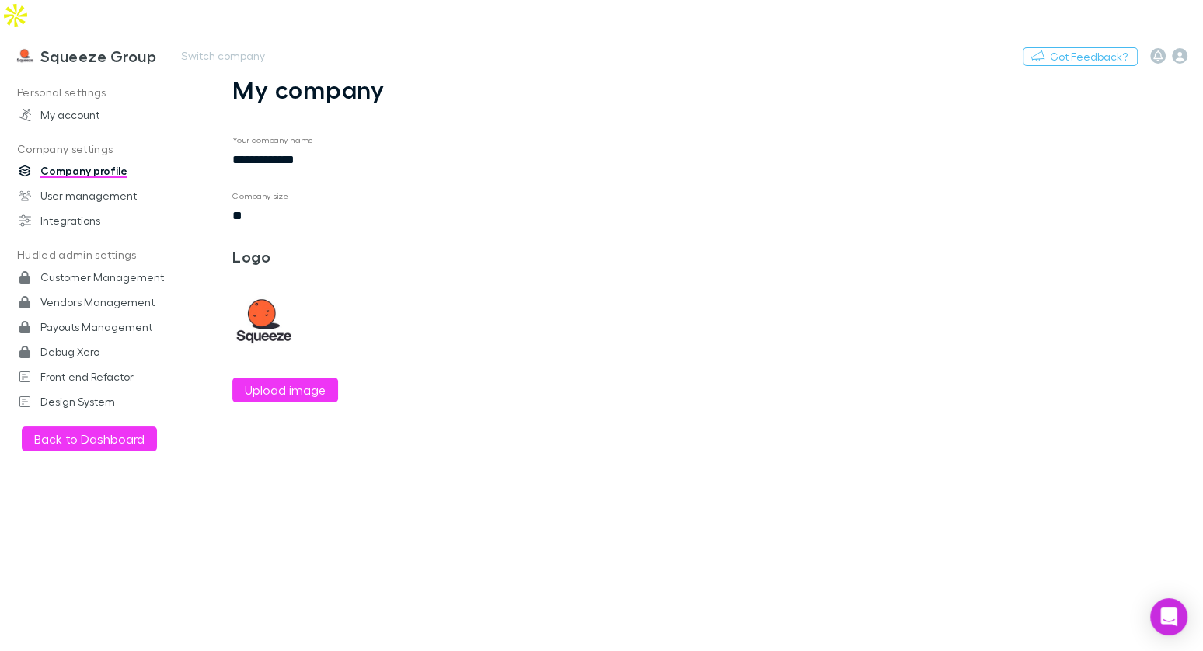
click at [112, 47] on h3 "Squeeze Group" at bounding box center [98, 56] width 116 height 19
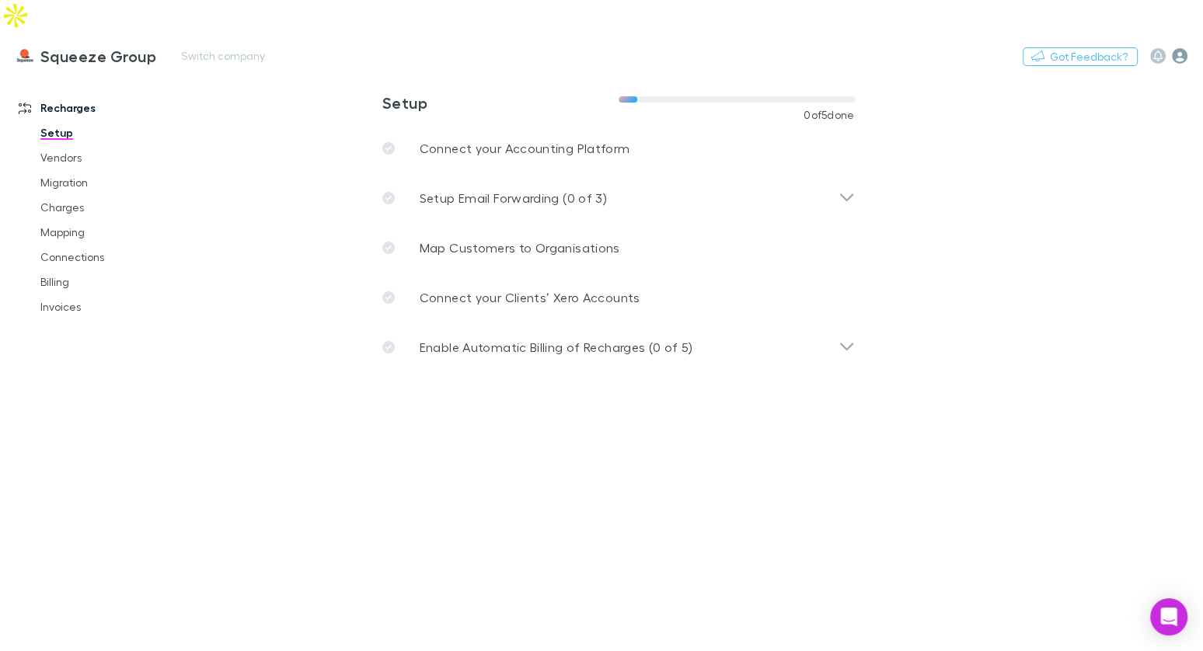
click at [1172, 48] on icon "button" at bounding box center [1180, 56] width 16 height 16
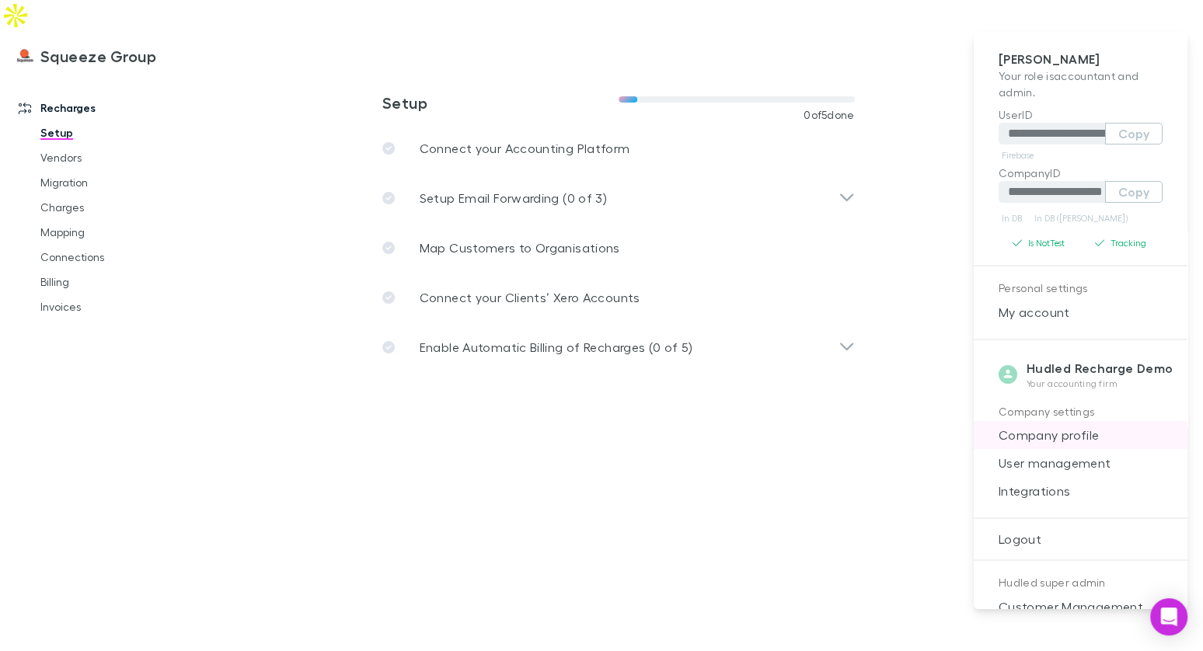
click at [1064, 442] on span "Company profile" at bounding box center [1081, 435] width 189 height 19
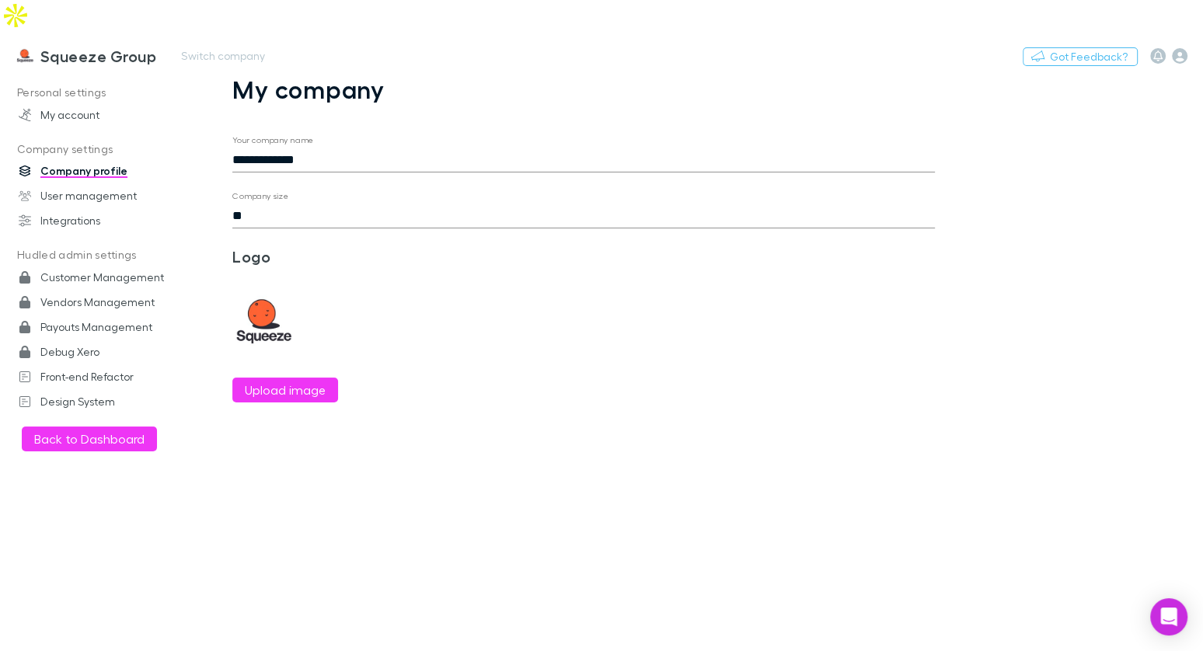
click at [102, 47] on h3 "Squeeze Group" at bounding box center [98, 56] width 116 height 19
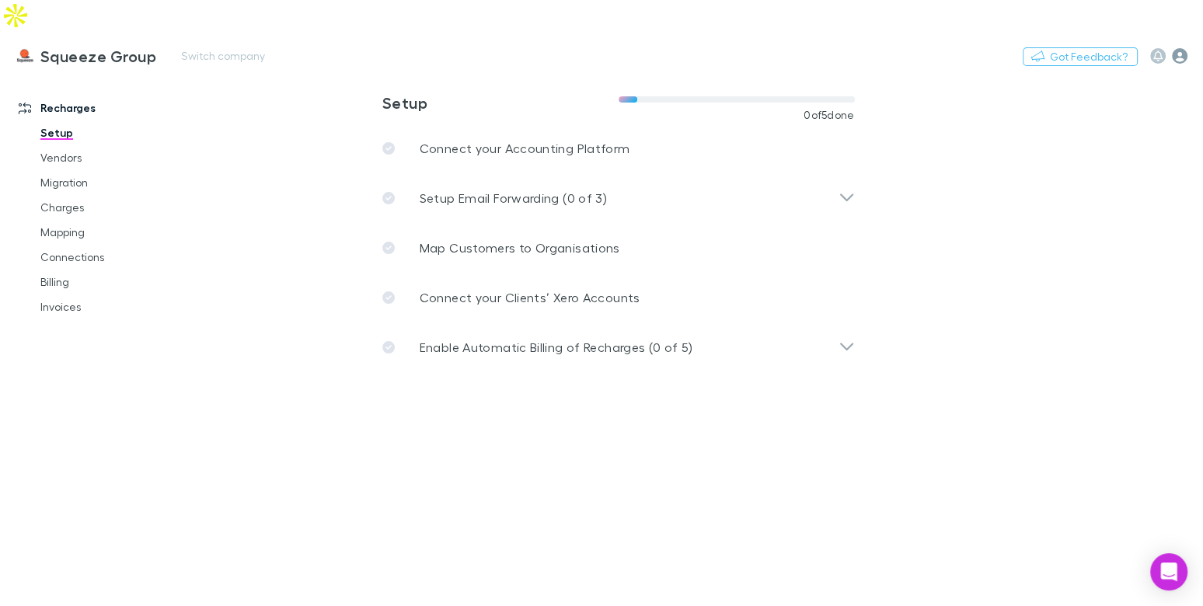
click at [1178, 48] on icon "button" at bounding box center [1180, 56] width 16 height 16
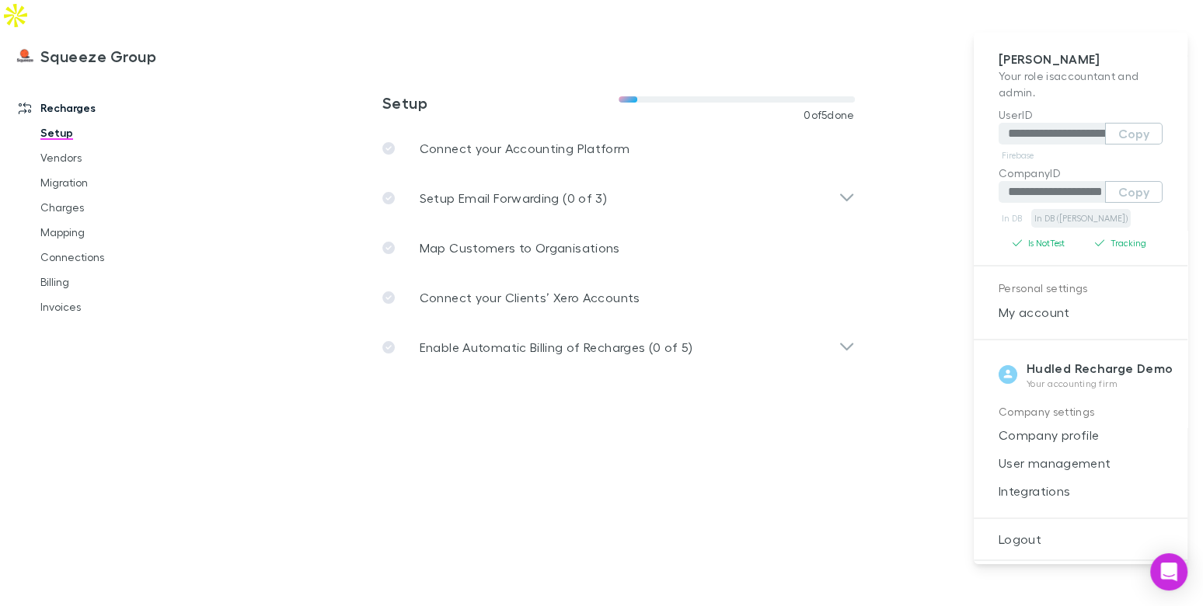
click at [1044, 218] on link "In DB (RECH)" at bounding box center [1082, 218] width 100 height 19
click at [227, 446] on div at bounding box center [601, 303] width 1203 height 606
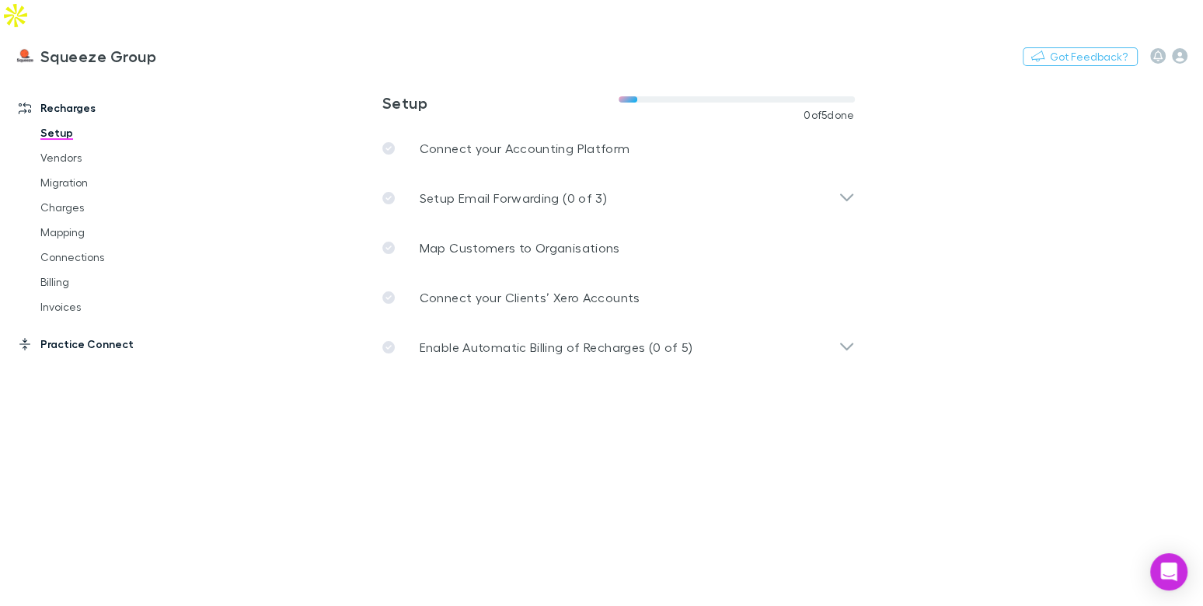
click at [89, 332] on link "Practice Connect" at bounding box center [97, 344] width 189 height 25
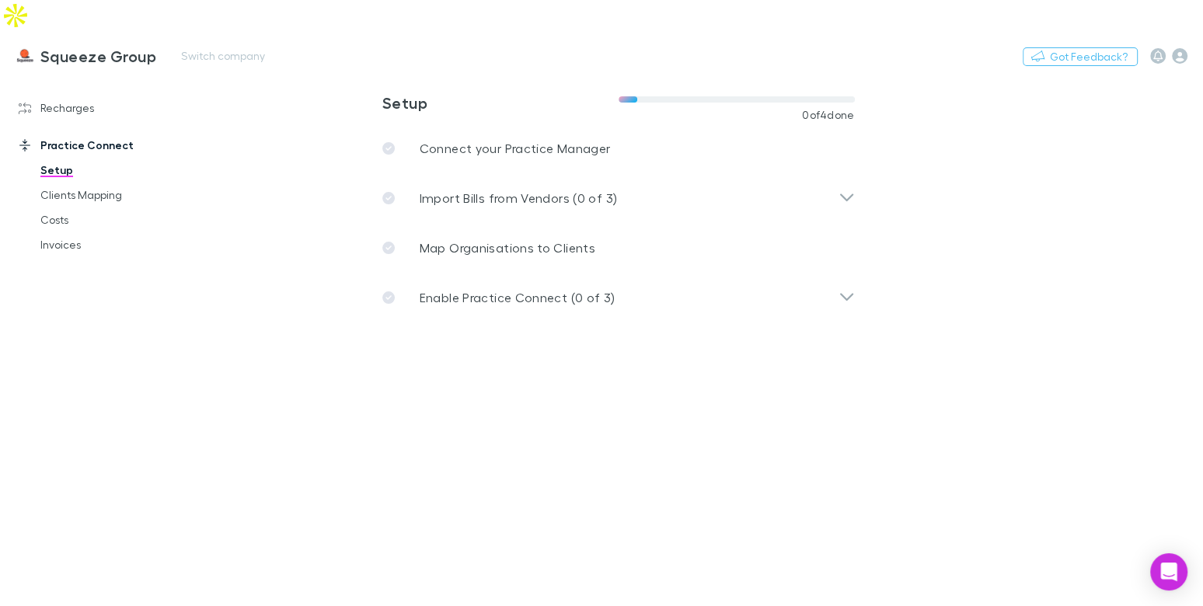
click at [96, 47] on h3 "Squeeze Group" at bounding box center [98, 56] width 116 height 19
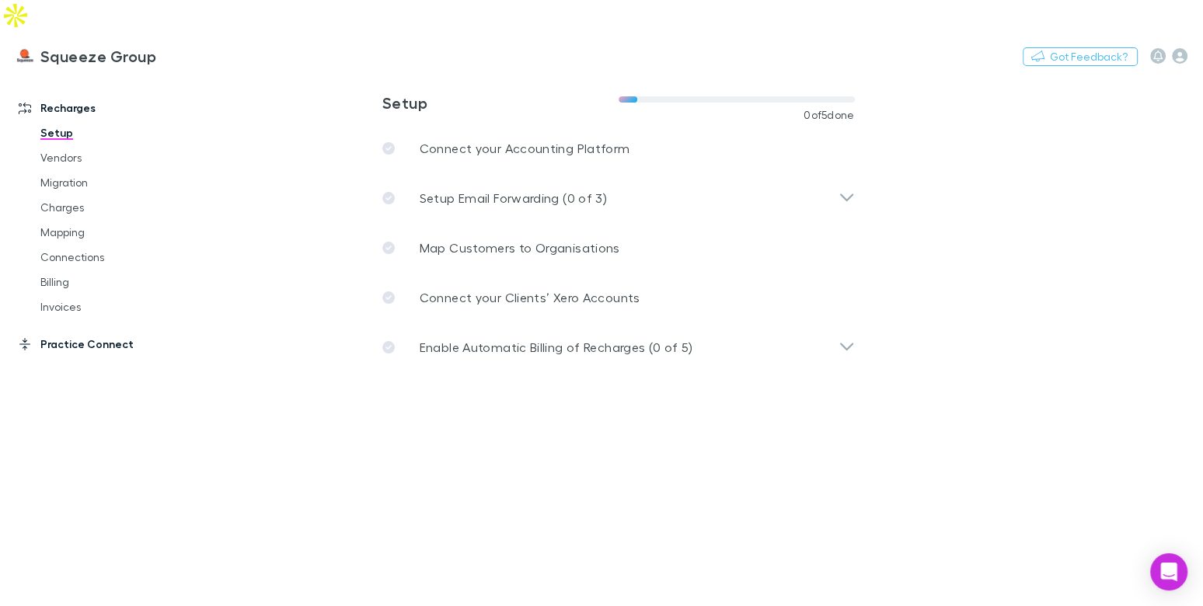
click at [86, 332] on link "Practice Connect" at bounding box center [97, 344] width 189 height 25
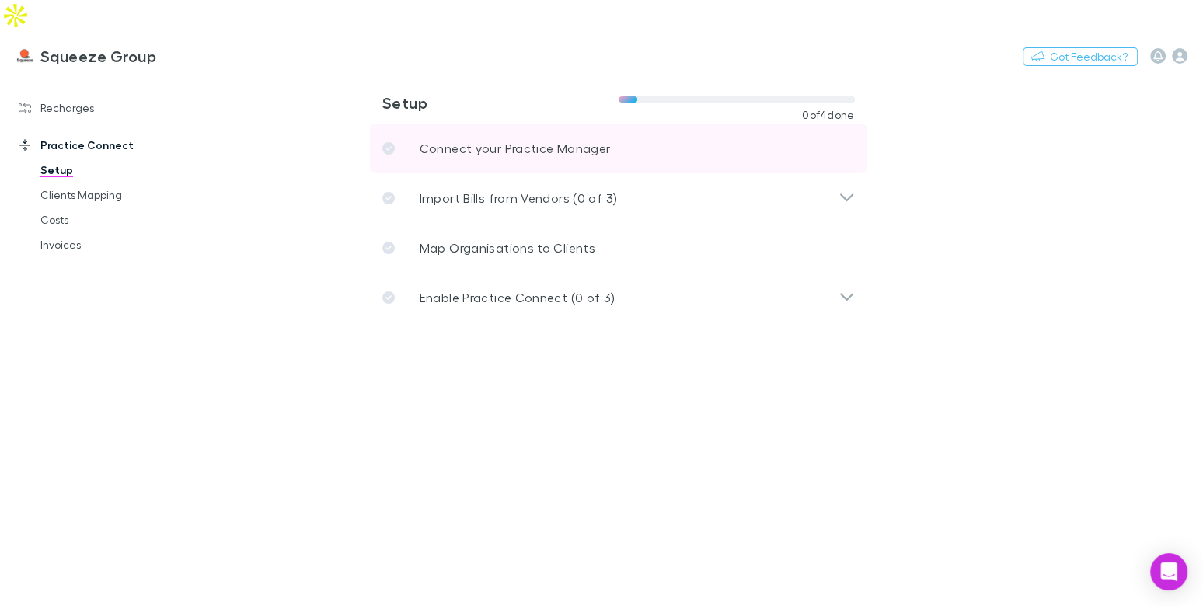
click at [501, 139] on p "Connect your Practice Manager" at bounding box center [515, 148] width 191 height 19
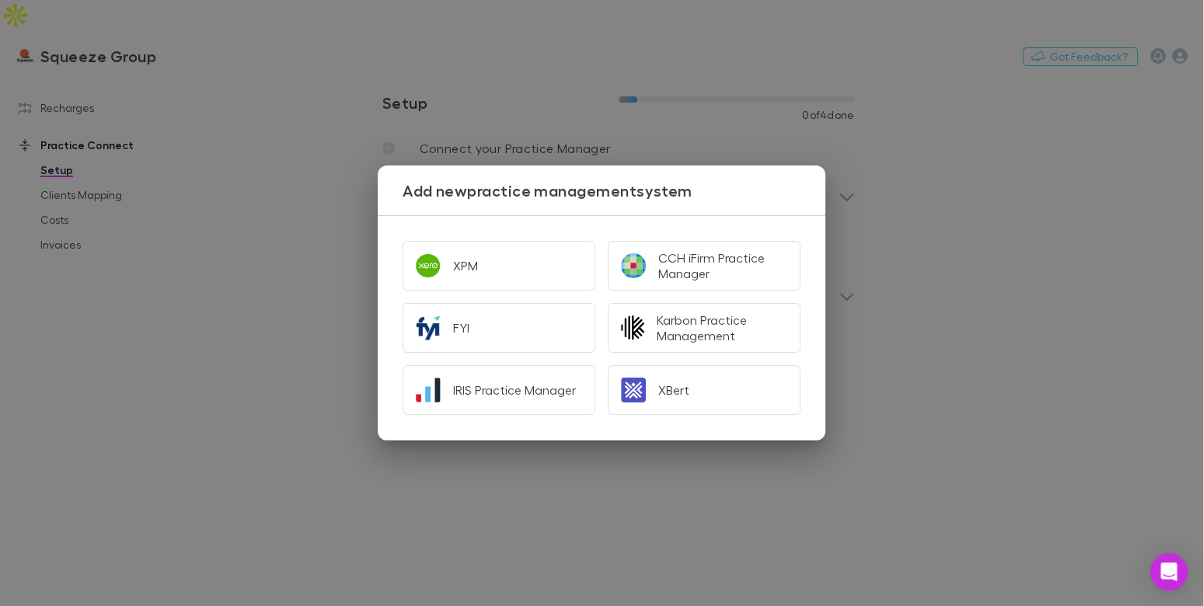
click at [218, 173] on div "Add new practice management system XPM CCH iFirm Practice Manager FYI Karbon Pr…" at bounding box center [601, 303] width 1203 height 606
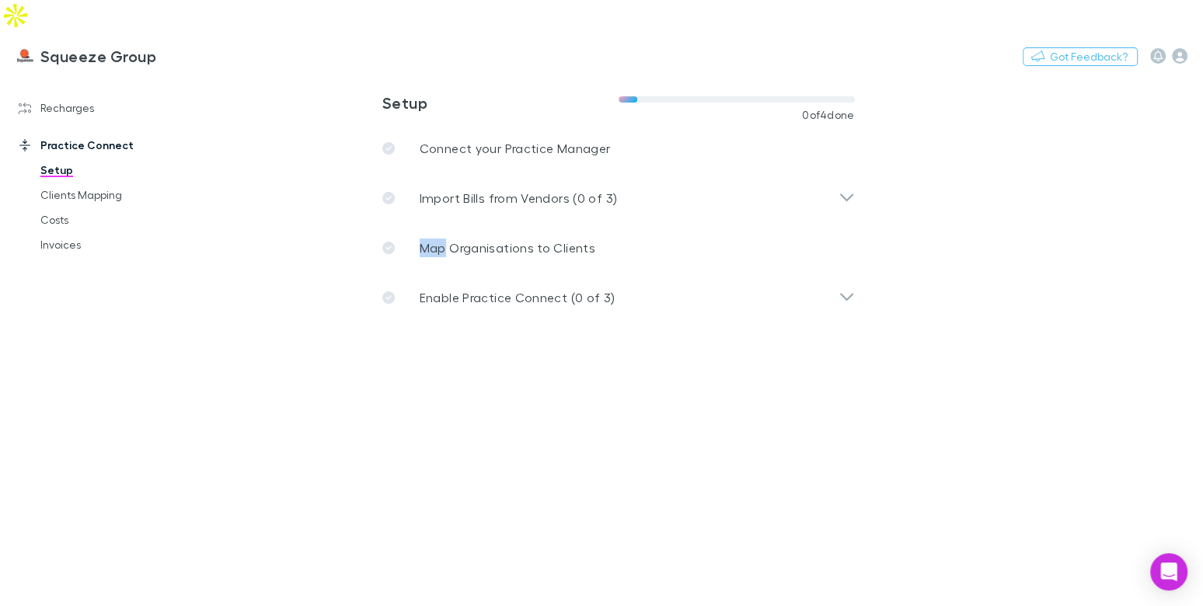
click at [218, 173] on main "**********" at bounding box center [699, 356] width 1008 height 563
click at [66, 96] on link "Recharges" at bounding box center [97, 108] width 189 height 25
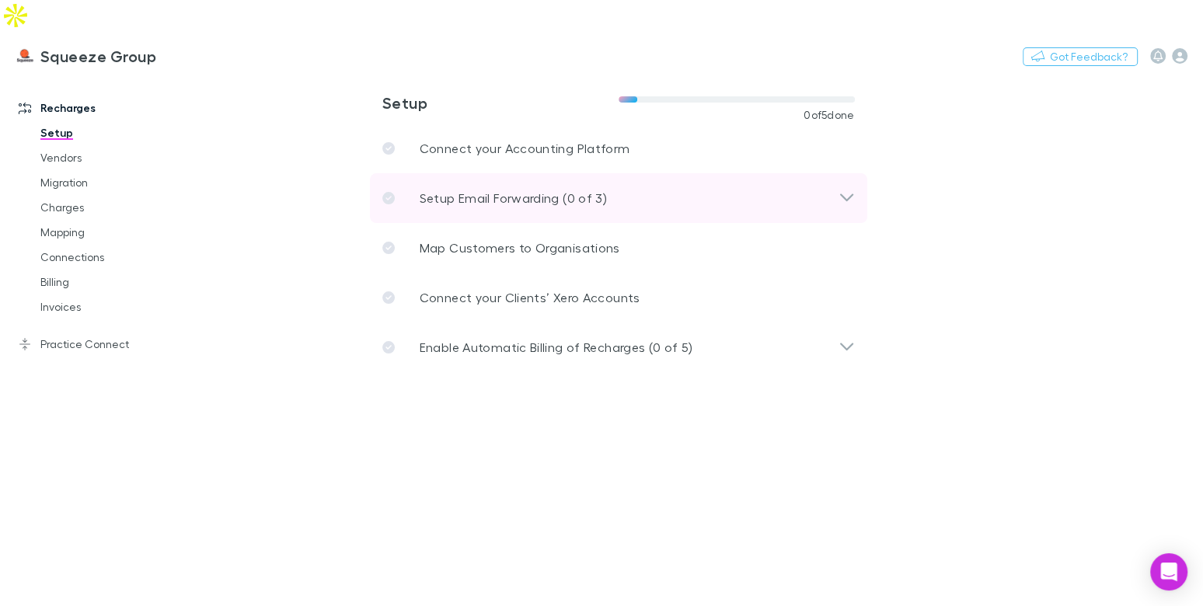
click at [472, 180] on div "Setup Email Forwarding (0 of 3)" at bounding box center [619, 198] width 498 height 50
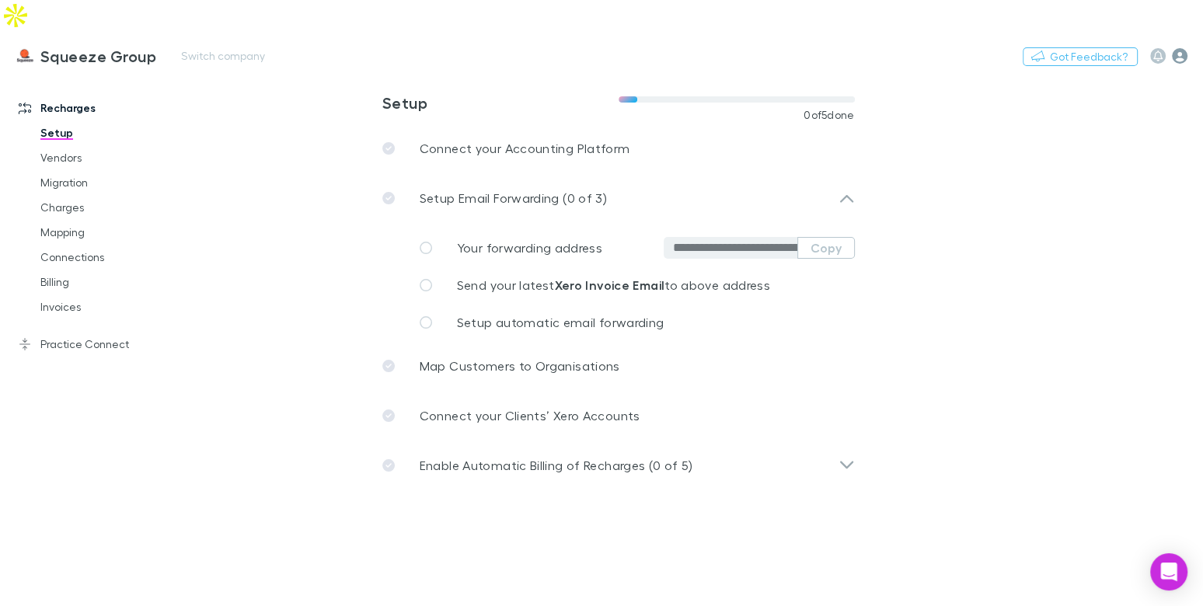
click at [1175, 48] on icon "button" at bounding box center [1180, 56] width 16 height 16
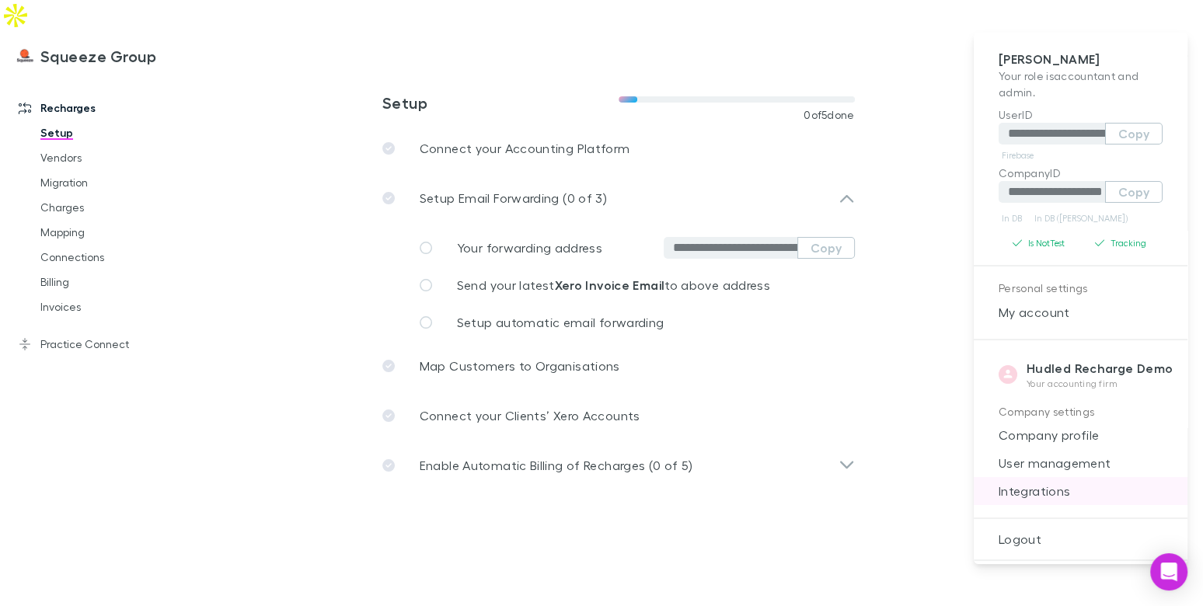
click at [1024, 498] on span "Integrations" at bounding box center [1081, 491] width 189 height 19
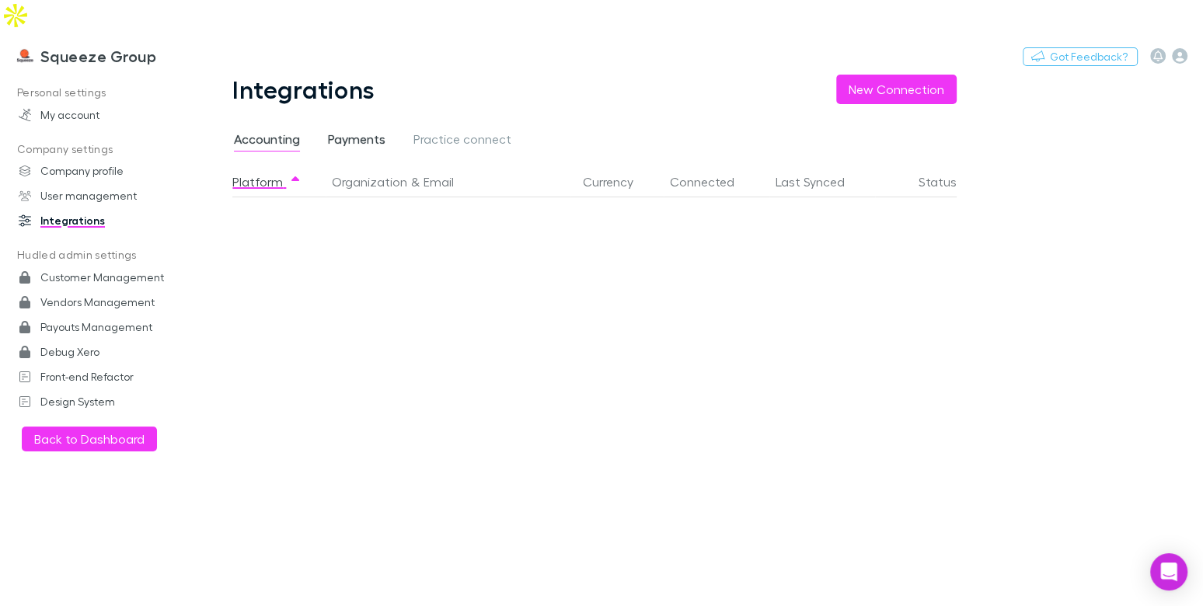
click at [344, 131] on span "Payments" at bounding box center [357, 141] width 58 height 20
click at [292, 131] on span "Accounting" at bounding box center [267, 141] width 66 height 20
click at [342, 131] on span "Payments" at bounding box center [357, 141] width 58 height 20
click at [266, 131] on span "Accounting" at bounding box center [267, 141] width 66 height 20
click at [347, 131] on span "Payments" at bounding box center [357, 141] width 58 height 20
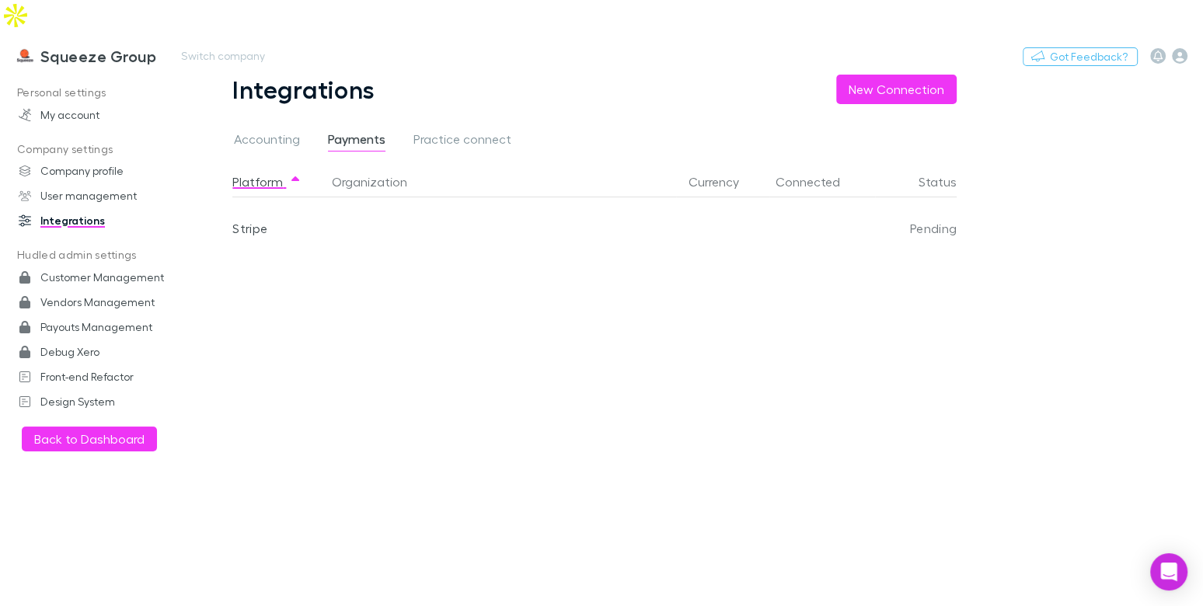
click at [93, 47] on h3 "Squeeze Group" at bounding box center [98, 56] width 116 height 19
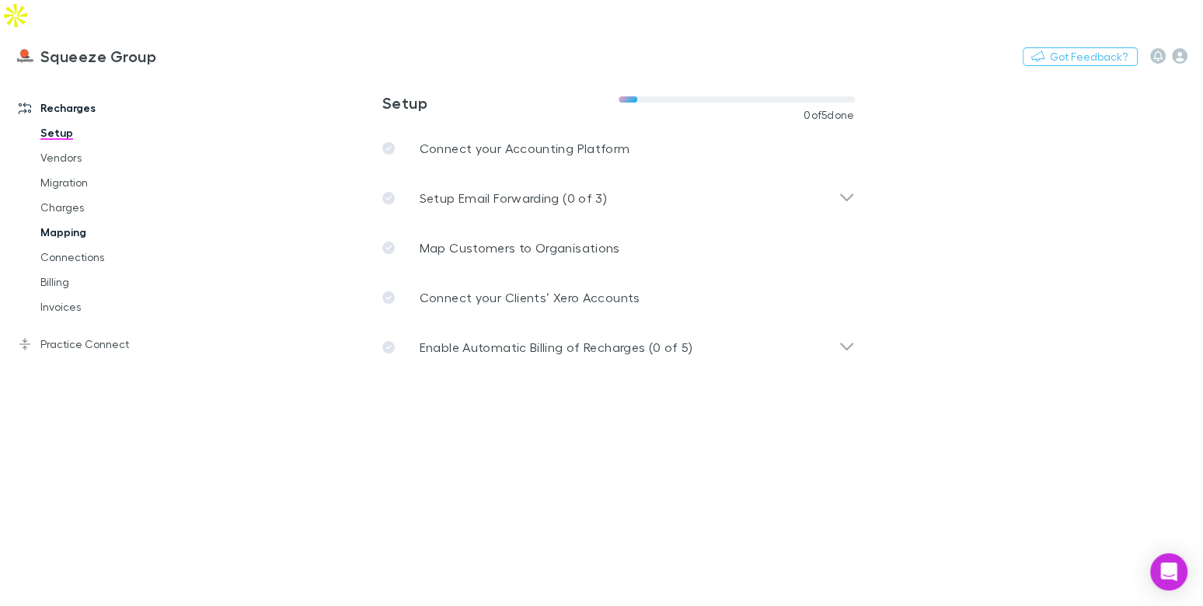
click at [70, 220] on link "Mapping" at bounding box center [108, 232] width 167 height 25
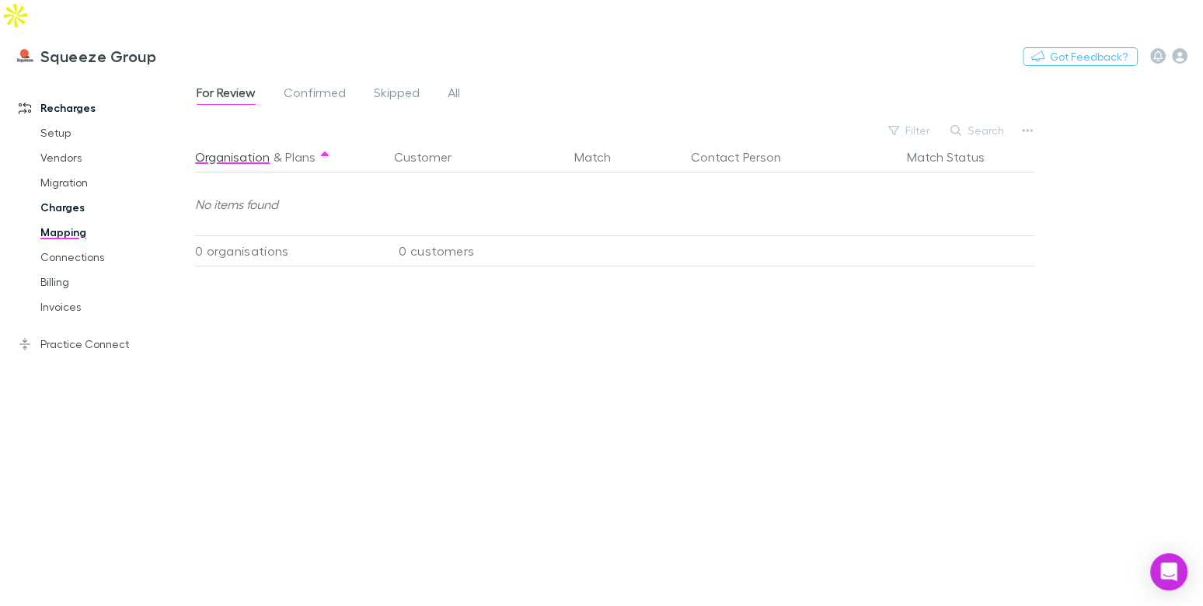
click at [66, 195] on link "Charges" at bounding box center [108, 207] width 167 height 25
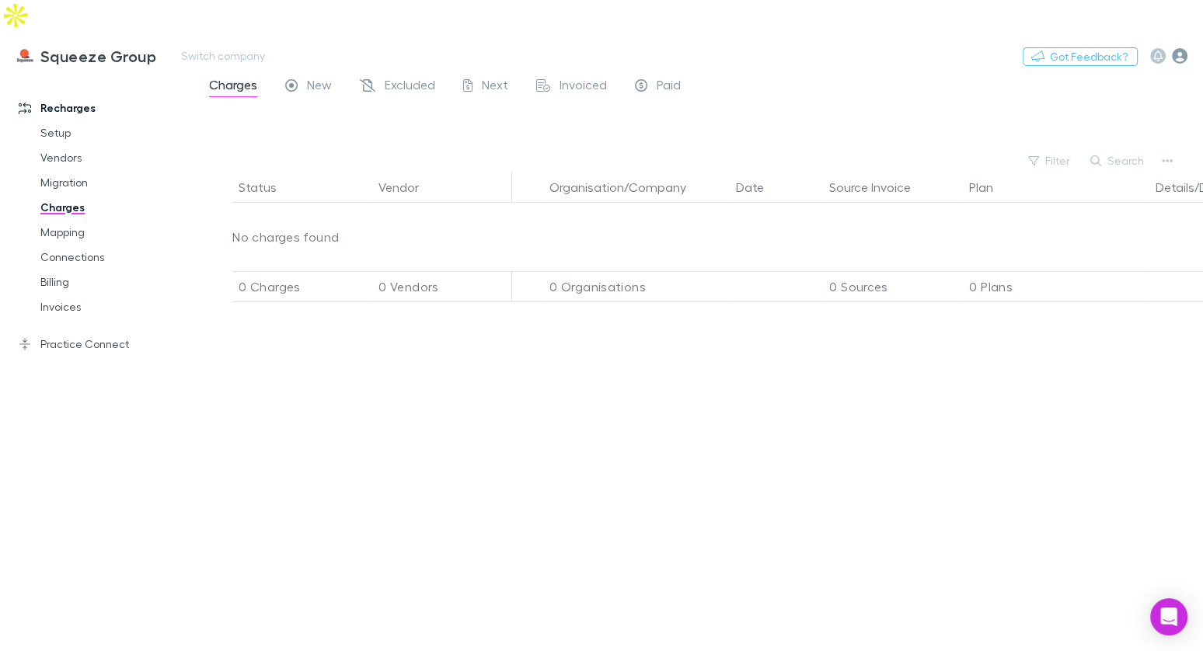
click at [1185, 48] on icon "button" at bounding box center [1180, 56] width 16 height 16
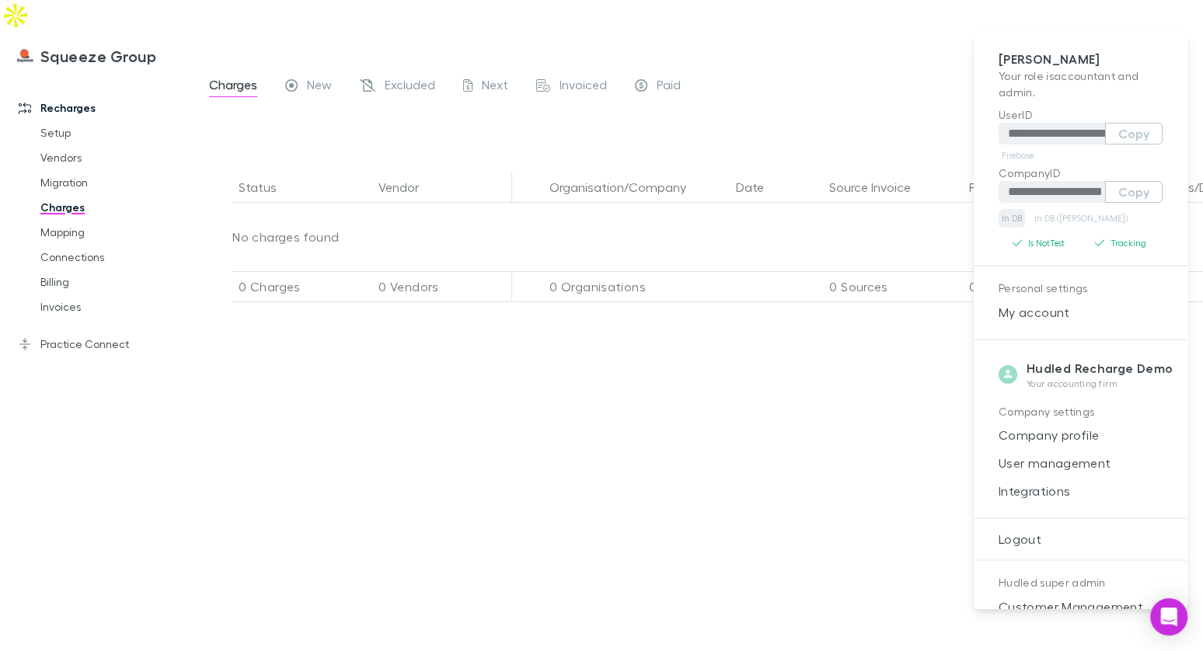
click at [1009, 214] on link "In DB" at bounding box center [1012, 218] width 26 height 19
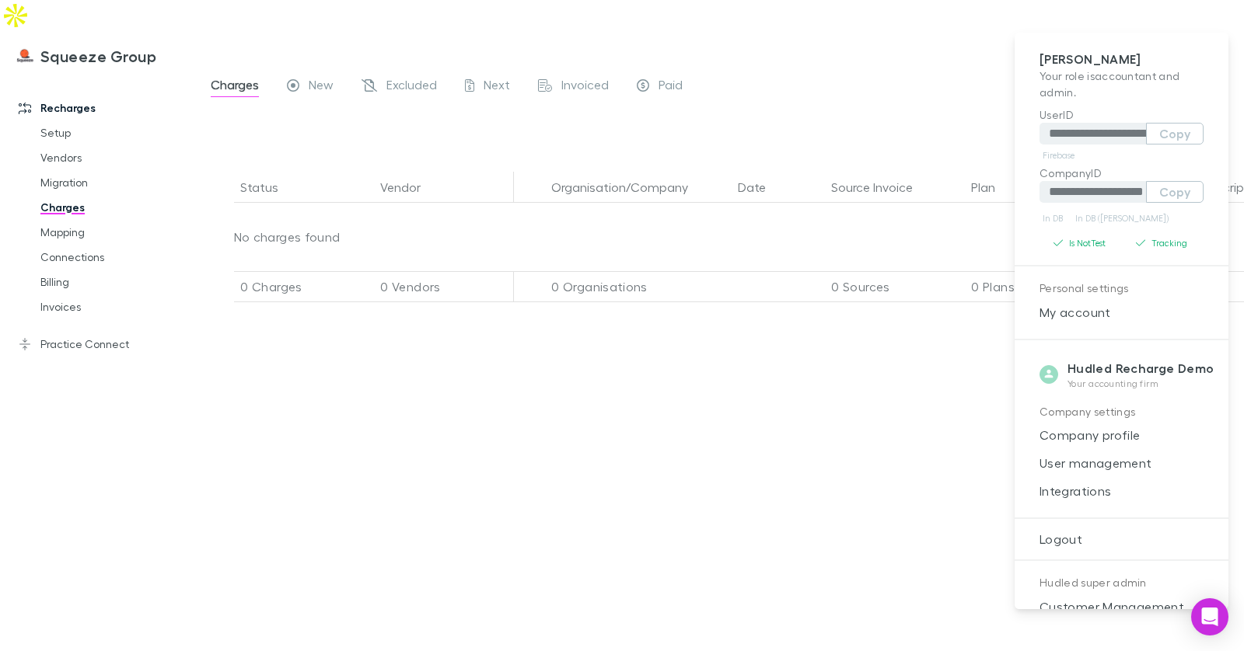
drag, startPoint x: 203, startPoint y: 15, endPoint x: 211, endPoint y: 25, distance: 13.2
click at [203, 15] on div at bounding box center [622, 325] width 1244 height 651
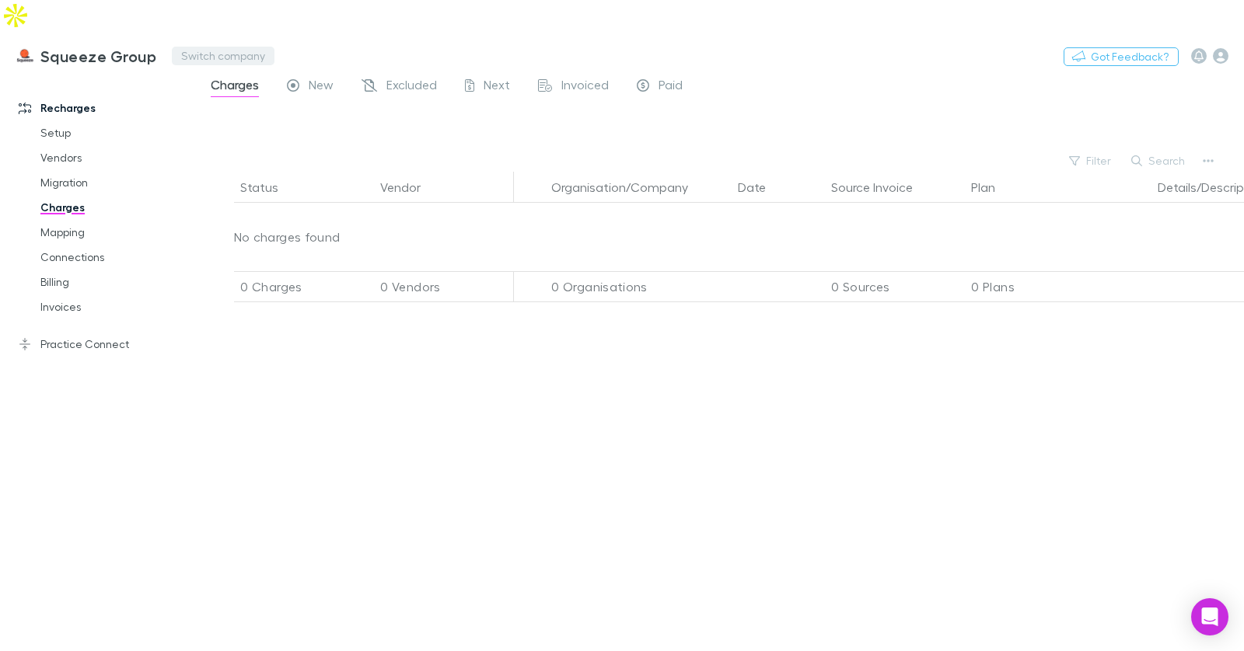
drag, startPoint x: 211, startPoint y: 26, endPoint x: 191, endPoint y: 33, distance: 20.7
click at [208, 26] on div "**********" at bounding box center [622, 325] width 1244 height 651
click at [208, 47] on button "Switch company" at bounding box center [223, 56] width 103 height 19
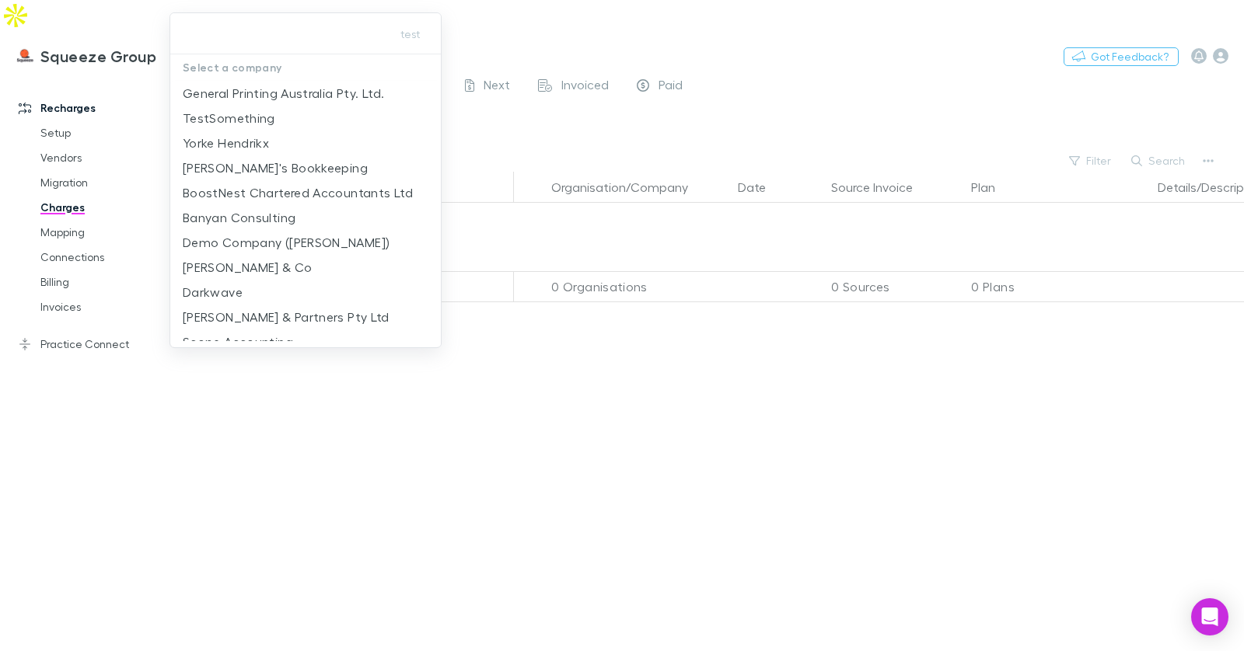
type input "**********"
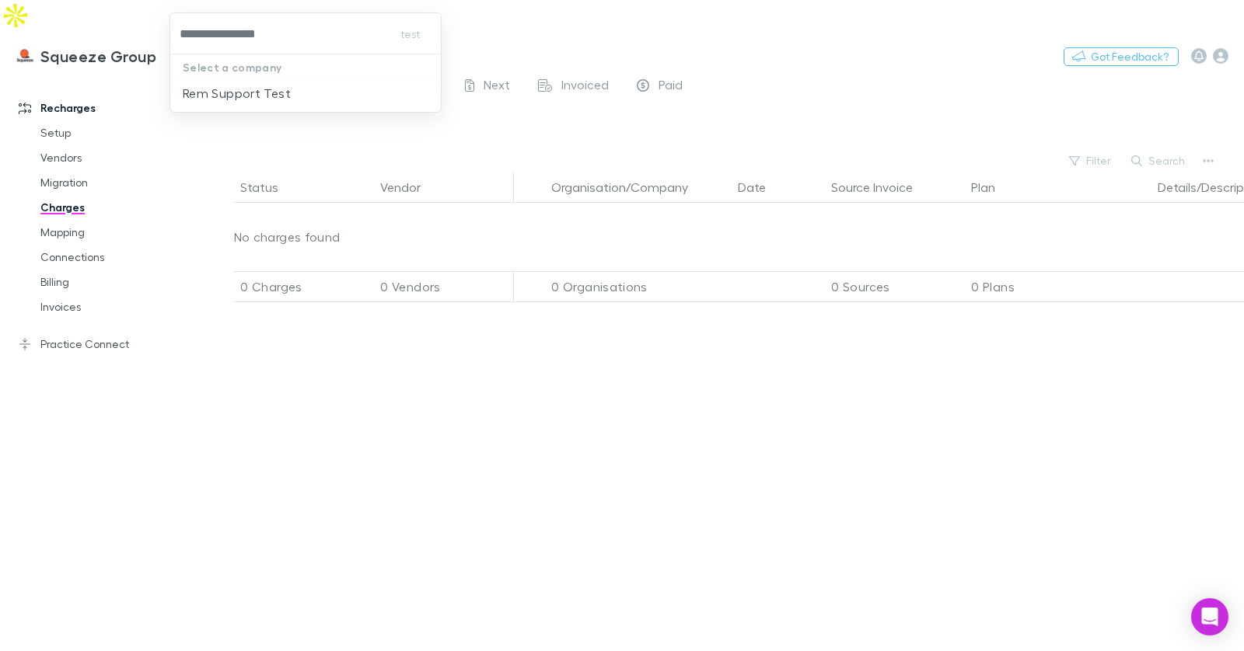
drag, startPoint x: 243, startPoint y: 92, endPoint x: 253, endPoint y: 91, distance: 9.4
click at [243, 92] on p "Rem Support Test" at bounding box center [237, 93] width 108 height 19
click at [63, 121] on link "Setup" at bounding box center [109, 133] width 169 height 25
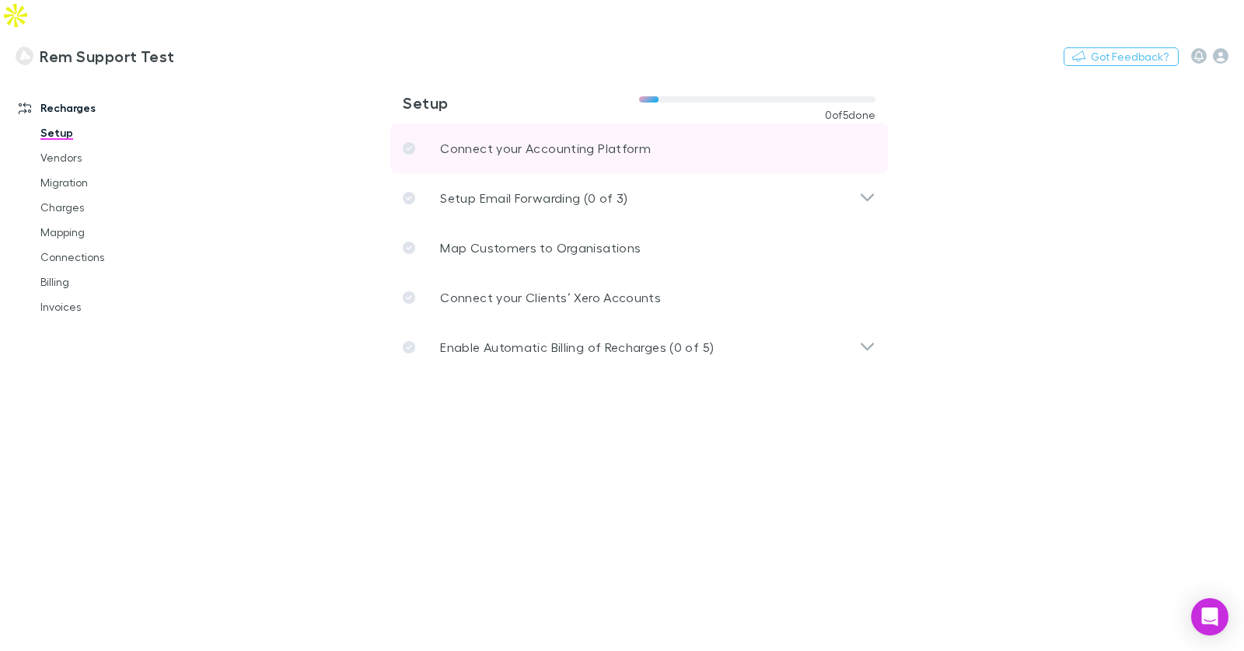
click at [658, 124] on link "Connect your Accounting Platform" at bounding box center [639, 149] width 498 height 50
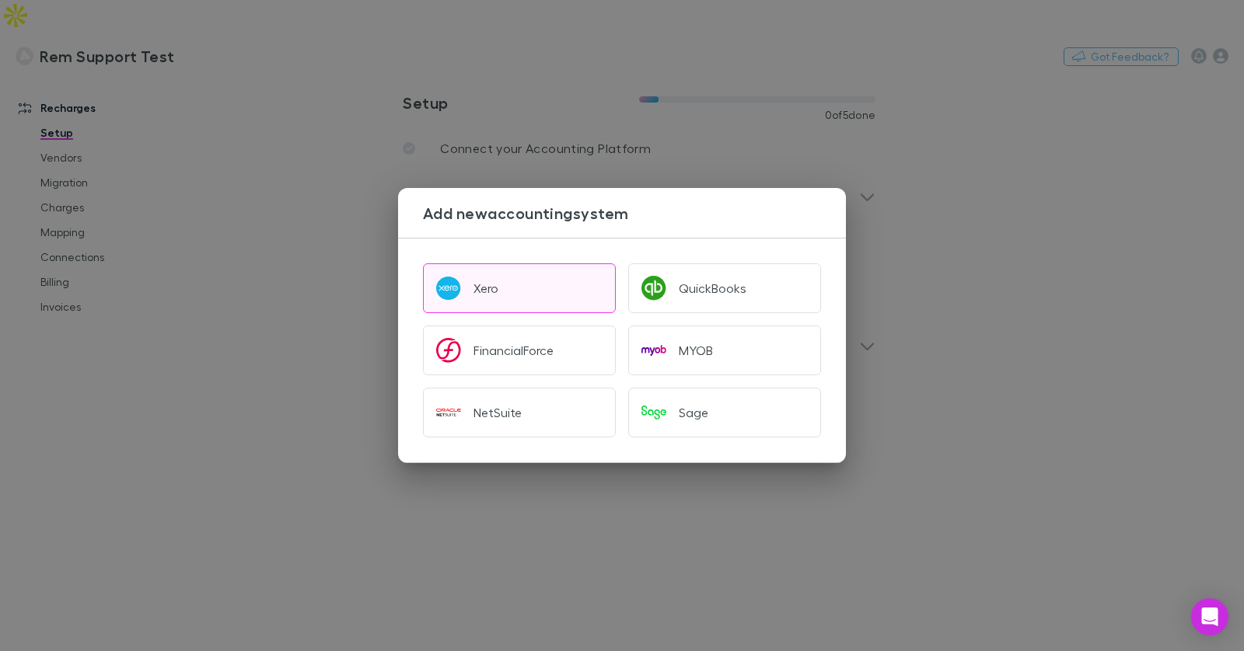
click at [503, 290] on button "Xero" at bounding box center [519, 289] width 193 height 50
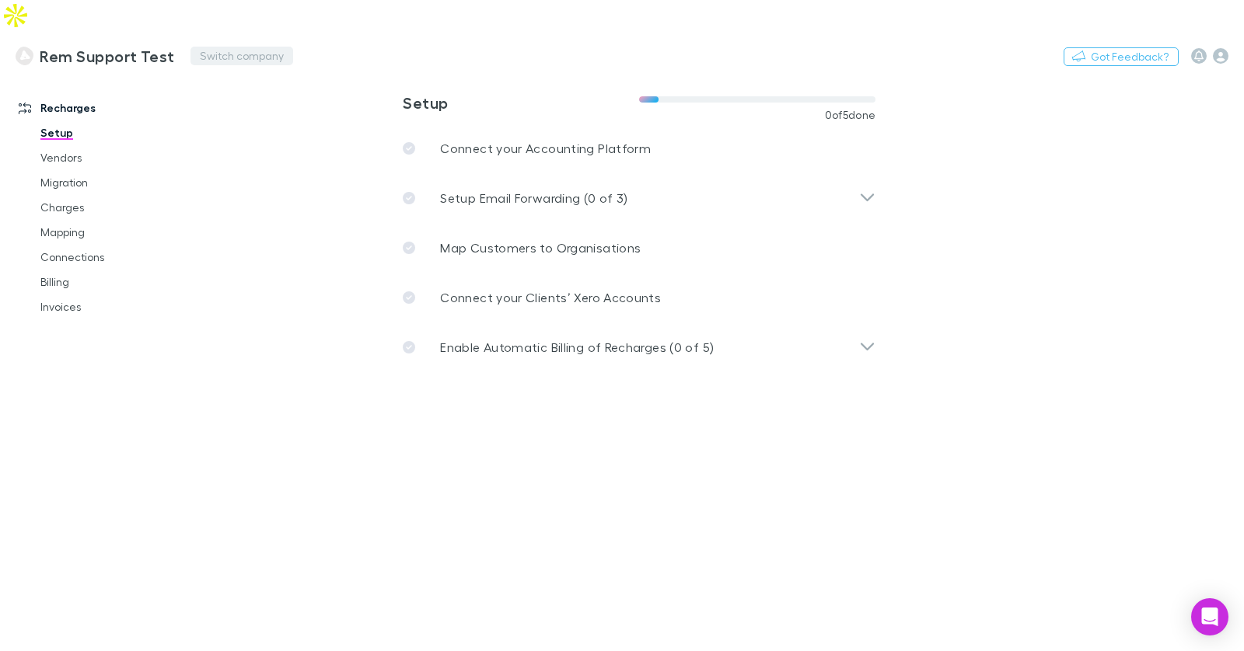
click at [241, 47] on button "Switch company" at bounding box center [241, 56] width 103 height 19
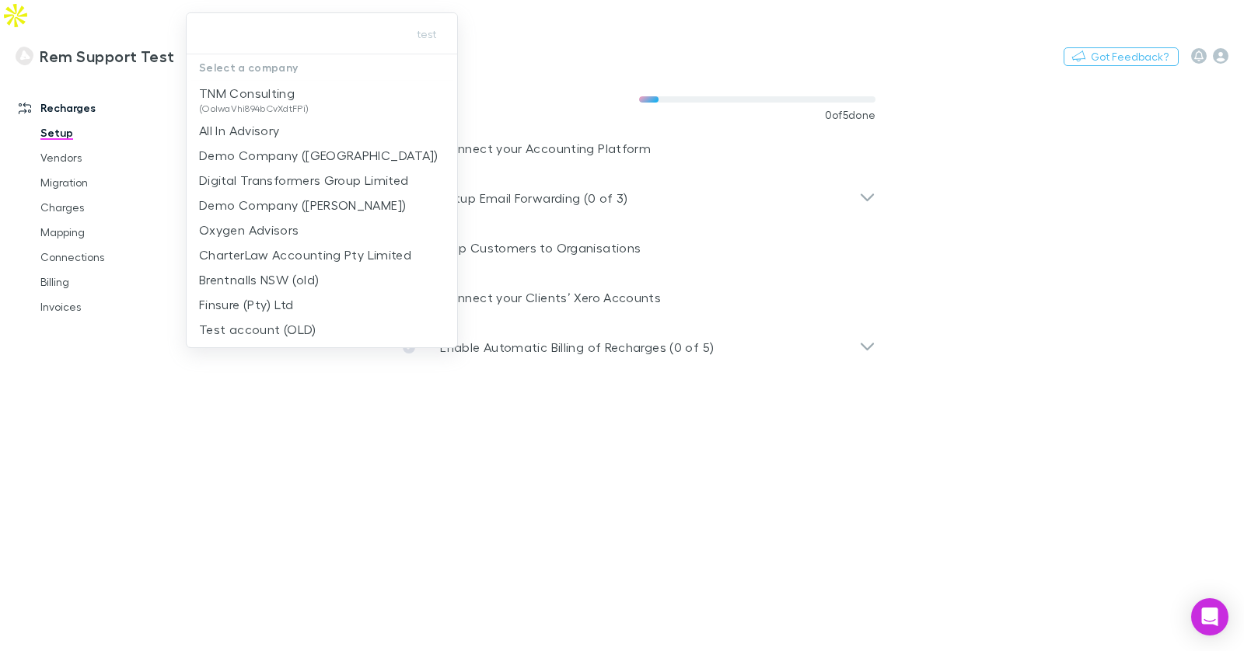
click at [45, 393] on div at bounding box center [622, 325] width 1244 height 651
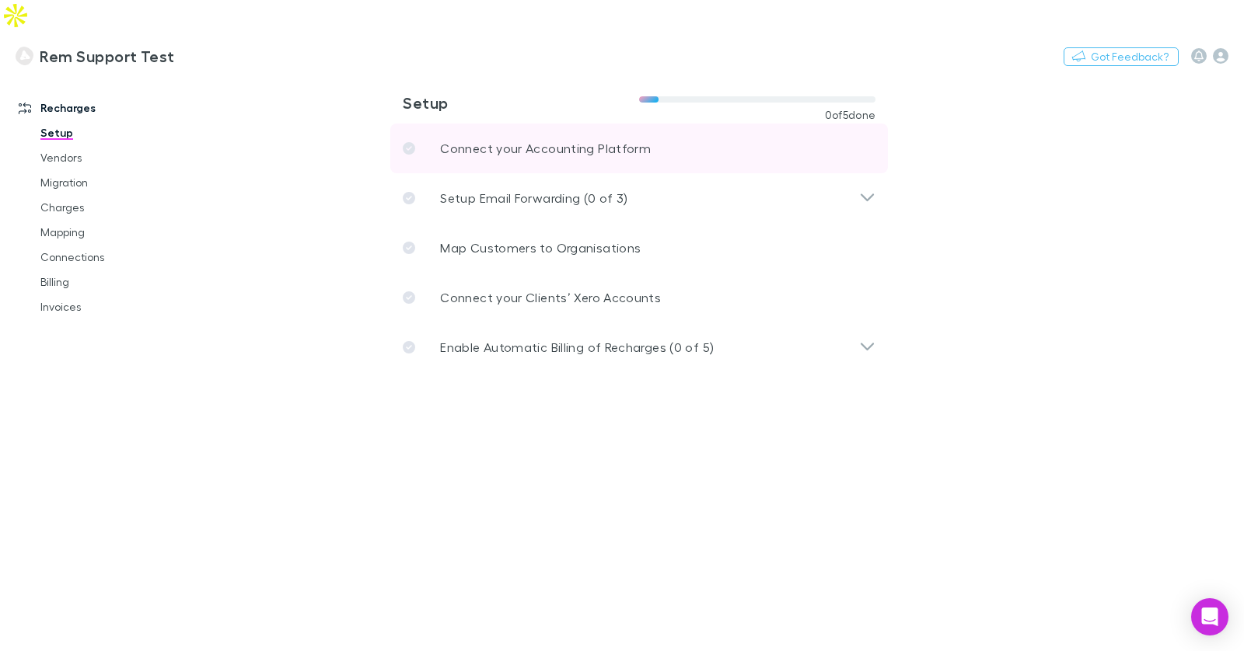
click at [553, 139] on p "Connect your Accounting Platform" at bounding box center [545, 148] width 211 height 19
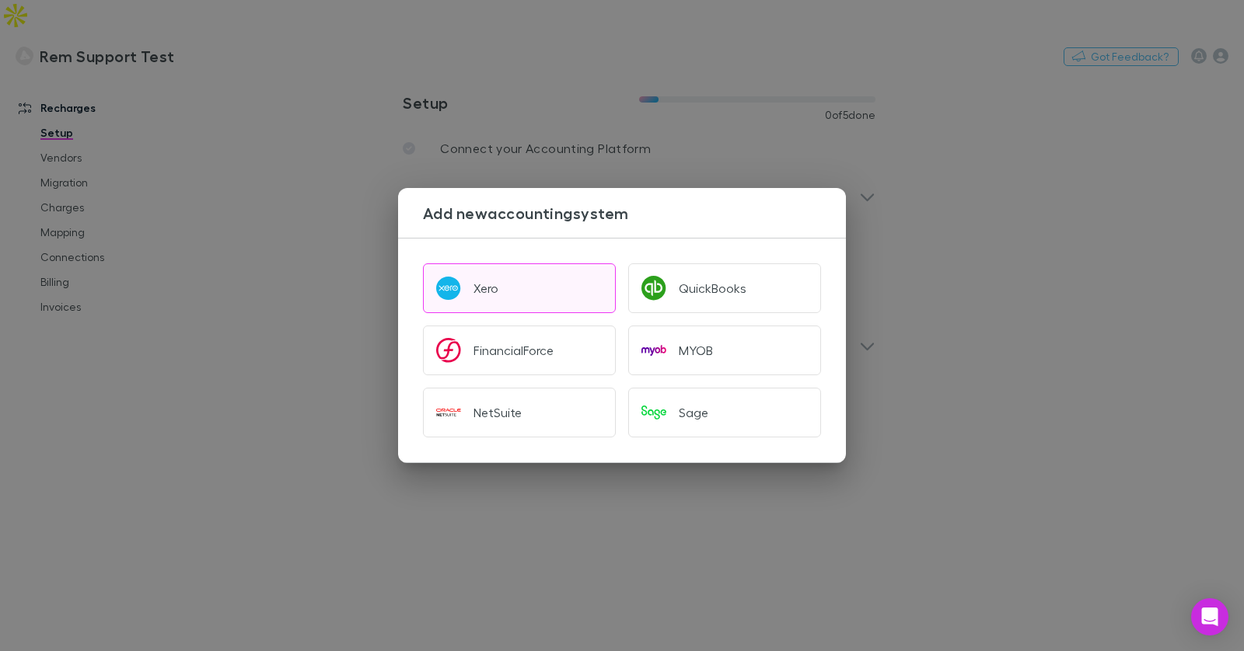
click at [561, 288] on button "Xero" at bounding box center [519, 289] width 193 height 50
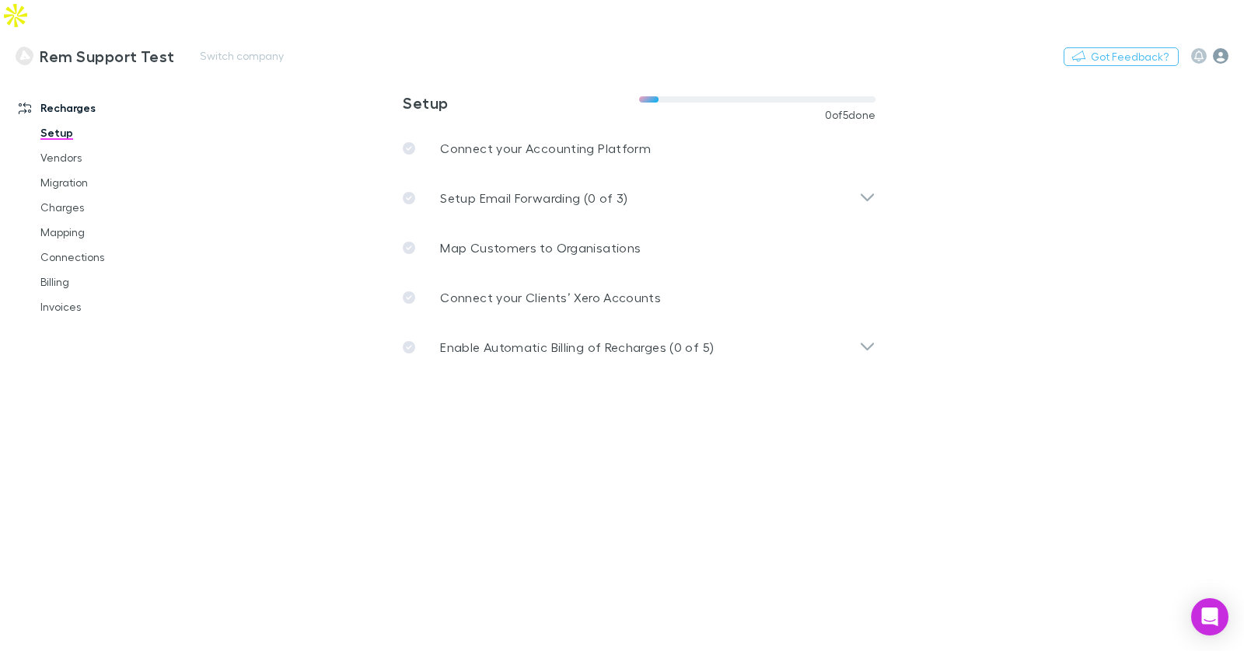
click at [1221, 48] on icon "button" at bounding box center [1221, 56] width 16 height 16
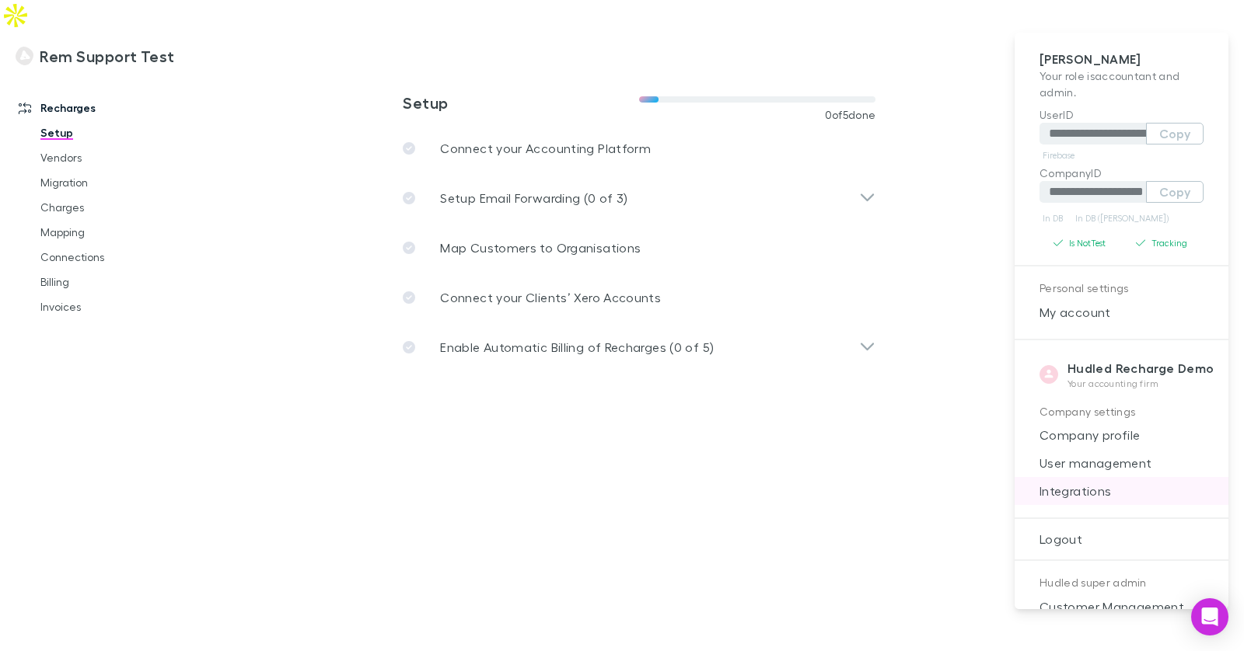
click at [1089, 482] on span "Integrations" at bounding box center [1121, 491] width 189 height 19
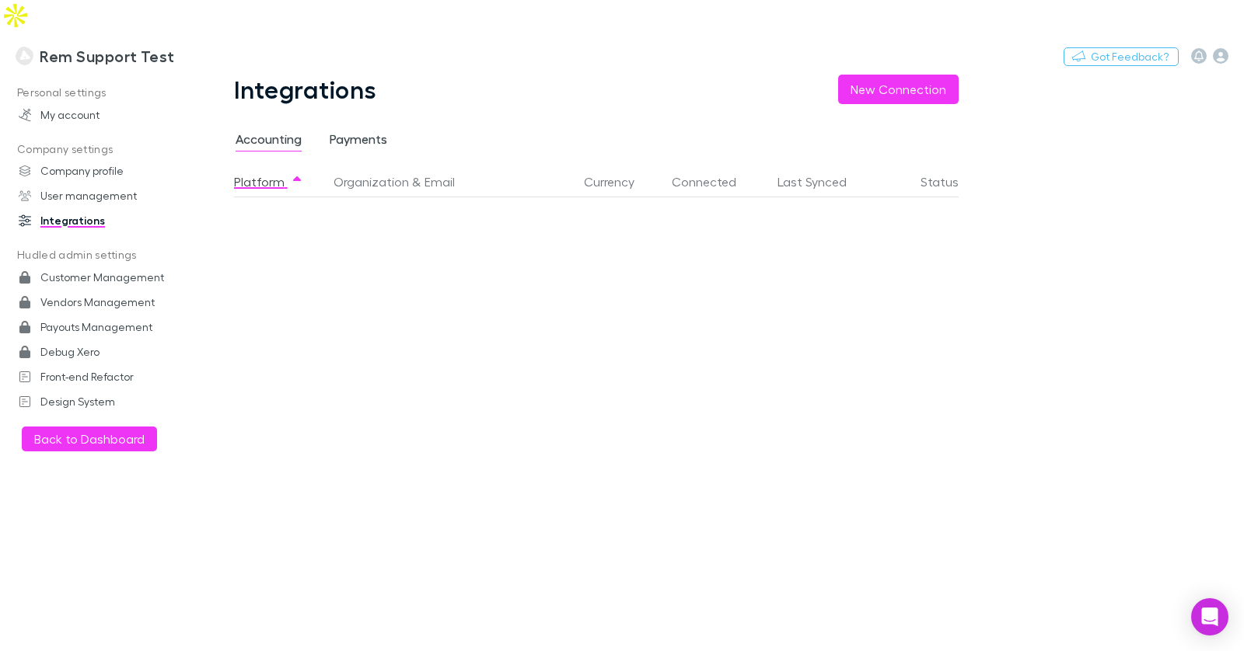
click at [344, 131] on span "Payments" at bounding box center [359, 141] width 58 height 20
click at [273, 131] on span "Accounting" at bounding box center [269, 141] width 66 height 20
click at [910, 75] on button "New Connection" at bounding box center [898, 90] width 121 height 30
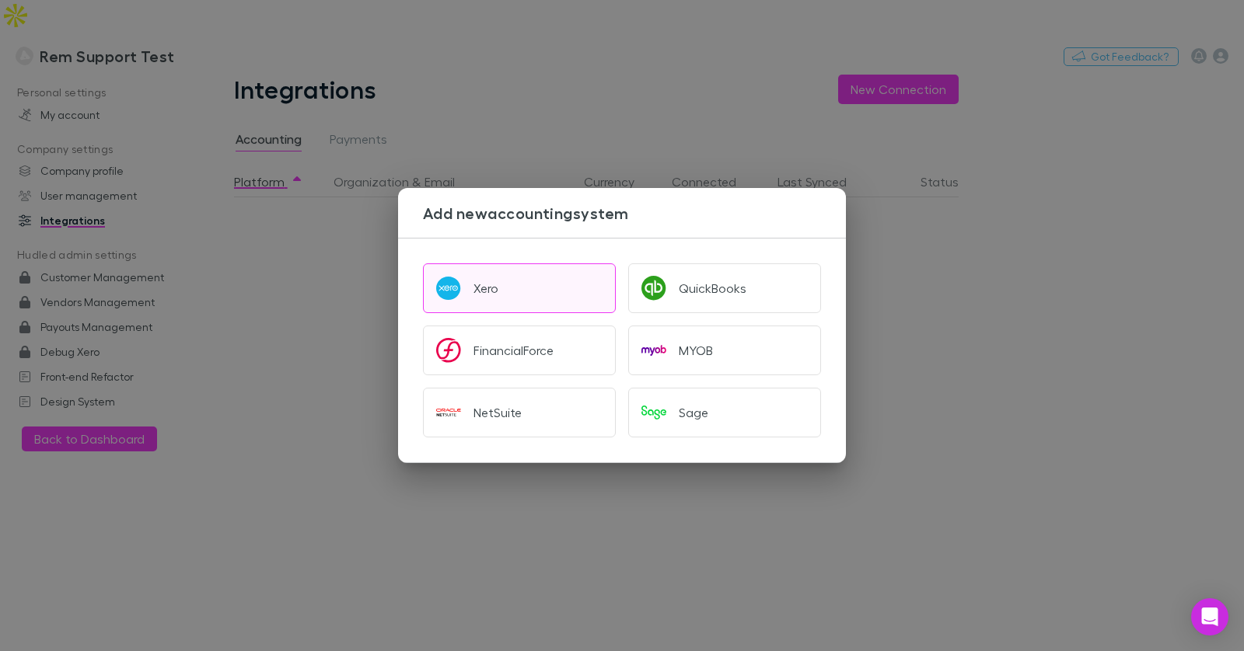
click at [517, 280] on button "Xero" at bounding box center [519, 289] width 193 height 50
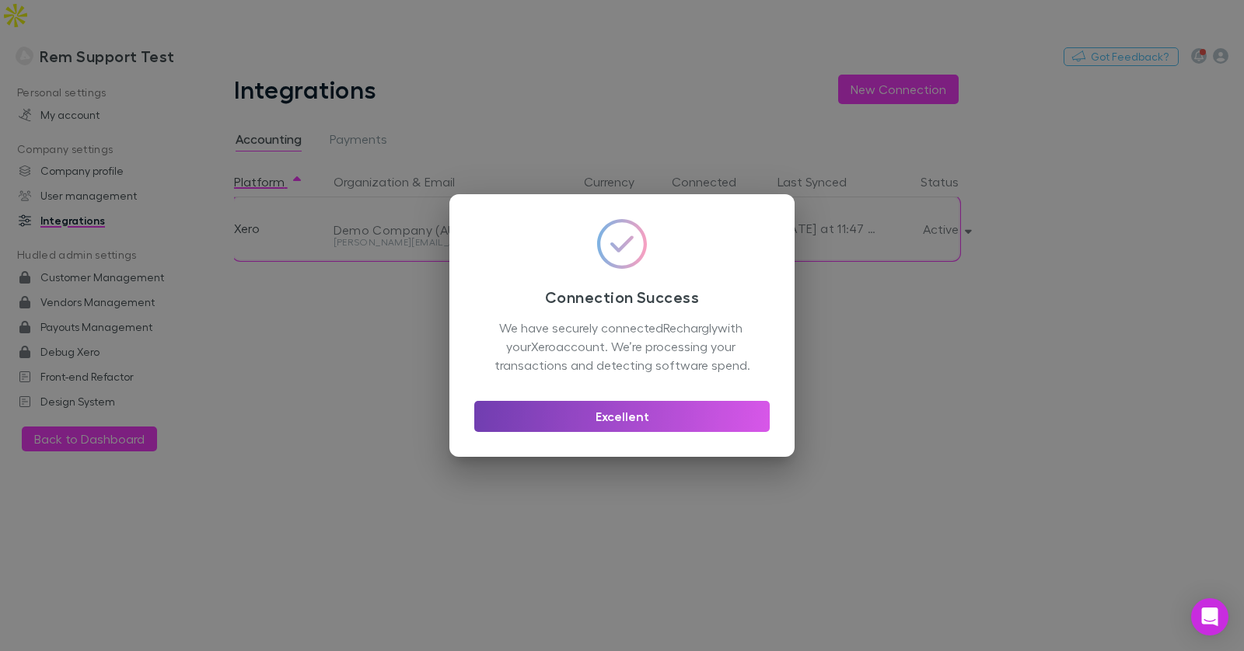
drag, startPoint x: 554, startPoint y: 415, endPoint x: 536, endPoint y: 414, distance: 18.7
click at [555, 414] on button "Excellent" at bounding box center [621, 416] width 295 height 31
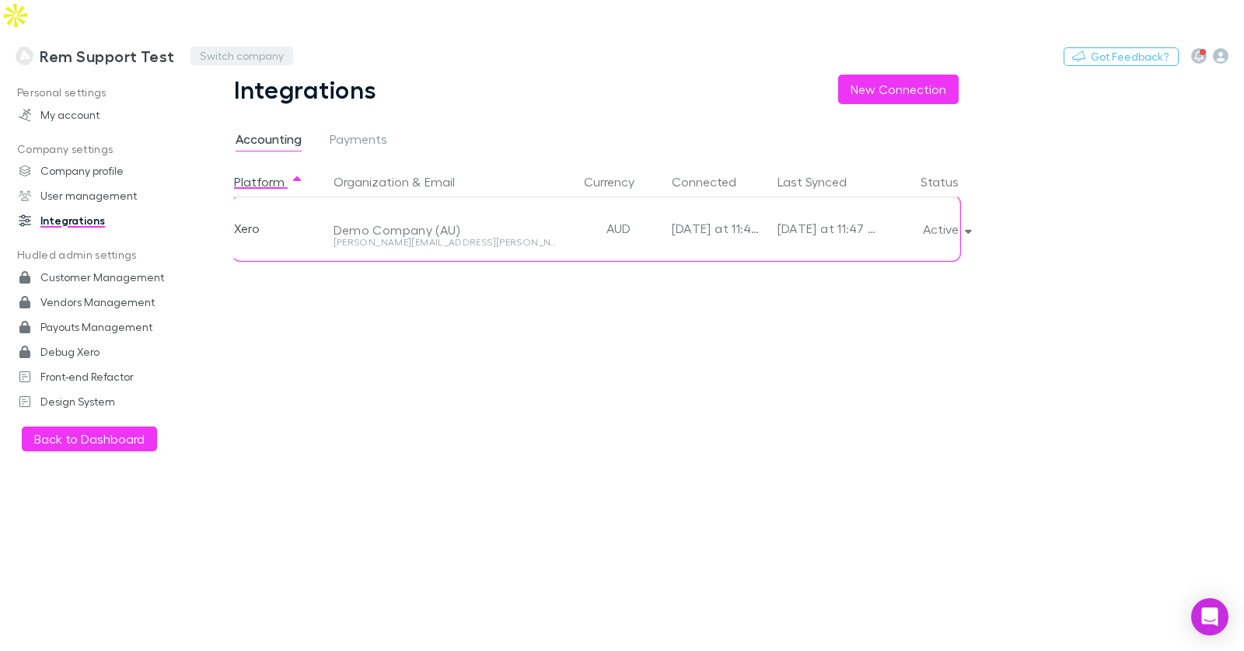
click at [225, 47] on button "Switch company" at bounding box center [241, 56] width 103 height 19
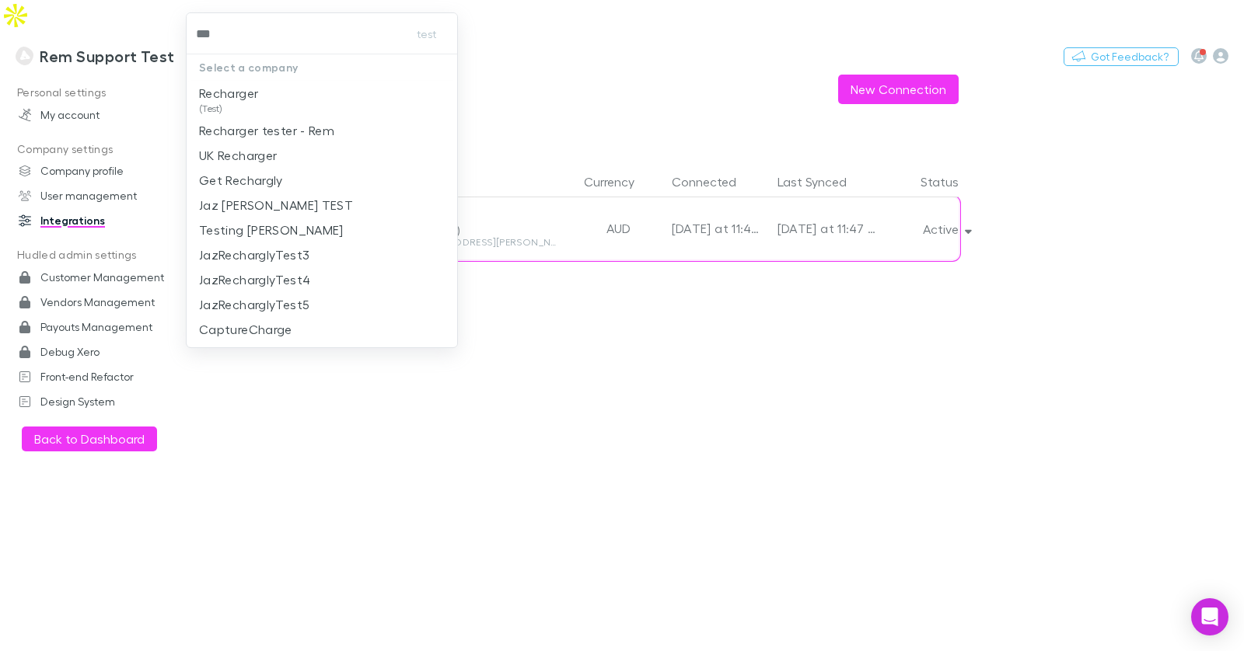
click at [222, 34] on input "***" at bounding box center [294, 33] width 202 height 29
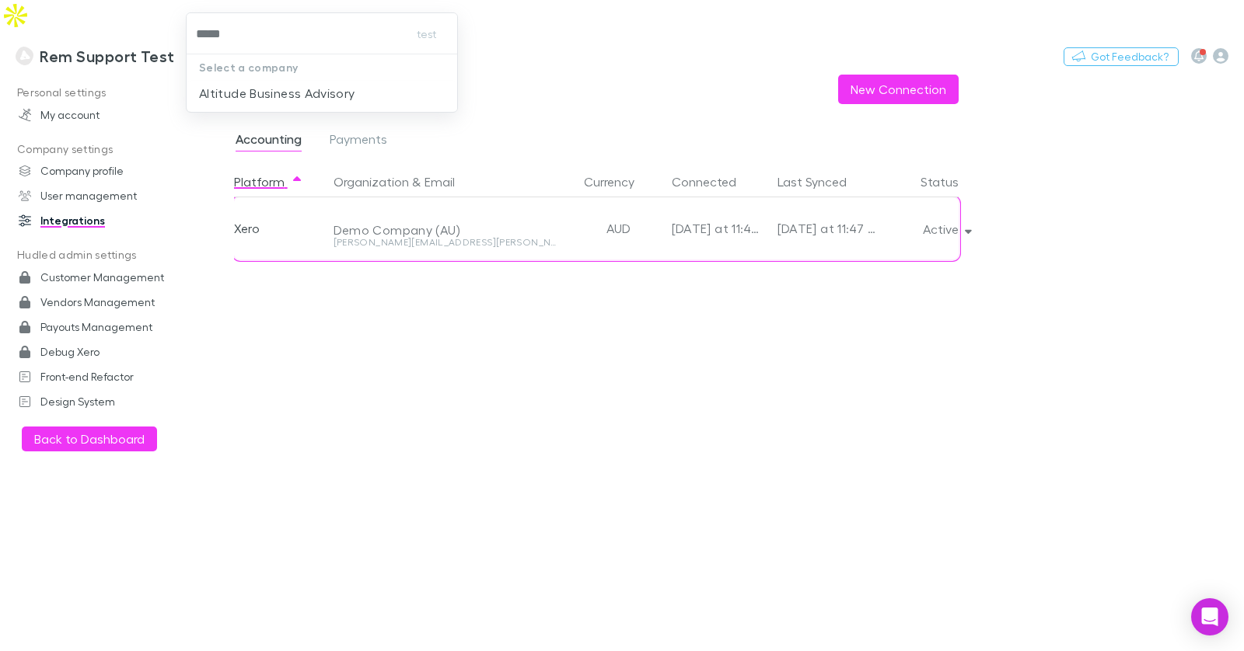
type input "******"
click at [240, 84] on p "Altitude Business Advisory" at bounding box center [277, 93] width 156 height 19
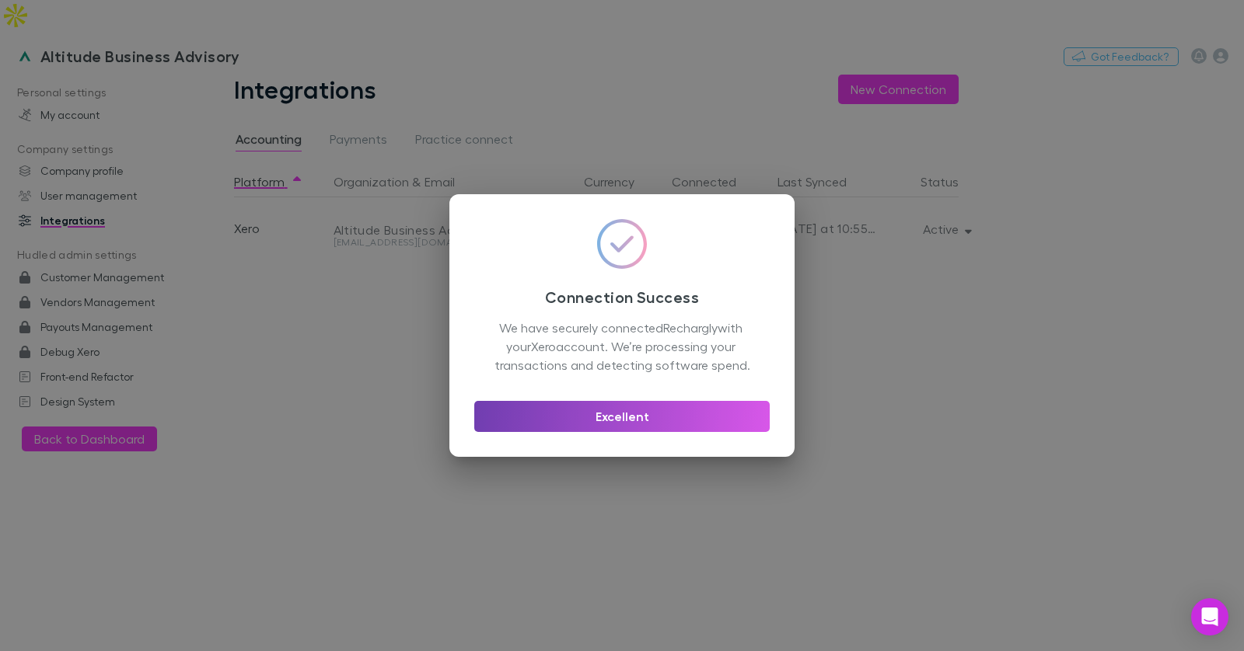
click at [597, 419] on button "Excellent" at bounding box center [621, 416] width 295 height 31
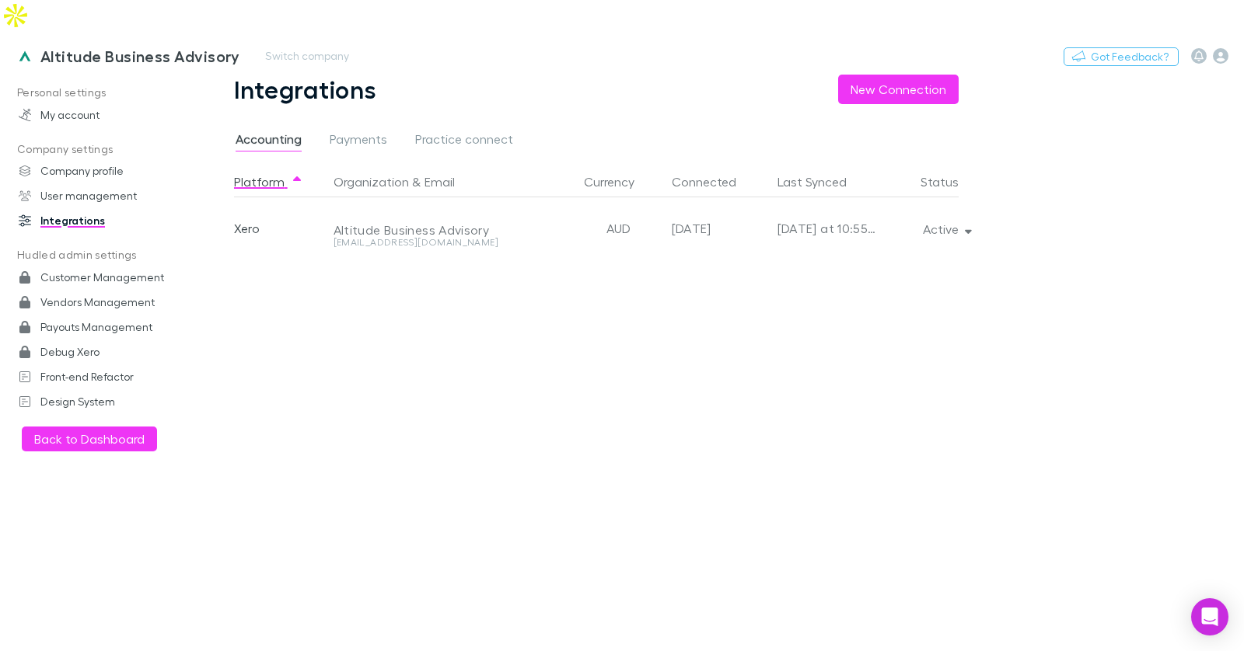
click at [128, 47] on h3 "Altitude Business Advisory" at bounding box center [140, 56] width 200 height 19
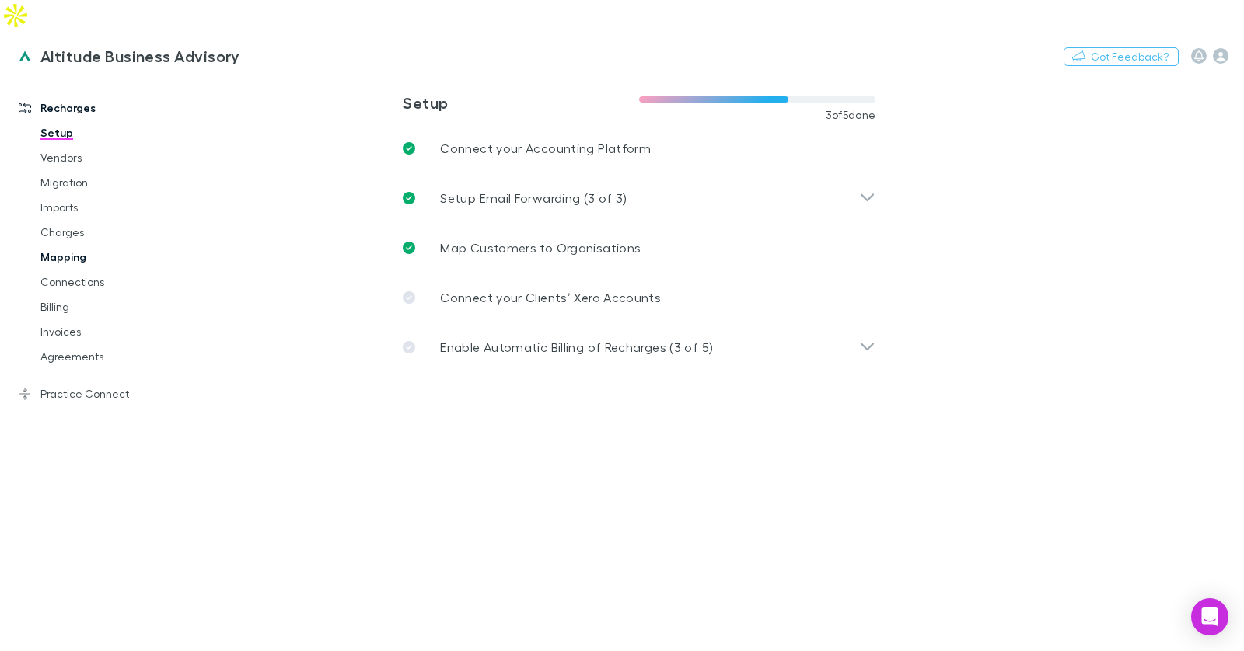
click at [75, 245] on link "Mapping" at bounding box center [109, 257] width 169 height 25
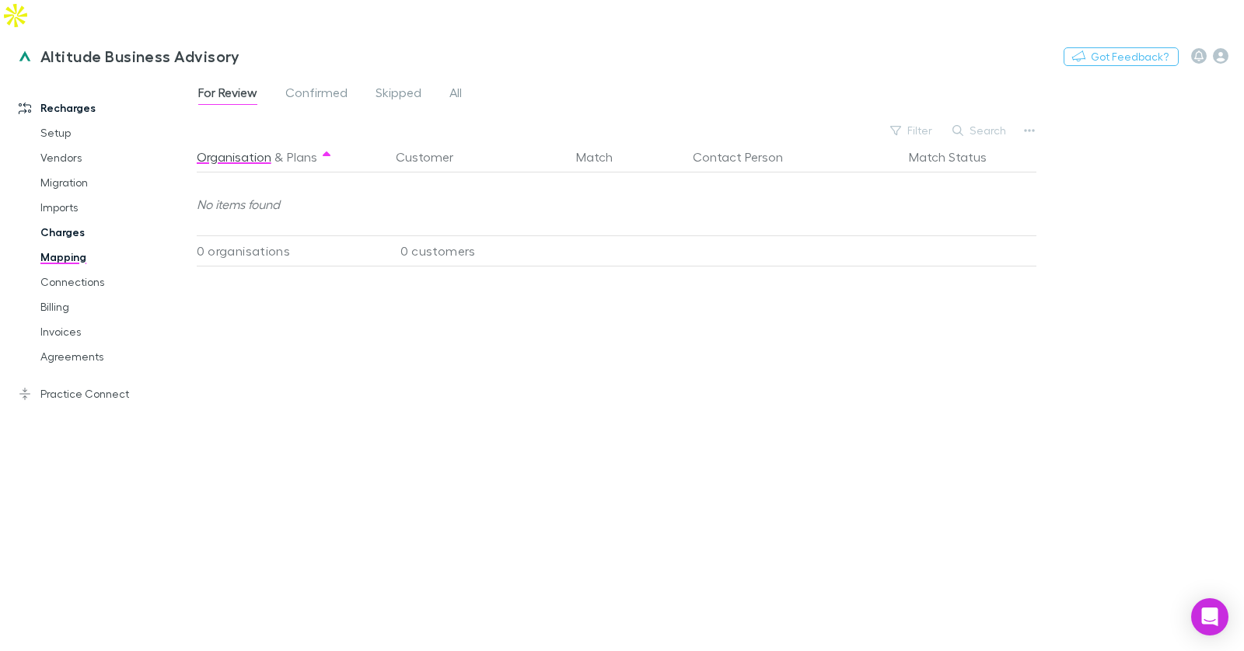
drag, startPoint x: 59, startPoint y: 197, endPoint x: 72, endPoint y: 197, distance: 13.2
click at [59, 220] on link "Charges" at bounding box center [109, 232] width 169 height 25
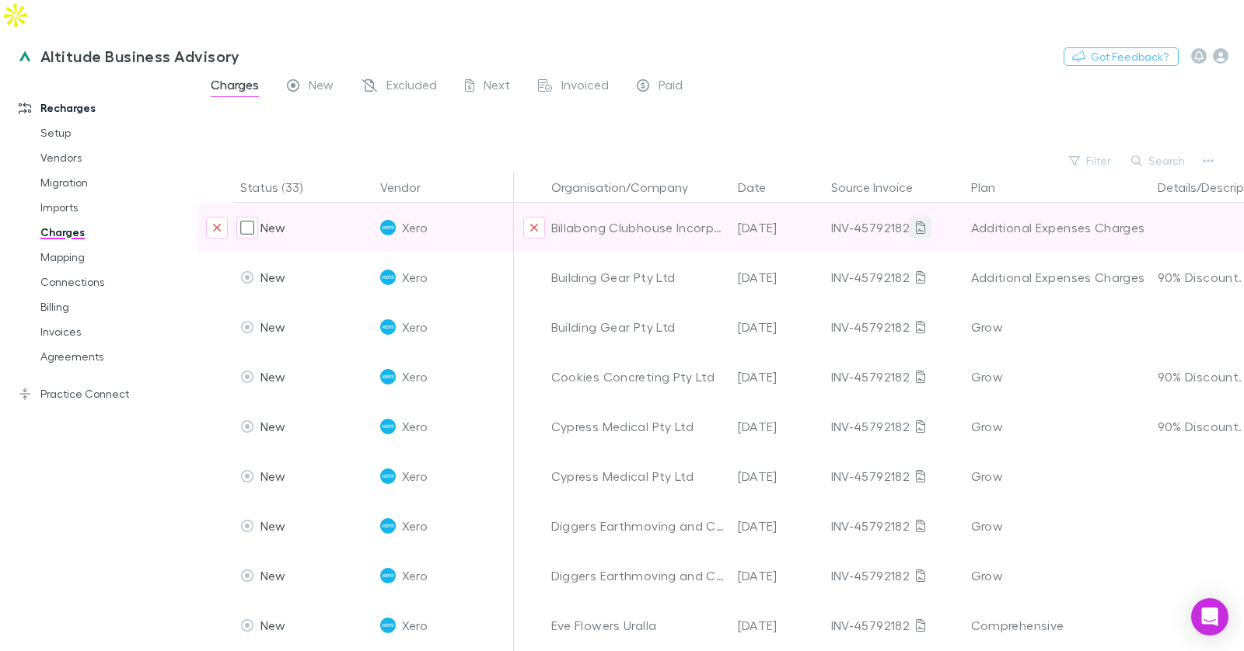
click at [922, 222] on icon at bounding box center [920, 228] width 9 height 12
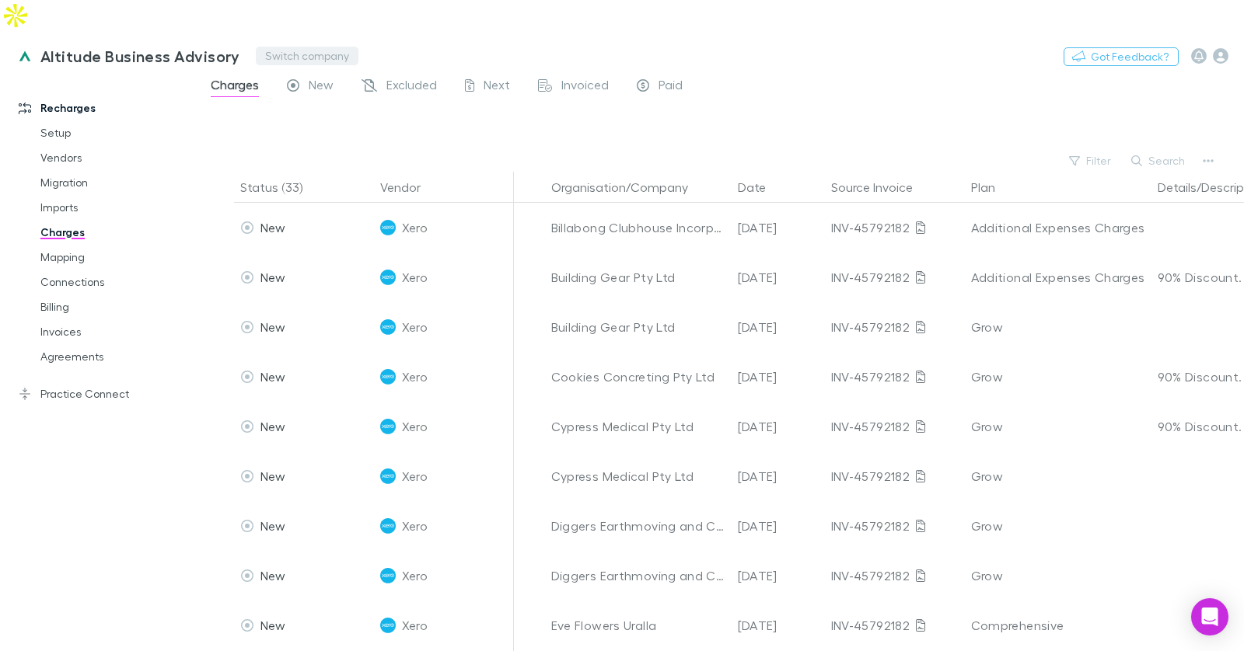
click at [264, 47] on button "Switch company" at bounding box center [307, 56] width 103 height 19
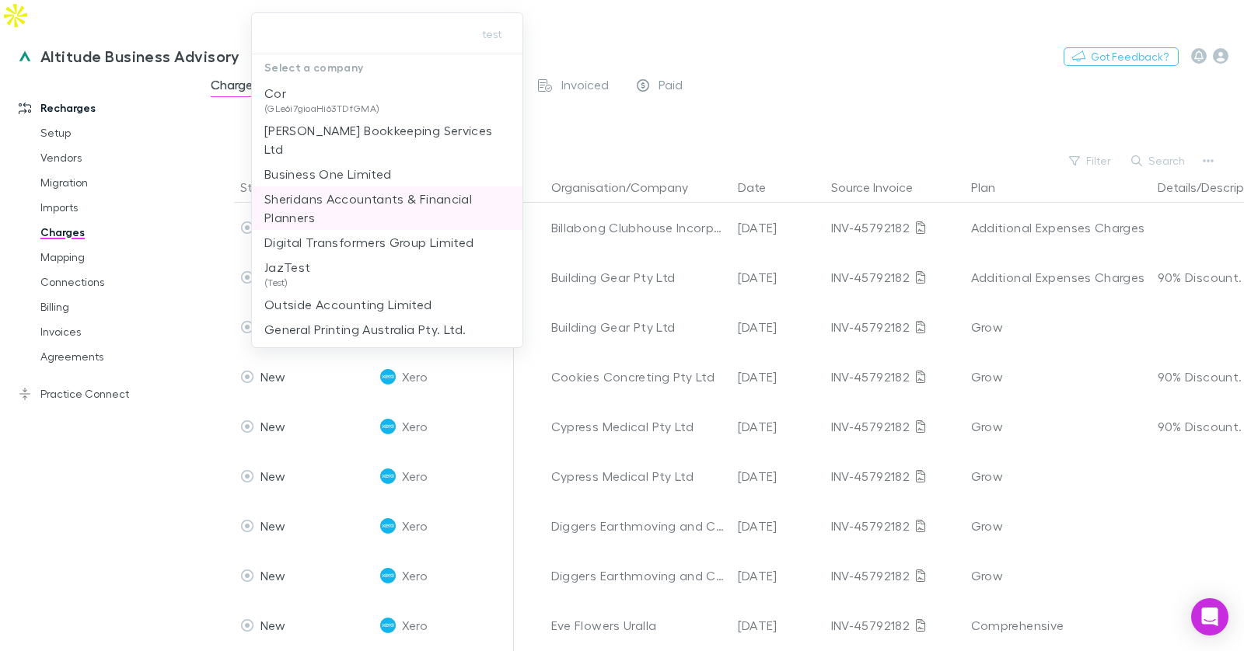
click at [393, 208] on p "Sheridans Accountants & Financial Planners" at bounding box center [387, 208] width 246 height 37
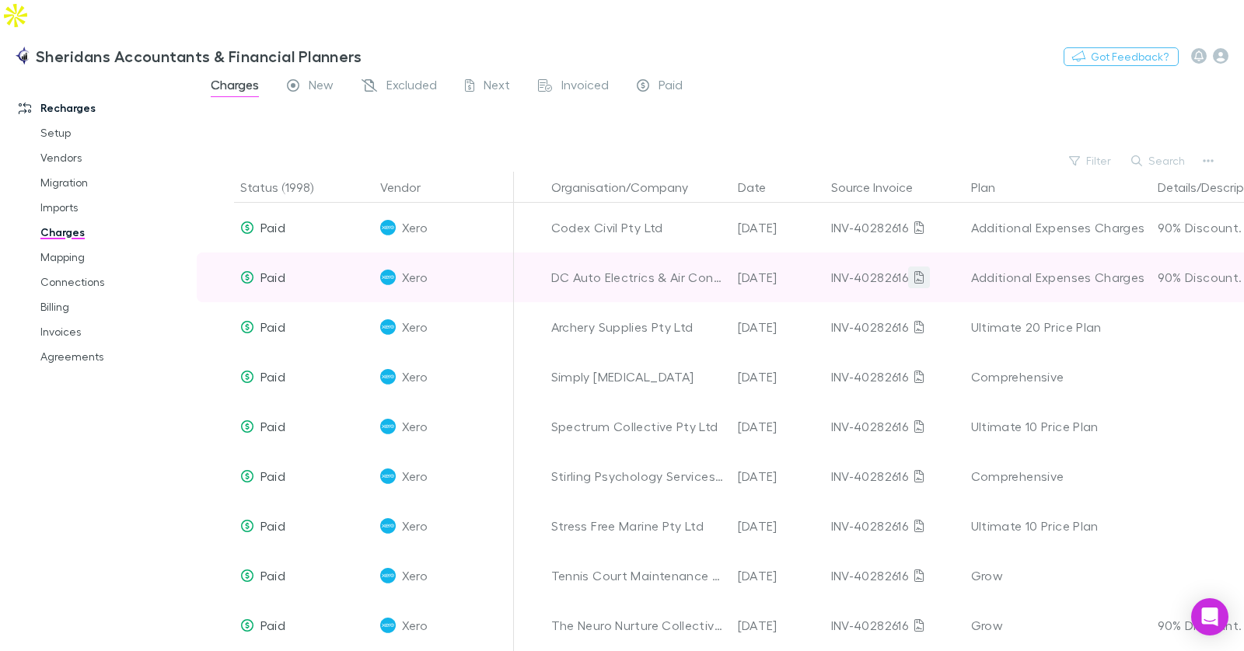
click at [913, 267] on link at bounding box center [919, 278] width 22 height 22
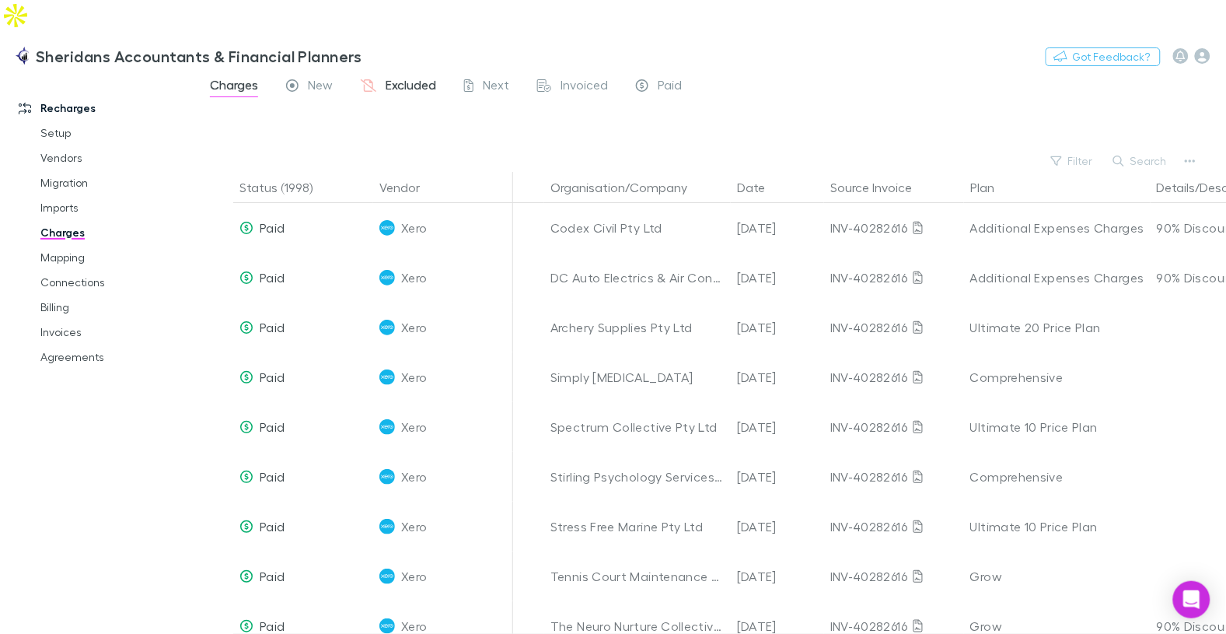
click at [429, 77] on span "Excluded" at bounding box center [411, 87] width 51 height 20
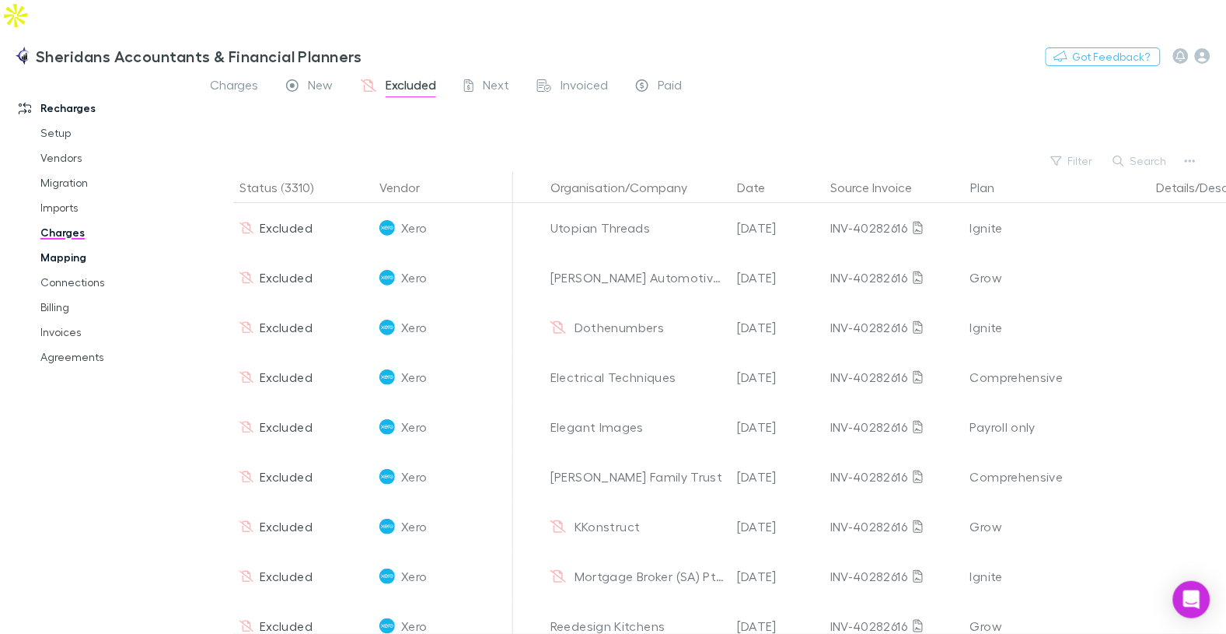
click at [72, 245] on link "Mapping" at bounding box center [109, 257] width 168 height 25
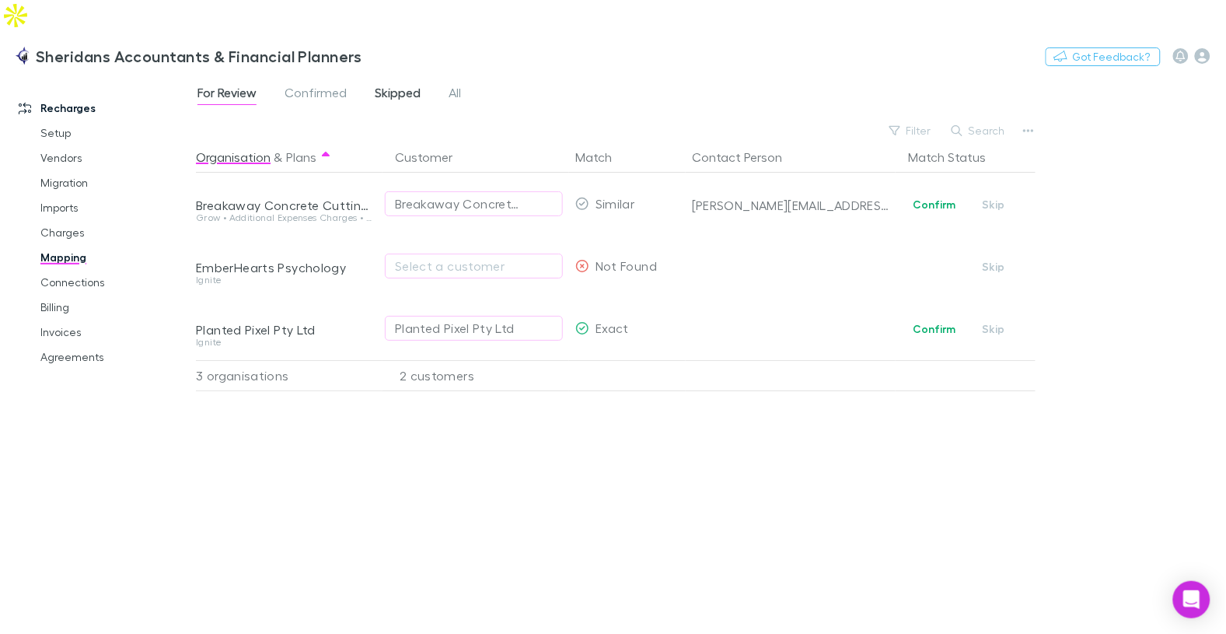
click at [400, 85] on span "Skipped" at bounding box center [398, 95] width 46 height 20
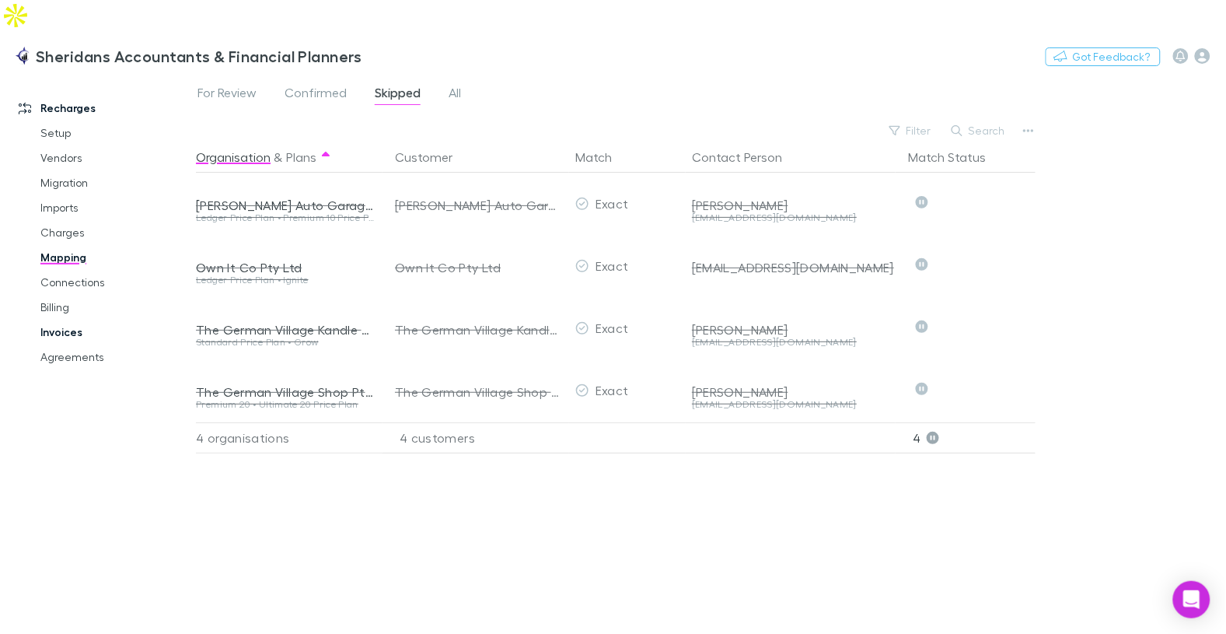
click at [70, 320] on link "Invoices" at bounding box center [109, 332] width 168 height 25
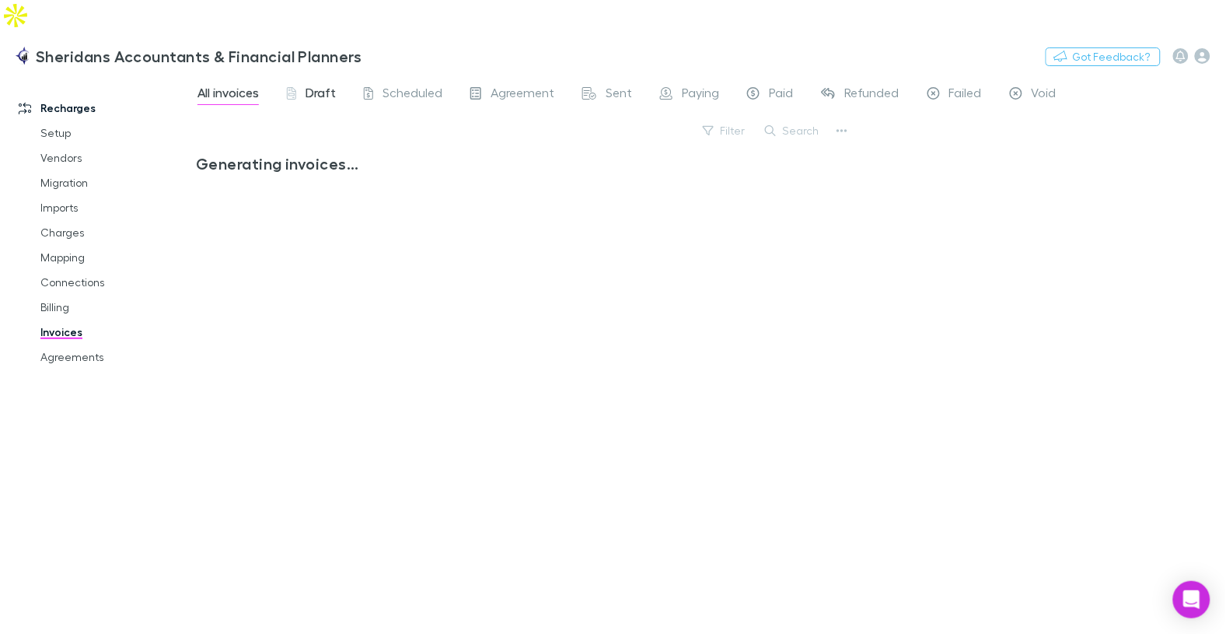
click at [313, 82] on link "Draft" at bounding box center [311, 94] width 52 height 25
